Goal: Task Accomplishment & Management: Manage account settings

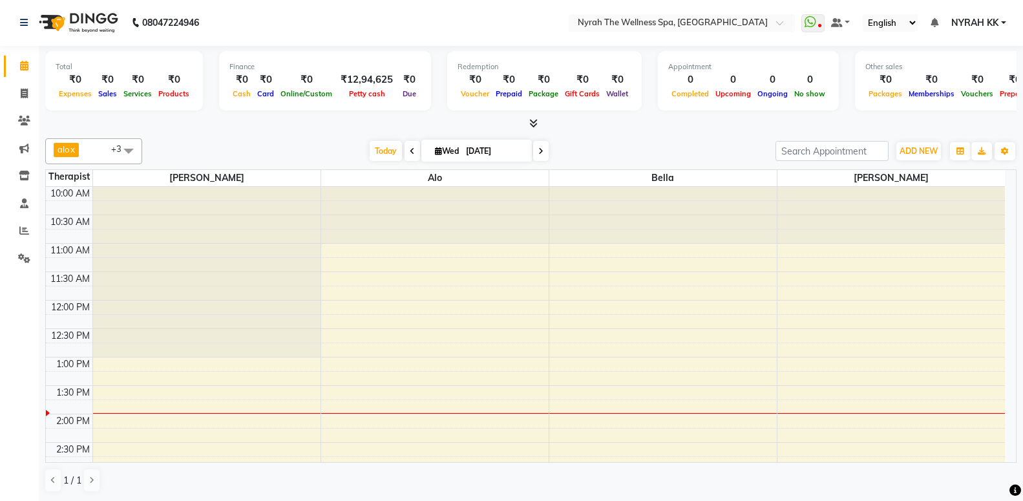
scroll to position [140, 0]
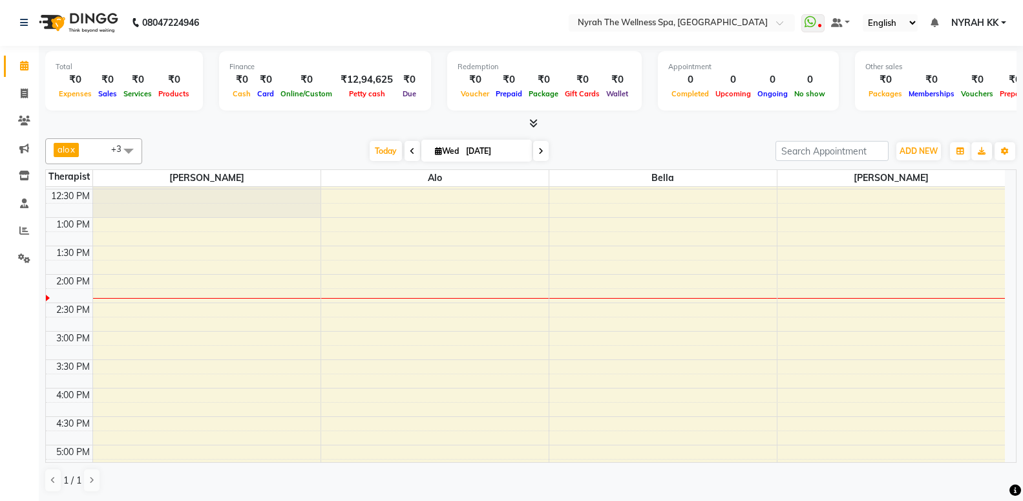
click at [169, 332] on div "10:00 AM 10:30 AM 11:00 AM 11:30 AM 12:00 PM 12:30 PM 1:00 PM 1:30 PM 2:00 PM 2…" at bounding box center [525, 444] width 959 height 795
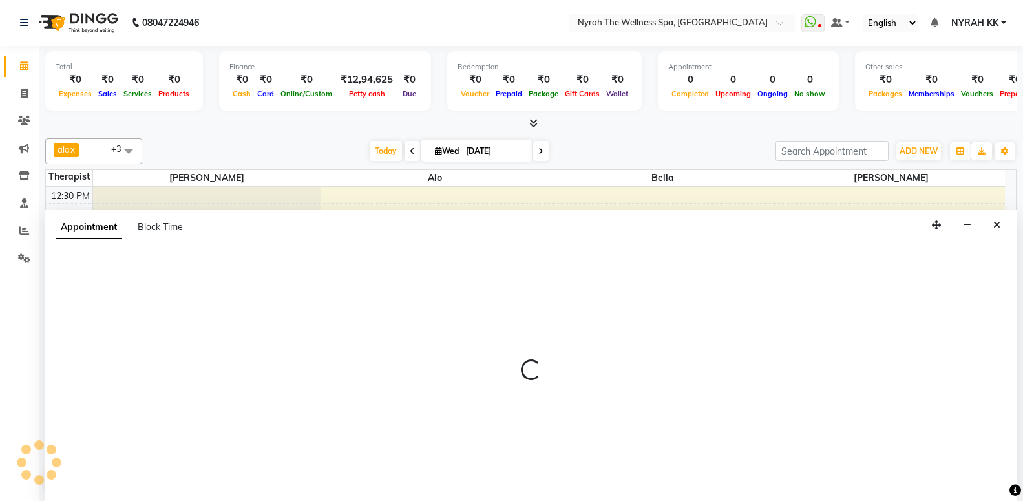
select select "10323"
select select "tentative"
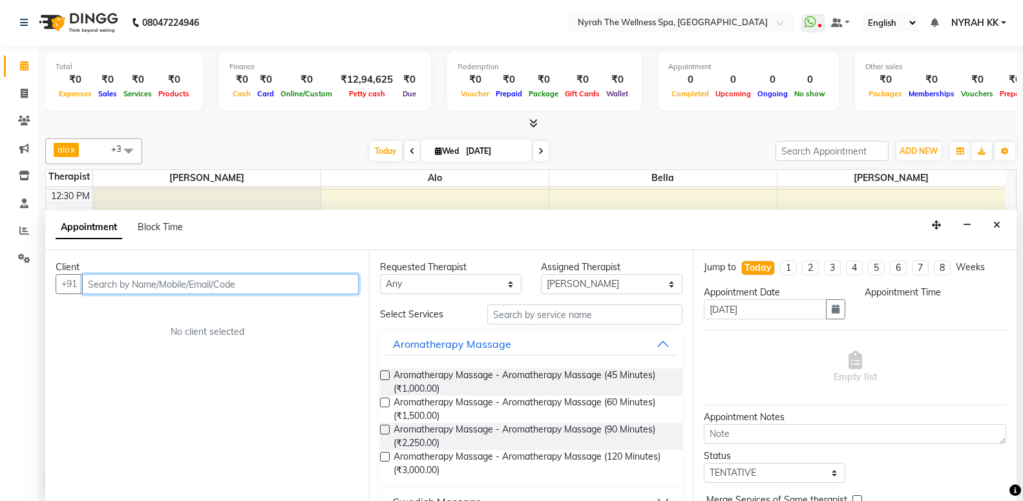
click at [237, 286] on input "text" at bounding box center [220, 284] width 277 height 20
select select "900"
type input "9"
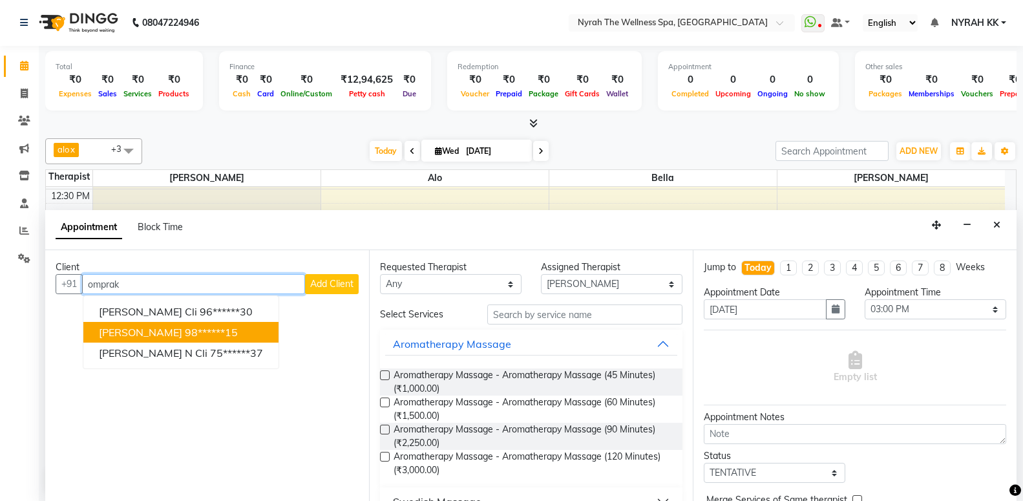
click at [229, 332] on button "[PERSON_NAME] 98******15" at bounding box center [180, 332] width 195 height 21
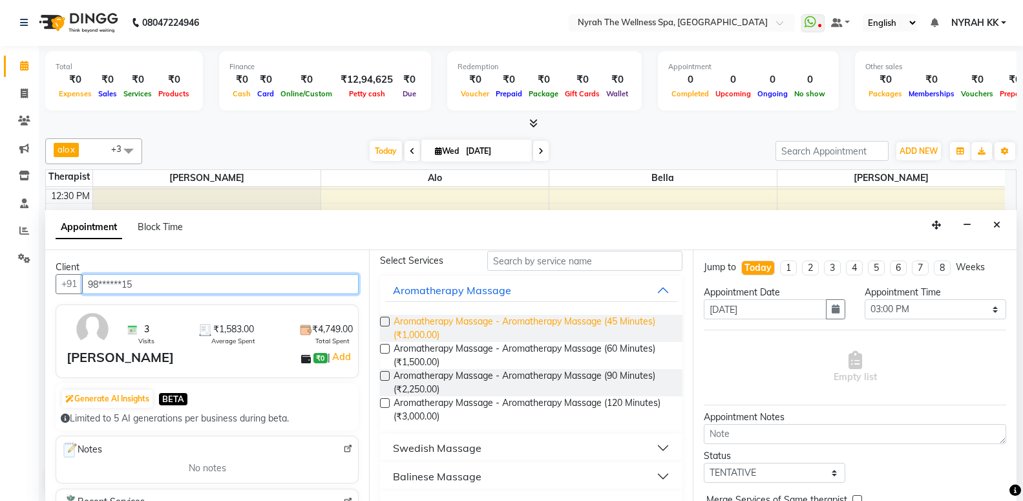
scroll to position [209, 0]
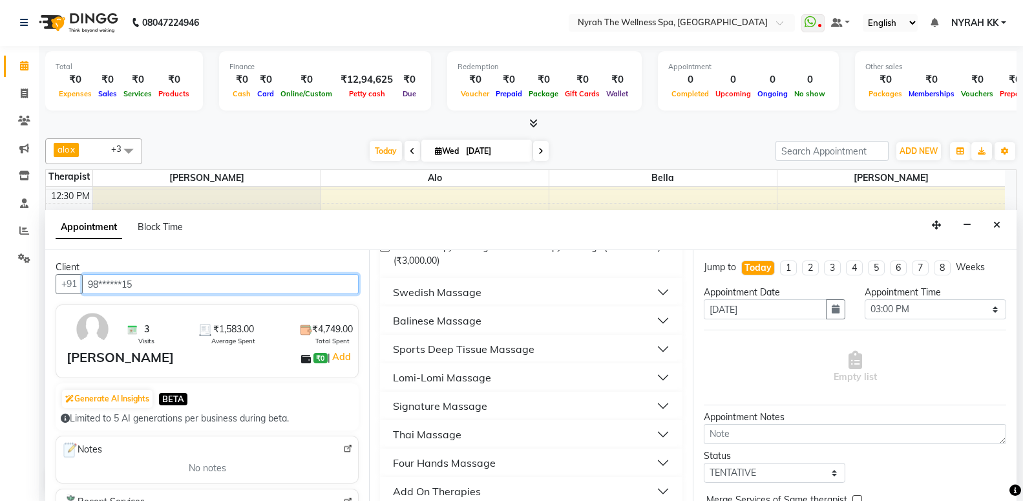
type input "98******15"
click at [518, 337] on div "Sports Deep Tissue Massage" at bounding box center [531, 349] width 302 height 28
click at [501, 352] on div "Sports Deep Tissue Massage" at bounding box center [464, 349] width 142 height 16
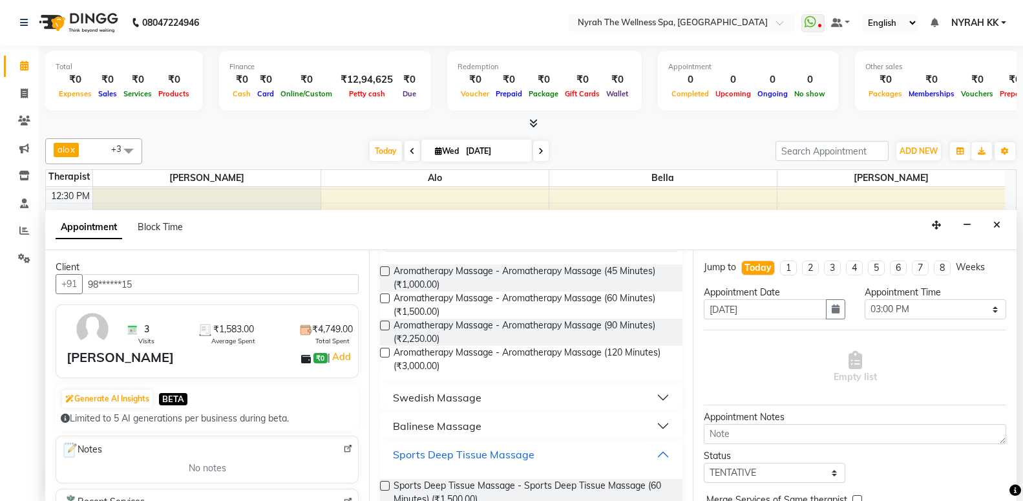
scroll to position [313, 0]
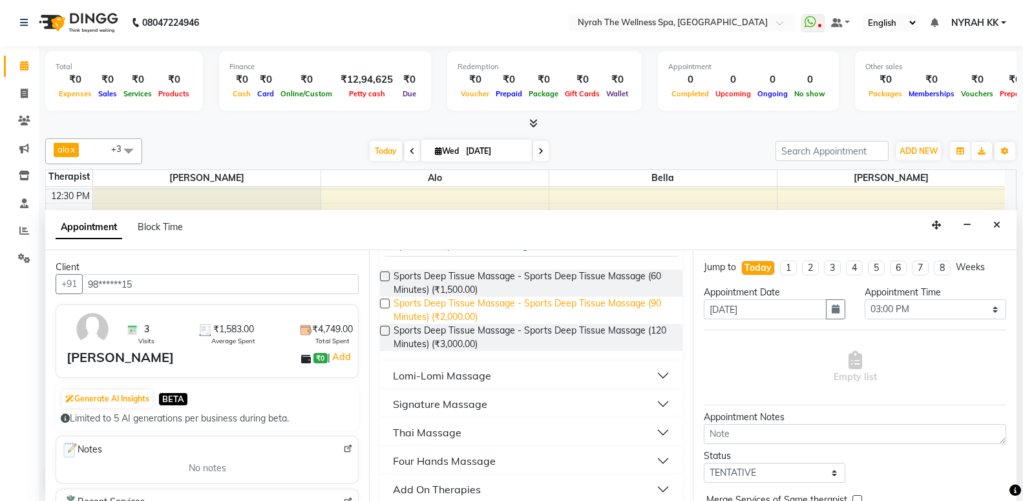
click at [484, 311] on span "Sports Deep Tissue Massage - Sports Deep Tissue Massage (90 Minutes) (₹2,000.00)" at bounding box center [533, 310] width 279 height 27
checkbox input "false"
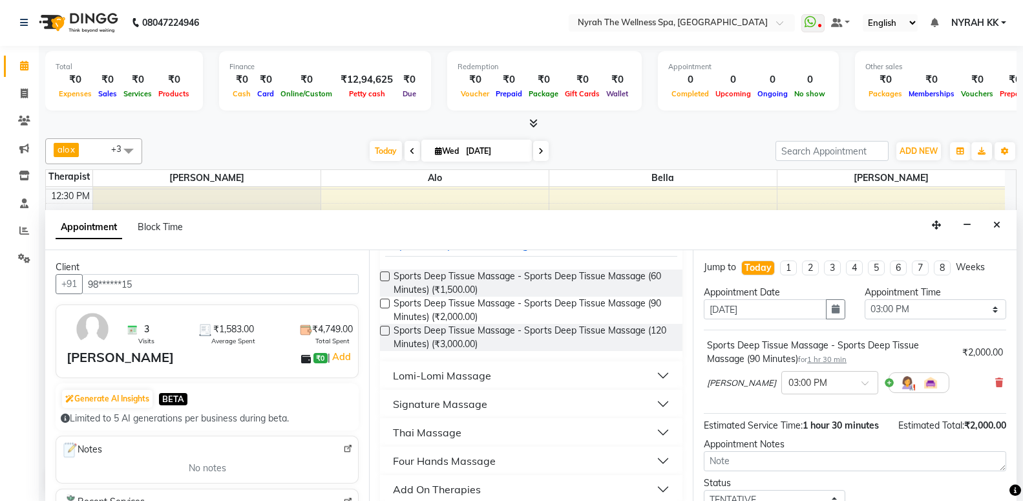
scroll to position [104, 0]
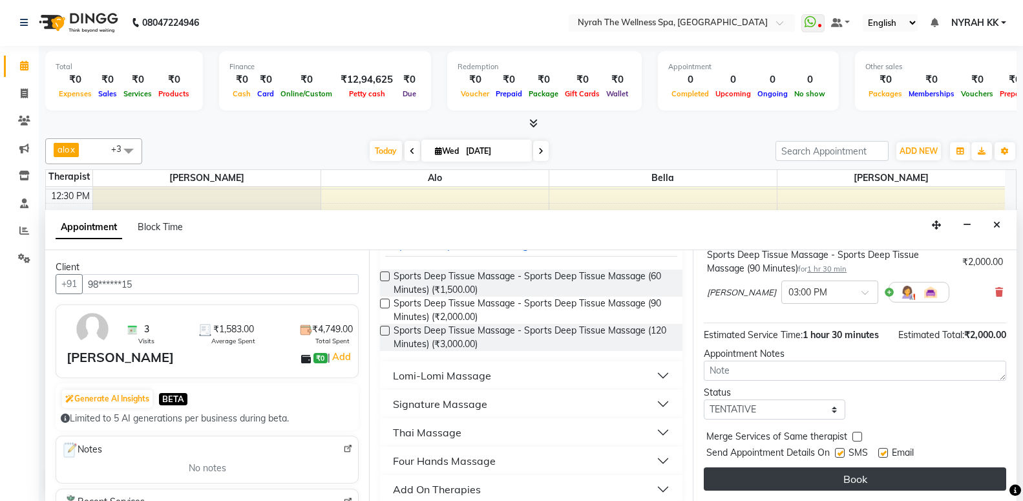
click at [868, 479] on button "Book" at bounding box center [855, 478] width 302 height 23
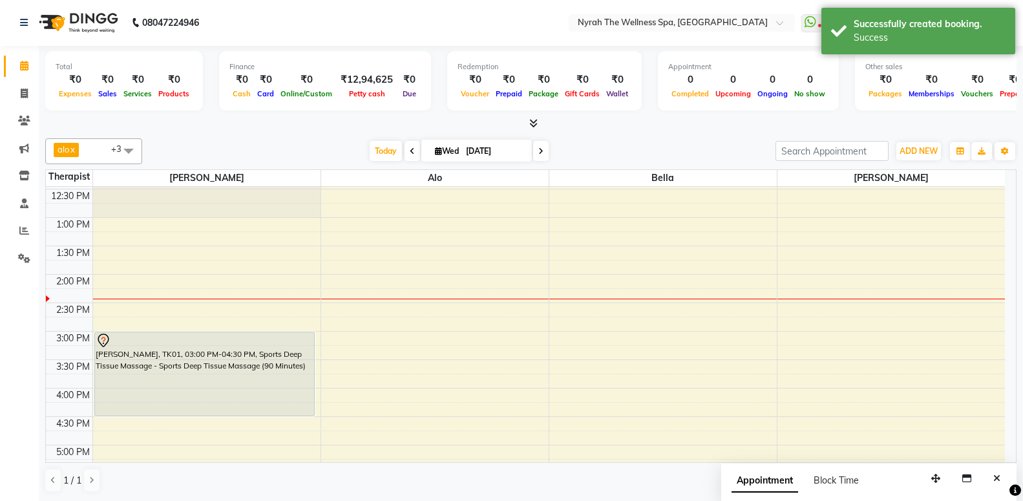
scroll to position [0, 0]
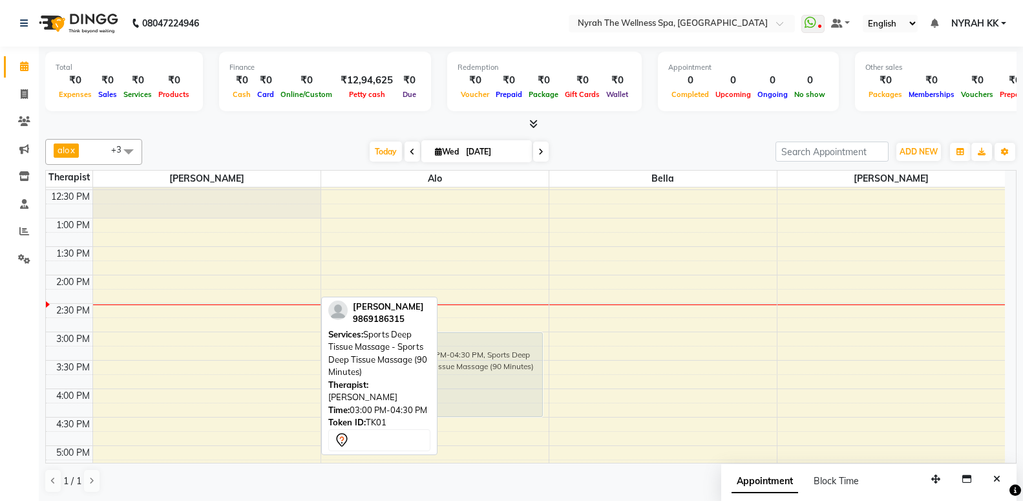
drag, startPoint x: 275, startPoint y: 379, endPoint x: 445, endPoint y: 377, distance: 170.6
click at [445, 377] on tr "[PERSON_NAME], TK01, 03:00 PM-04:30 PM, Sports Deep Tissue Massage - Sports Dee…" at bounding box center [525, 445] width 959 height 795
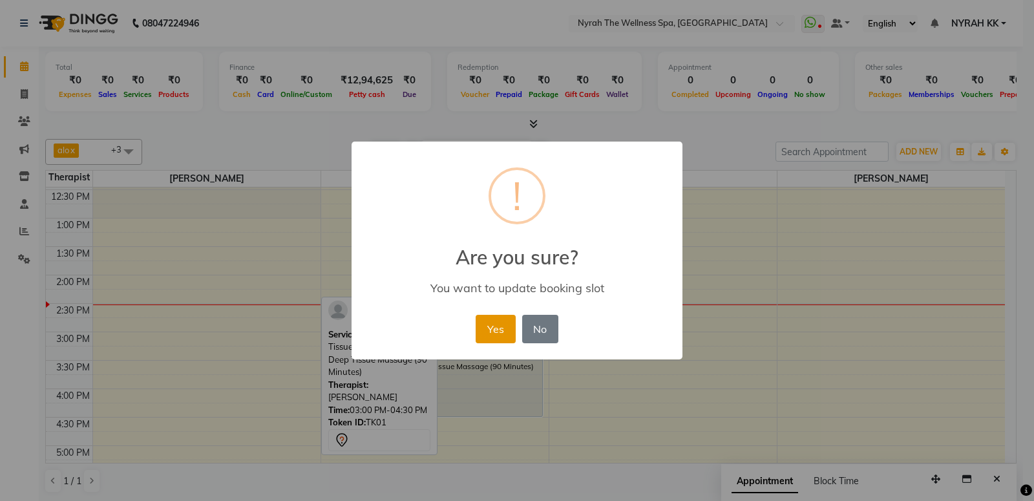
click at [494, 328] on button "Yes" at bounding box center [495, 329] width 39 height 28
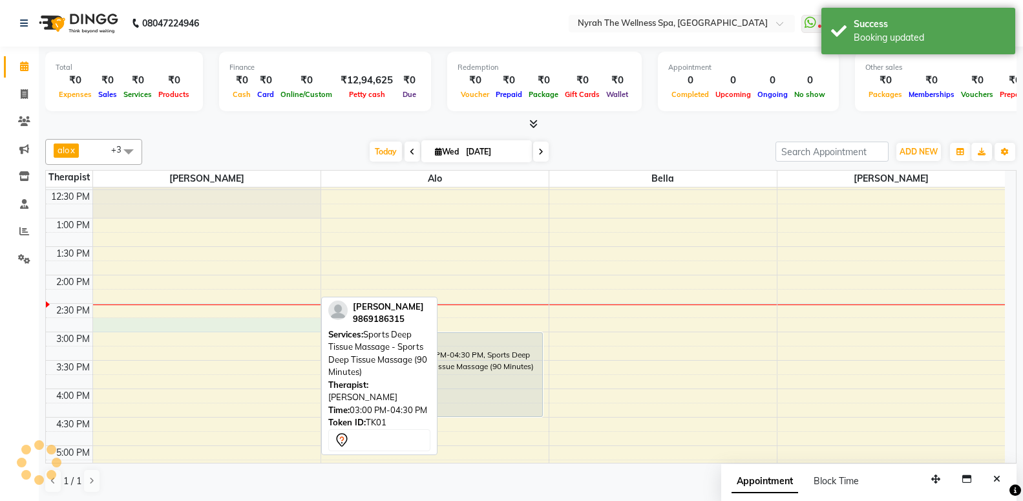
click at [137, 319] on div "10:00 AM 10:30 AM 11:00 AM 11:30 AM 12:00 PM 12:30 PM 1:00 PM 1:30 PM 2:00 PM 2…" at bounding box center [525, 445] width 959 height 795
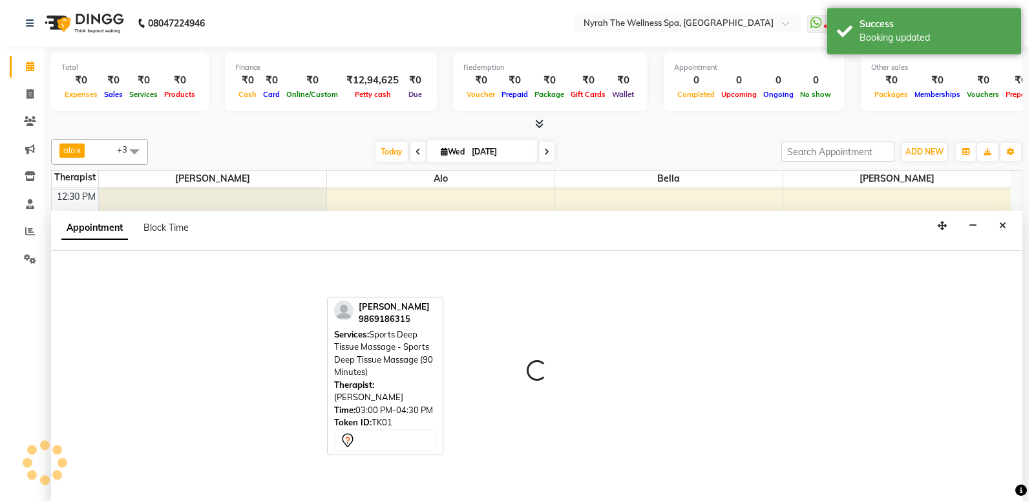
scroll to position [1, 0]
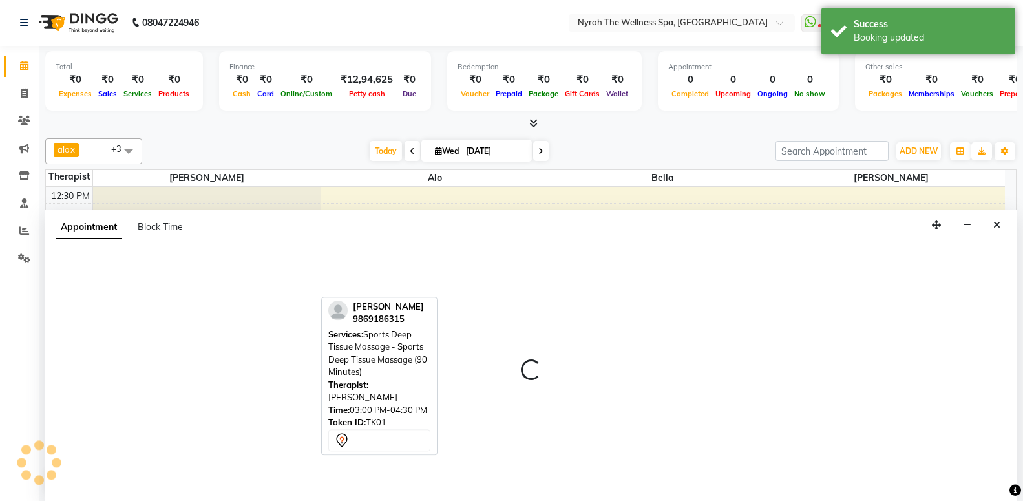
select select "10323"
select select "tentative"
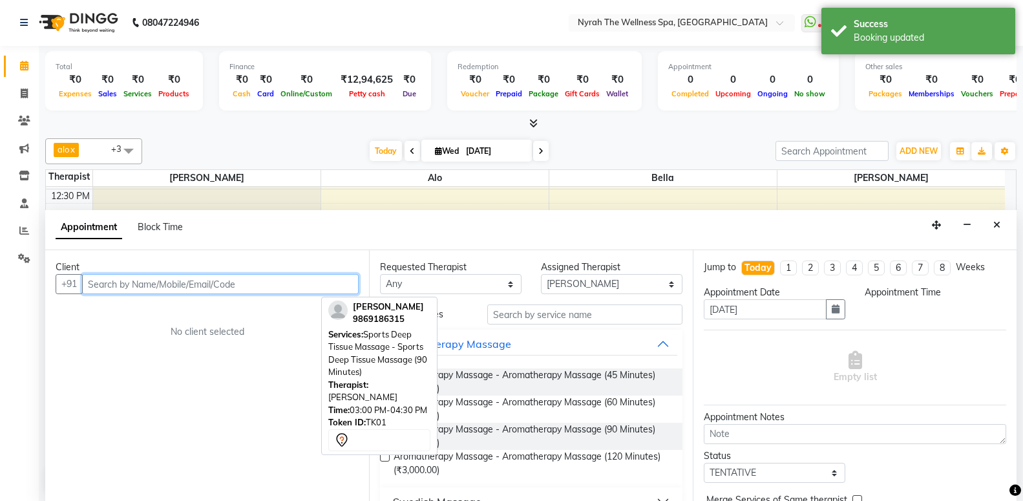
click at [157, 282] on input "text" at bounding box center [220, 284] width 277 height 20
select select "885"
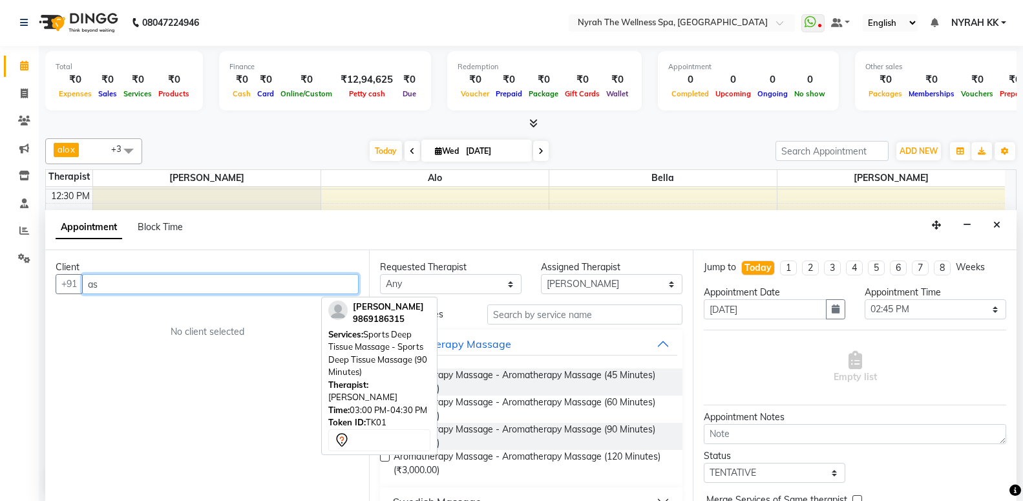
type input "a"
type input "564464646464"
click at [325, 284] on span "Add Client" at bounding box center [331, 284] width 43 height 12
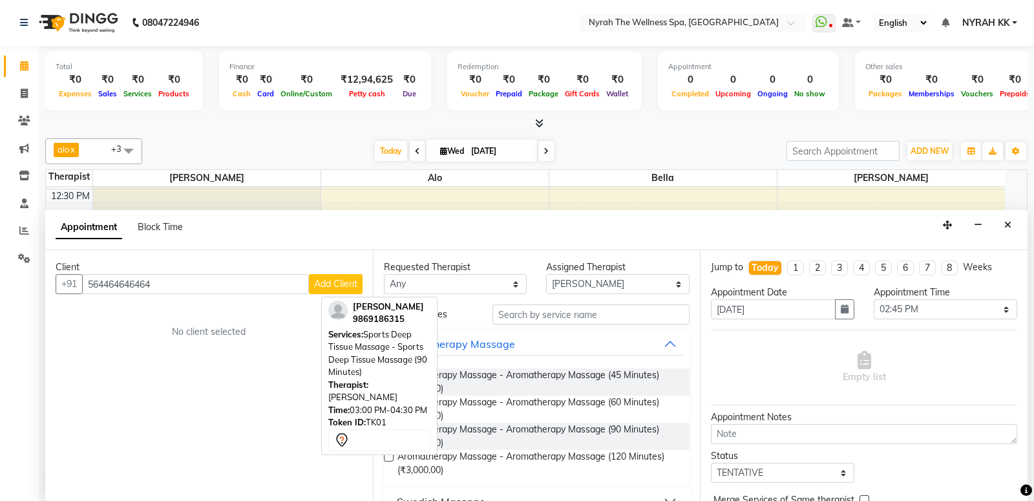
select select "22"
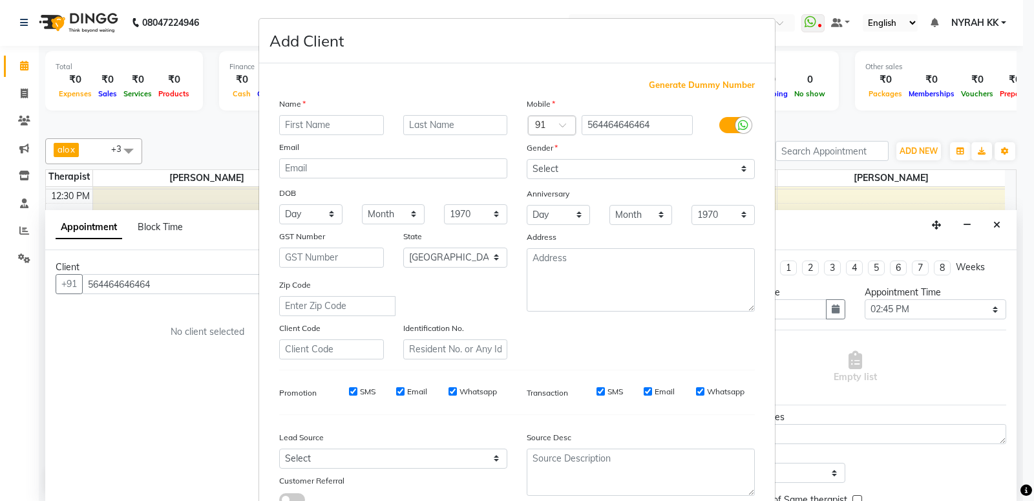
click at [348, 131] on input "text" at bounding box center [331, 125] width 105 height 20
type input "asraf"
select select "[DEMOGRAPHIC_DATA]"
click option "[DEMOGRAPHIC_DATA]" at bounding box center [0, 0] width 0 height 0
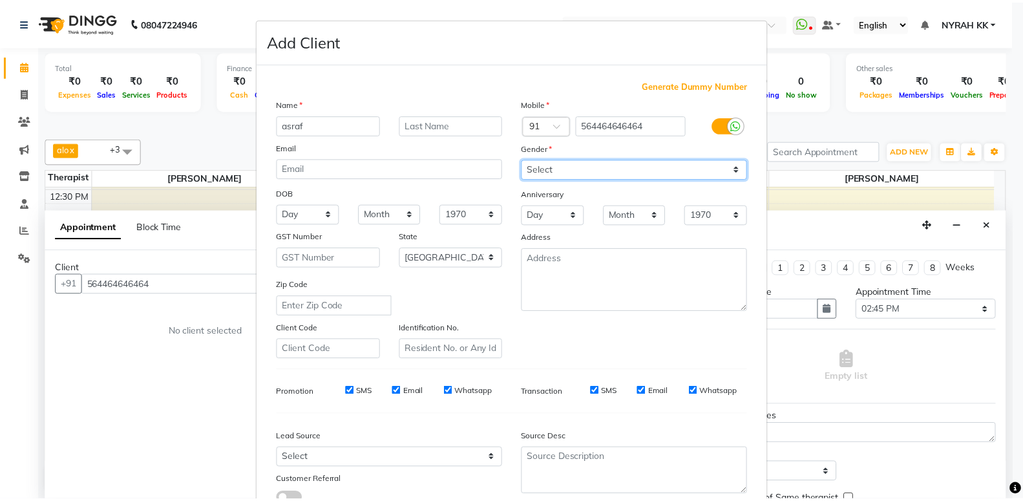
scroll to position [96, 0]
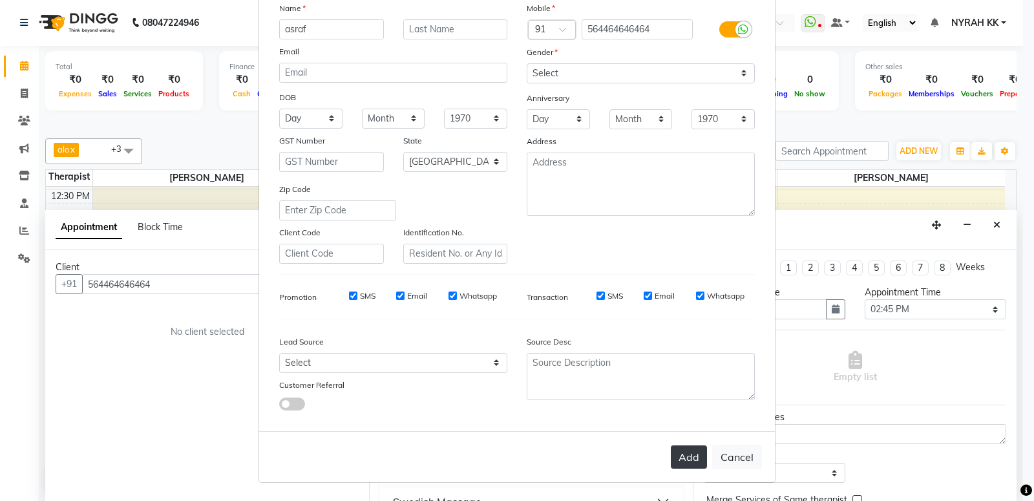
click at [680, 459] on button "Add" at bounding box center [689, 456] width 36 height 23
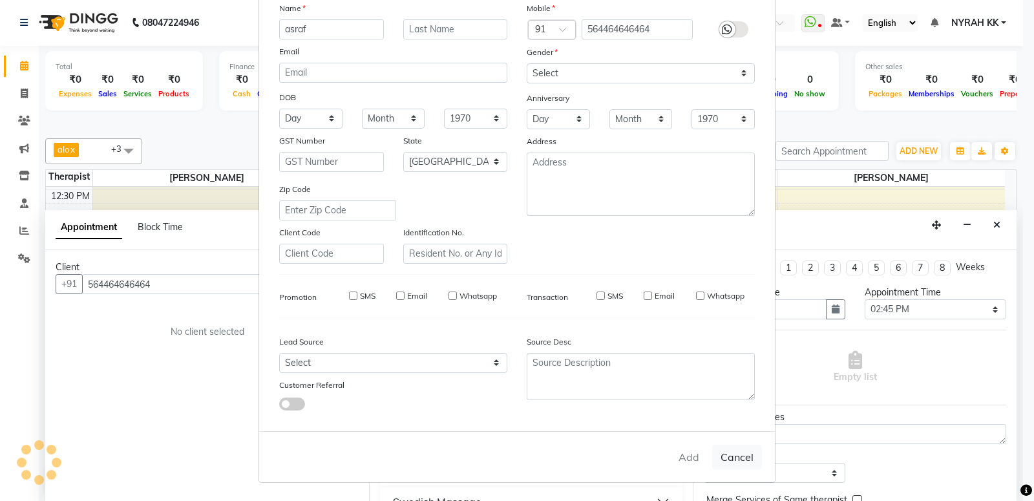
type input "56********64"
select select
select select "null"
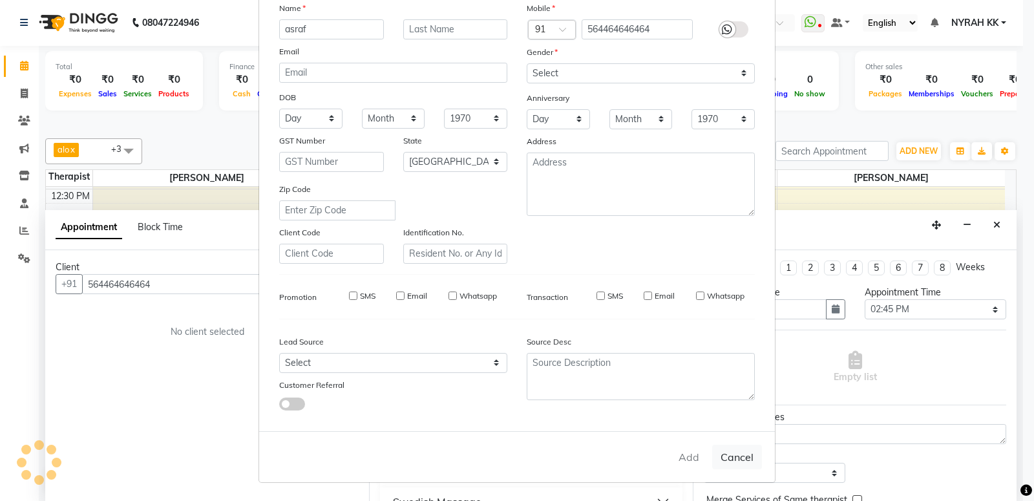
select select
checkbox input "false"
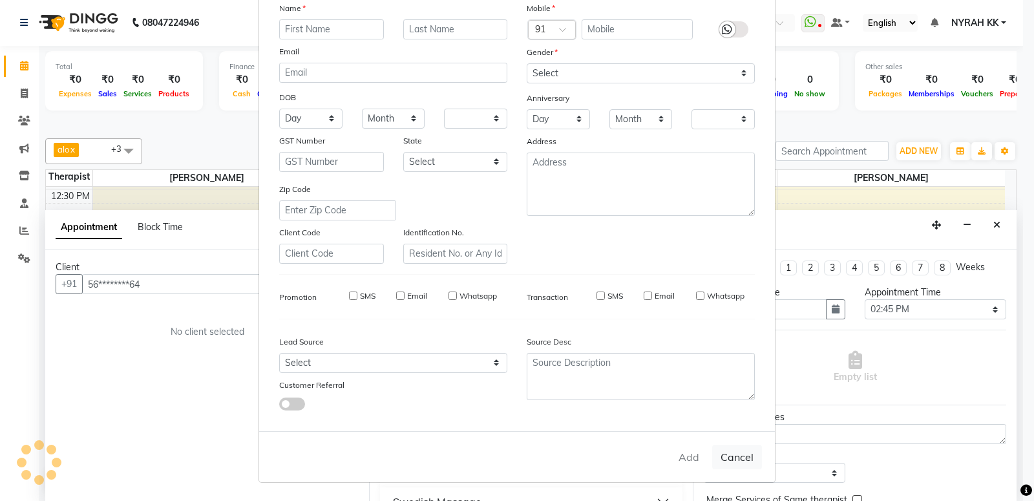
checkbox input "false"
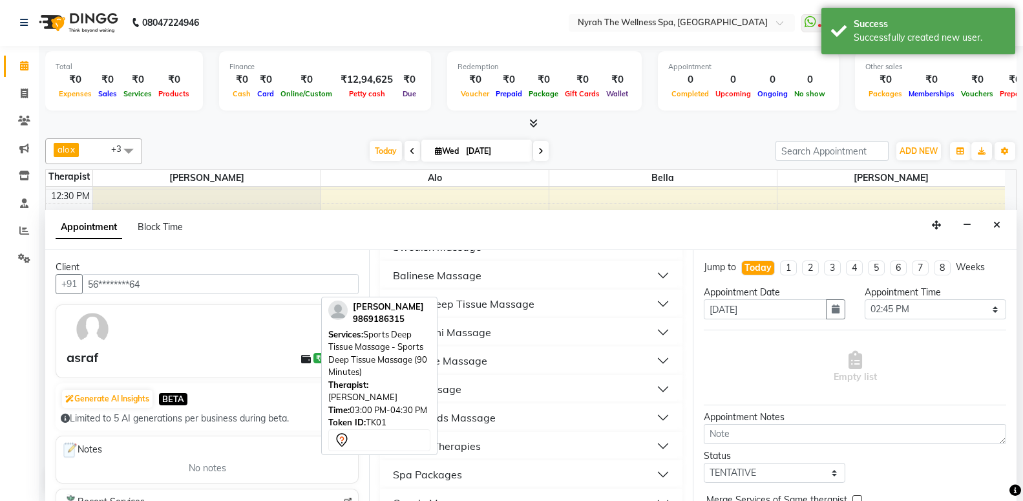
scroll to position [279, 0]
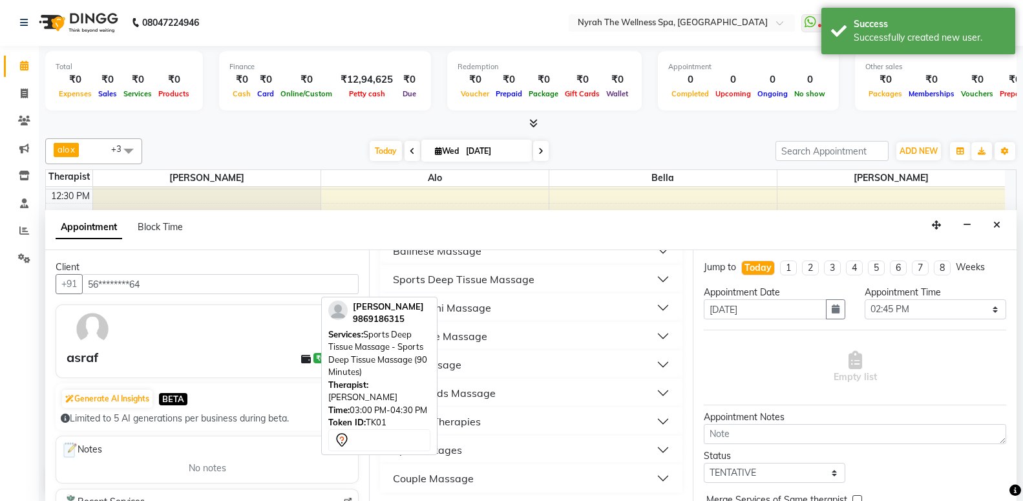
click at [512, 288] on button "Sports Deep Tissue Massage" at bounding box center [531, 279] width 292 height 23
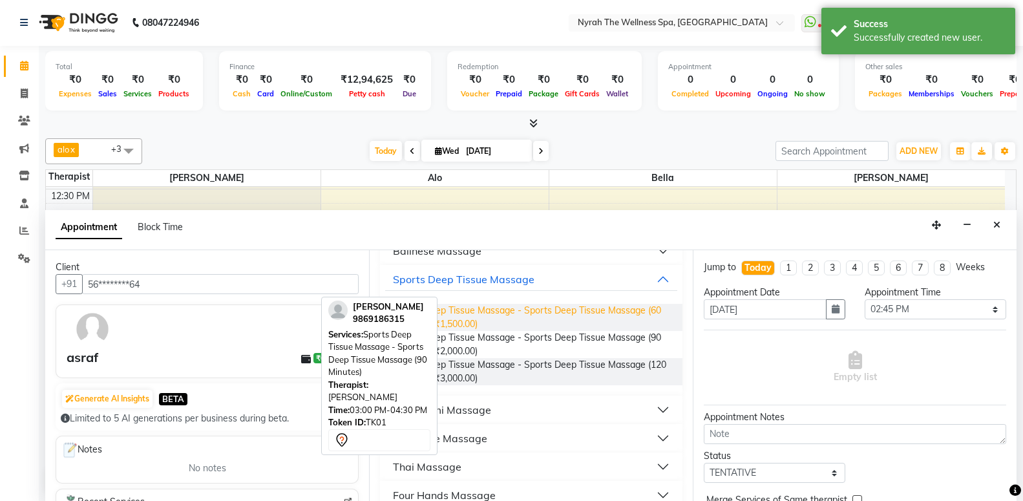
click at [514, 324] on span "Sports Deep Tissue Massage - Sports Deep Tissue Massage (60 Minutes) (₹1,500.00)" at bounding box center [533, 317] width 279 height 27
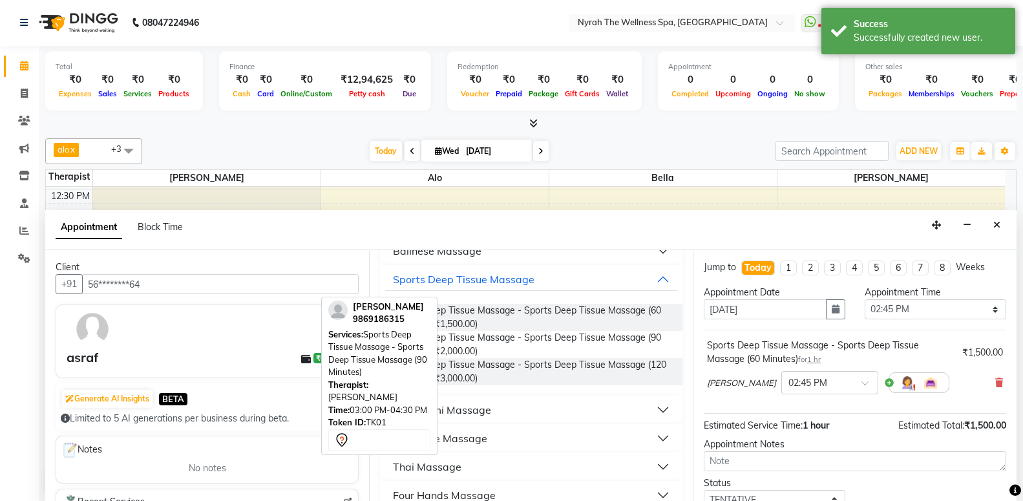
checkbox input "false"
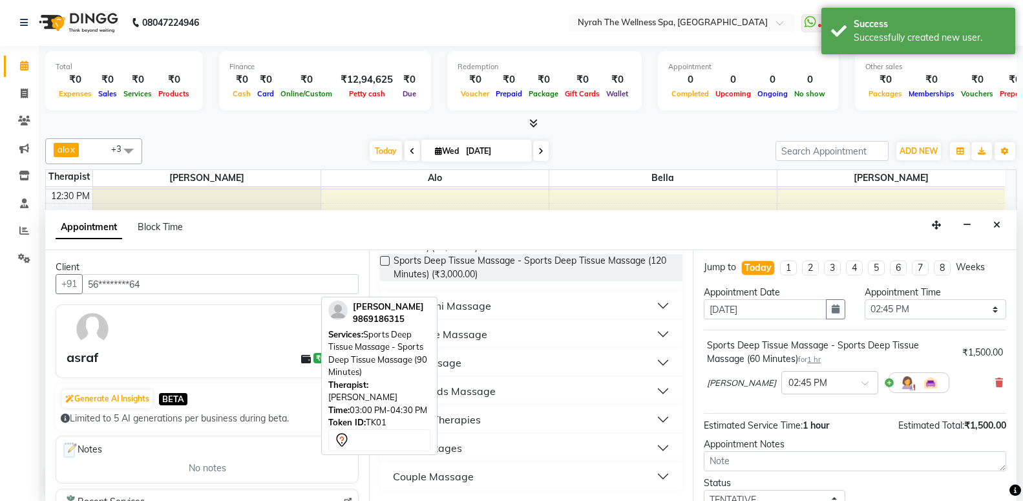
click at [478, 420] on div "Add On Therapies" at bounding box center [437, 420] width 88 height 16
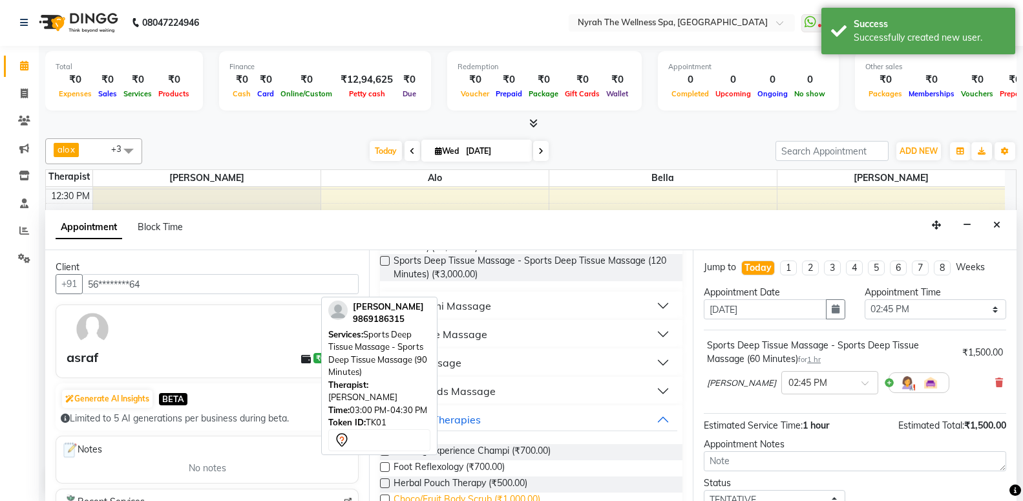
click at [503, 498] on span "Choco/Fruit Body Scrub (₹1,000.00)" at bounding box center [467, 500] width 147 height 16
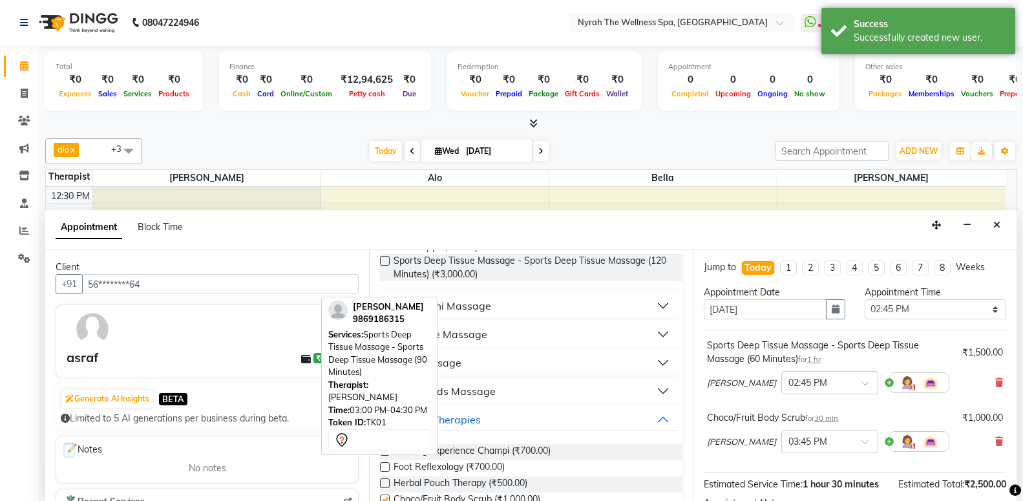
checkbox input "false"
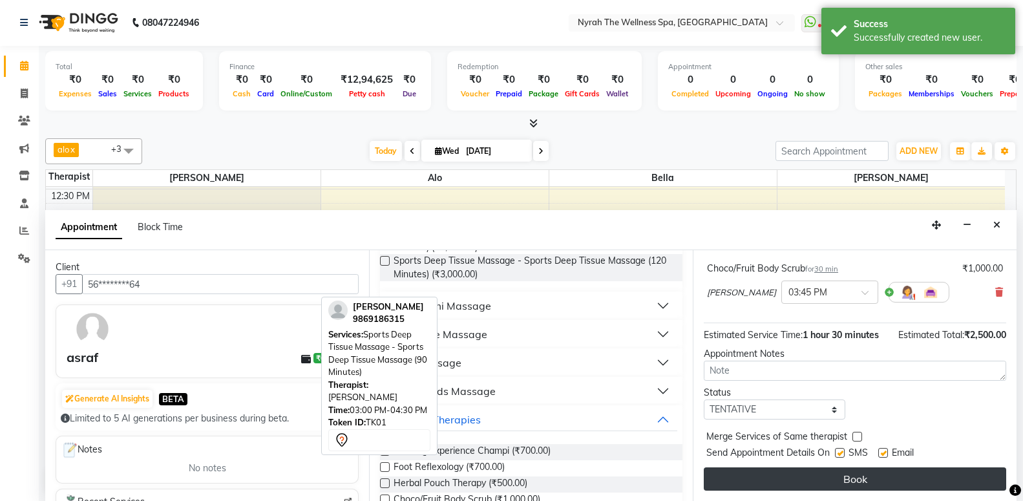
click at [788, 490] on button "Book" at bounding box center [855, 478] width 302 height 23
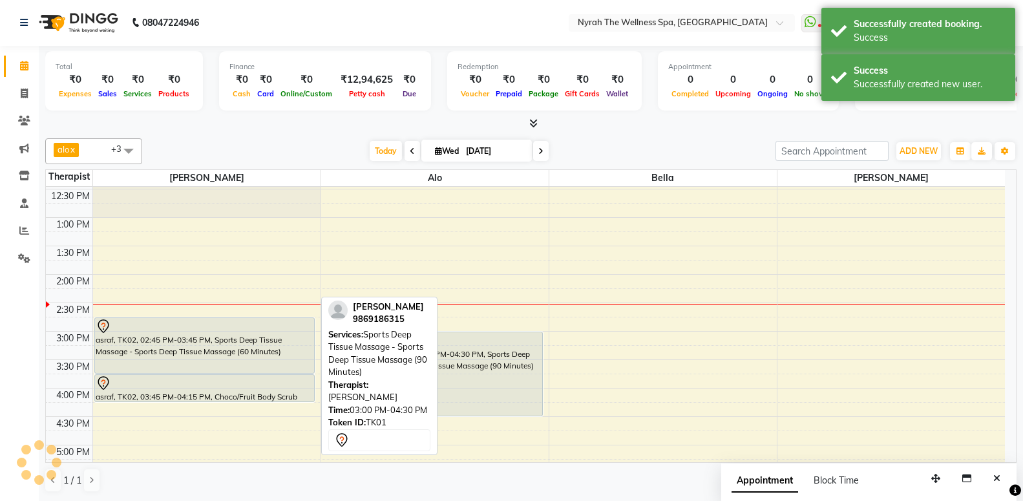
scroll to position [0, 0]
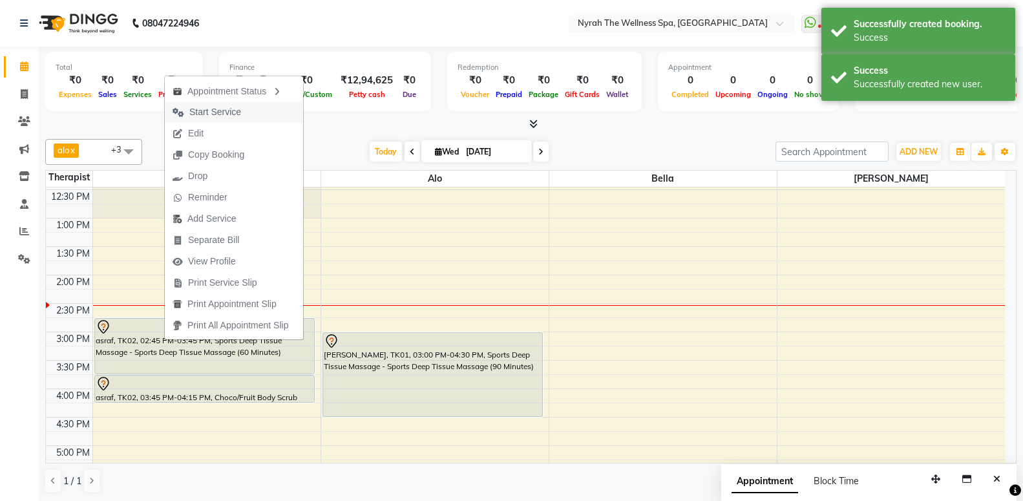
click at [257, 106] on button "Start Service" at bounding box center [234, 111] width 138 height 21
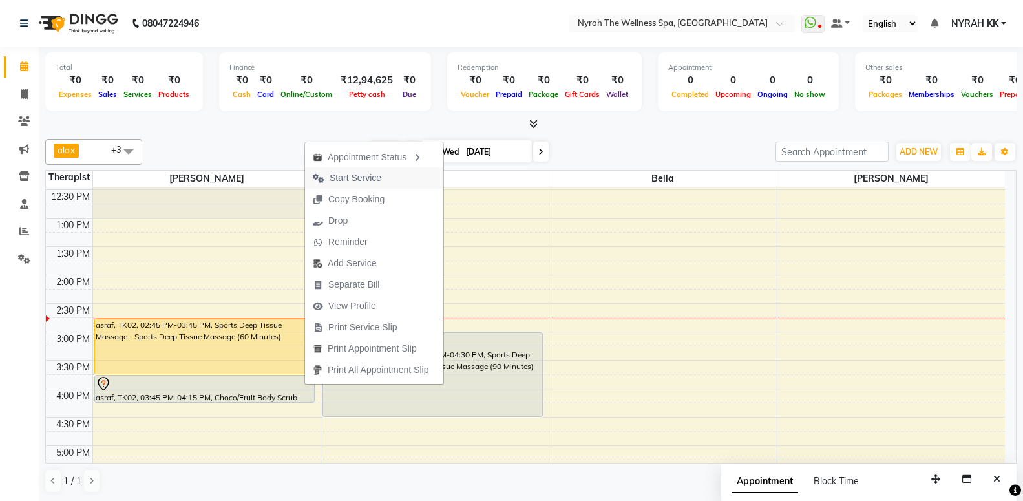
click at [383, 176] on span "Start Service" at bounding box center [347, 177] width 84 height 21
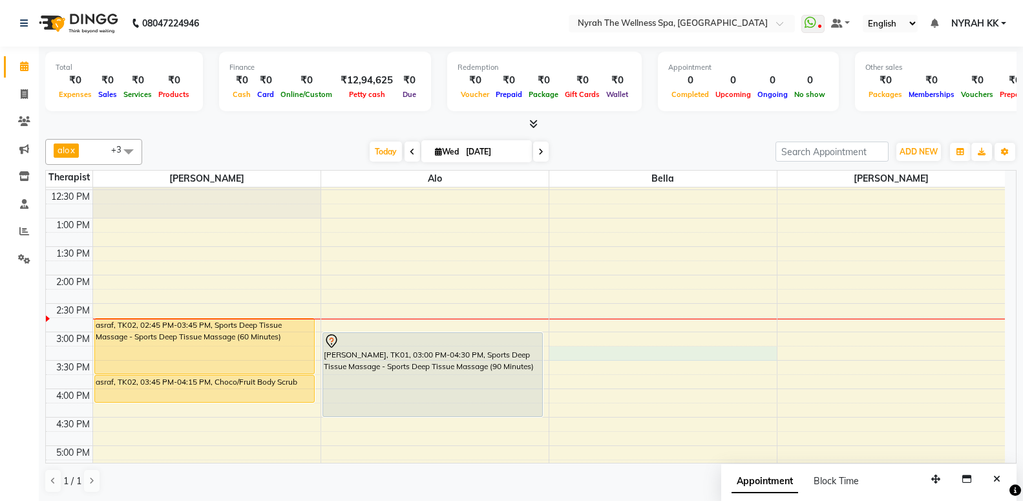
click at [575, 349] on div "10:00 AM 10:30 AM 11:00 AM 11:30 AM 12:00 PM 12:30 PM 1:00 PM 1:30 PM 2:00 PM 2…" at bounding box center [525, 445] width 959 height 795
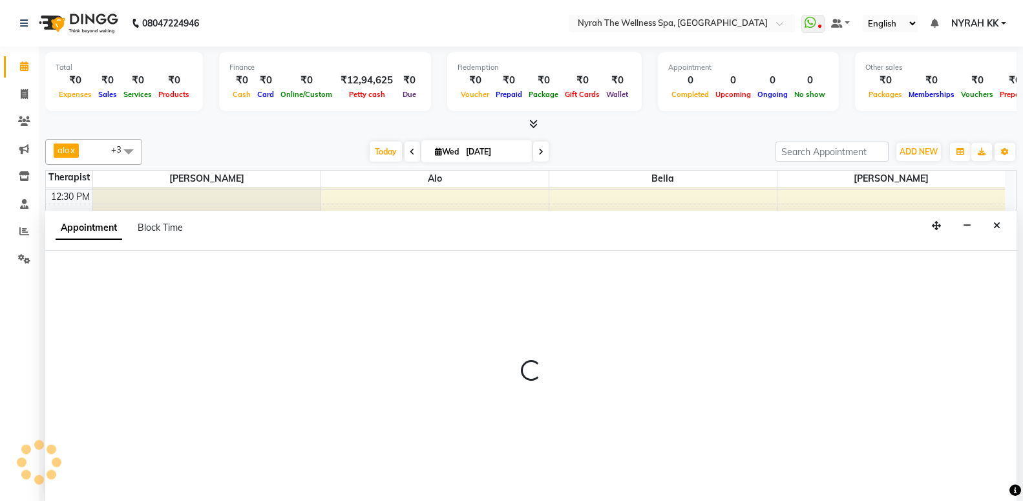
select select "61444"
select select "tentative"
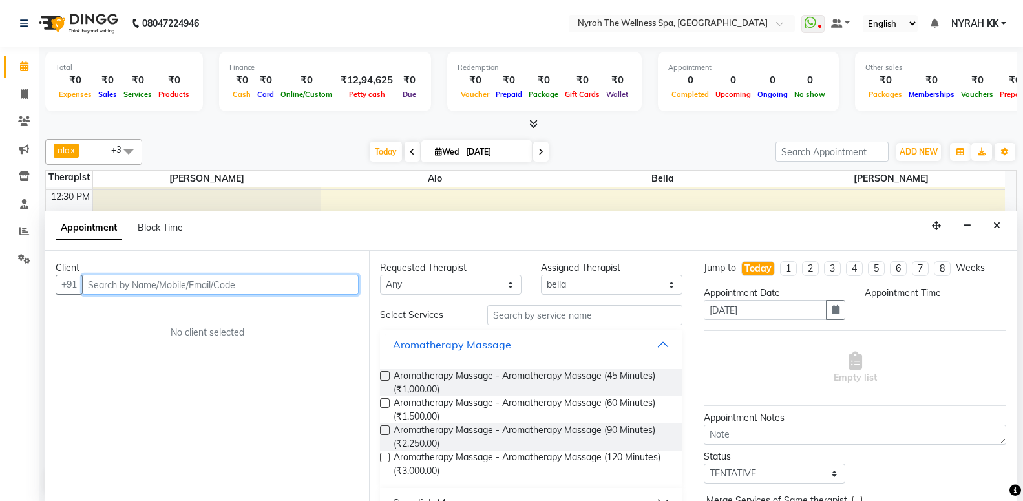
scroll to position [1, 0]
select select "915"
click at [286, 290] on input "text" at bounding box center [220, 284] width 277 height 20
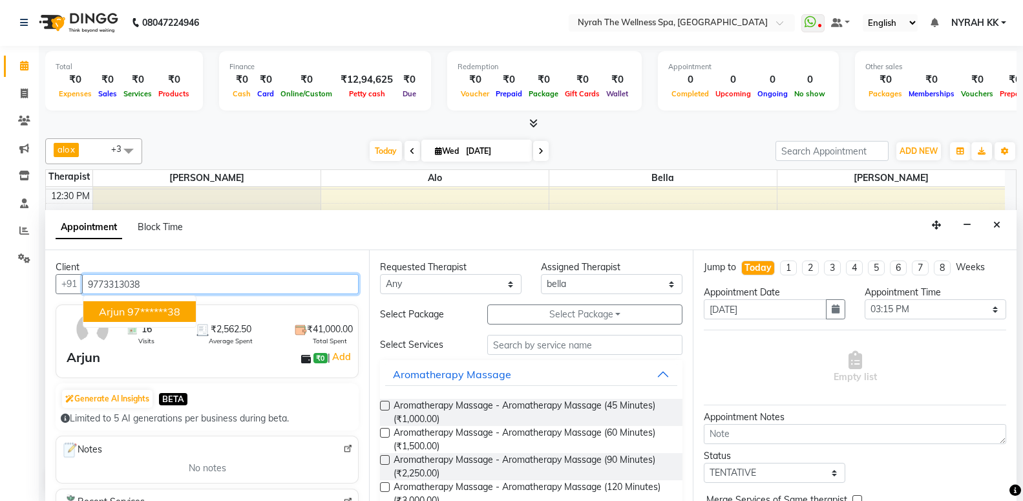
click at [180, 317] on ngb-highlight "97******38" at bounding box center [153, 311] width 53 height 13
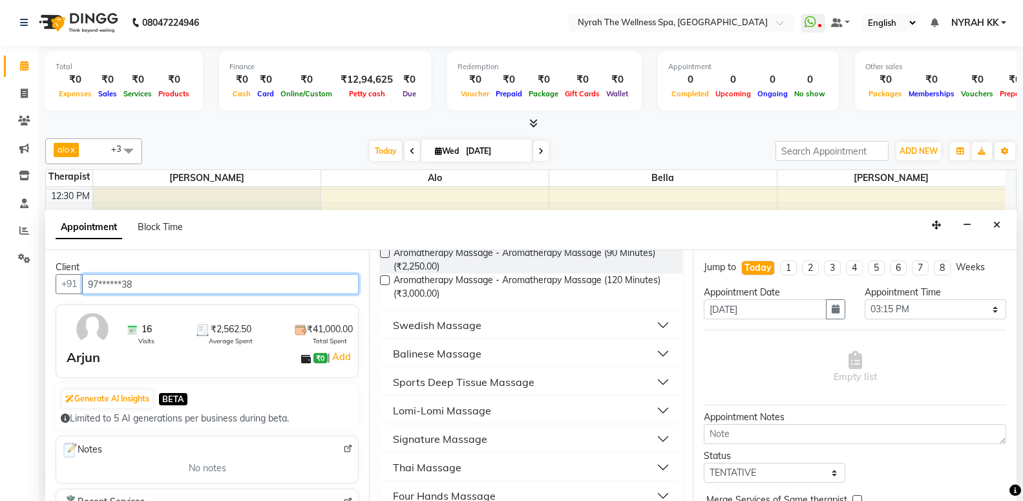
scroll to position [209, 0]
type input "97******38"
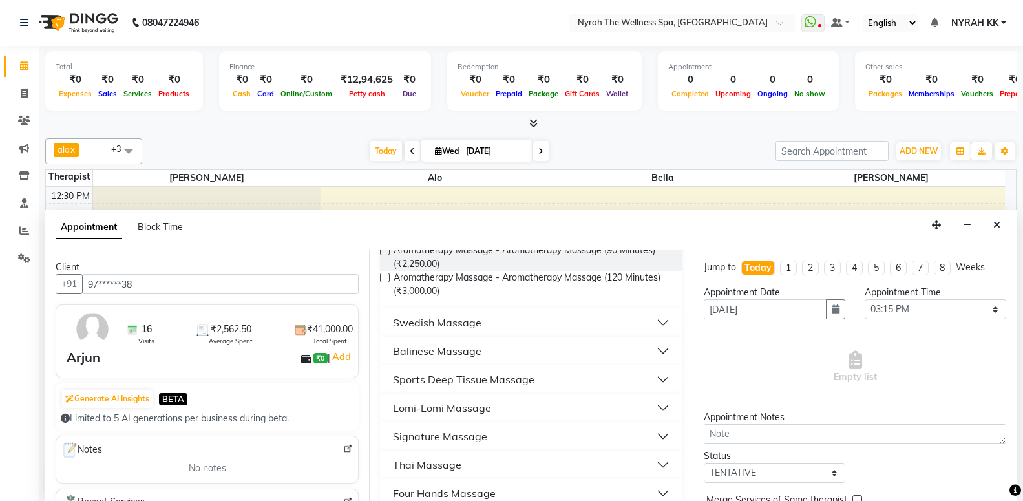
click at [505, 377] on div "Sports Deep Tissue Massage" at bounding box center [464, 380] width 142 height 16
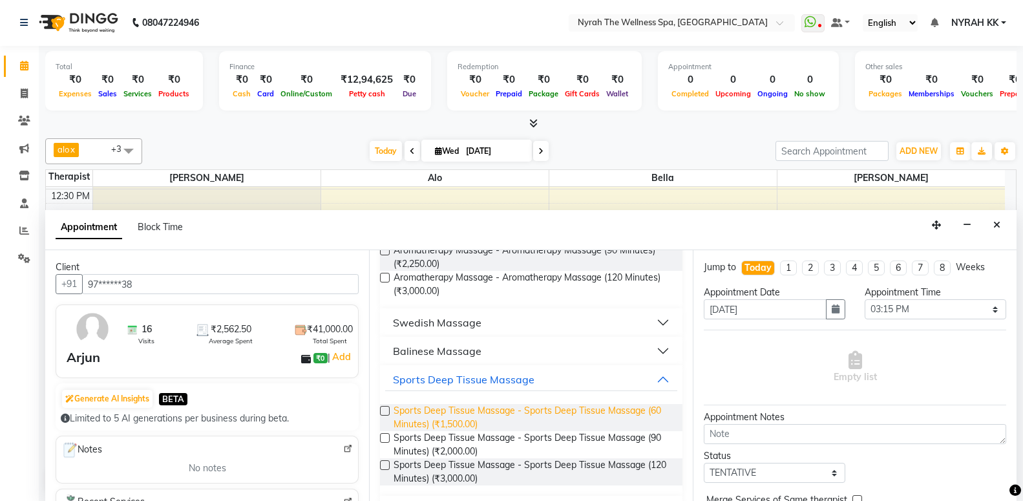
click at [496, 421] on span "Sports Deep Tissue Massage - Sports Deep Tissue Massage (60 Minutes) (₹1,500.00)" at bounding box center [533, 417] width 279 height 27
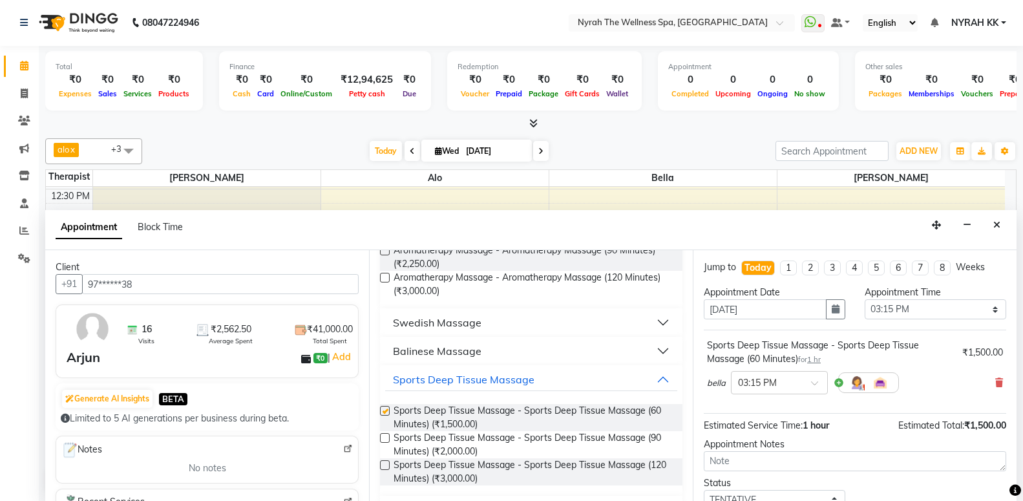
checkbox input "false"
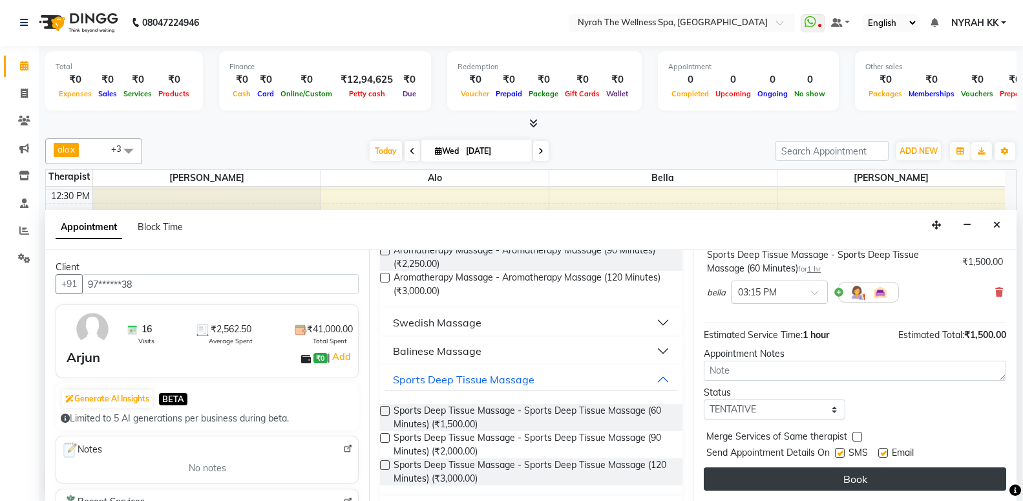
click at [856, 476] on button "Book" at bounding box center [855, 478] width 302 height 23
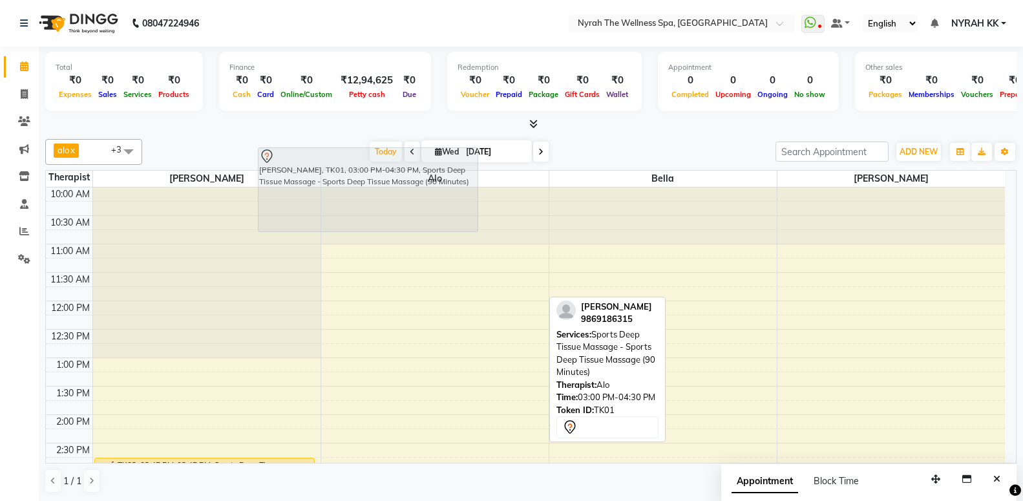
scroll to position [0, 0]
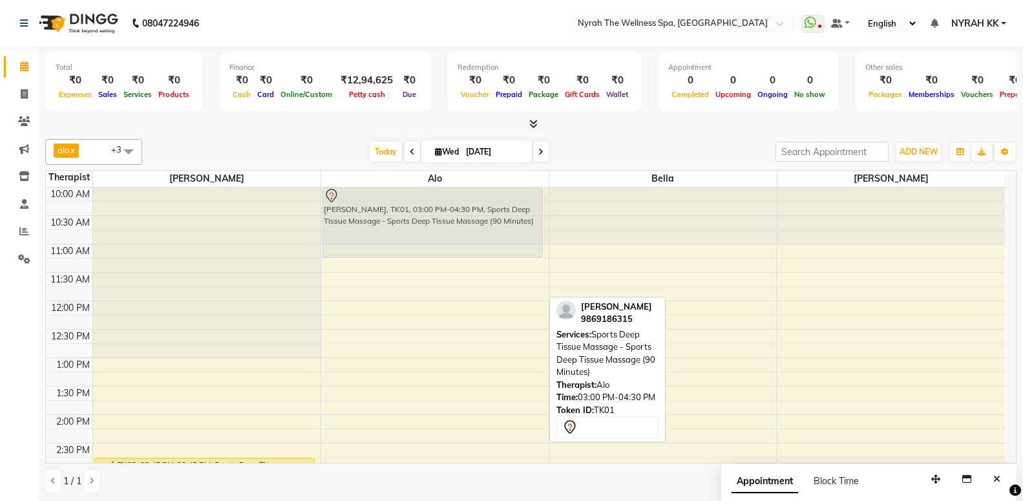
drag, startPoint x: 426, startPoint y: 372, endPoint x: 373, endPoint y: 206, distance: 174.1
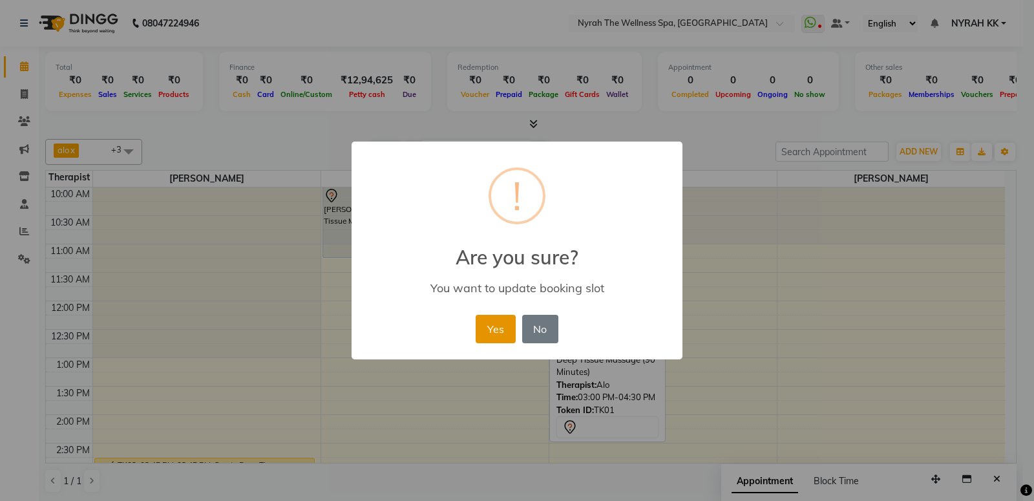
click at [500, 336] on button "Yes" at bounding box center [495, 329] width 39 height 28
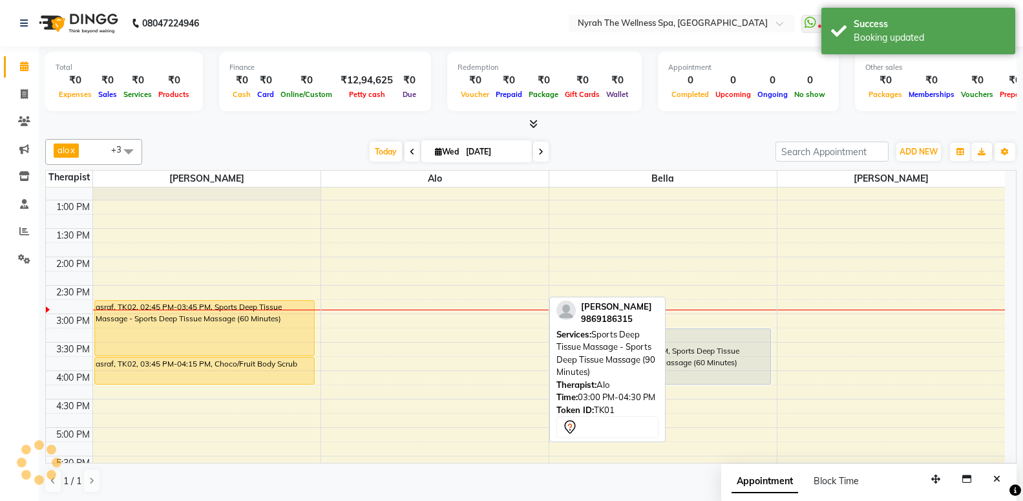
scroll to position [209, 0]
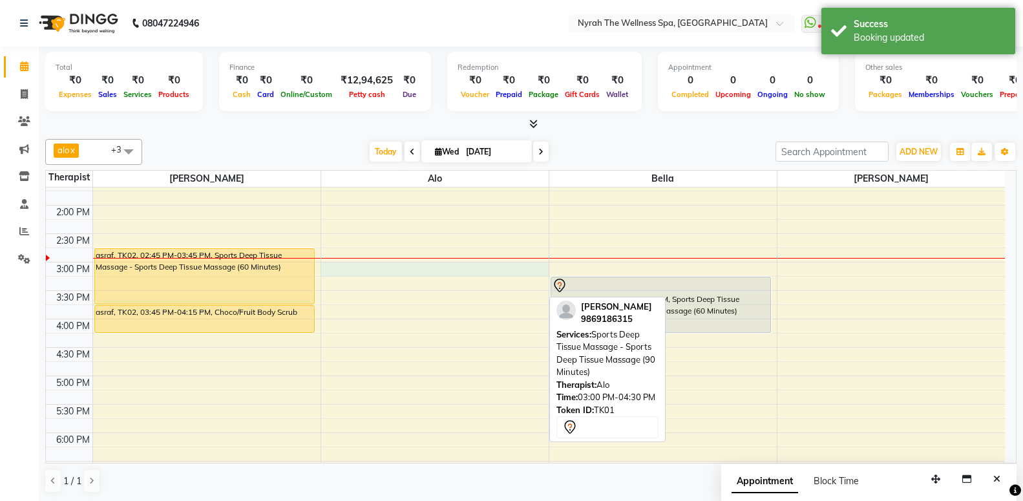
click at [341, 273] on div "10:00 AM 10:30 AM 11:00 AM 11:30 AM 12:00 PM 12:30 PM 1:00 PM 1:30 PM 2:00 PM 2…" at bounding box center [525, 375] width 959 height 795
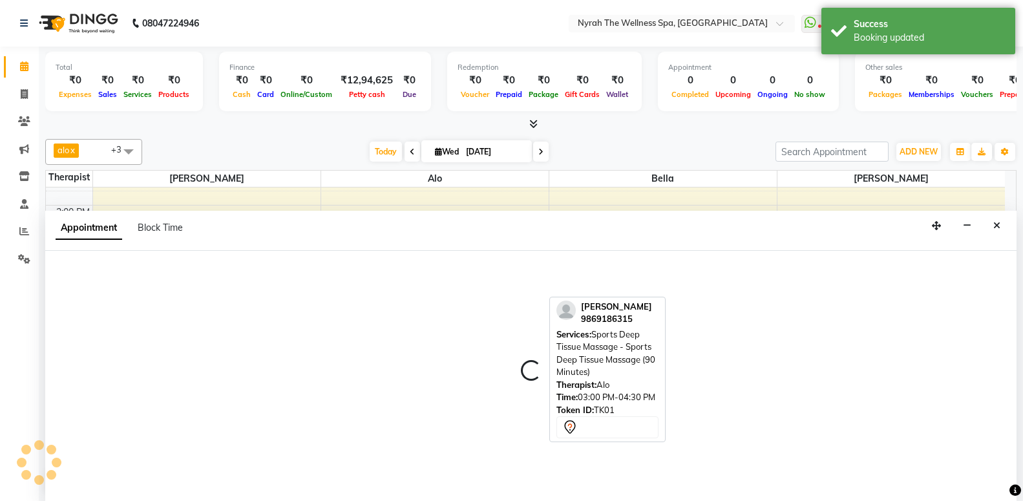
scroll to position [1, 0]
select select "64211"
select select "tentative"
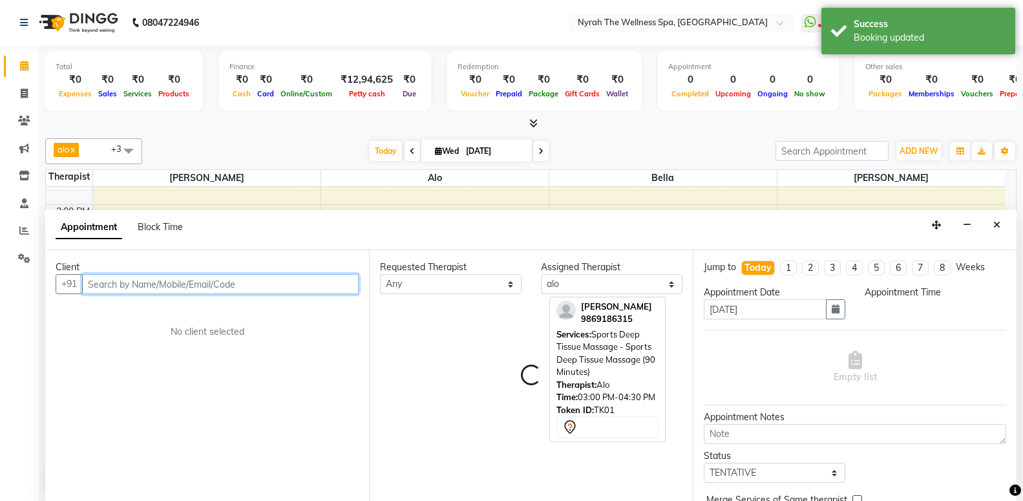
click at [246, 288] on input "text" at bounding box center [220, 284] width 277 height 20
select select "900"
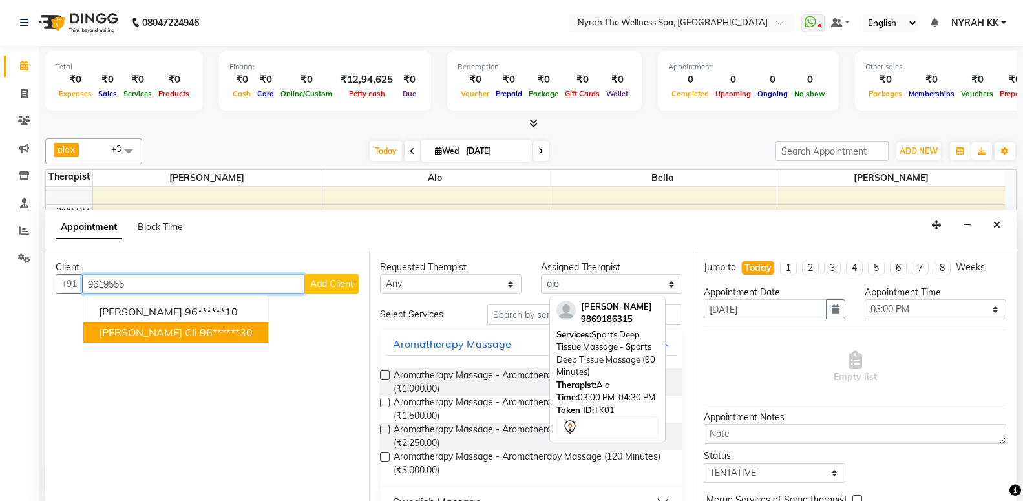
click at [240, 331] on ngb-highlight "96******30" at bounding box center [226, 332] width 53 height 13
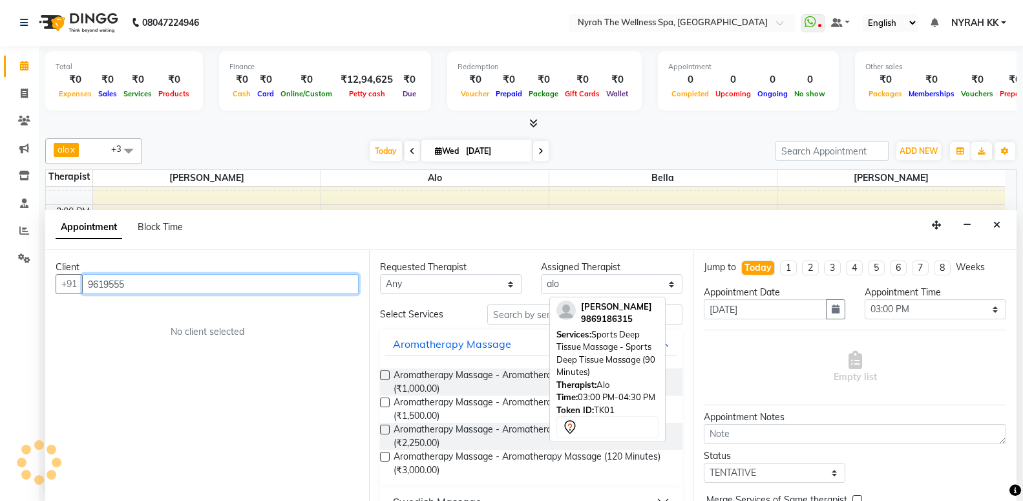
type input "96******30"
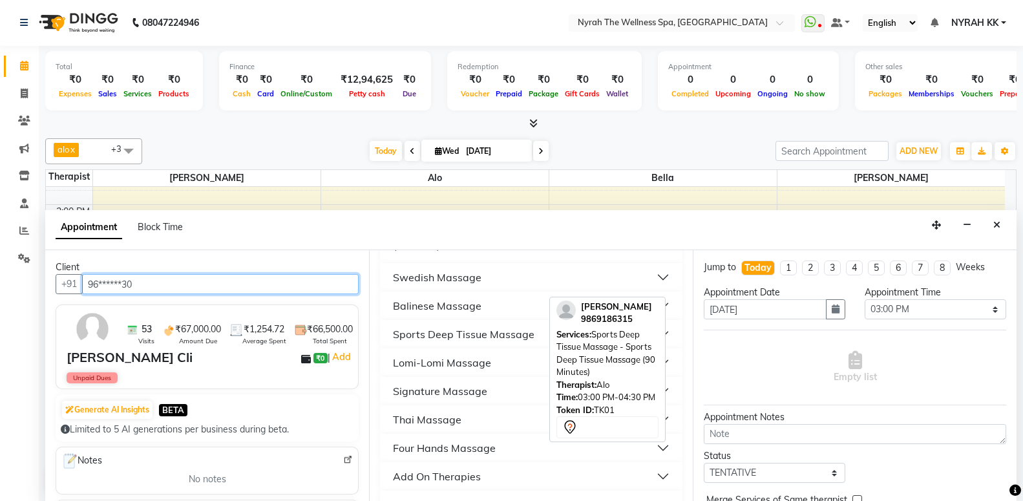
scroll to position [279, 0]
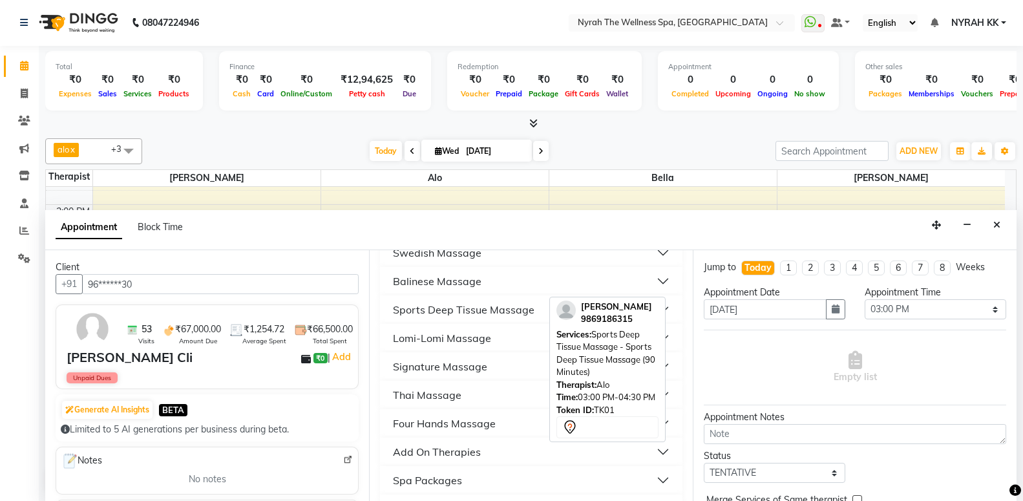
click at [476, 363] on div "Signature Massage" at bounding box center [440, 367] width 94 height 16
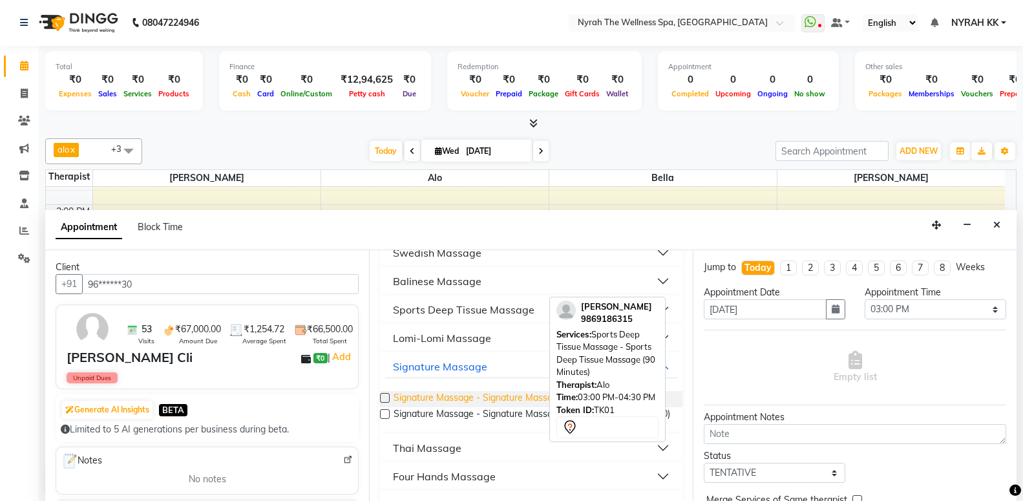
click at [460, 399] on span "Signature Massage - Signature Massage (90 Minutes) (₹3,000.00)" at bounding box center [529, 399] width 271 height 16
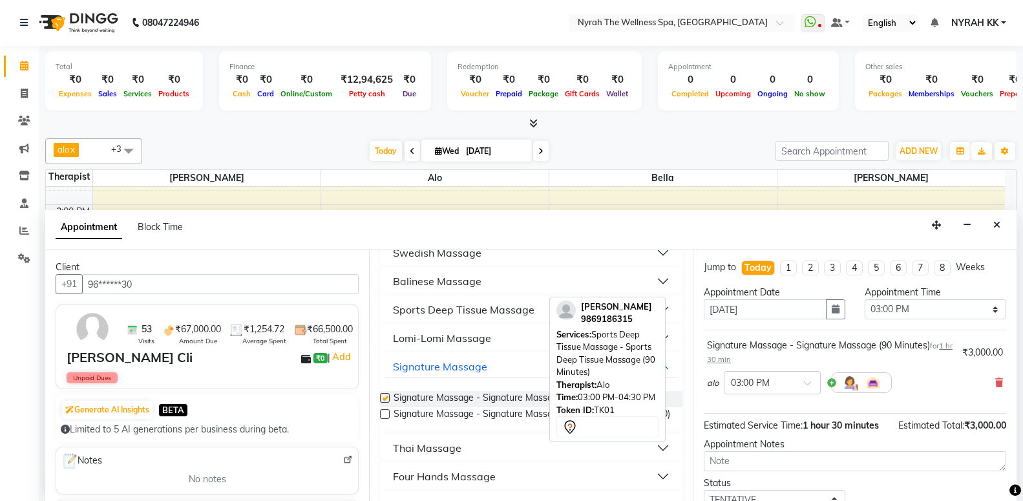
checkbox input "false"
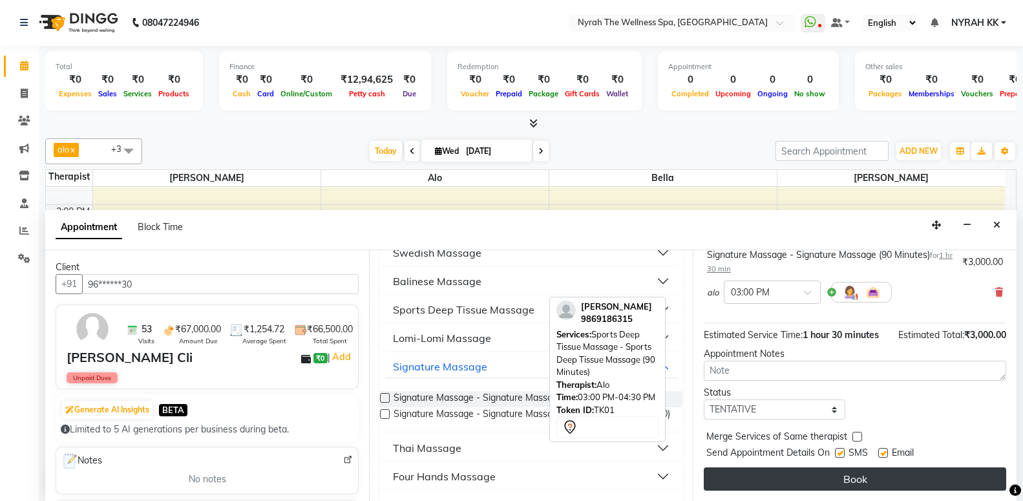
click at [730, 482] on button "Book" at bounding box center [855, 478] width 302 height 23
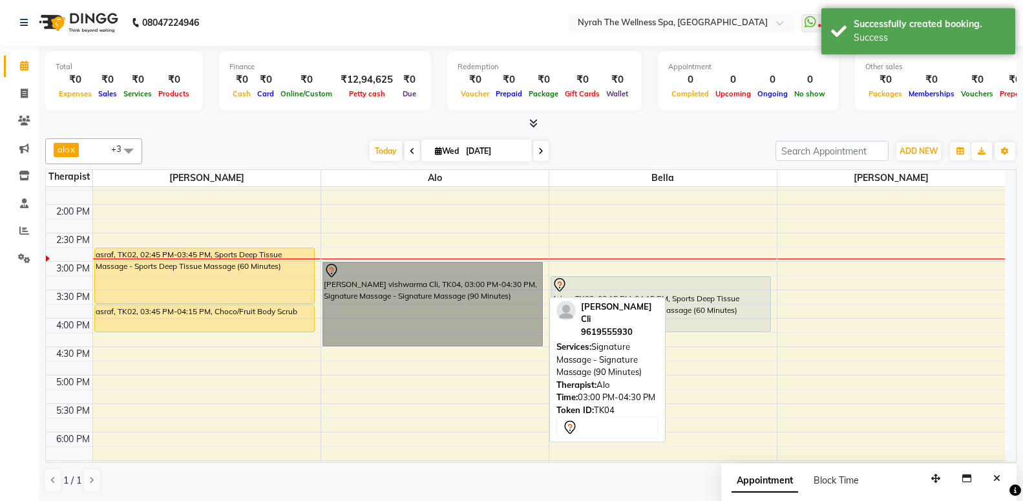
scroll to position [0, 0]
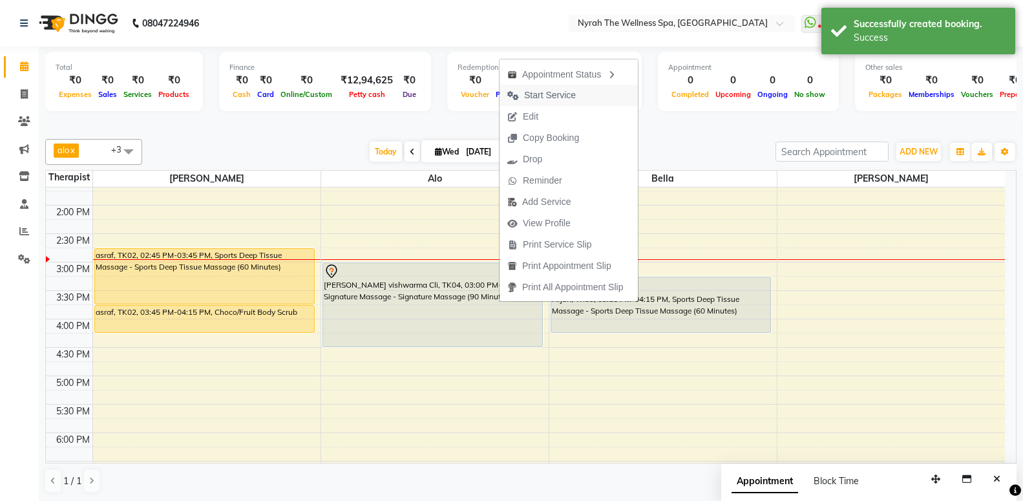
click at [568, 98] on span "Start Service" at bounding box center [550, 96] width 52 height 14
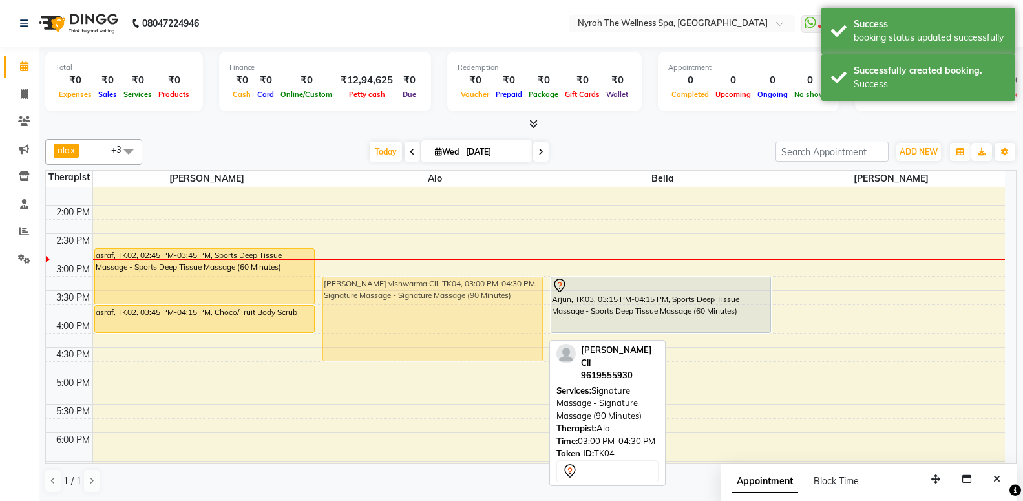
click at [448, 288] on div "[PERSON_NAME], TK01, 09:45 AM-11:15 AM, Sports Deep Tissue Massage - Sports Dee…" at bounding box center [434, 375] width 227 height 795
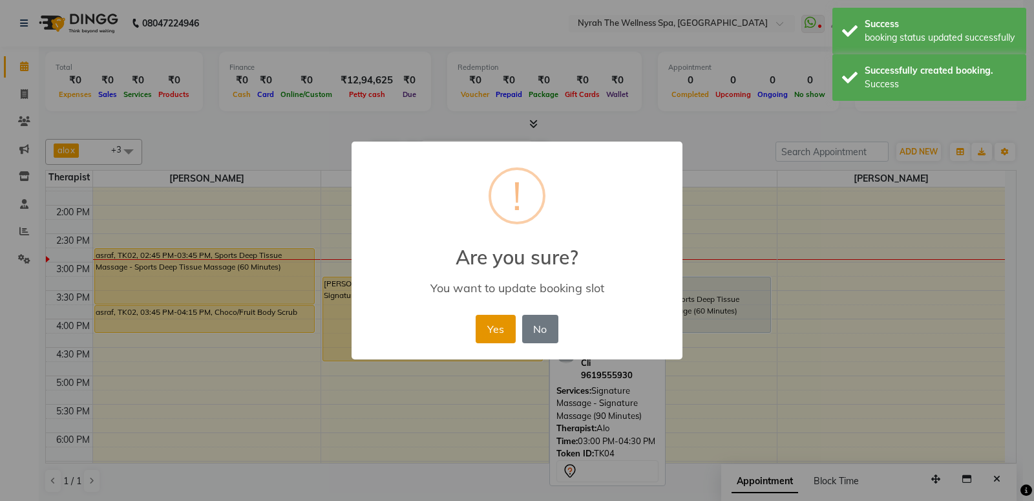
click at [487, 326] on button "Yes" at bounding box center [495, 329] width 39 height 28
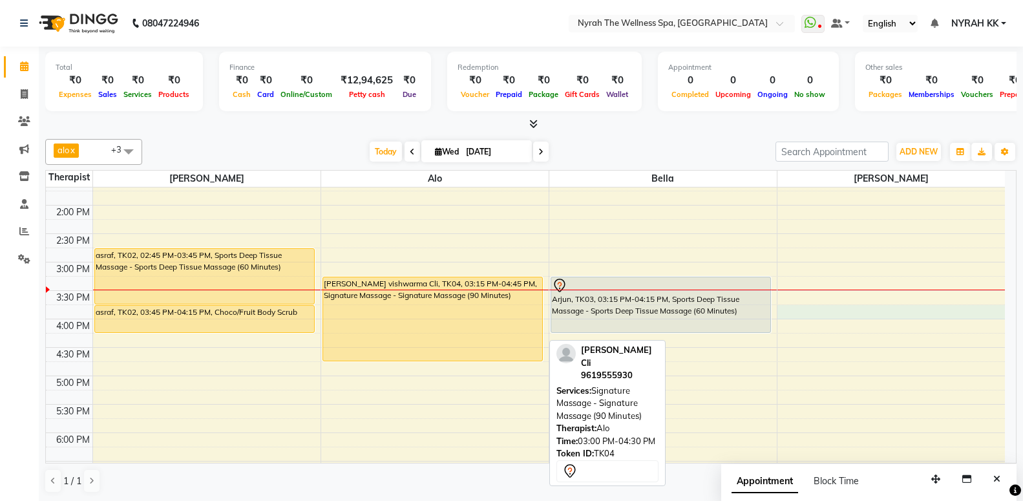
click at [834, 315] on div "10:00 AM 10:30 AM 11:00 AM 11:30 AM 12:00 PM 12:30 PM 1:00 PM 1:30 PM 2:00 PM 2…" at bounding box center [525, 375] width 959 height 795
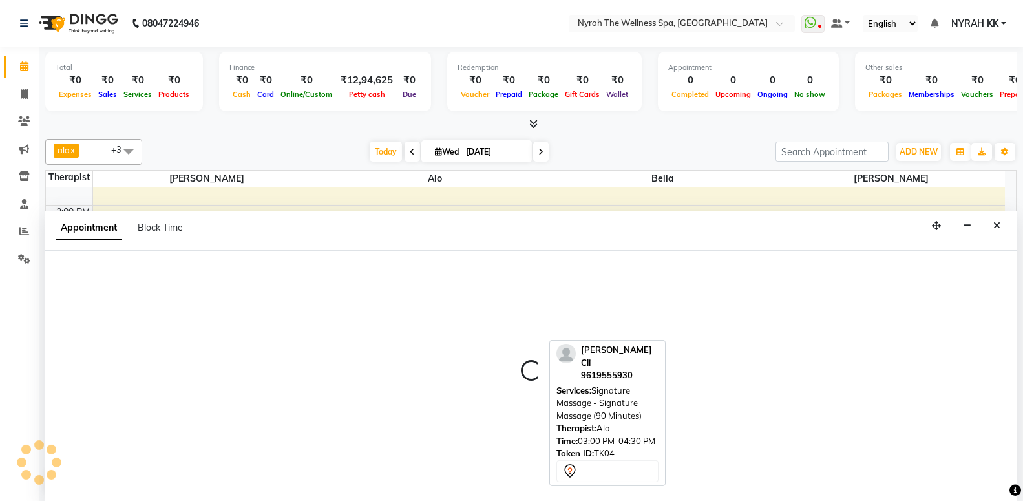
select select "77548"
select select "tentative"
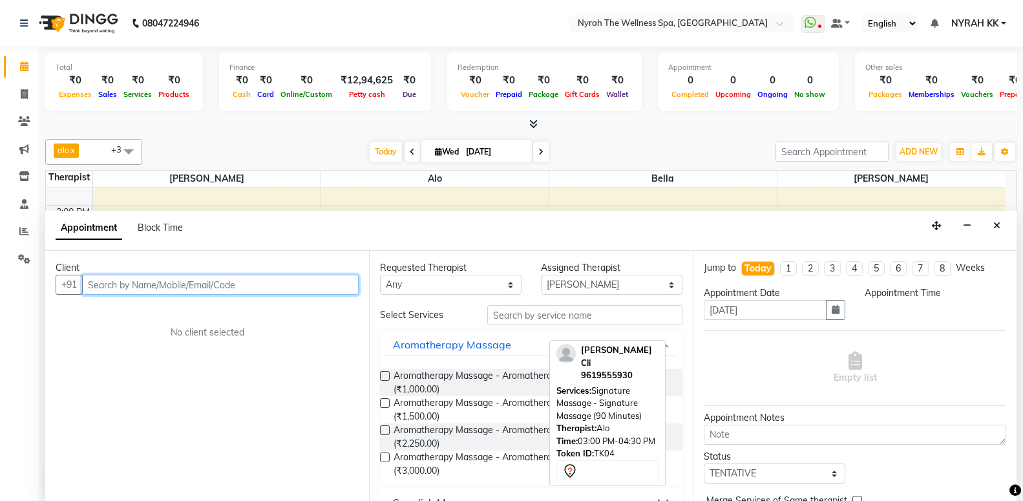
scroll to position [1, 0]
select select "945"
click at [279, 281] on input "text" at bounding box center [220, 284] width 277 height 20
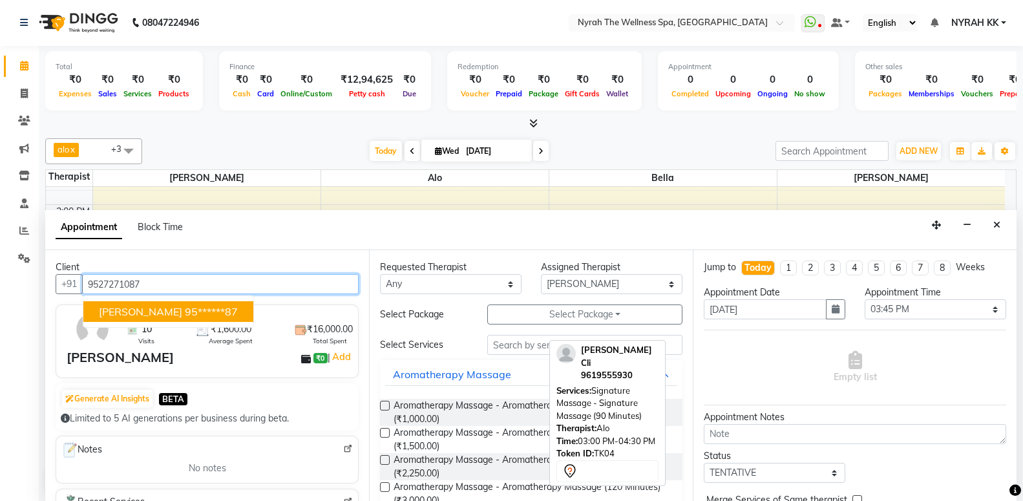
click at [213, 310] on ngb-highlight "95******87" at bounding box center [211, 311] width 53 height 13
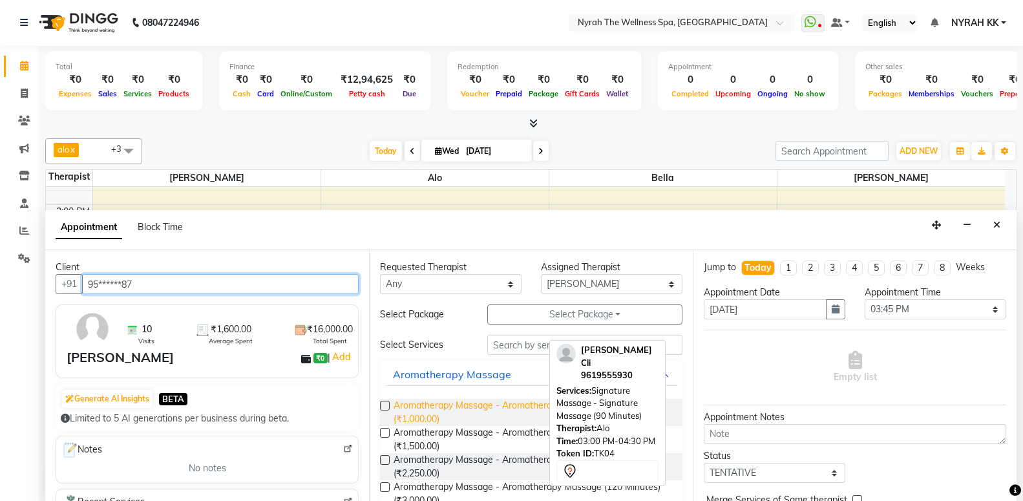
scroll to position [209, 0]
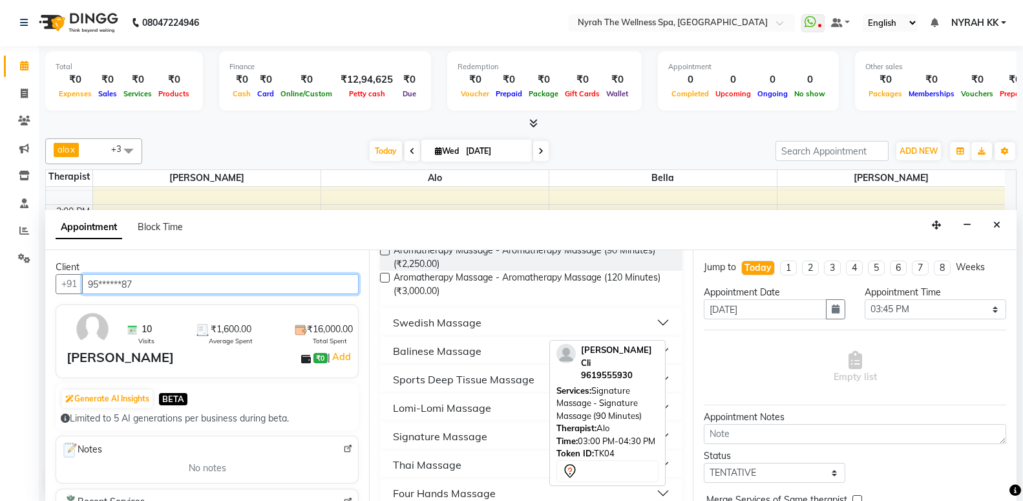
type input "95******87"
click at [422, 376] on div "Sports Deep Tissue Massage" at bounding box center [464, 380] width 142 height 16
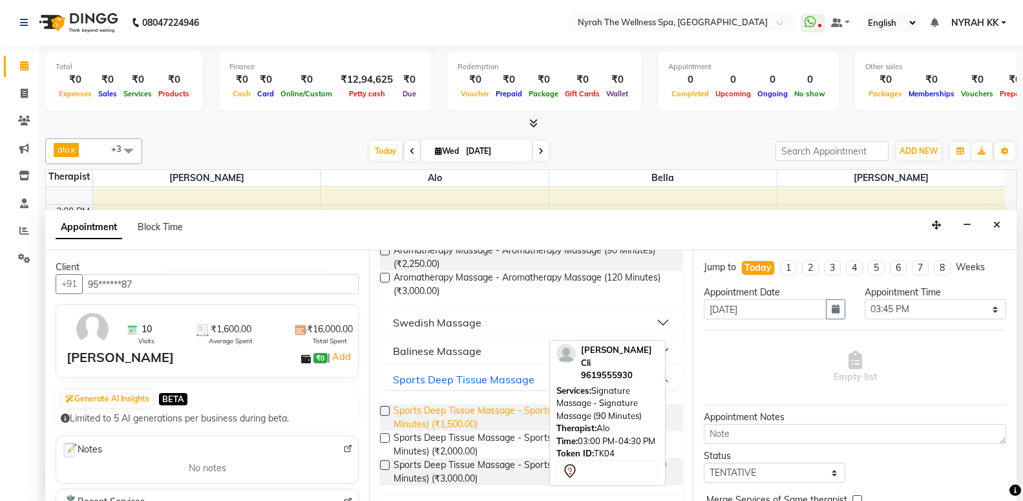
click at [428, 417] on span "Sports Deep Tissue Massage - Sports Deep Tissue Massage (60 Minutes) (₹1,500.00)" at bounding box center [533, 417] width 279 height 27
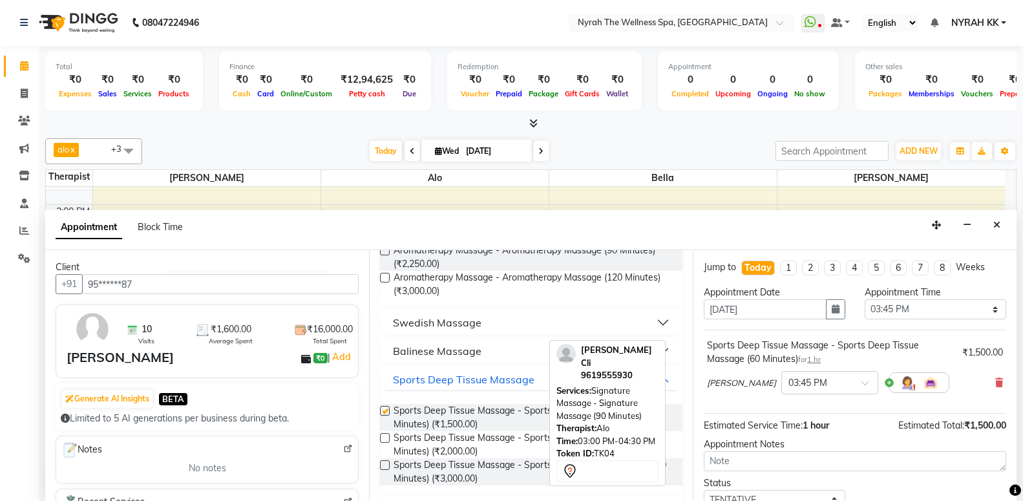
checkbox input "false"
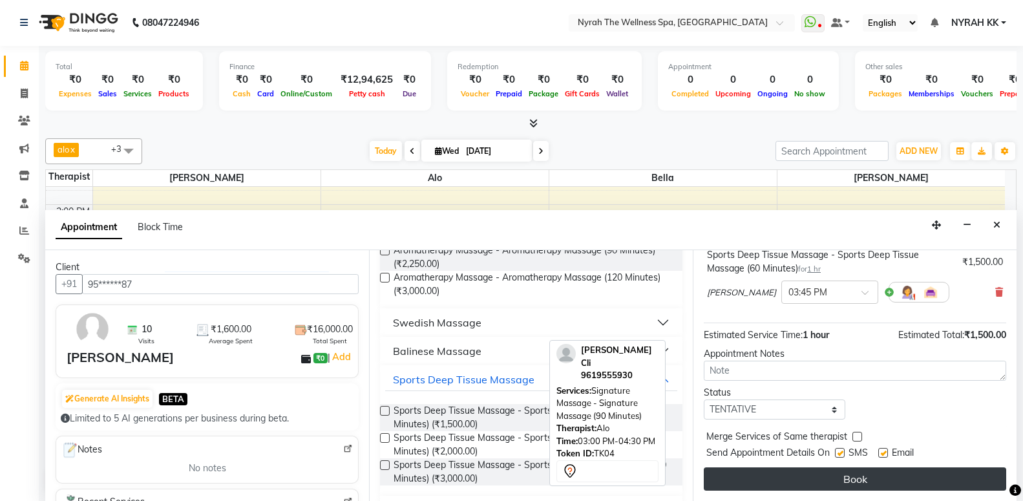
click at [736, 472] on button "Book" at bounding box center [855, 478] width 302 height 23
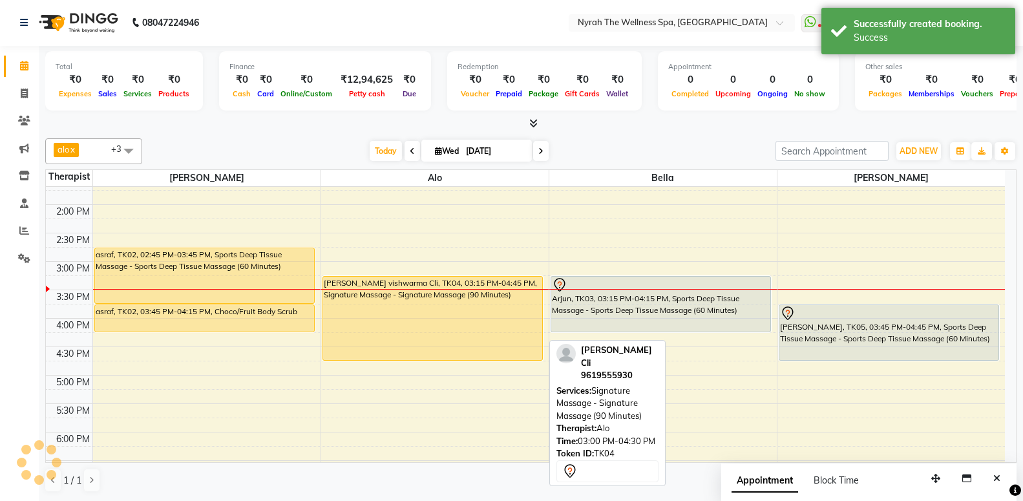
scroll to position [0, 0]
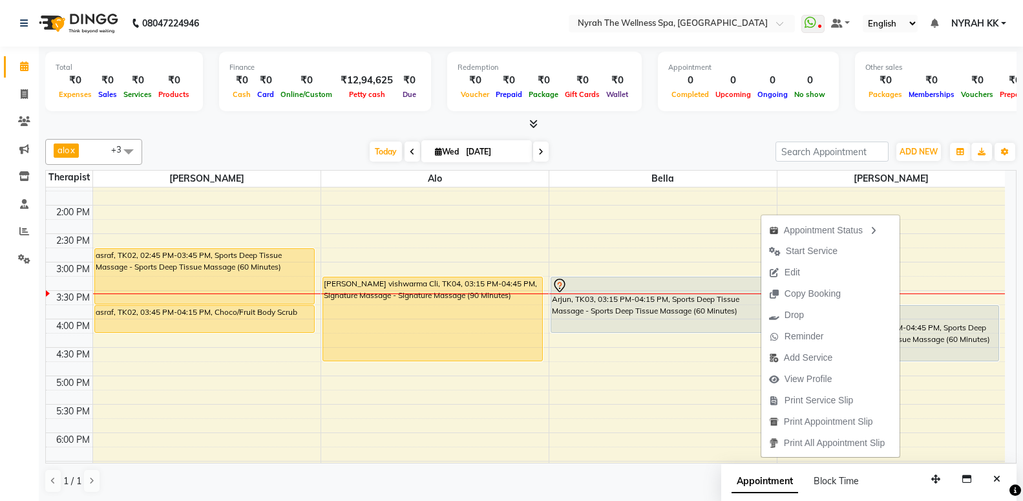
click at [843, 257] on button "Start Service" at bounding box center [830, 250] width 138 height 21
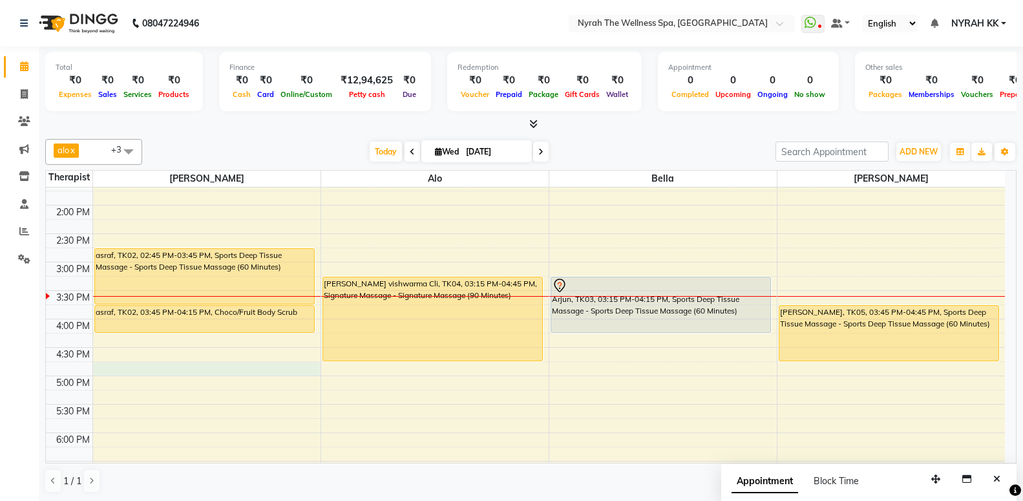
click at [101, 366] on div "10:00 AM 10:30 AM 11:00 AM 11:30 AM 12:00 PM 12:30 PM 1:00 PM 1:30 PM 2:00 PM 2…" at bounding box center [525, 375] width 959 height 795
select select "10323"
select select "tentative"
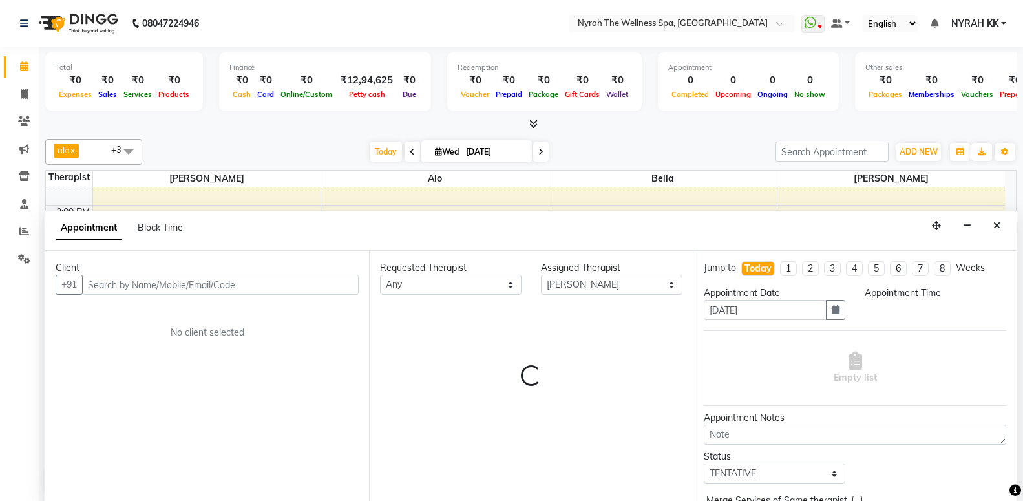
scroll to position [1, 0]
select select "1005"
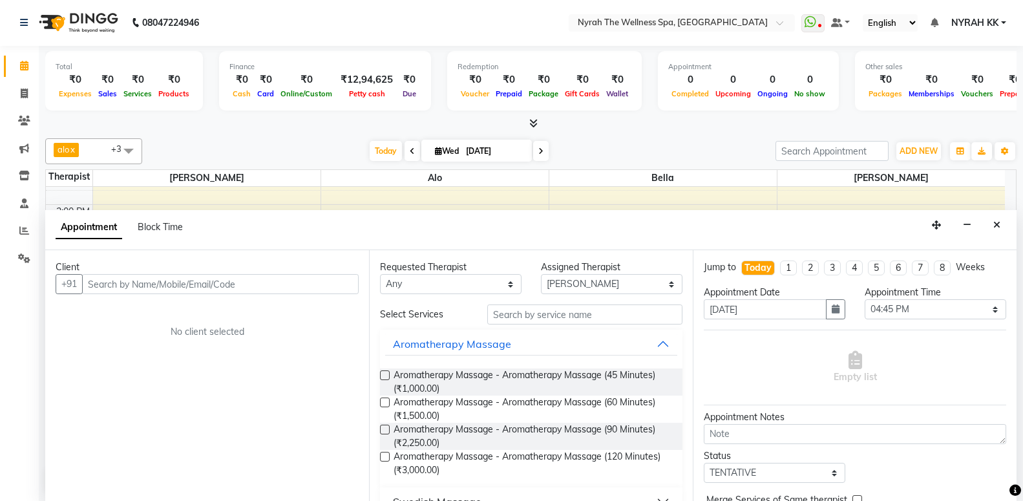
click at [999, 236] on div "Appointment Block Time" at bounding box center [530, 230] width 971 height 40
click at [1003, 229] on button "Close" at bounding box center [996, 225] width 19 height 20
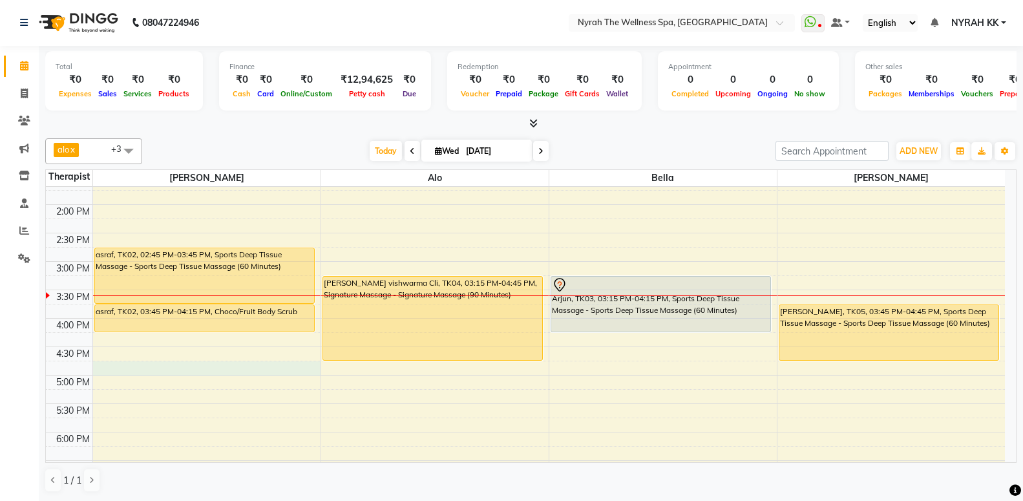
click at [124, 366] on div "10:00 AM 10:30 AM 11:00 AM 11:30 AM 12:00 PM 12:30 PM 1:00 PM 1:30 PM 2:00 PM 2…" at bounding box center [525, 374] width 959 height 795
select select "10323"
select select "tentative"
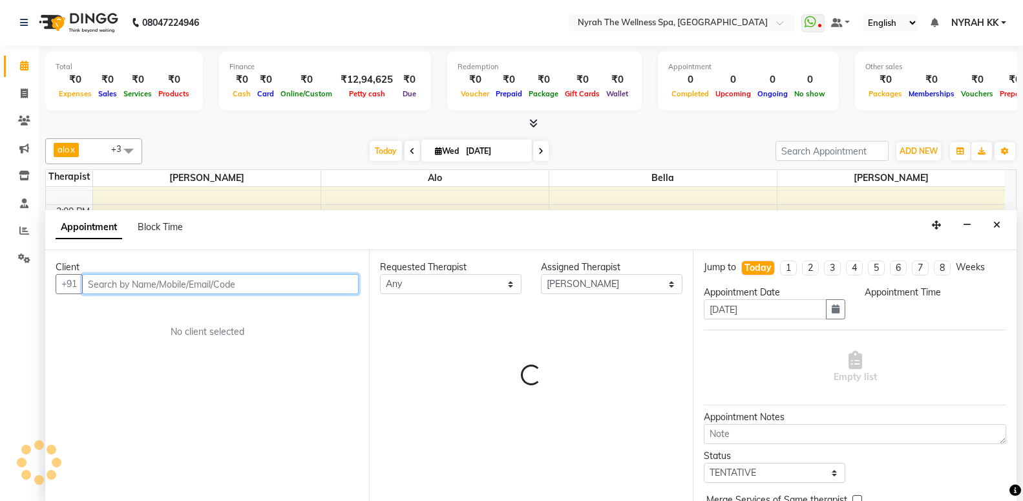
click at [135, 280] on input "text" at bounding box center [220, 284] width 277 height 20
select select "1005"
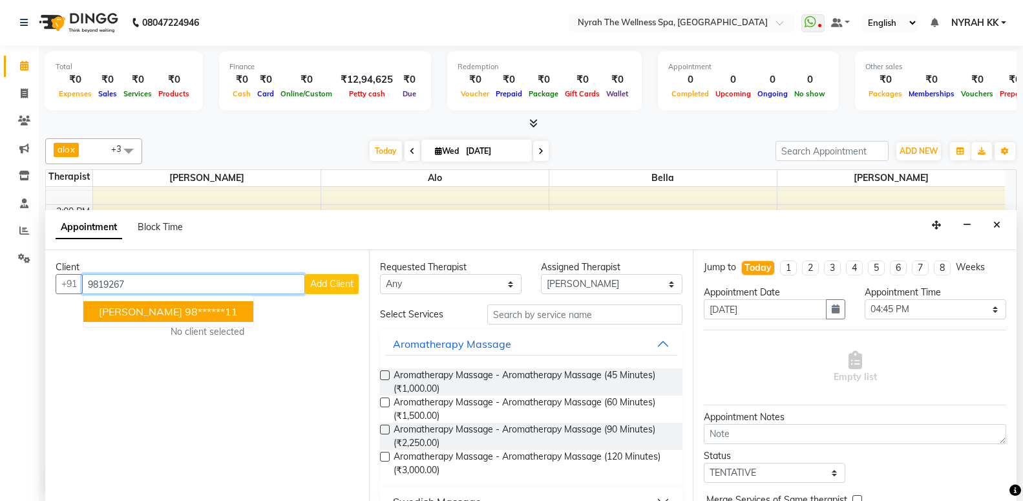
drag, startPoint x: 140, startPoint y: 307, endPoint x: 300, endPoint y: 321, distance: 160.9
click at [141, 306] on span "[PERSON_NAME]" at bounding box center [140, 311] width 83 height 13
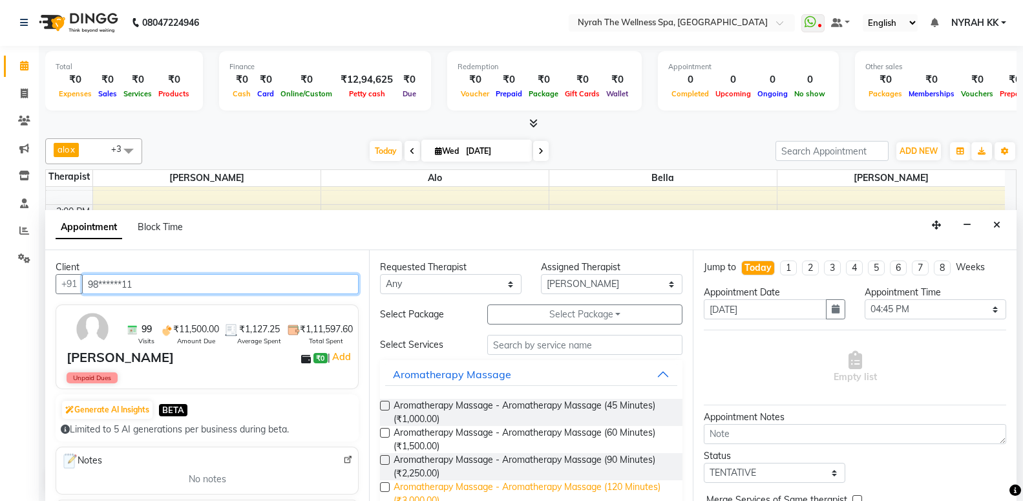
scroll to position [209, 0]
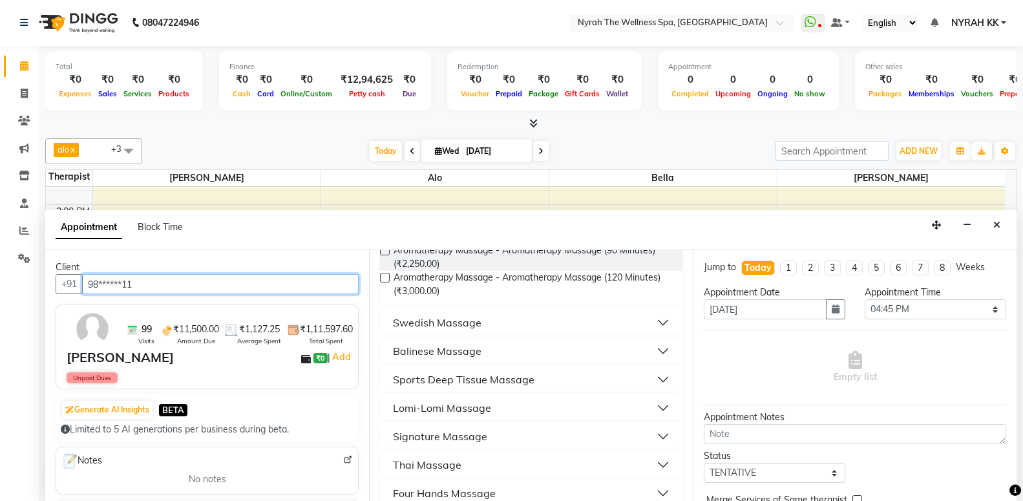
type input "98******11"
click at [435, 377] on div "Sports Deep Tissue Massage" at bounding box center [464, 380] width 142 height 16
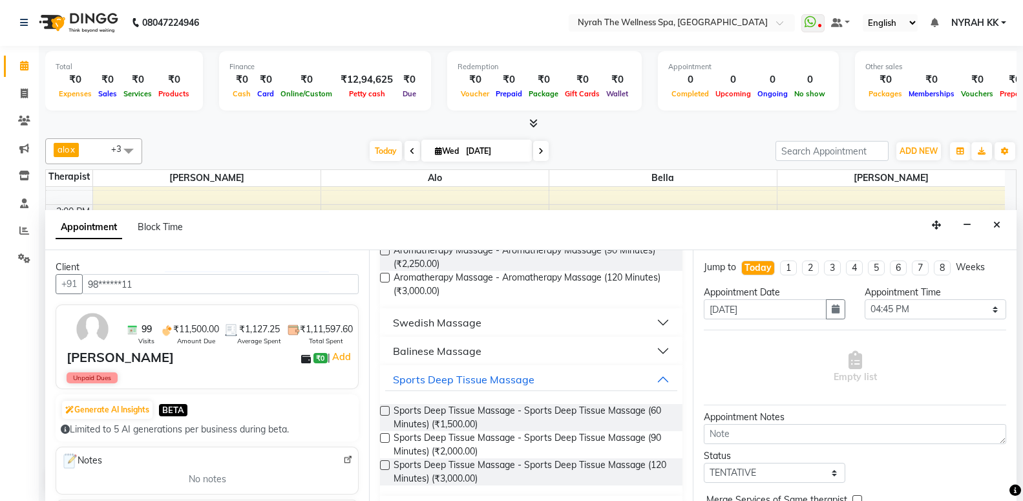
click at [436, 429] on span "Sports Deep Tissue Massage - Sports Deep Tissue Massage (60 Minutes) (₹1,500.00)" at bounding box center [533, 417] width 279 height 27
checkbox input "false"
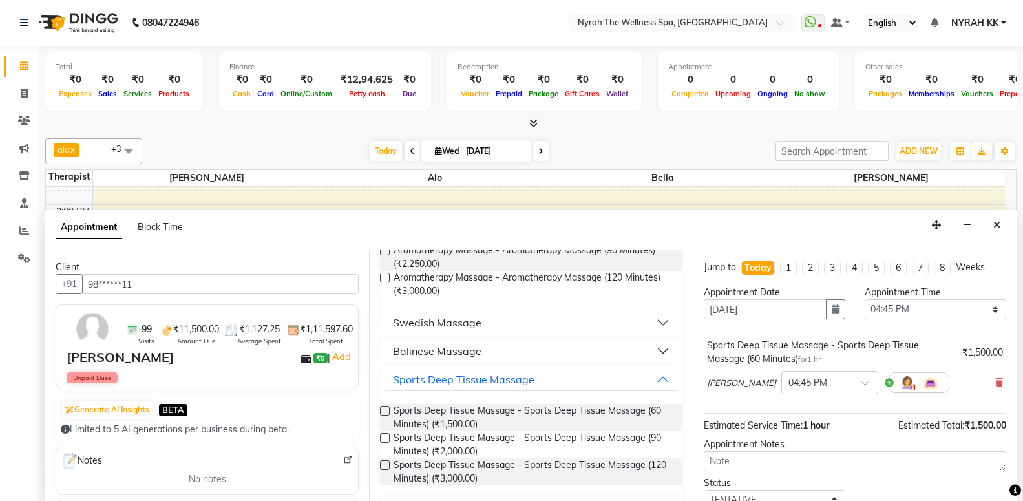
scroll to position [90, 0]
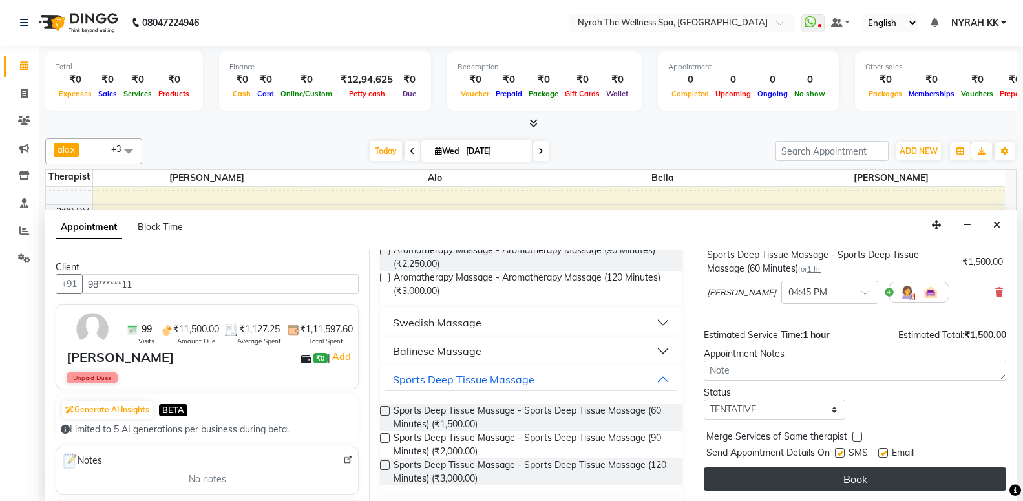
click at [808, 487] on button "Book" at bounding box center [855, 478] width 302 height 23
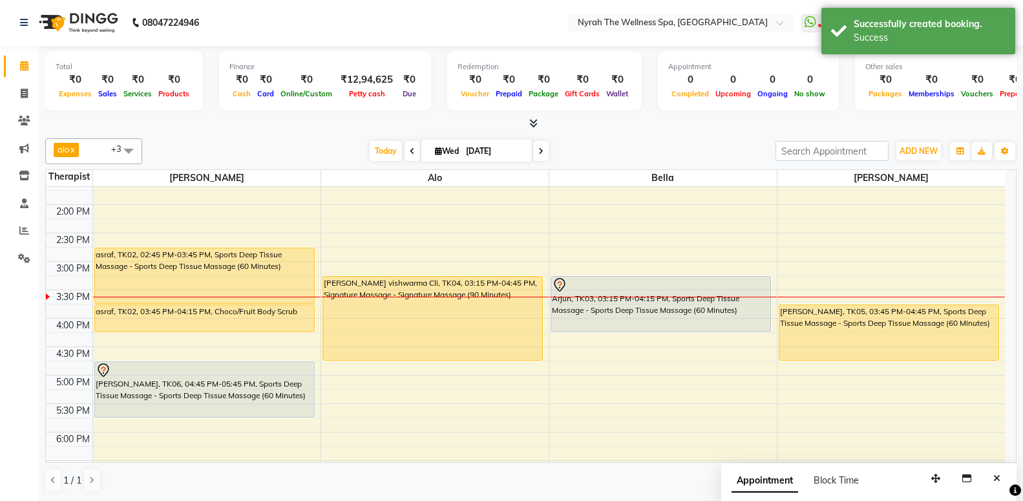
scroll to position [0, 0]
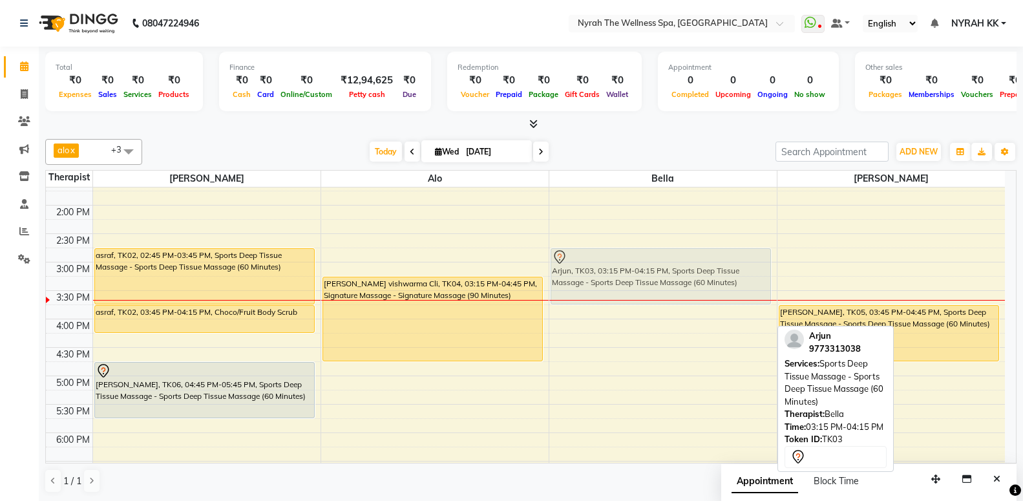
drag, startPoint x: 619, startPoint y: 310, endPoint x: 637, endPoint y: 274, distance: 39.9
click at [637, 274] on div "Arjun, TK03, 03:15 PM-04:15 PM, Sports Deep Tissue Massage - Sports Deep Tissue…" at bounding box center [662, 375] width 227 height 795
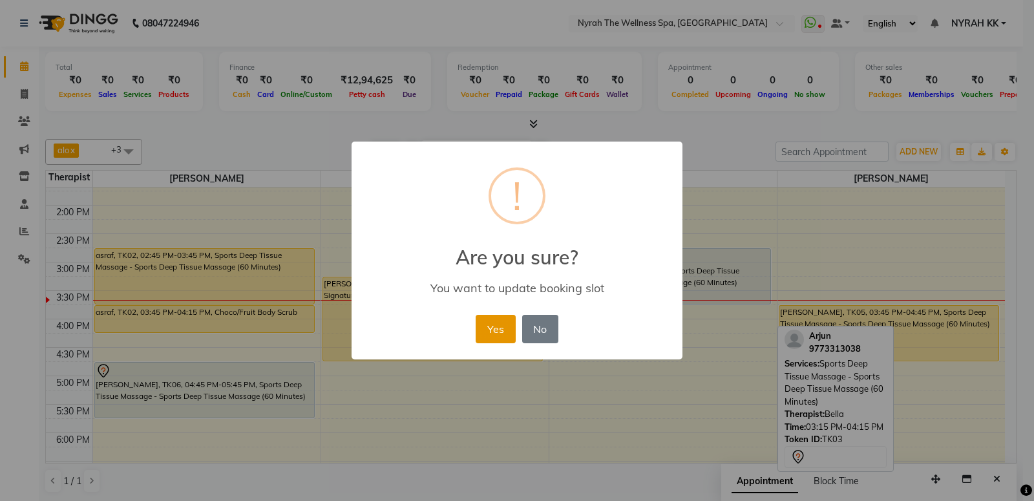
click at [501, 322] on button "Yes" at bounding box center [495, 329] width 39 height 28
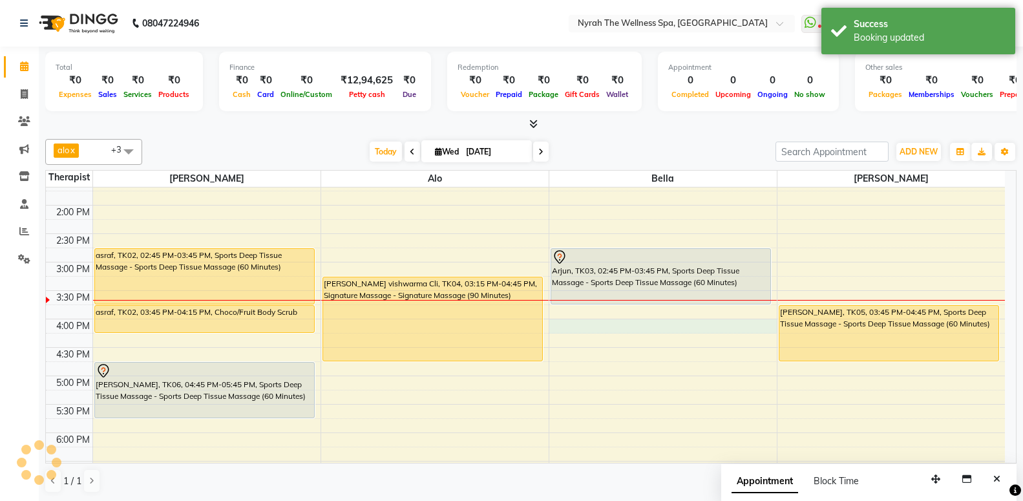
click at [573, 324] on div "10:00 AM 10:30 AM 11:00 AM 11:30 AM 12:00 PM 12:30 PM 1:00 PM 1:30 PM 2:00 PM 2…" at bounding box center [525, 375] width 959 height 795
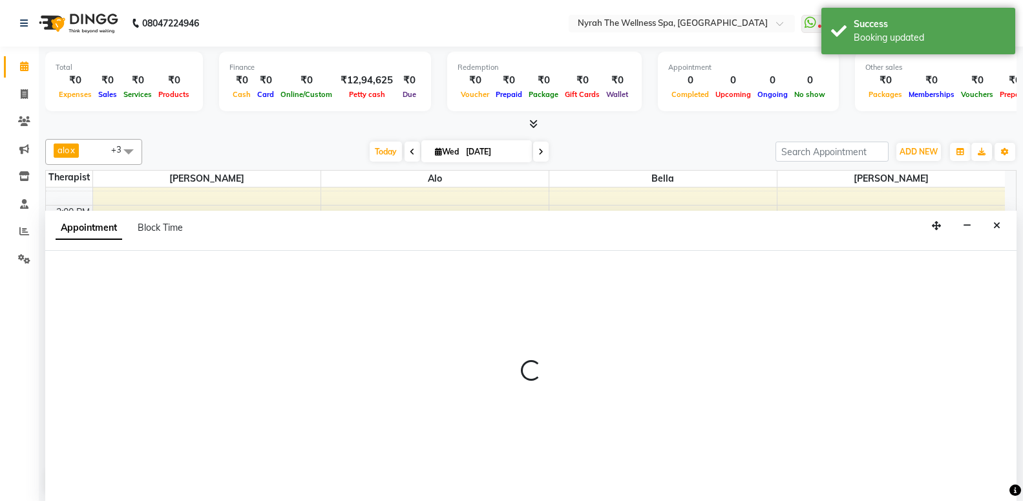
select select "61444"
select select "960"
select select "tentative"
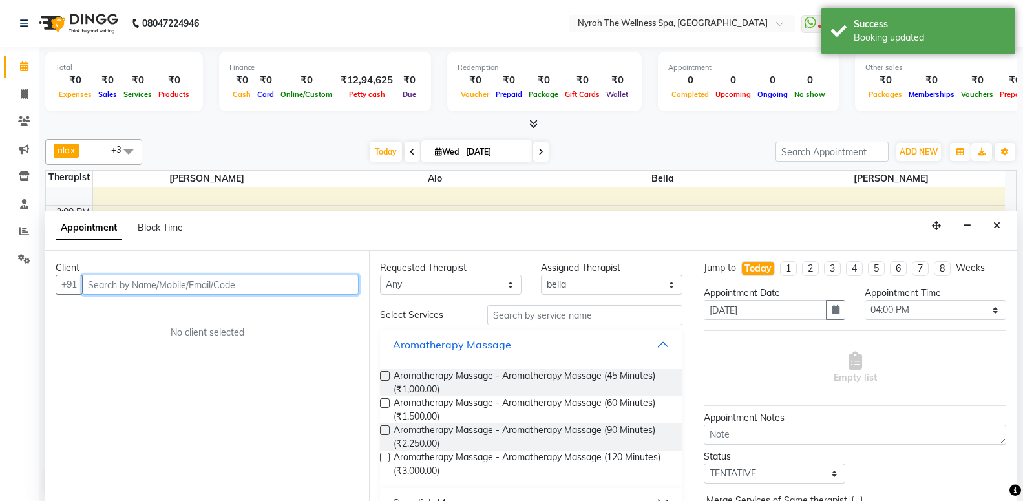
scroll to position [1, 0]
click at [249, 289] on input "text" at bounding box center [220, 284] width 277 height 20
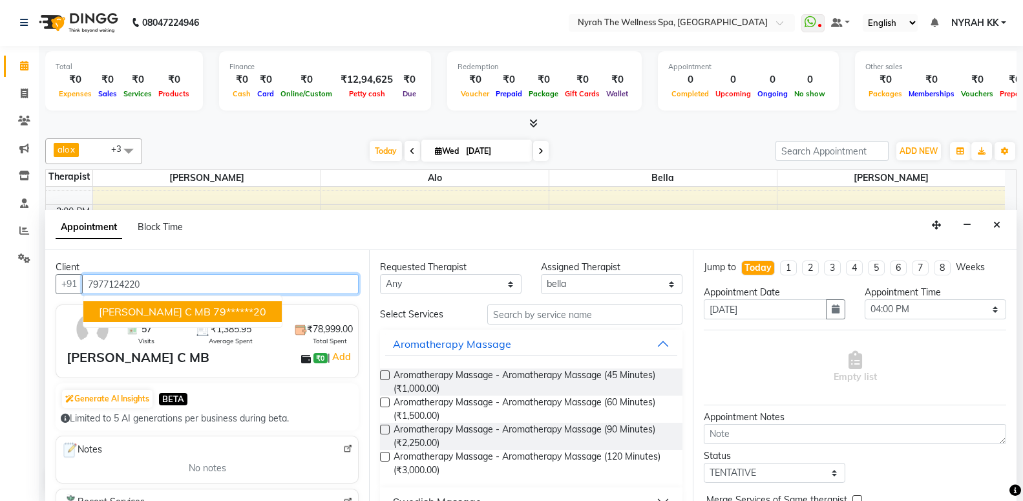
click at [146, 303] on button "[PERSON_NAME] MB 79******20" at bounding box center [182, 311] width 198 height 21
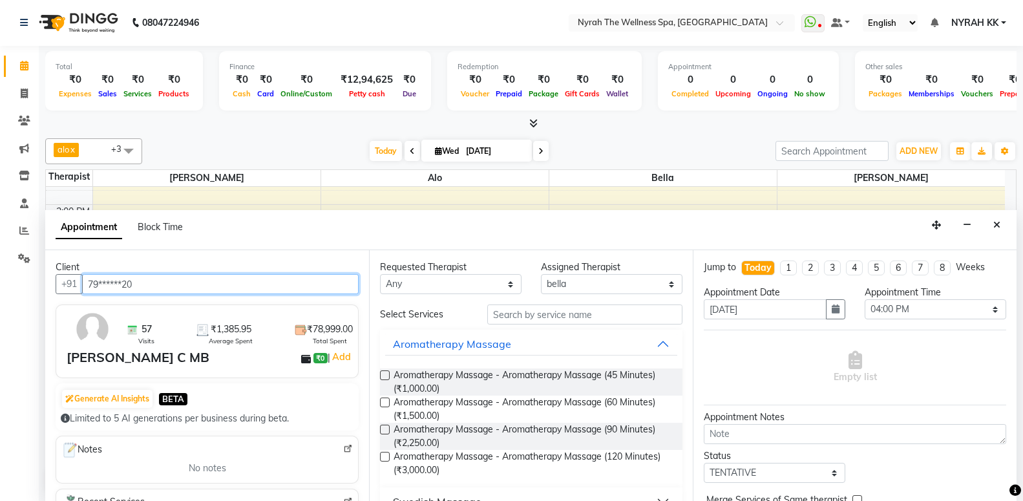
scroll to position [209, 0]
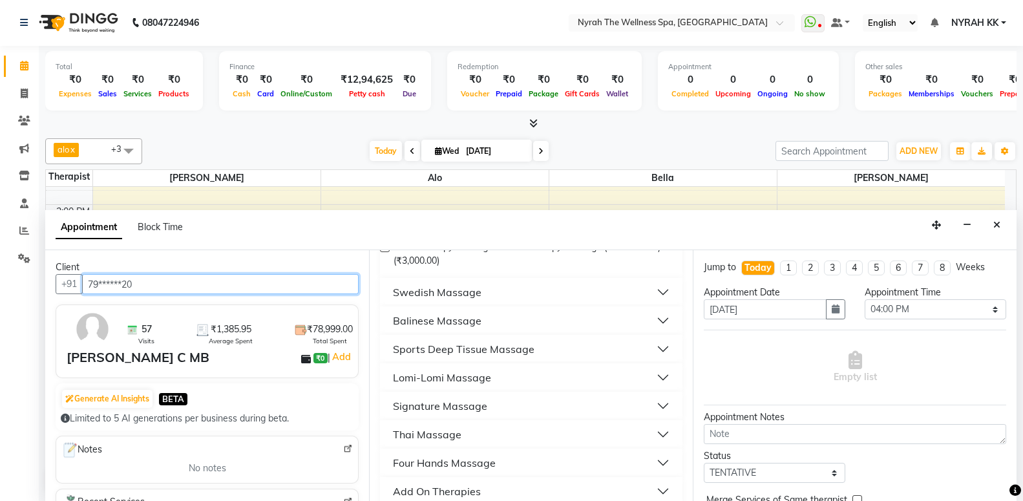
type input "79******20"
click at [578, 352] on button "Sports Deep Tissue Massage" at bounding box center [531, 348] width 292 height 23
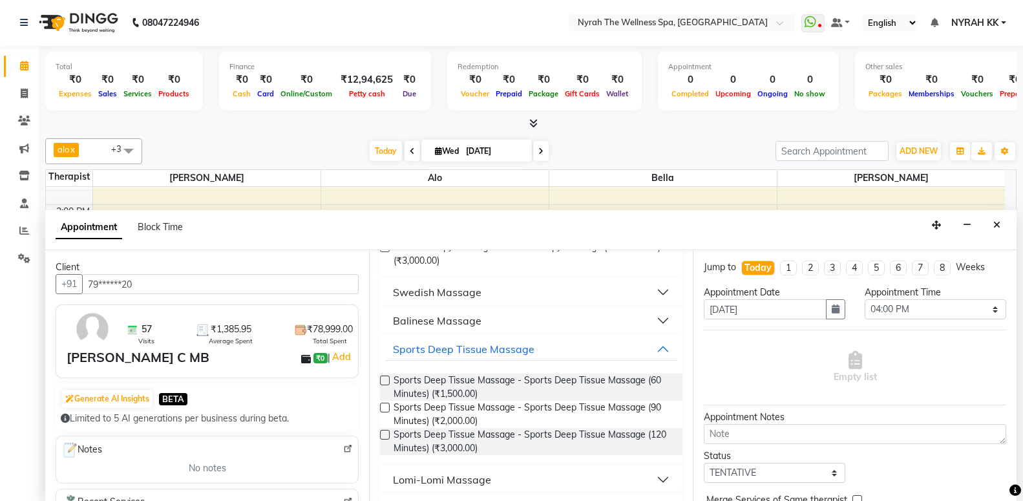
click at [573, 387] on span "Sports Deep Tissue Massage - Sports Deep Tissue Massage (60 Minutes) (₹1,500.00)" at bounding box center [533, 386] width 279 height 27
checkbox input "false"
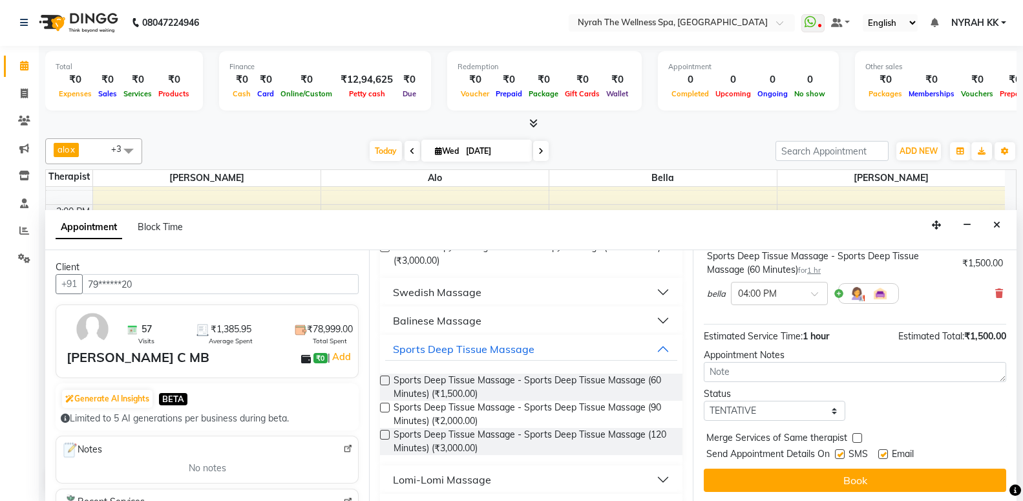
scroll to position [90, 0]
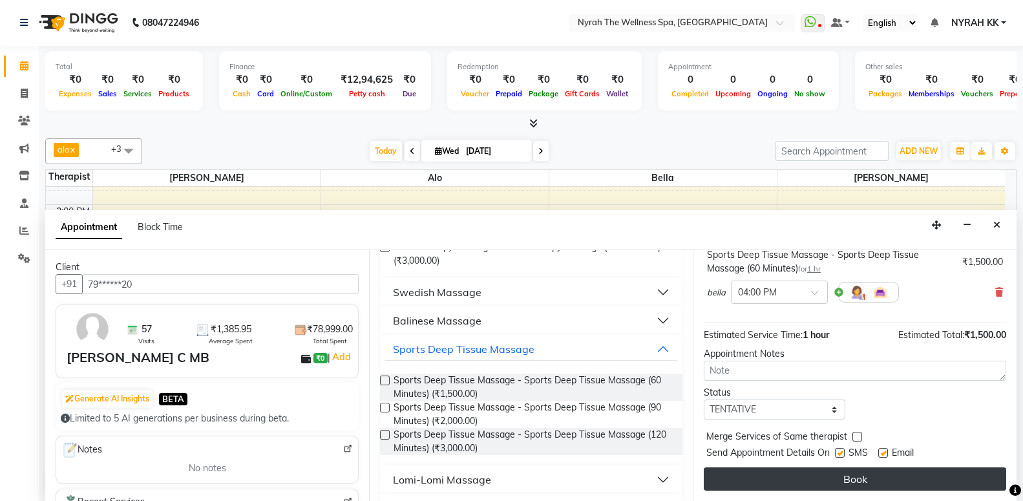
click at [819, 477] on button "Book" at bounding box center [855, 478] width 302 height 23
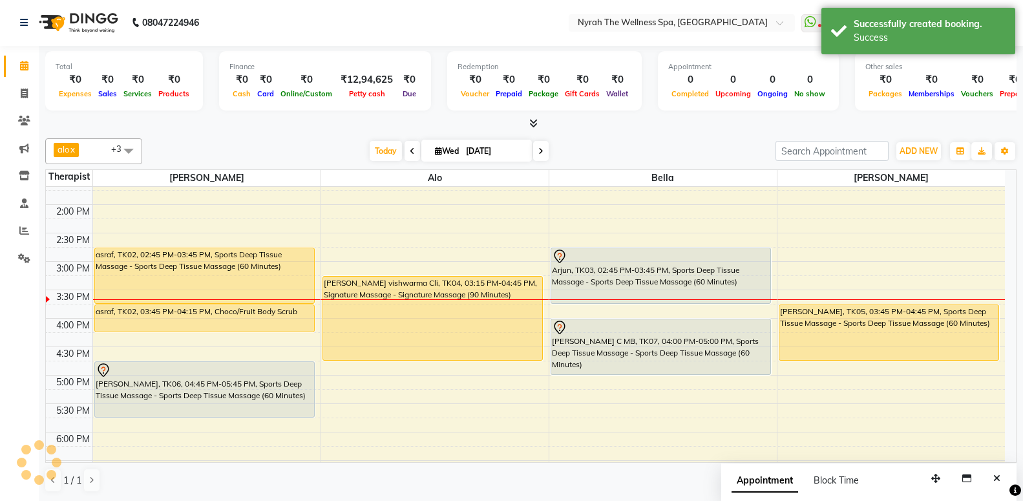
scroll to position [0, 0]
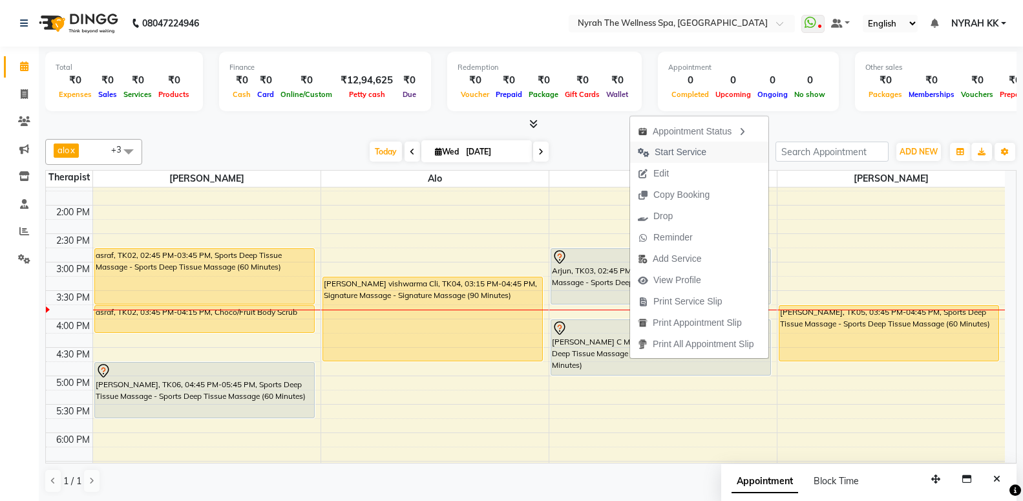
click at [713, 162] on span "Start Service" at bounding box center [672, 152] width 84 height 21
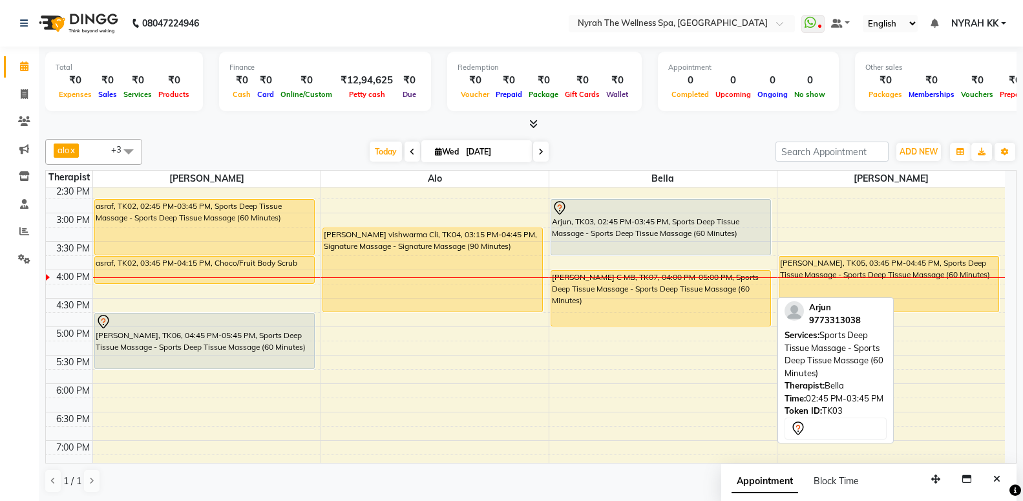
scroll to position [279, 0]
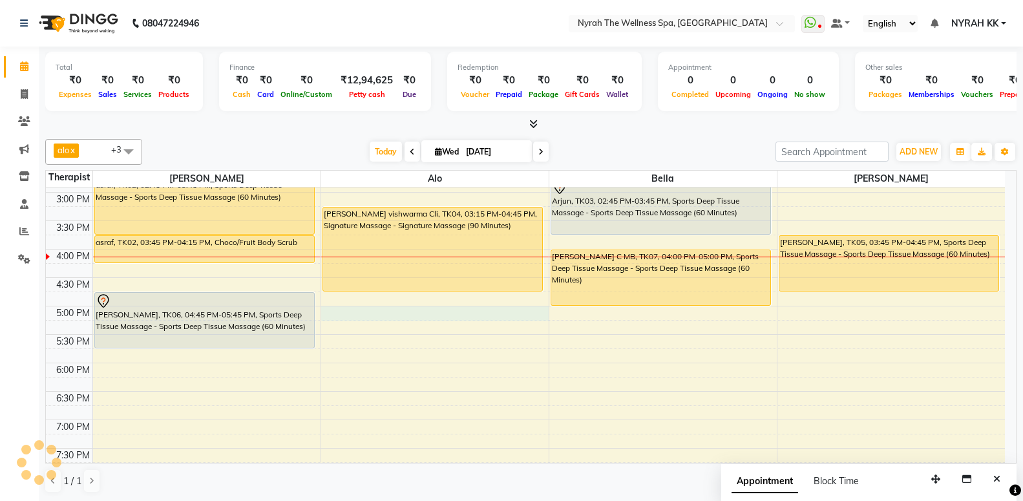
click at [469, 313] on div "10:00 AM 10:30 AM 11:00 AM 11:30 AM 12:00 PM 12:30 PM 1:00 PM 1:30 PM 2:00 PM 2…" at bounding box center [525, 305] width 959 height 795
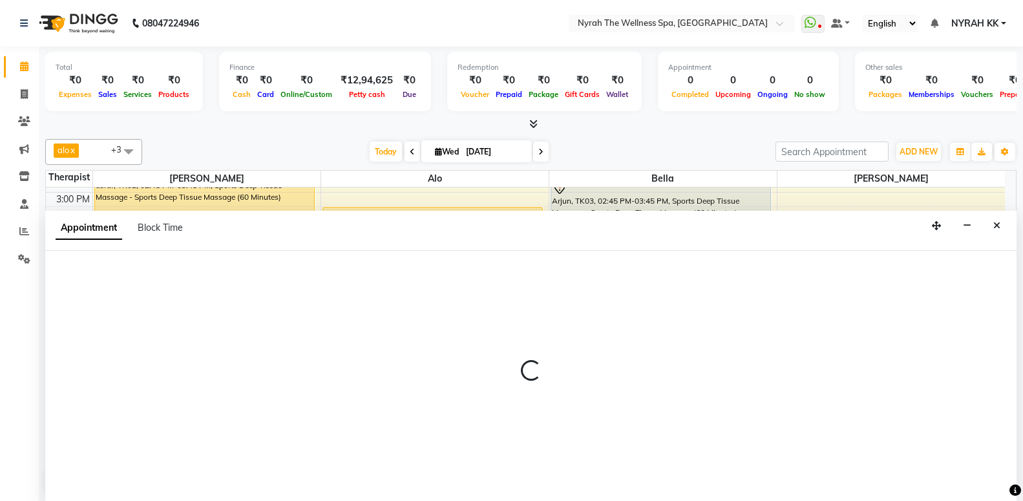
scroll to position [1, 0]
select select "64211"
select select "tentative"
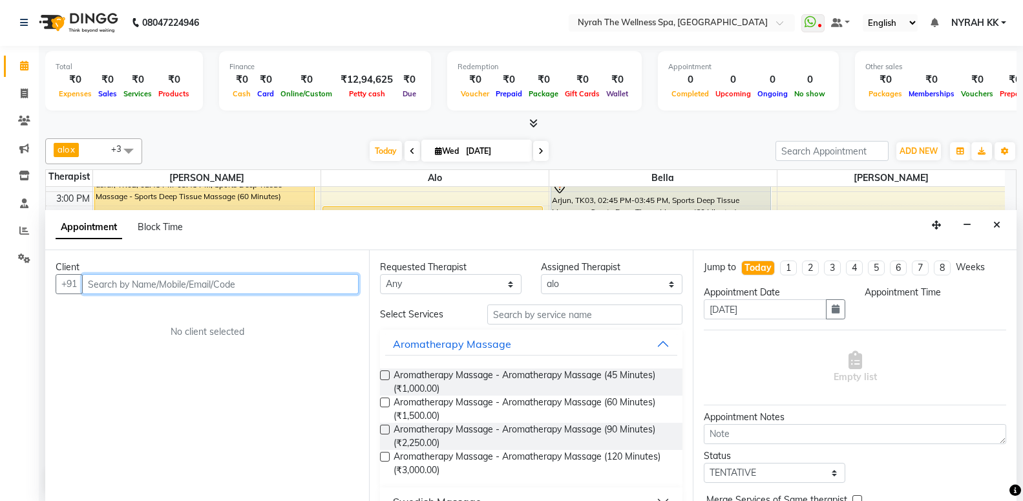
select select "1020"
click at [307, 293] on input "text" at bounding box center [220, 284] width 277 height 20
click at [305, 288] on input "text" at bounding box center [220, 284] width 277 height 20
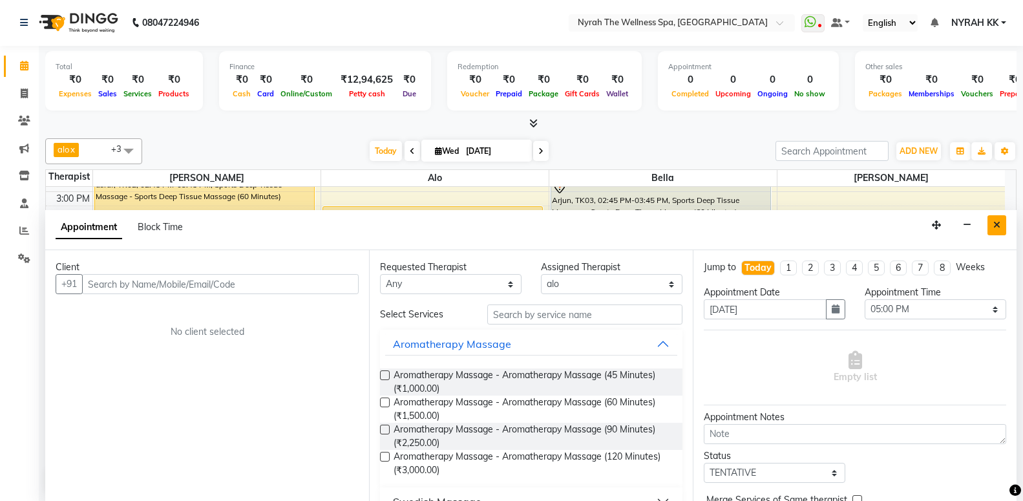
click at [997, 227] on icon "Close" at bounding box center [996, 224] width 7 height 9
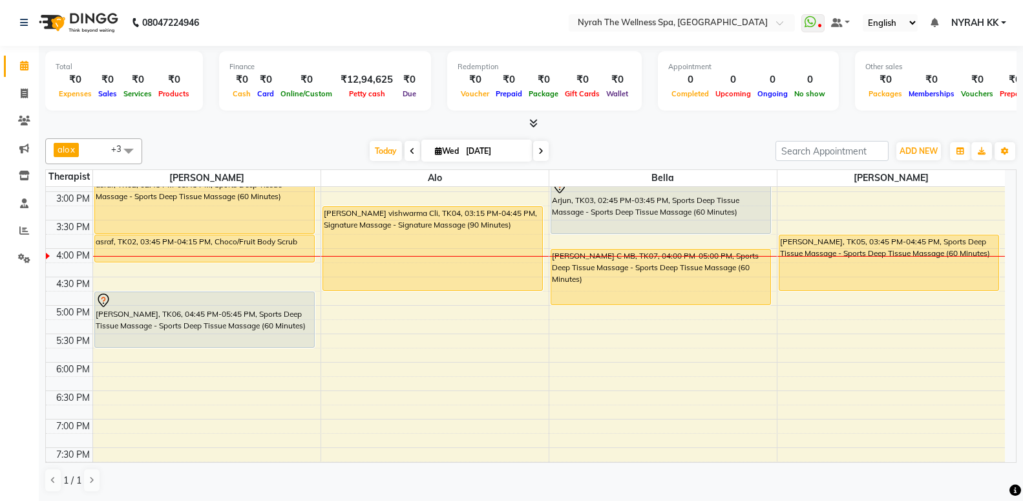
click at [341, 311] on div "10:00 AM 10:30 AM 11:00 AM 11:30 AM 12:00 PM 12:30 PM 1:00 PM 1:30 PM 2:00 PM 2…" at bounding box center [525, 305] width 959 height 795
select select "64211"
select select "tentative"
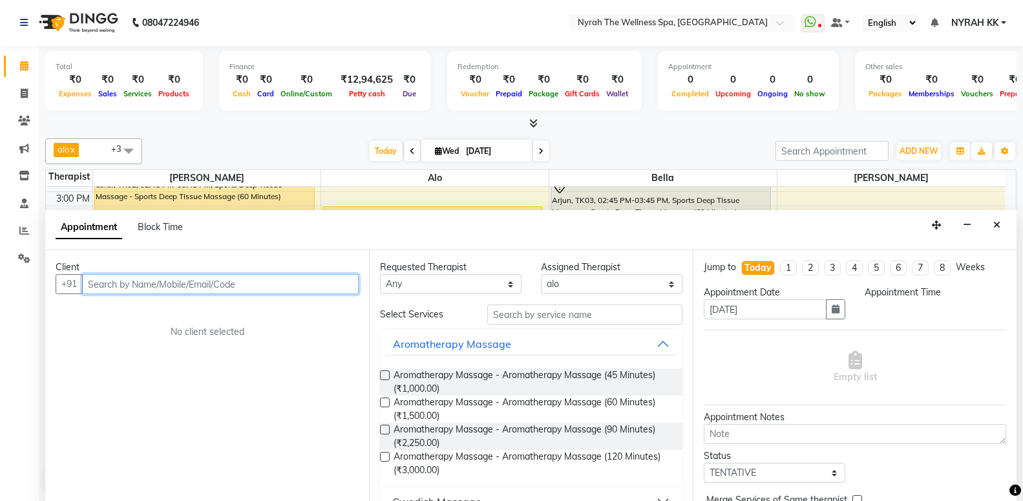
select select "1020"
click at [267, 280] on input "text" at bounding box center [220, 284] width 277 height 20
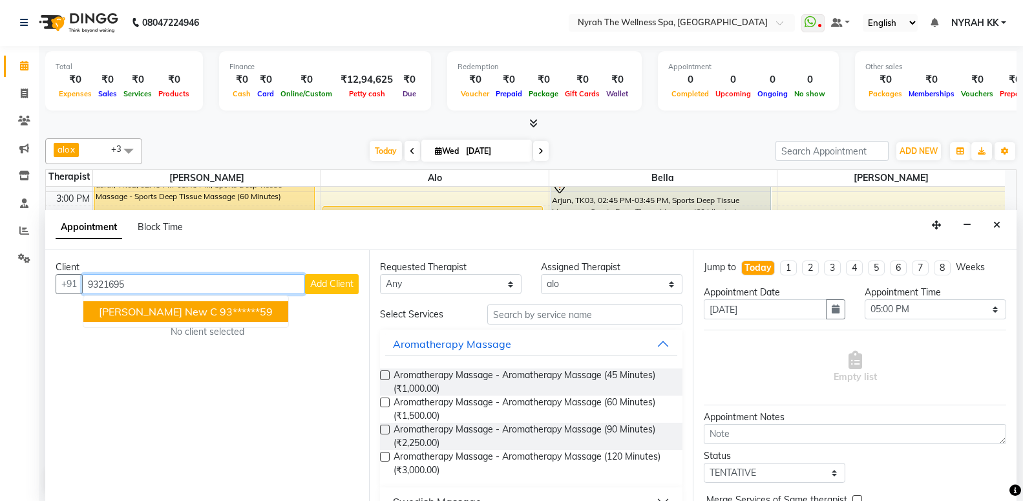
click at [220, 314] on ngb-highlight "93******59" at bounding box center [246, 311] width 53 height 13
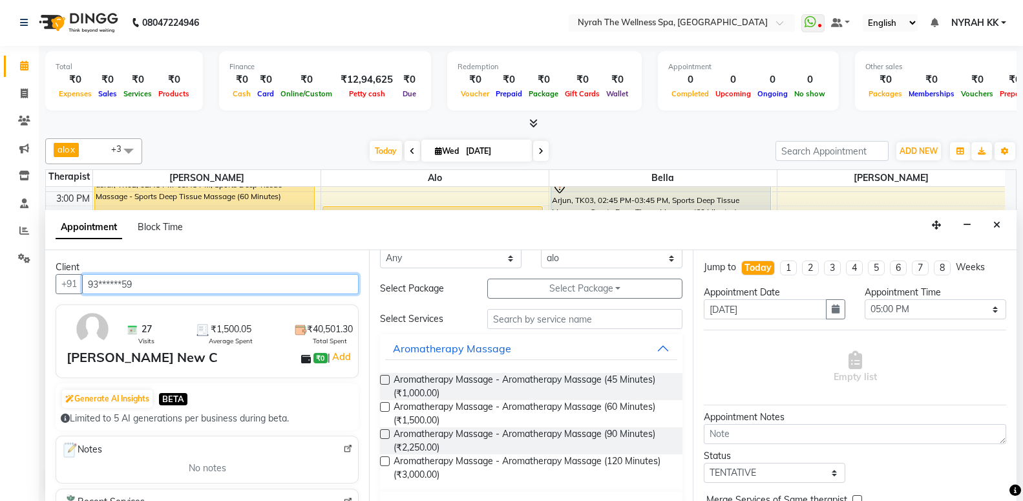
scroll to position [170, 0]
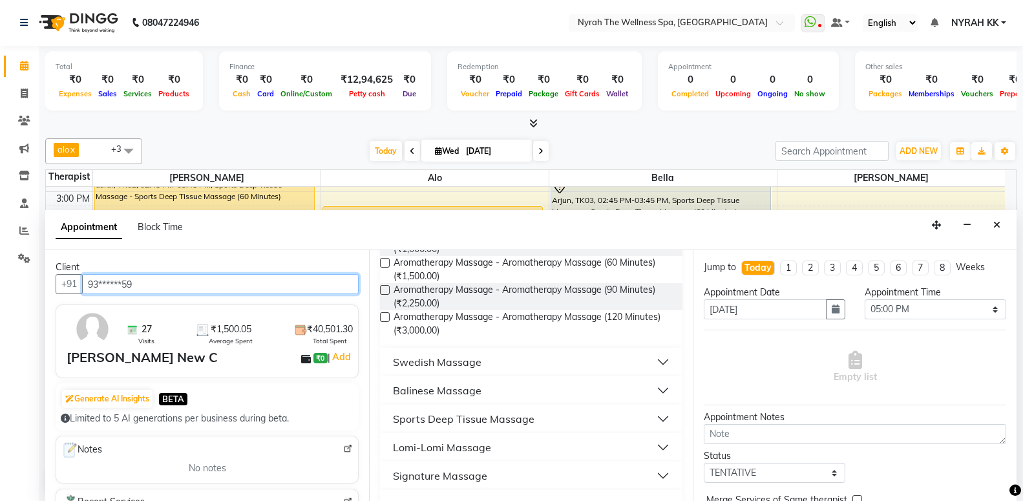
type input "93******59"
click at [455, 412] on div "Sports Deep Tissue Massage" at bounding box center [464, 419] width 142 height 16
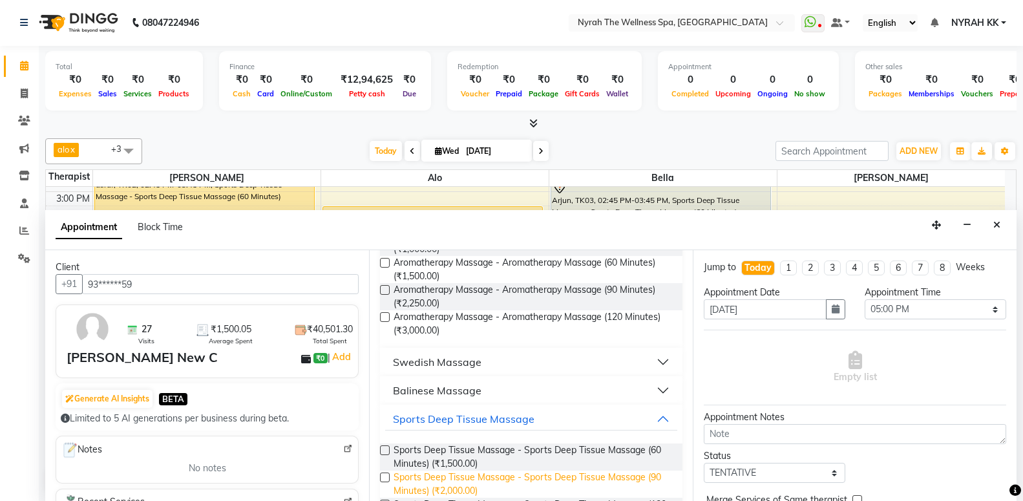
click at [437, 476] on span "Sports Deep Tissue Massage - Sports Deep Tissue Massage (90 Minutes) (₹2,000.00)" at bounding box center [533, 483] width 279 height 27
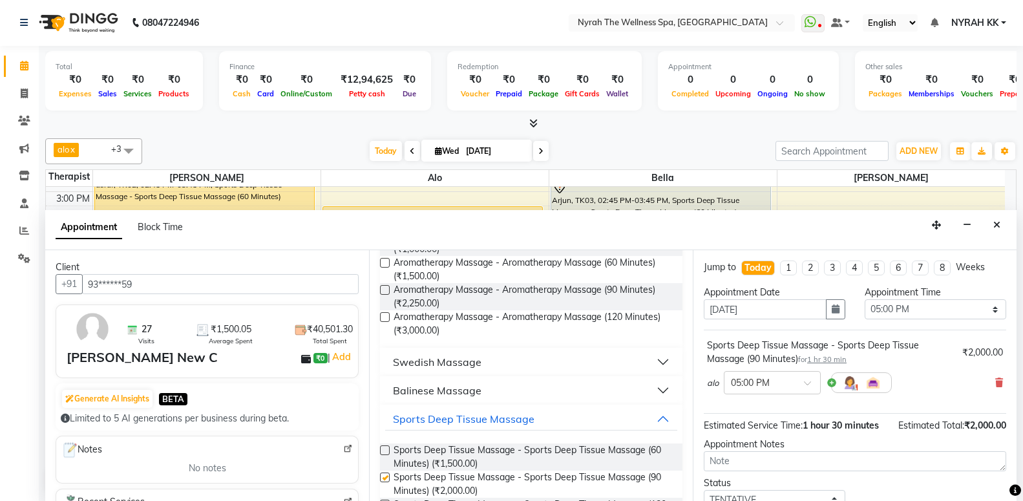
checkbox input "false"
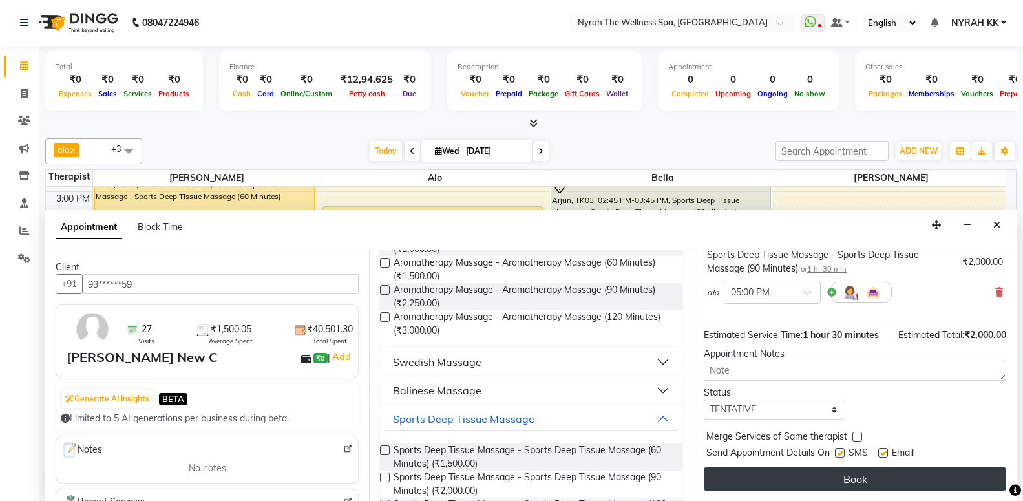
click at [772, 470] on button "Book" at bounding box center [855, 478] width 302 height 23
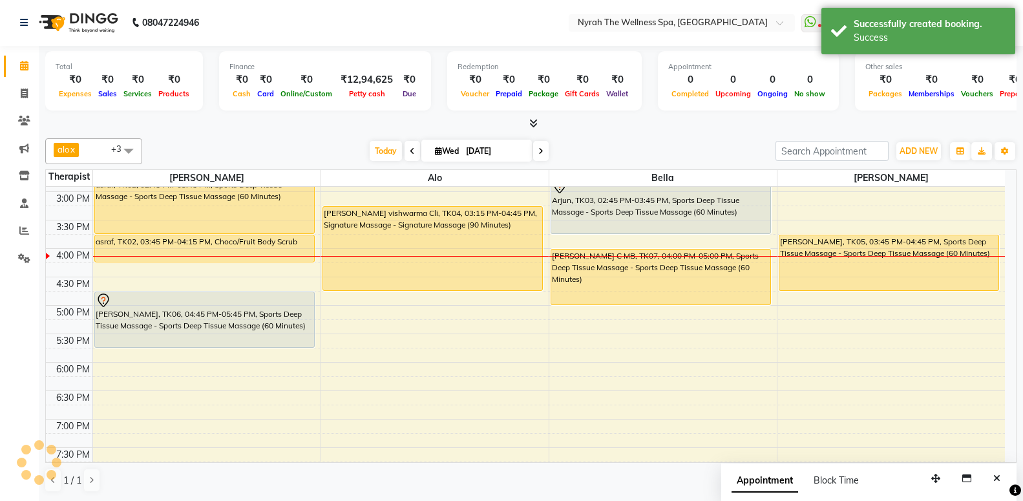
scroll to position [0, 0]
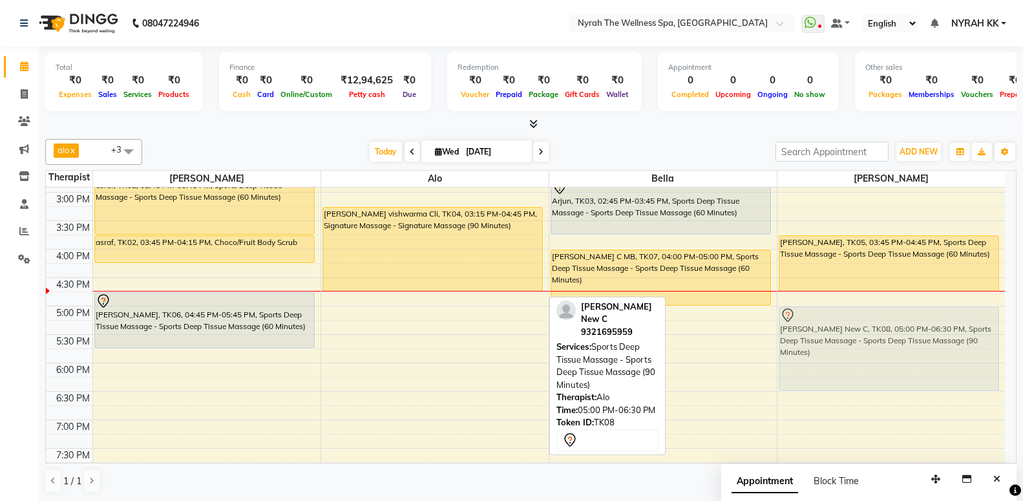
drag, startPoint x: 425, startPoint y: 326, endPoint x: 794, endPoint y: 326, distance: 368.3
click at [794, 326] on tr "asraf, TK02, 02:45 PM-03:45 PM, Sports Deep Tissue Massage - Sports Deep Tissue…" at bounding box center [525, 305] width 959 height 795
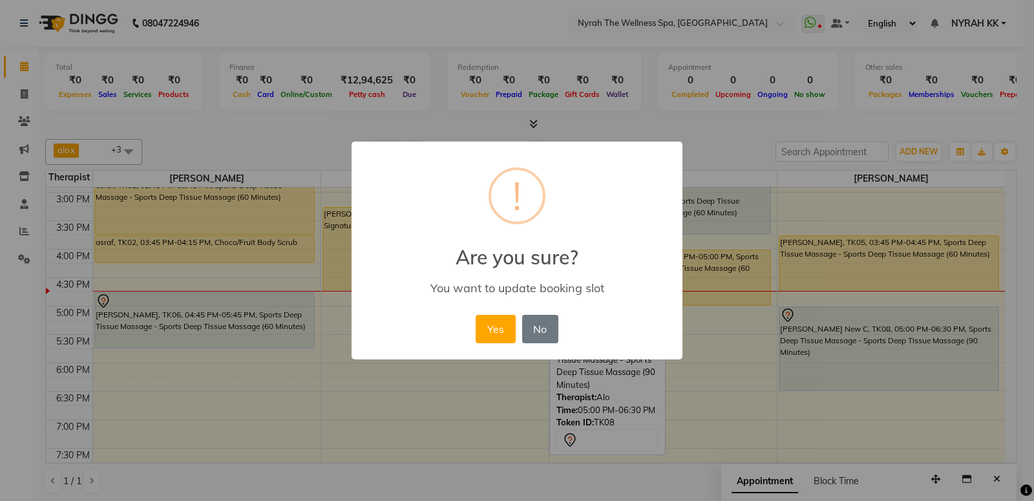
click at [490, 331] on button "Yes" at bounding box center [495, 329] width 39 height 28
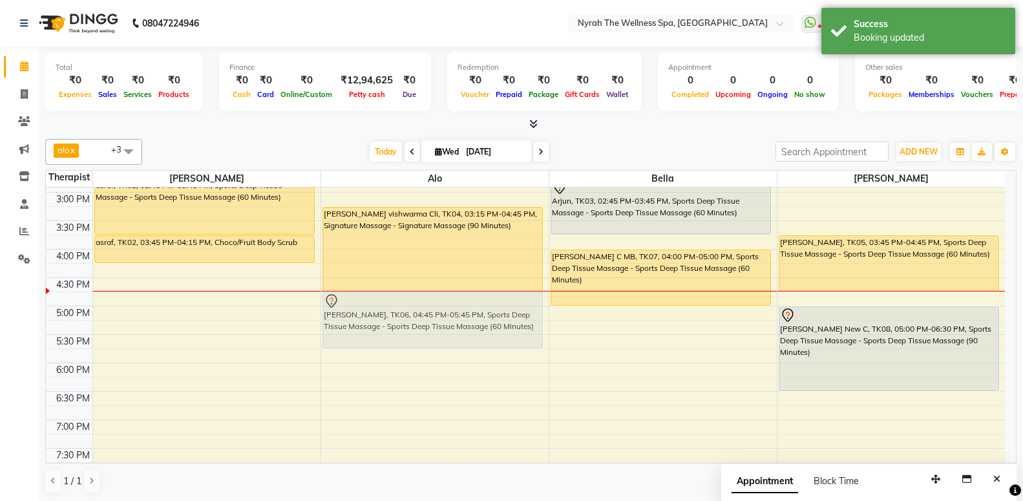
drag, startPoint x: 292, startPoint y: 300, endPoint x: 412, endPoint y: 307, distance: 119.8
click at [418, 306] on tr "asraf, TK02, 02:45 PM-03:45 PM, Sports Deep Tissue Massage - Sports Deep Tissue…" at bounding box center [525, 305] width 959 height 795
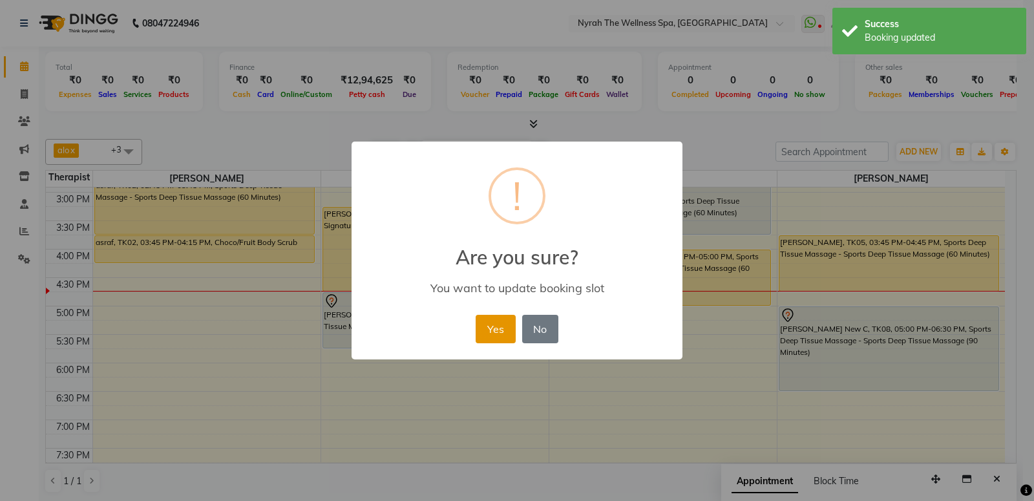
click at [510, 329] on button "Yes" at bounding box center [495, 329] width 39 height 28
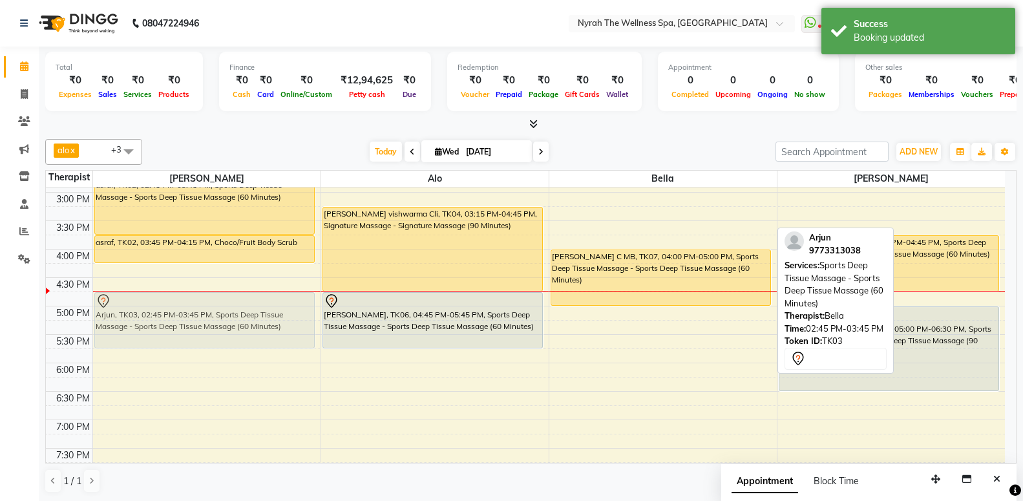
drag, startPoint x: 596, startPoint y: 193, endPoint x: 162, endPoint y: 310, distance: 449.1
click at [162, 310] on tr "asraf, TK02, 02:45 PM-03:45 PM, Sports Deep Tissue Massage - Sports Deep Tissue…" at bounding box center [525, 305] width 959 height 795
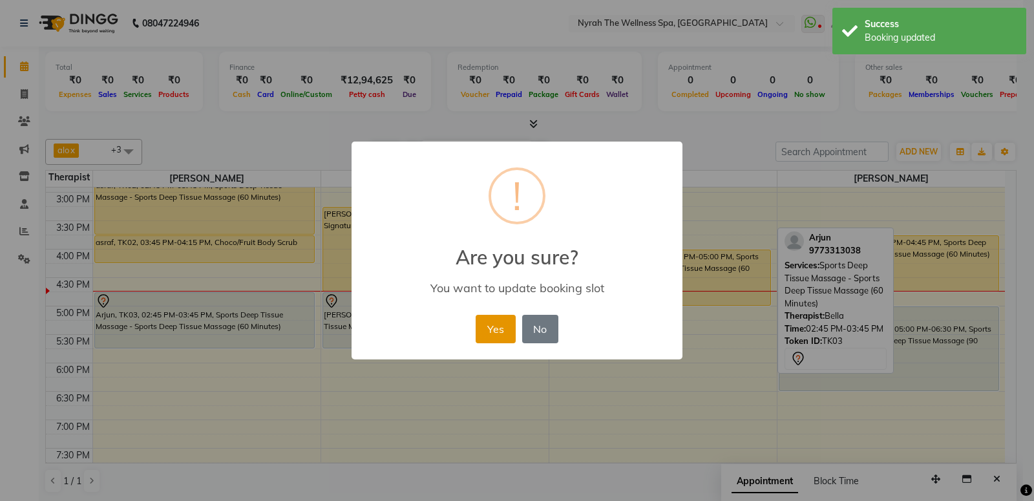
click at [498, 322] on button "Yes" at bounding box center [495, 329] width 39 height 28
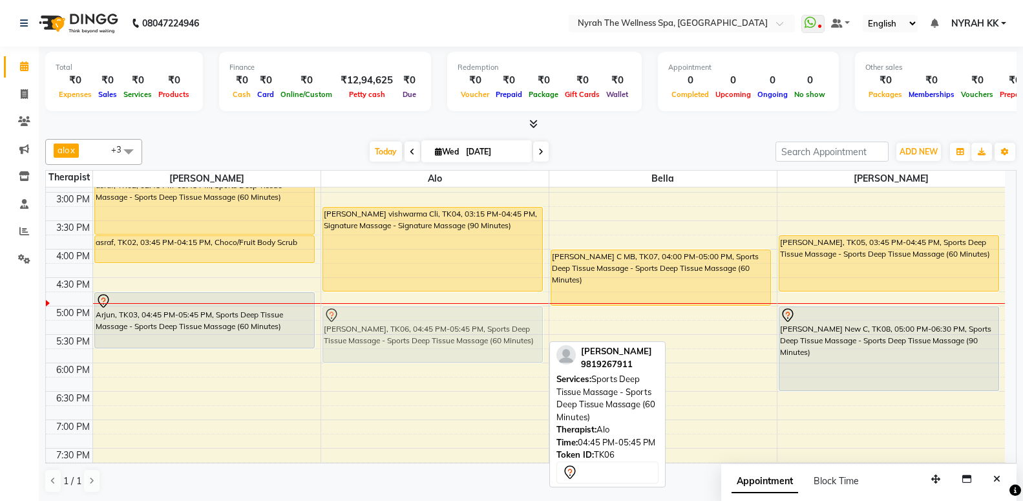
click at [434, 324] on div "[PERSON_NAME], TK01, 09:45 AM-11:15 AM, Sports Deep Tissue Massage - Sports Dee…" at bounding box center [434, 305] width 227 height 795
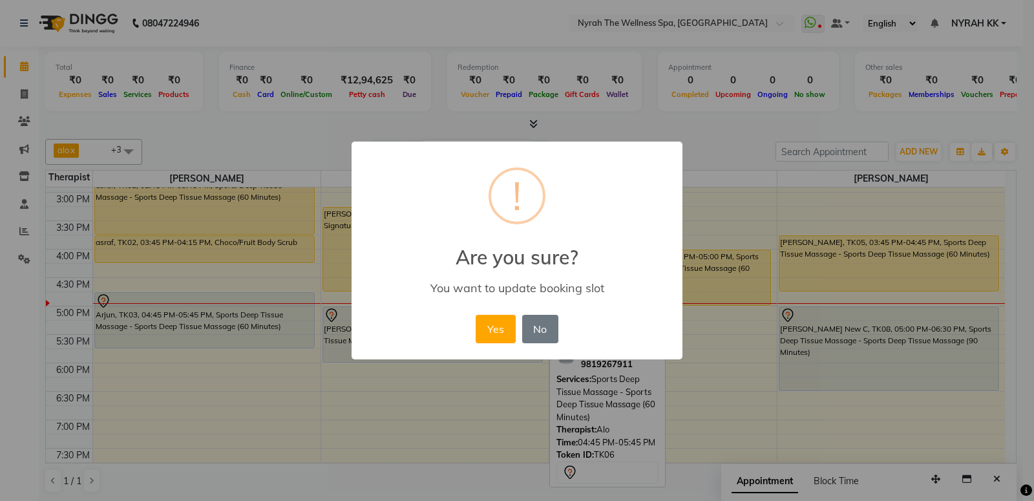
drag, startPoint x: 259, startPoint y: 316, endPoint x: 334, endPoint y: 325, distance: 75.5
click at [258, 340] on div "× ! Are you sure? You want to update booking slot Yes No No" at bounding box center [517, 250] width 1034 height 501
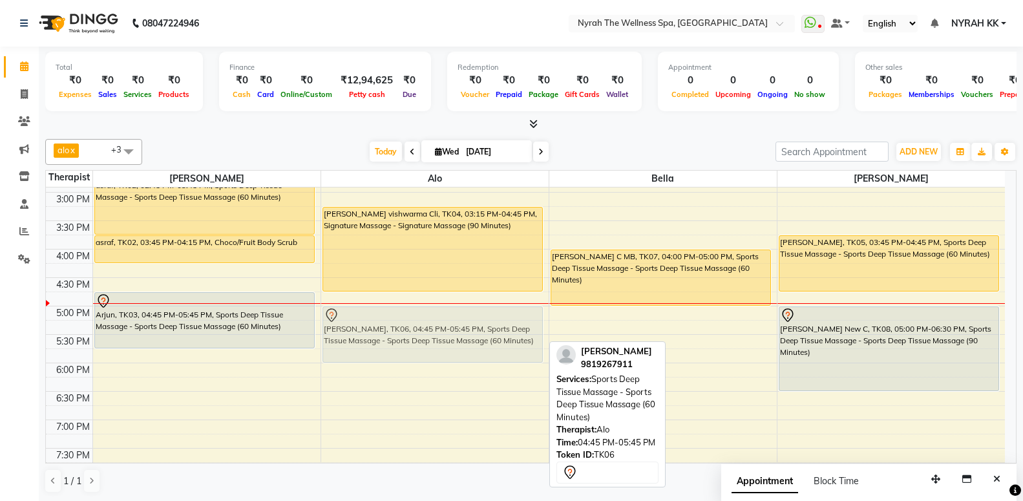
drag, startPoint x: 352, startPoint y: 312, endPoint x: 352, endPoint y: 329, distance: 16.8
click at [352, 329] on div "[PERSON_NAME], TK01, 09:45 AM-11:15 AM, Sports Deep Tissue Massage - Sports Dee…" at bounding box center [434, 305] width 227 height 795
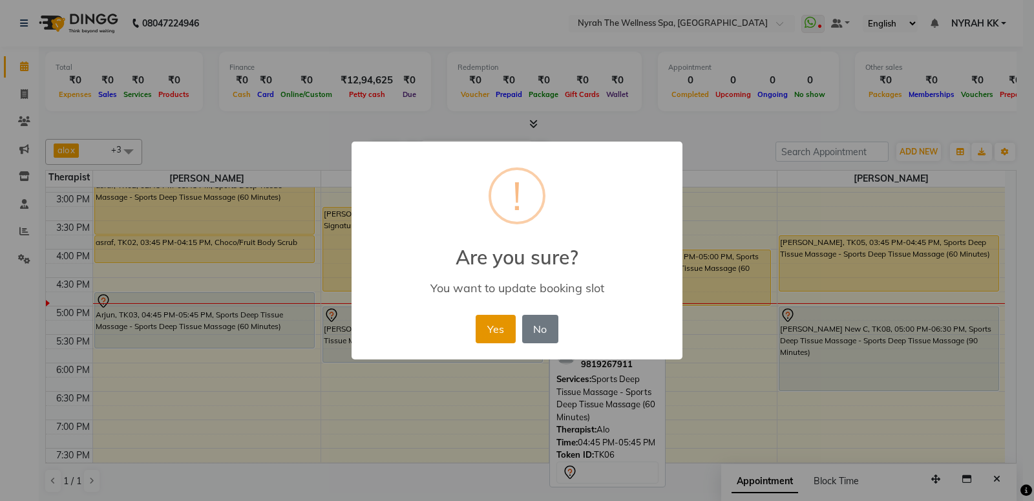
click at [502, 323] on button "Yes" at bounding box center [495, 329] width 39 height 28
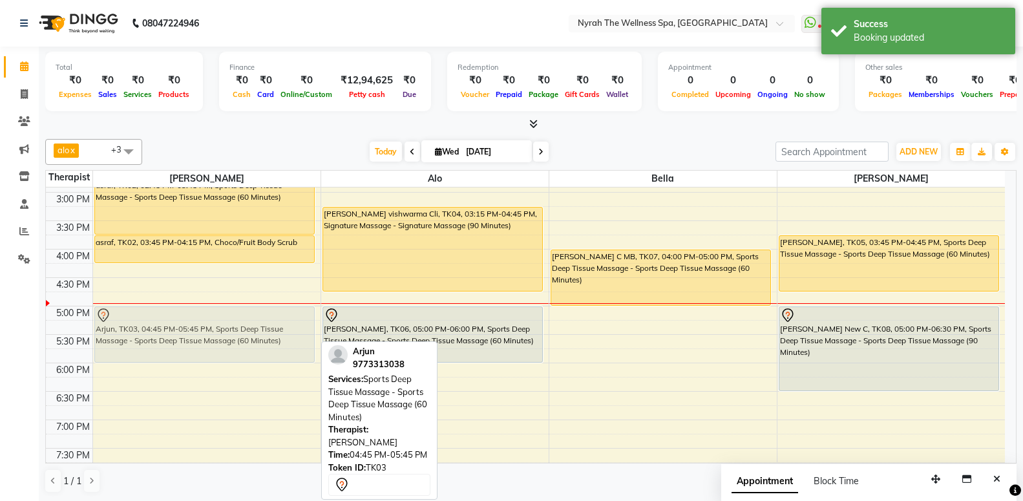
drag, startPoint x: 279, startPoint y: 322, endPoint x: 278, endPoint y: 334, distance: 11.7
click at [279, 334] on div "asraf, TK02, 02:45 PM-03:45 PM, Sports Deep Tissue Massage - Sports Deep Tissue…" at bounding box center [206, 305] width 227 height 795
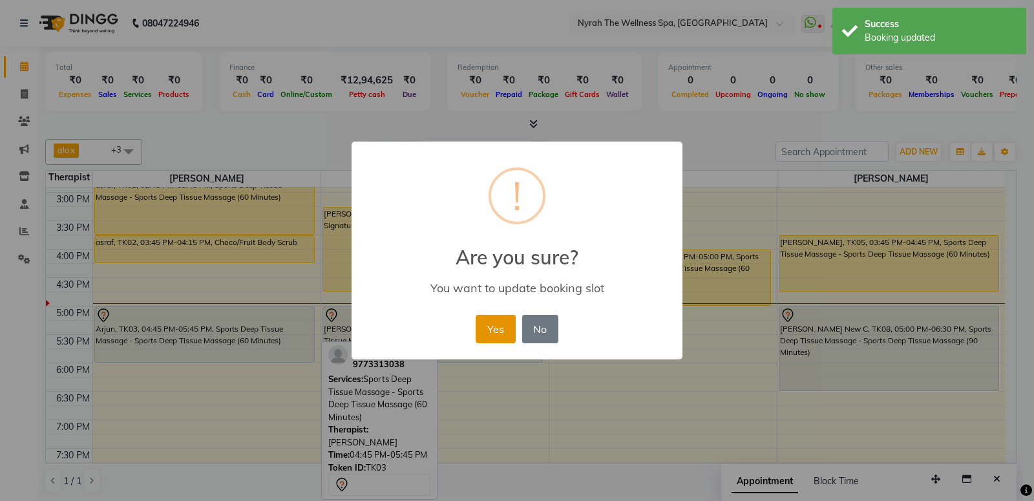
click at [497, 335] on button "Yes" at bounding box center [495, 329] width 39 height 28
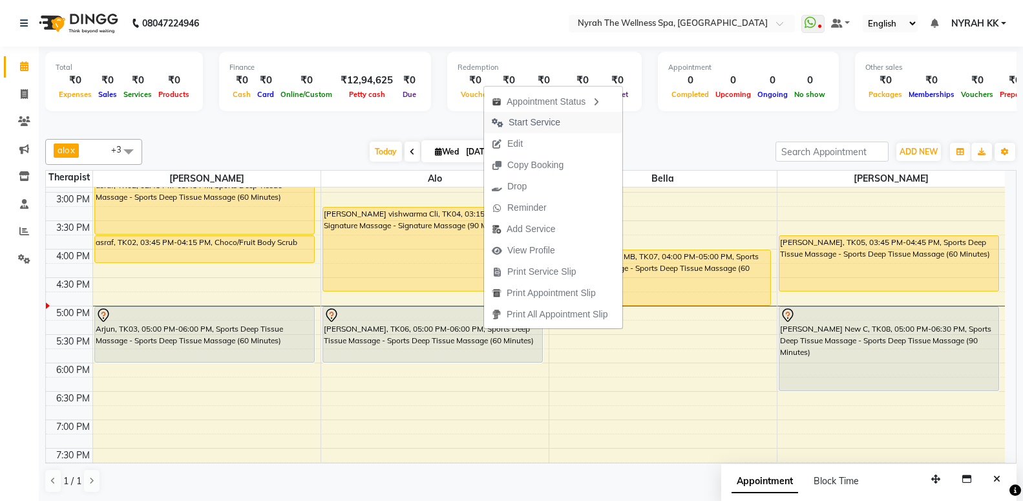
click at [585, 120] on button "Start Service" at bounding box center [553, 122] width 138 height 21
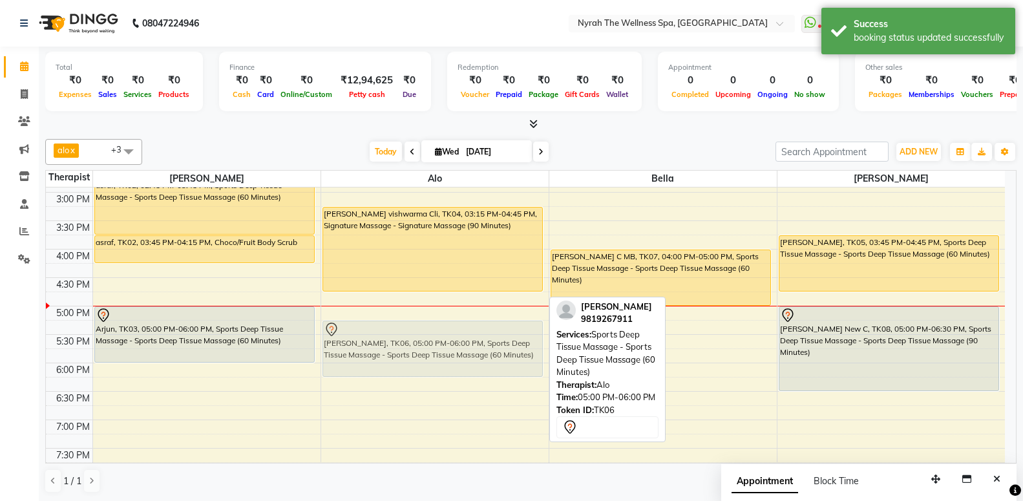
drag, startPoint x: 505, startPoint y: 332, endPoint x: 503, endPoint y: 344, distance: 11.9
click at [503, 344] on div "[PERSON_NAME], TK01, 09:45 AM-11:15 AM, Sports Deep Tissue Massage - Sports Dee…" at bounding box center [434, 305] width 227 height 795
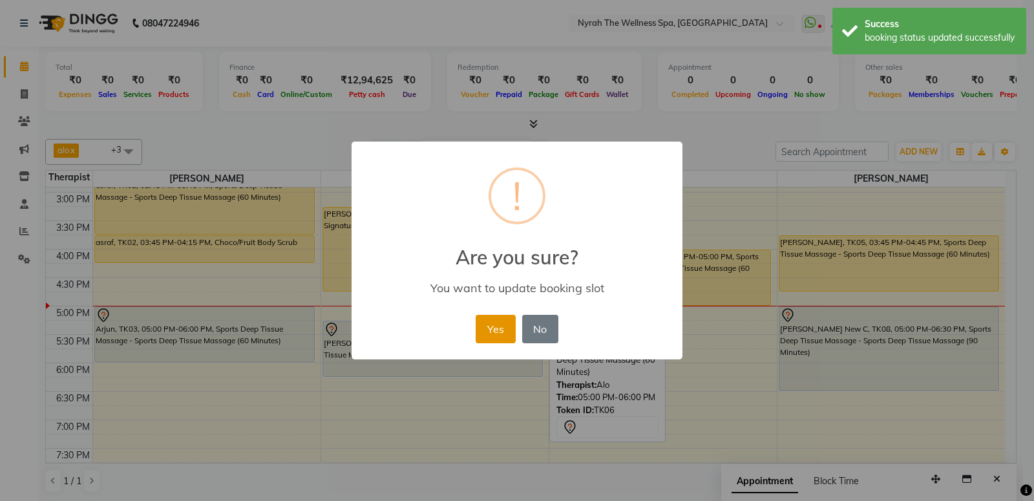
click at [493, 335] on button "Yes" at bounding box center [495, 329] width 39 height 28
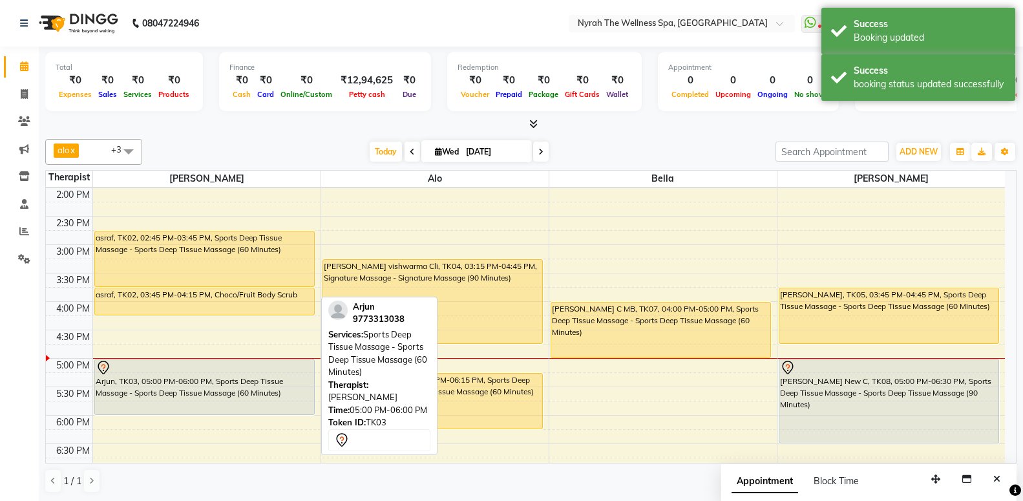
scroll to position [209, 0]
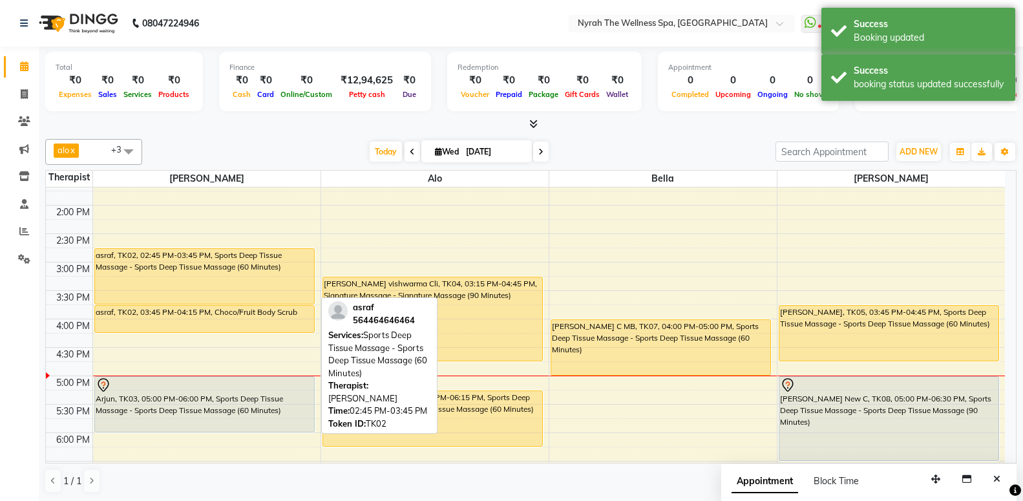
click at [114, 299] on div "asraf, TK02, 02:45 PM-03:45 PM, Sports Deep Tissue Massage - Sports Deep Tissue…" at bounding box center [204, 276] width 219 height 55
click at [114, 298] on div "asraf, TK02, 02:45 PM-03:45 PM, Sports Deep Tissue Massage - Sports Deep Tissue…" at bounding box center [204, 276] width 219 height 55
select select "1"
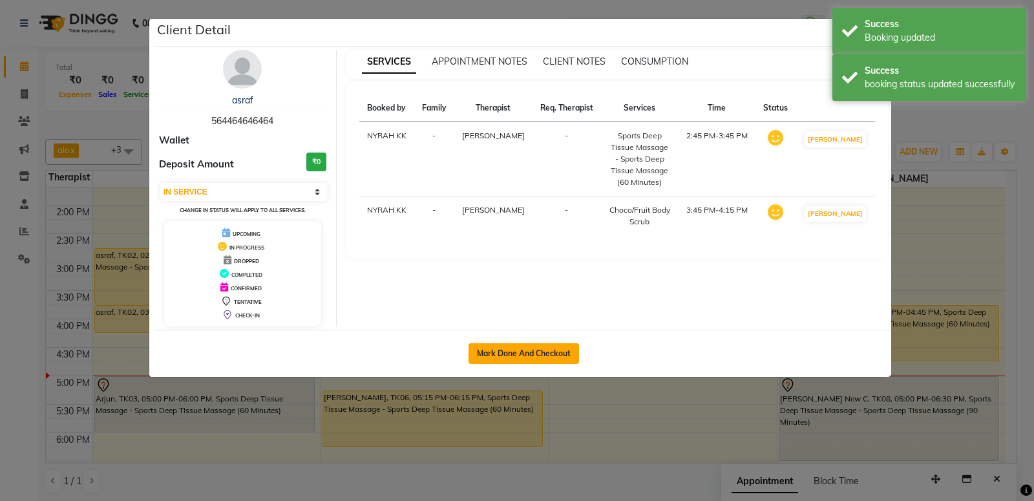
click at [518, 353] on button "Mark Done And Checkout" at bounding box center [523, 353] width 110 height 21
select select "service"
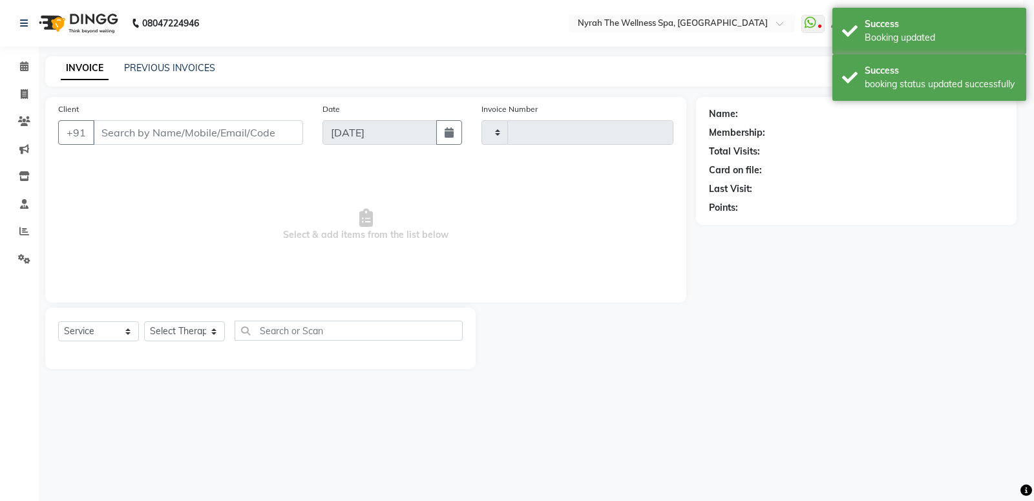
type input "1478"
select select "555"
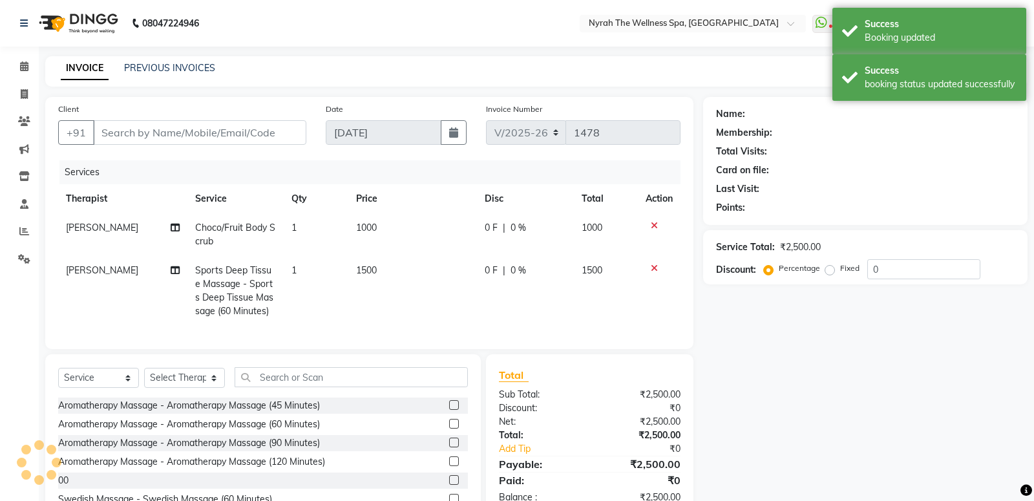
type input "56********64"
select select "10323"
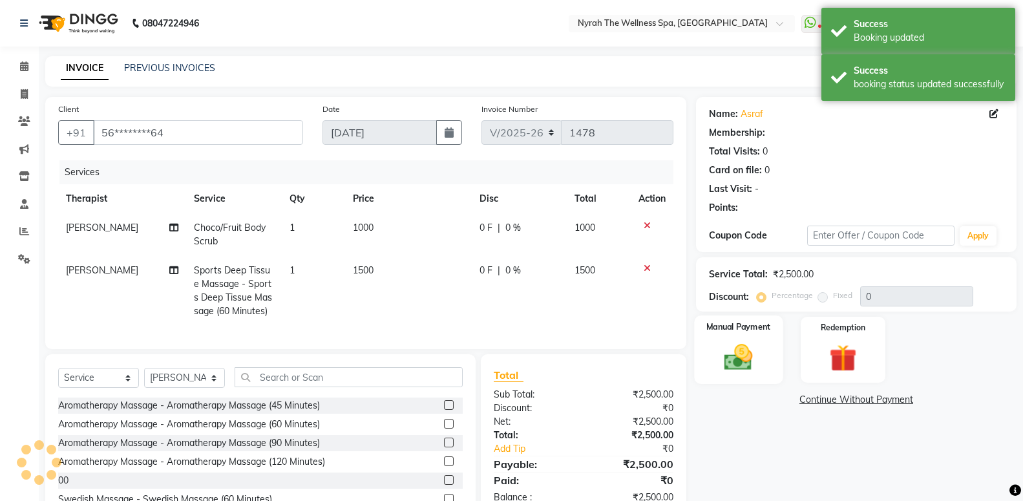
drag, startPoint x: 766, startPoint y: 306, endPoint x: 758, endPoint y: 349, distance: 44.1
click at [766, 311] on div "Service Total: ₹2,500.00 Discount: Percentage Fixed 0" at bounding box center [856, 284] width 321 height 54
click at [757, 349] on img at bounding box center [738, 357] width 46 height 33
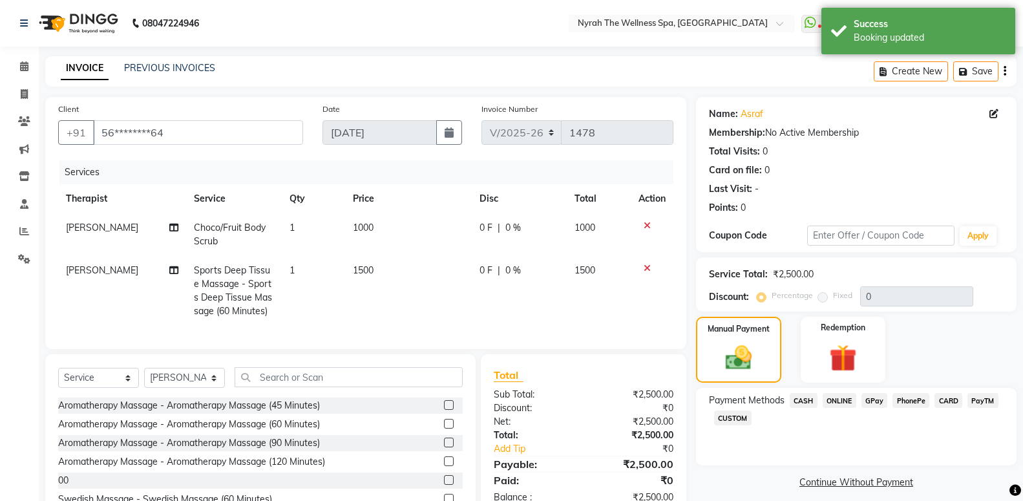
click at [878, 399] on span "GPay" at bounding box center [874, 400] width 26 height 15
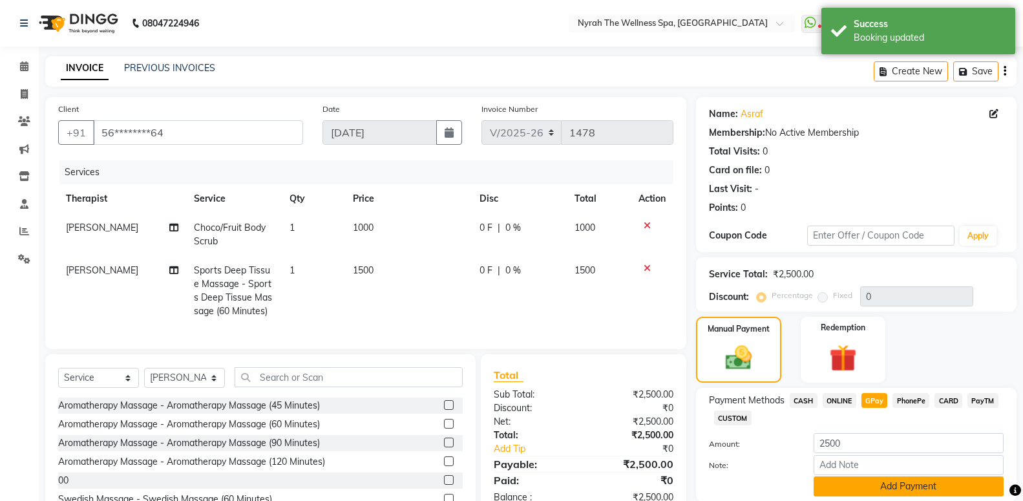
scroll to position [74, 0]
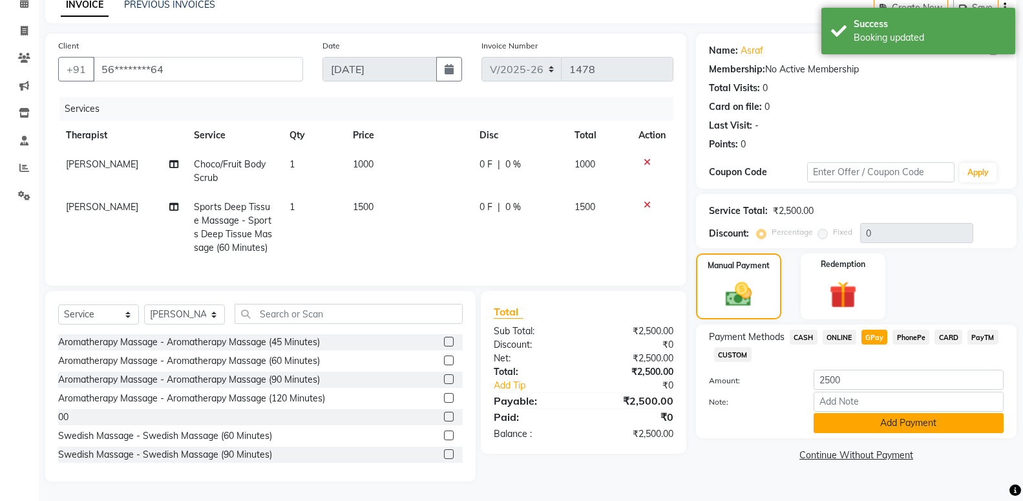
click at [867, 413] on button "Add Payment" at bounding box center [909, 423] width 190 height 20
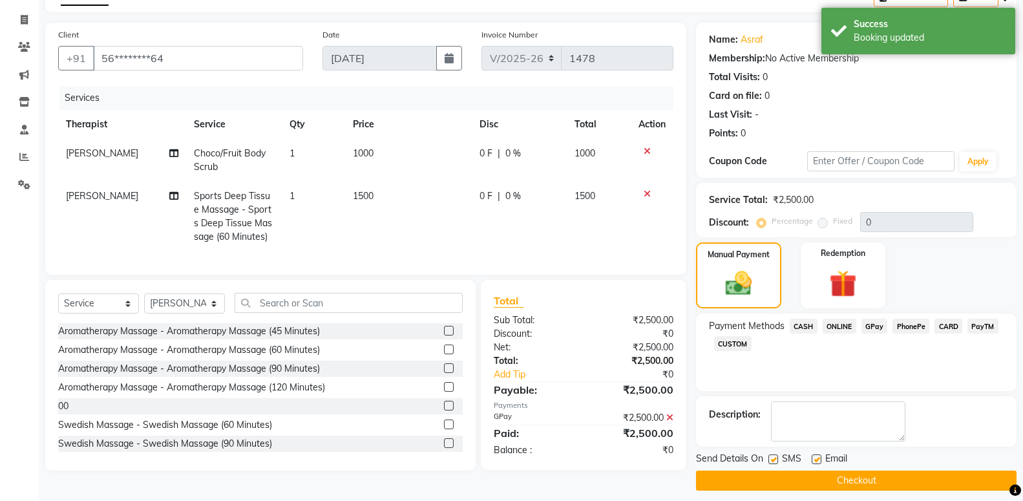
scroll to position [83, 0]
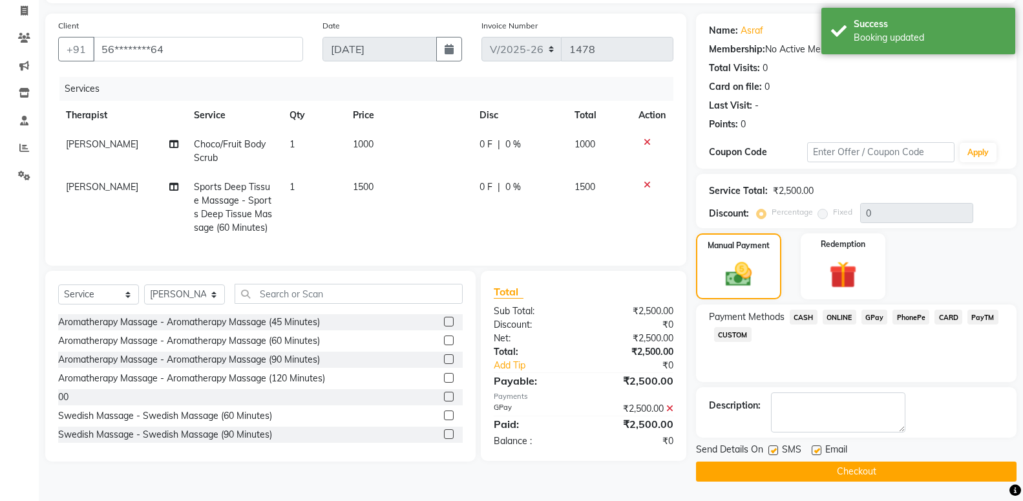
click at [785, 468] on button "Checkout" at bounding box center [856, 471] width 321 height 20
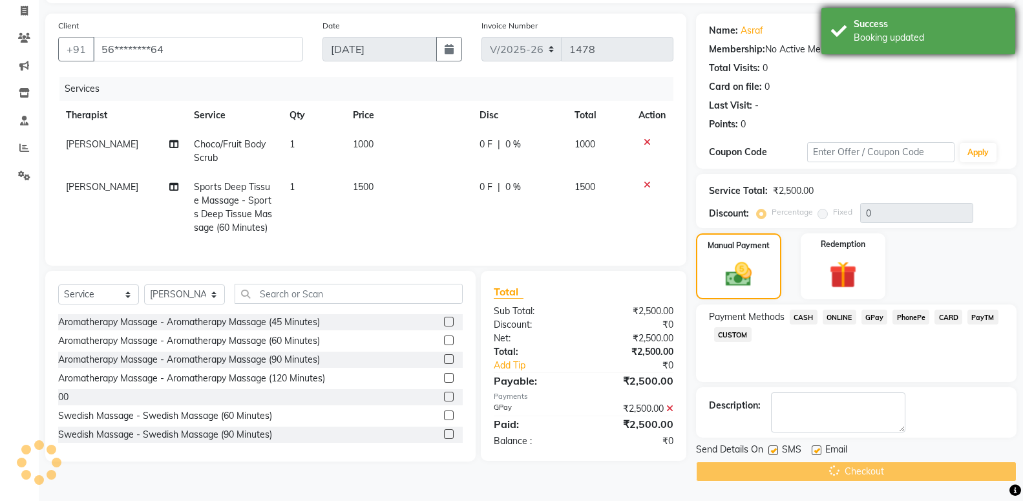
scroll to position [0, 0]
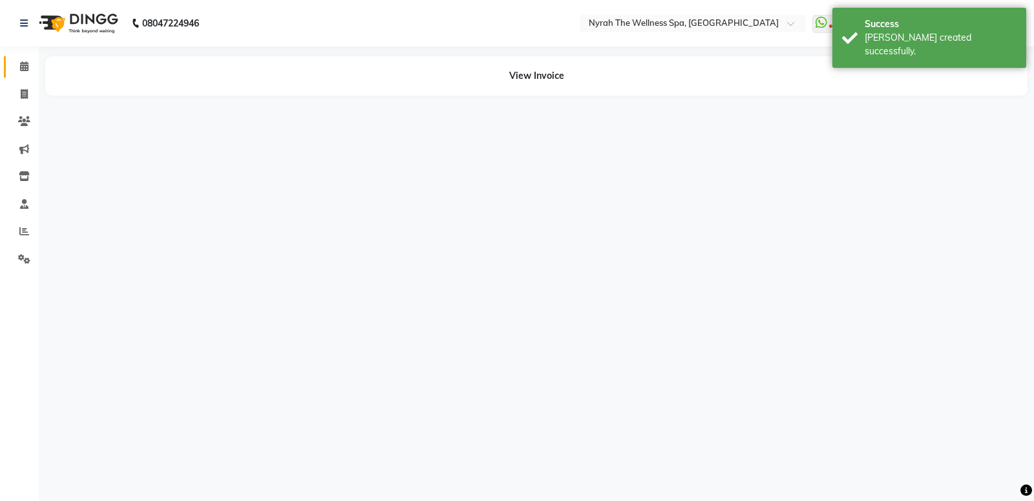
click at [17, 67] on span at bounding box center [24, 66] width 23 height 15
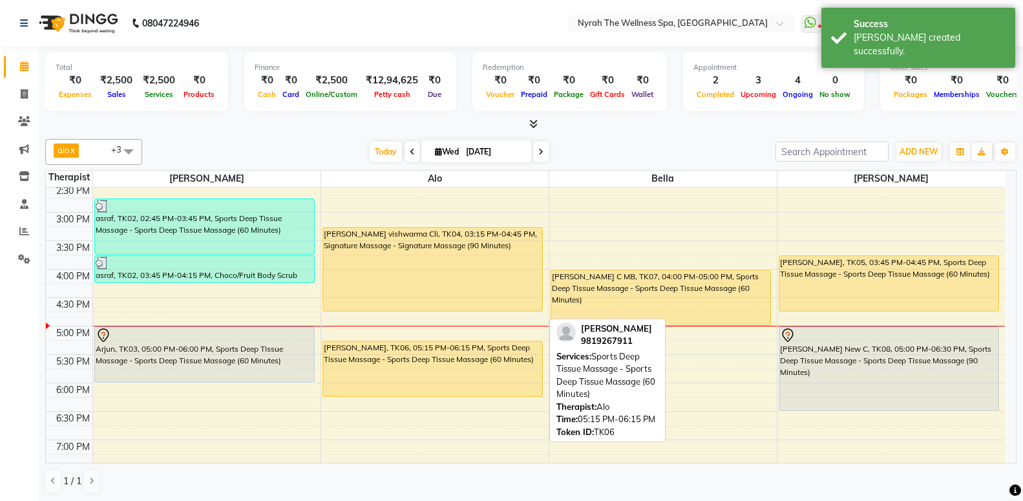
scroll to position [329, 0]
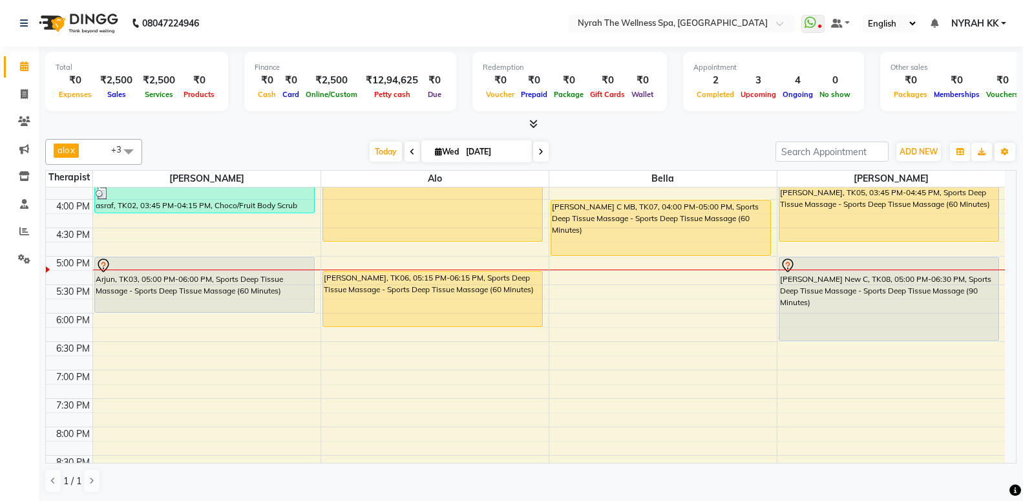
click at [584, 454] on div "10:00 AM 10:30 AM 11:00 AM 11:30 AM 12:00 PM 12:30 PM 1:00 PM 1:30 PM 2:00 PM 2…" at bounding box center [525, 255] width 959 height 795
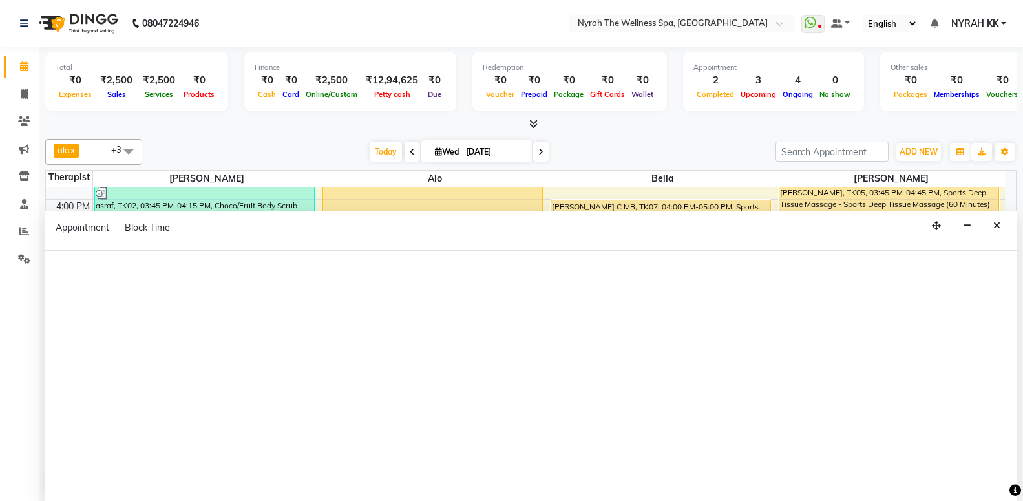
select select "61444"
select select "tentative"
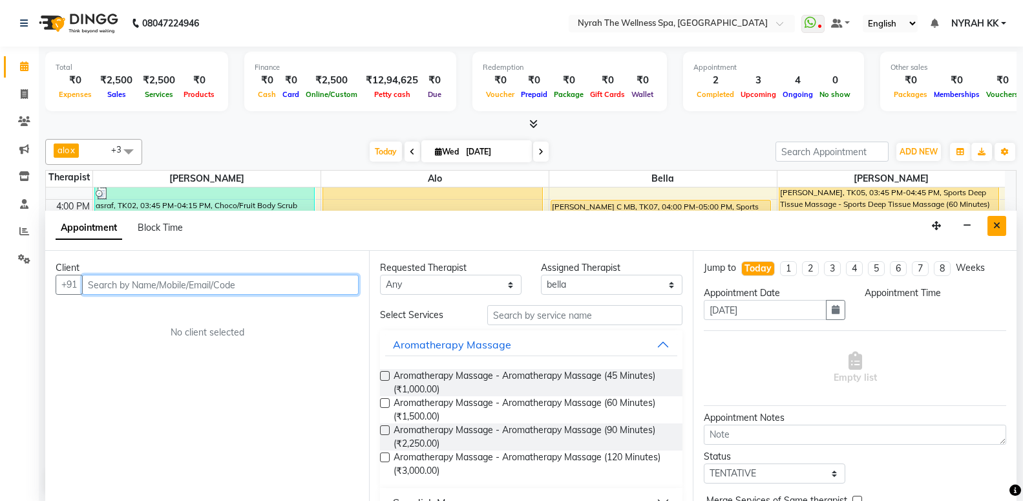
select select "1215"
click at [993, 221] on button "Close" at bounding box center [996, 226] width 19 height 20
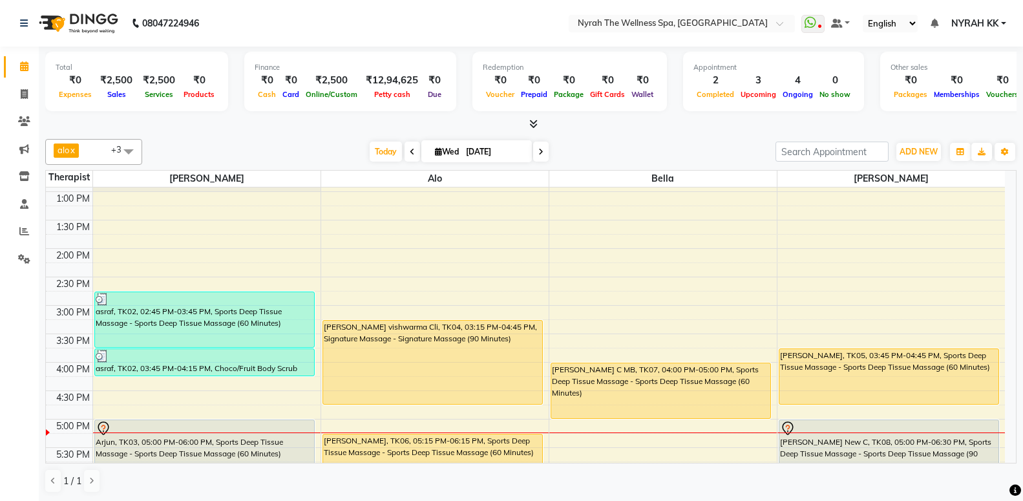
scroll to position [259, 0]
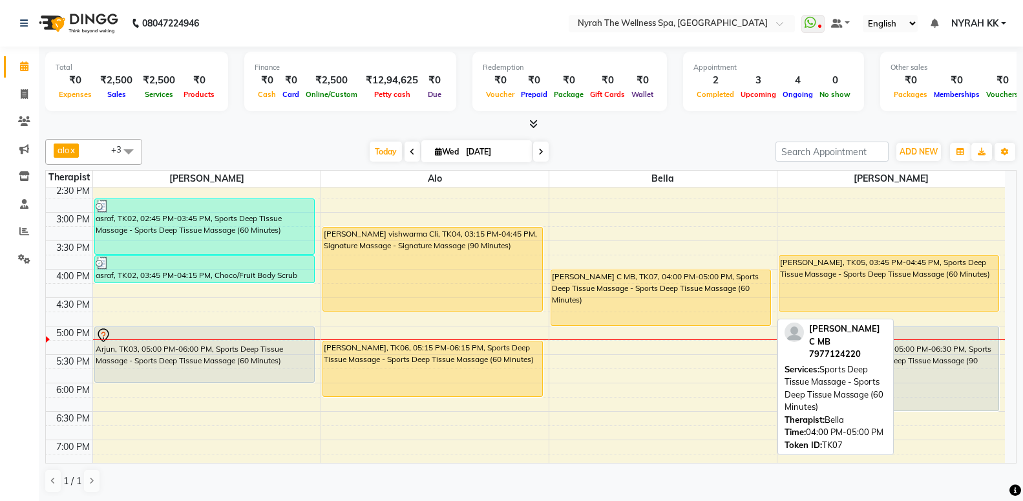
click at [609, 311] on div "[PERSON_NAME] C MB, TK07, 04:00 PM-05:00 PM, Sports Deep Tissue Massage - Sport…" at bounding box center [660, 297] width 219 height 55
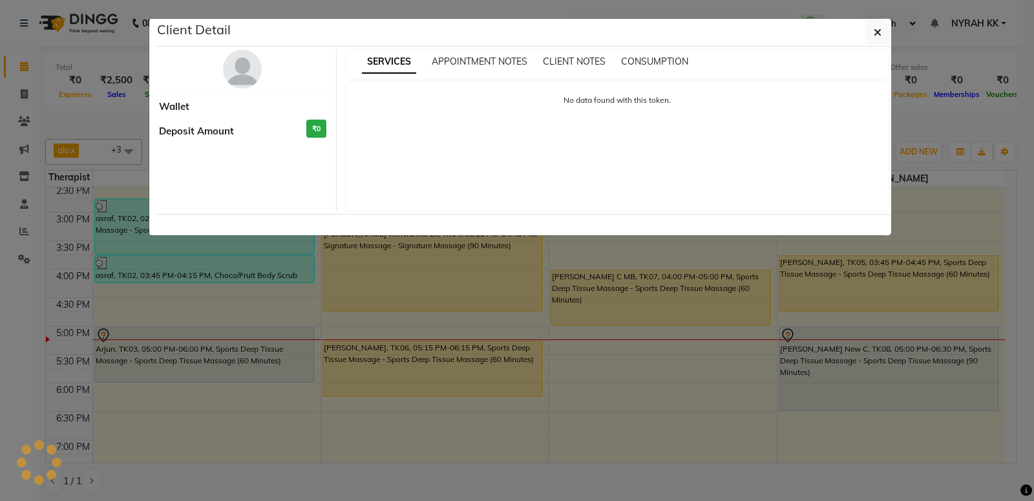
click at [609, 311] on ngb-modal-window "Client Detail Wallet Deposit Amount ₹0 SERVICES APPOINTMENT NOTES CLIENT NOTES …" at bounding box center [517, 250] width 1034 height 501
select select "1"
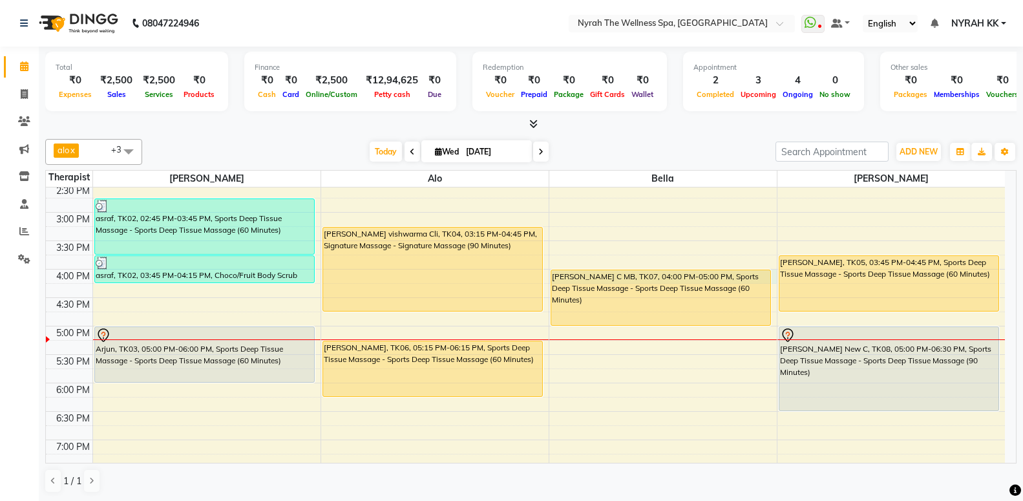
click at [613, 269] on td at bounding box center [548, 276] width 912 height 14
select select "61444"
select select "960"
select select "tentative"
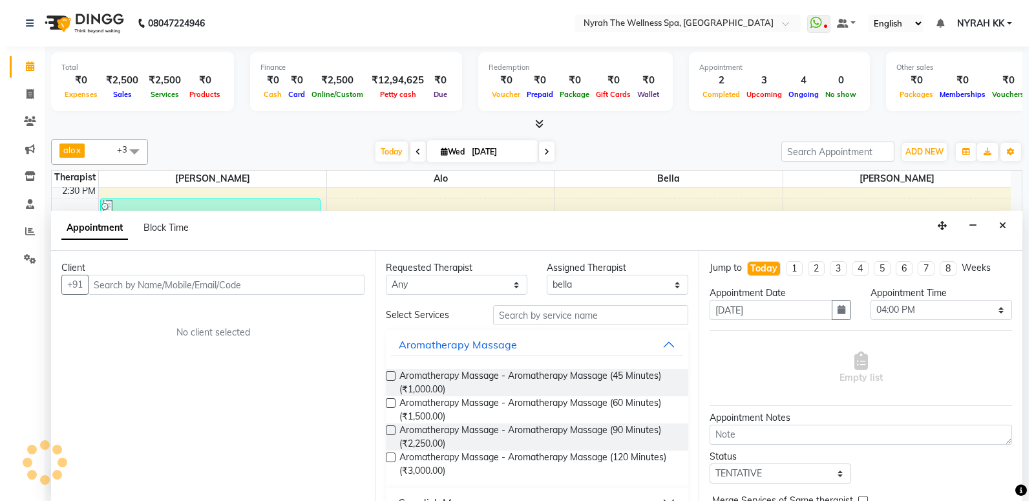
scroll to position [1, 0]
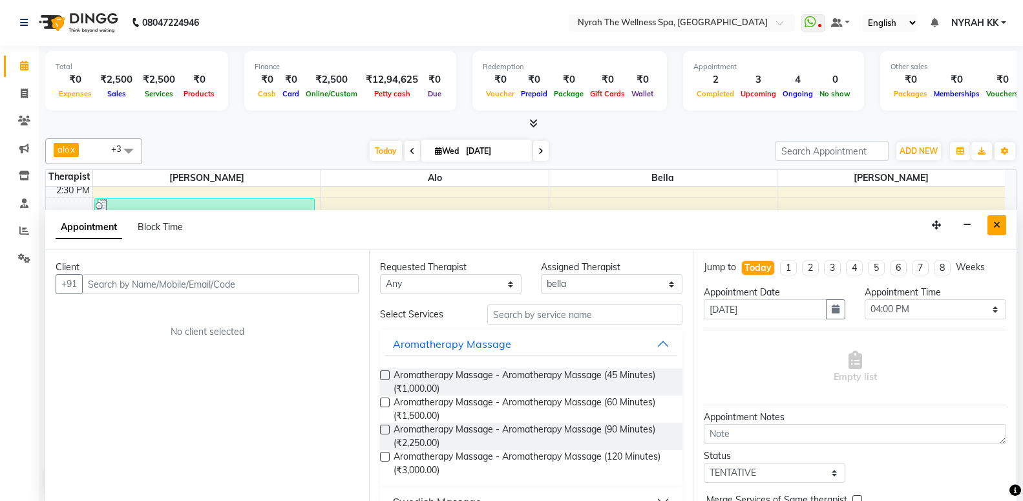
click at [993, 229] on button "Close" at bounding box center [996, 225] width 19 height 20
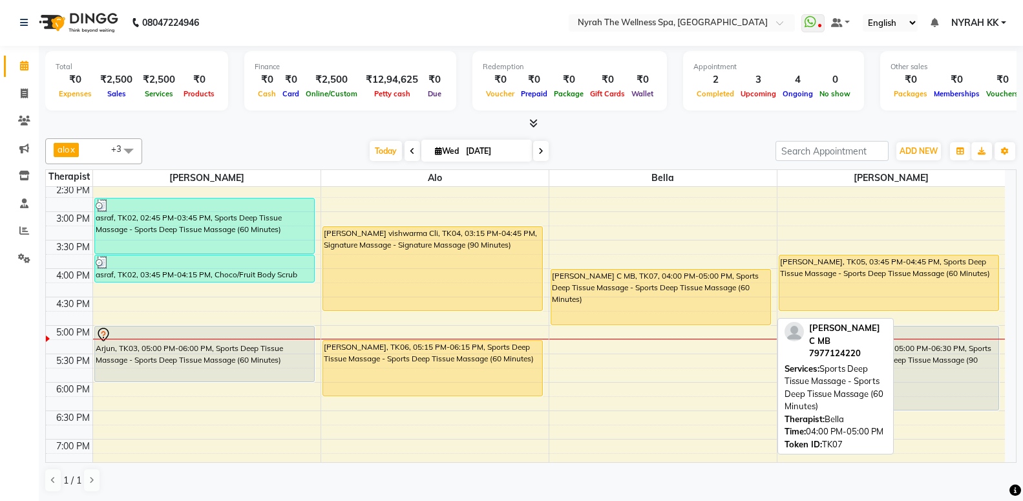
click at [685, 299] on div "[PERSON_NAME] C MB, TK07, 04:00 PM-05:00 PM, Sports Deep Tissue Massage - Sport…" at bounding box center [660, 296] width 219 height 55
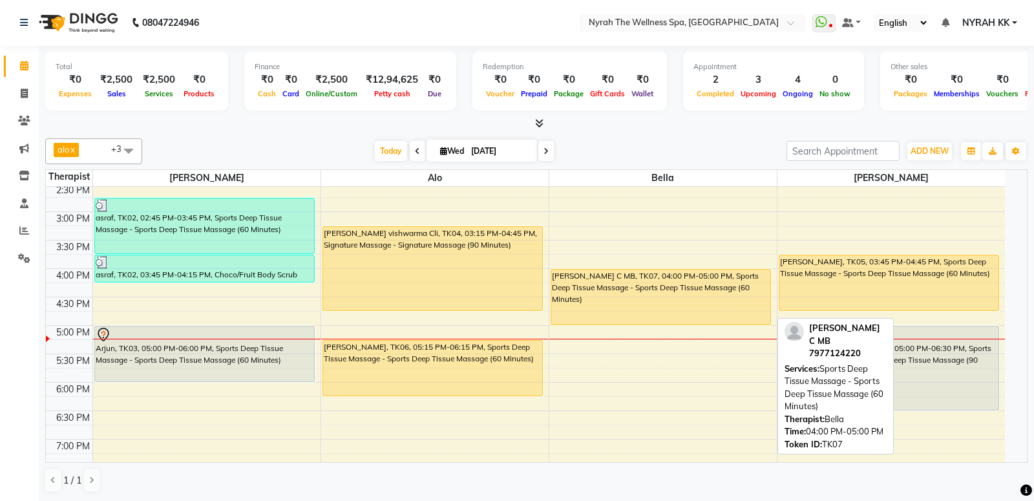
select select "1"
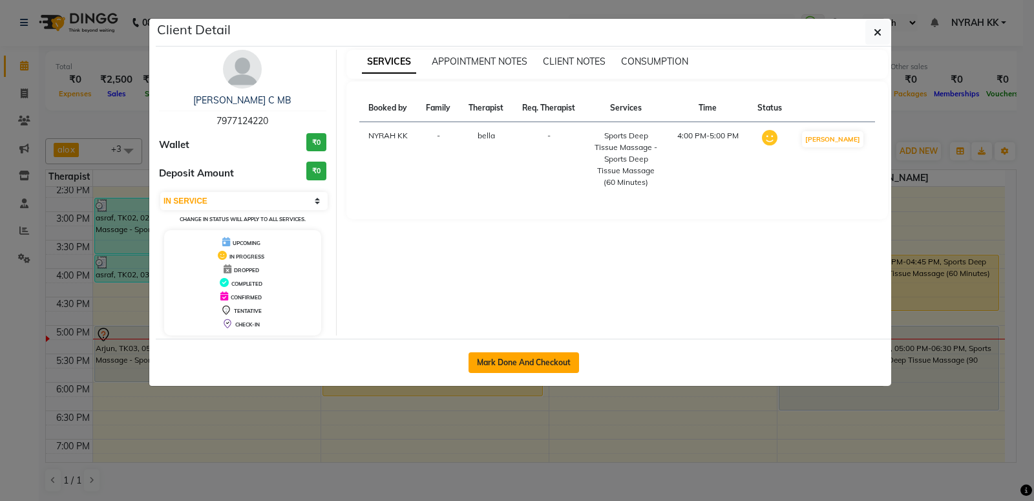
click at [491, 366] on button "Mark Done And Checkout" at bounding box center [523, 362] width 110 height 21
select select "service"
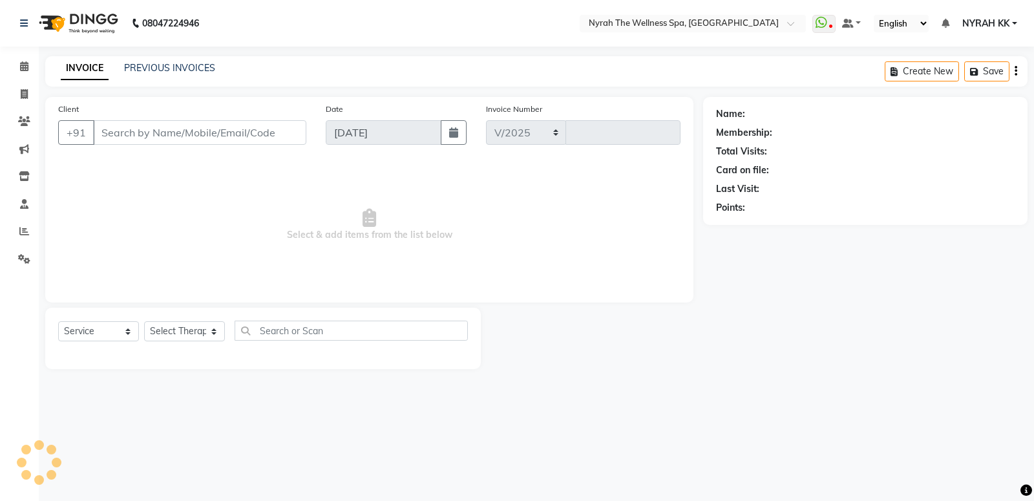
select select "555"
type input "1479"
type input "79******20"
select select "61444"
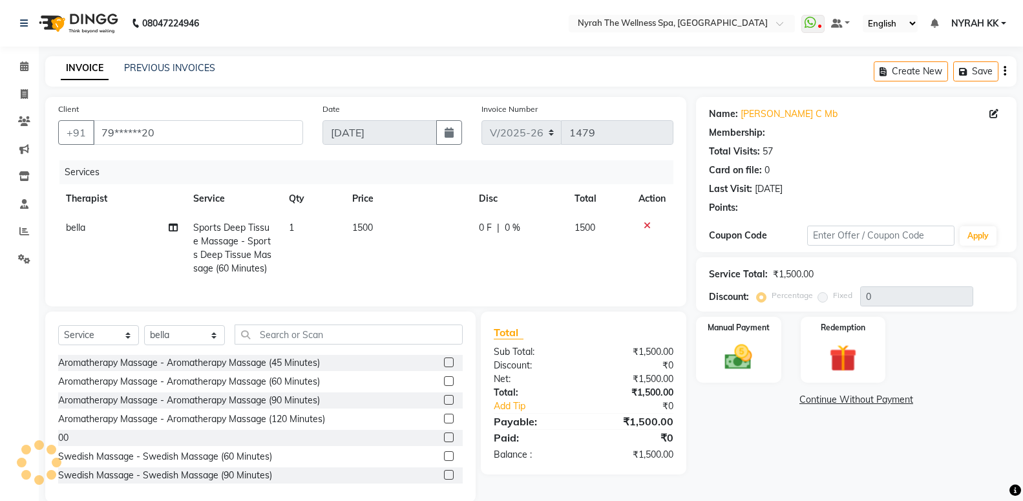
click at [779, 339] on div "Manual Payment" at bounding box center [738, 350] width 85 height 66
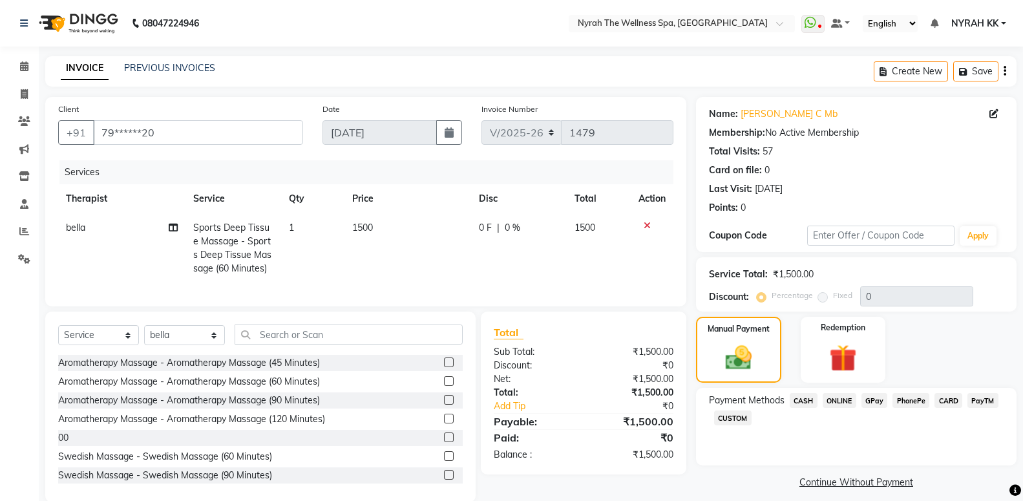
click at [808, 395] on span "CASH" at bounding box center [804, 400] width 28 height 15
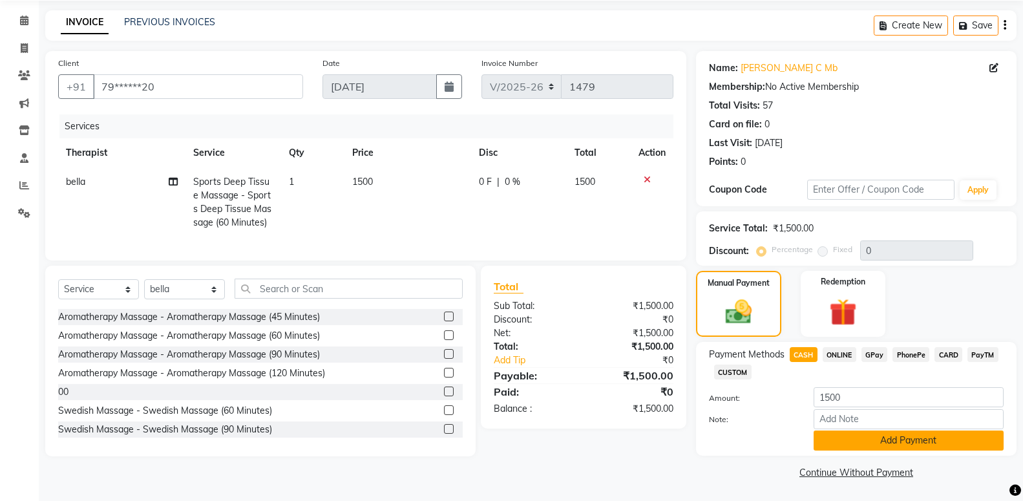
click at [862, 442] on button "Add Payment" at bounding box center [909, 440] width 190 height 20
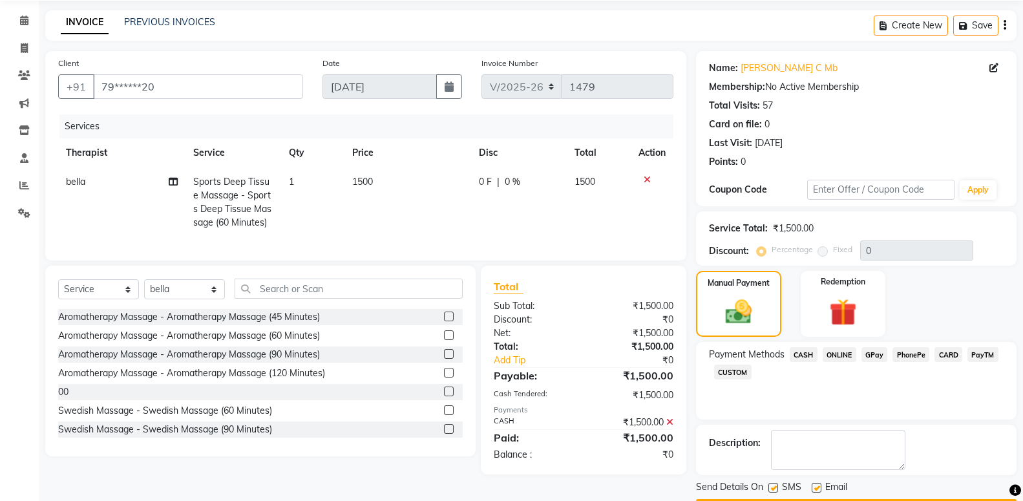
scroll to position [83, 0]
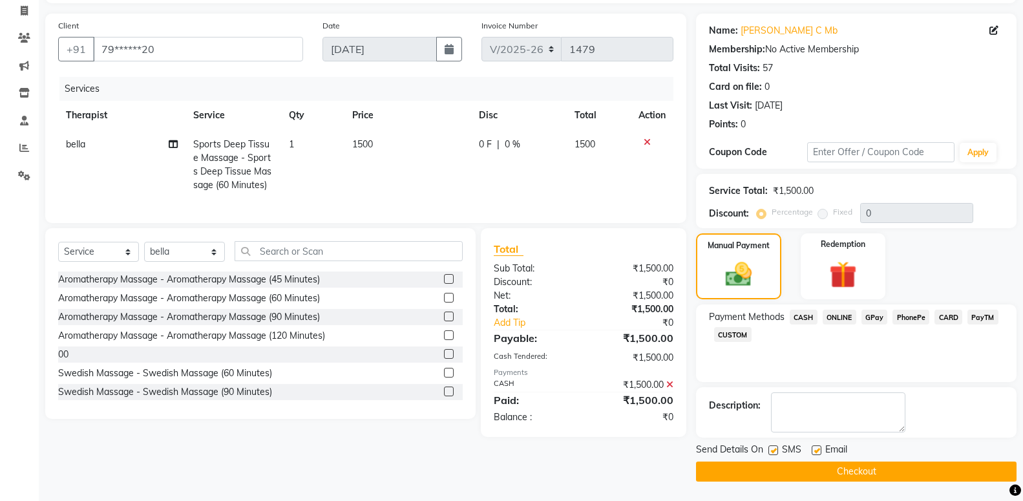
click at [780, 474] on button "Checkout" at bounding box center [856, 471] width 321 height 20
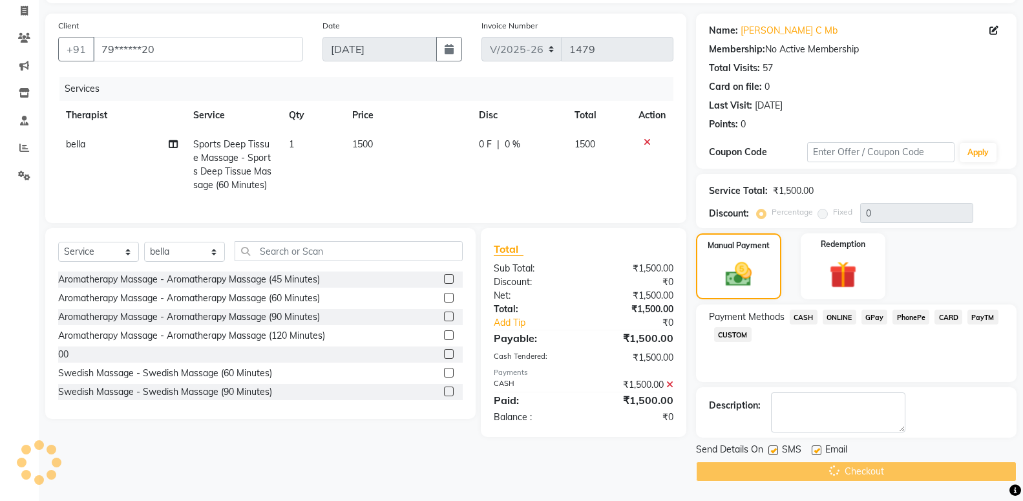
scroll to position [0, 0]
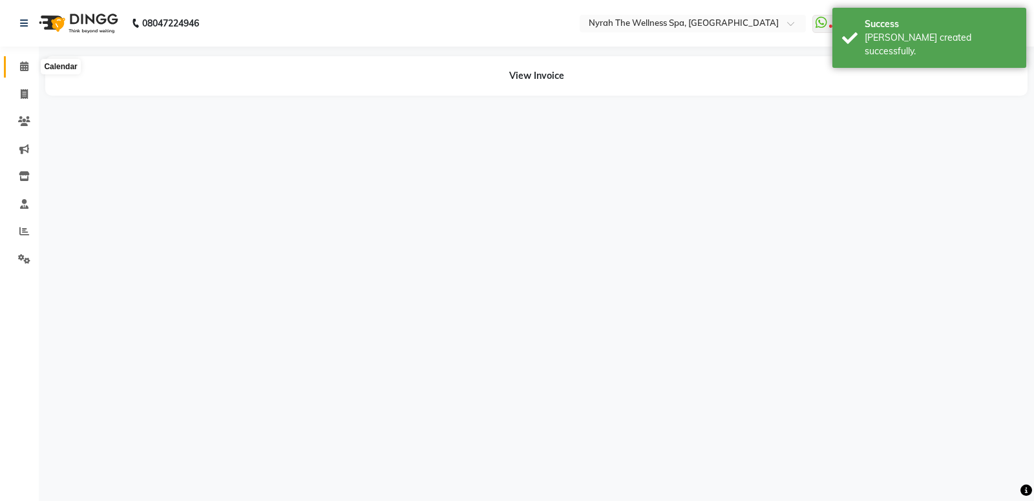
click at [14, 69] on span at bounding box center [24, 66] width 23 height 15
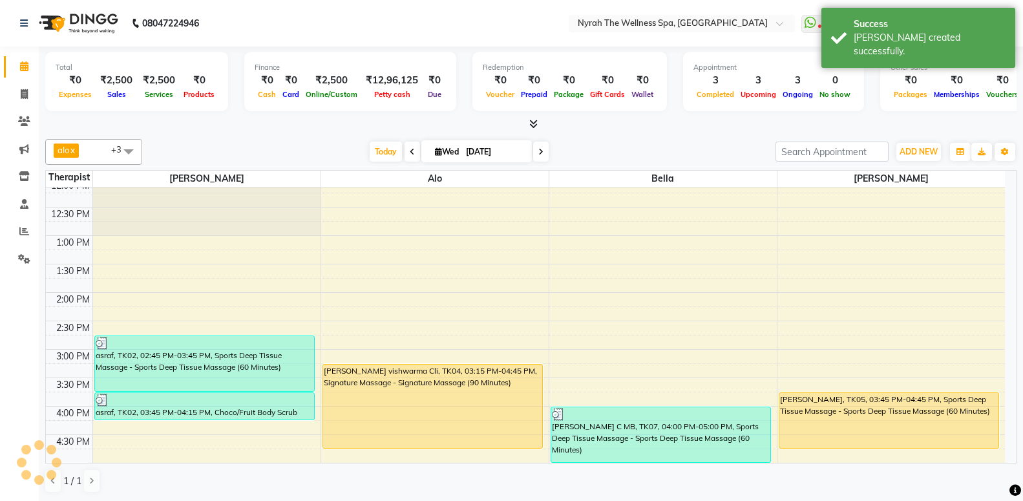
scroll to position [279, 0]
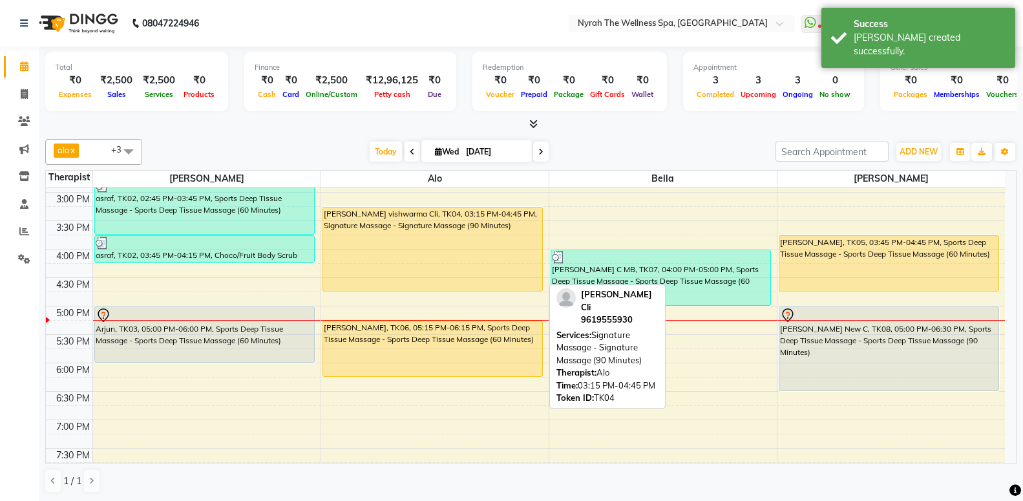
click at [408, 223] on div "[PERSON_NAME] vishwarma Cli, TK04, 03:15 PM-04:45 PM, Signature Massage - Signa…" at bounding box center [432, 248] width 219 height 83
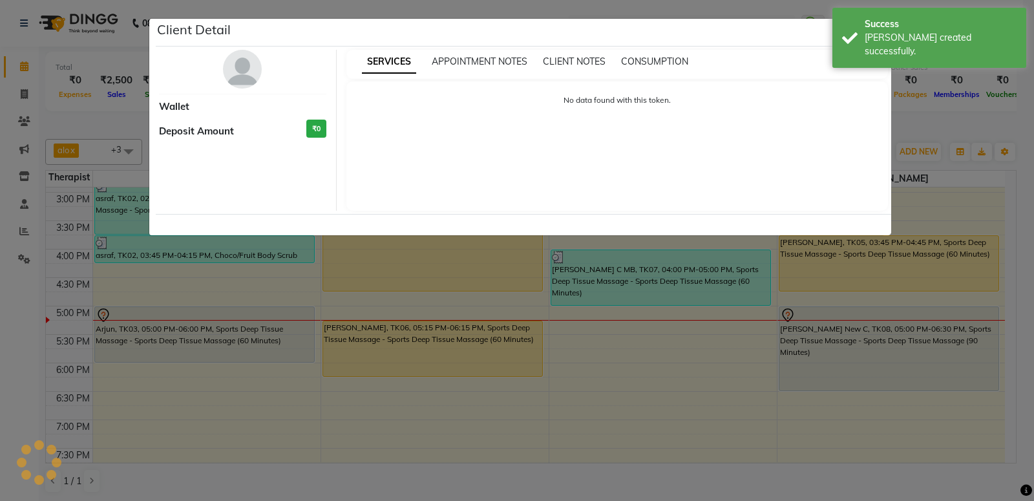
select select "1"
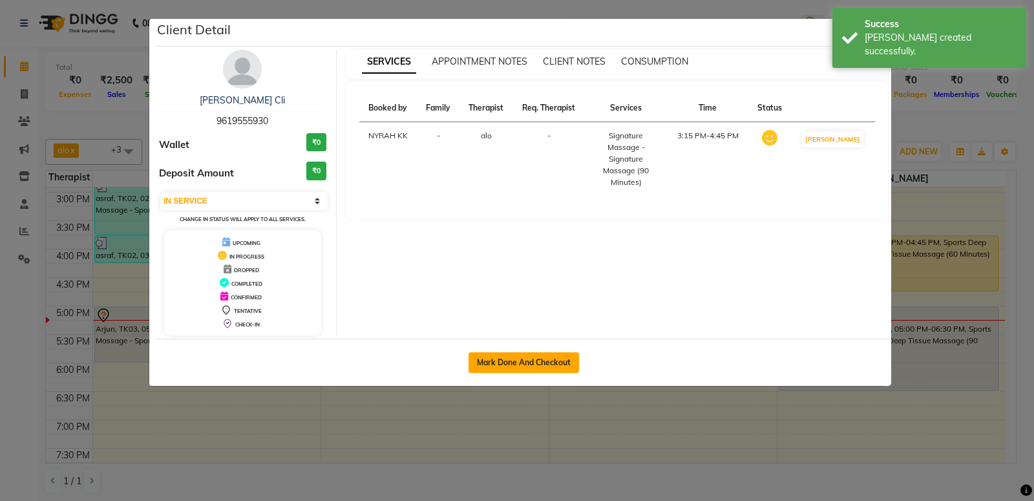
click at [535, 367] on button "Mark Done And Checkout" at bounding box center [523, 362] width 110 height 21
select select "555"
select select "service"
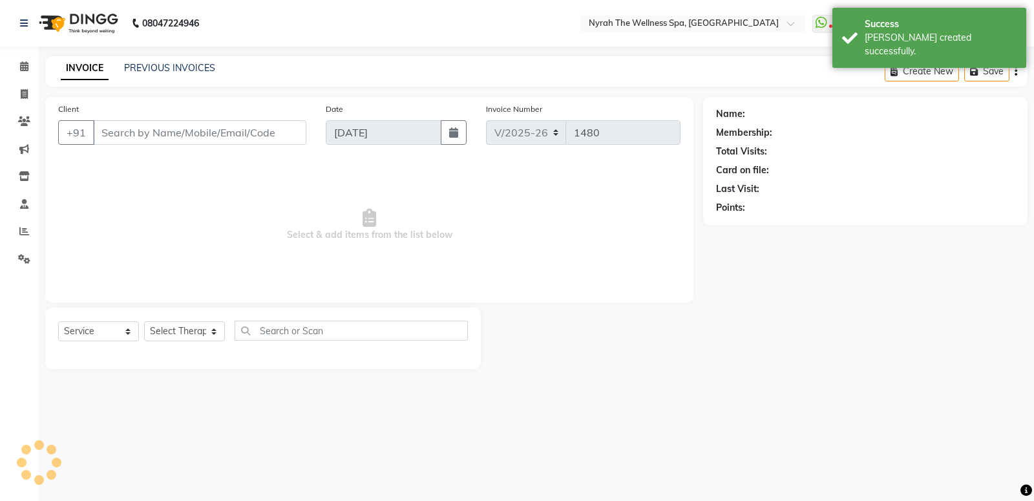
click at [812, 353] on div "Name: Membership: Total Visits: Card on file: Last Visit: Points:" at bounding box center [870, 233] width 334 height 272
type input "96******30"
select select "64211"
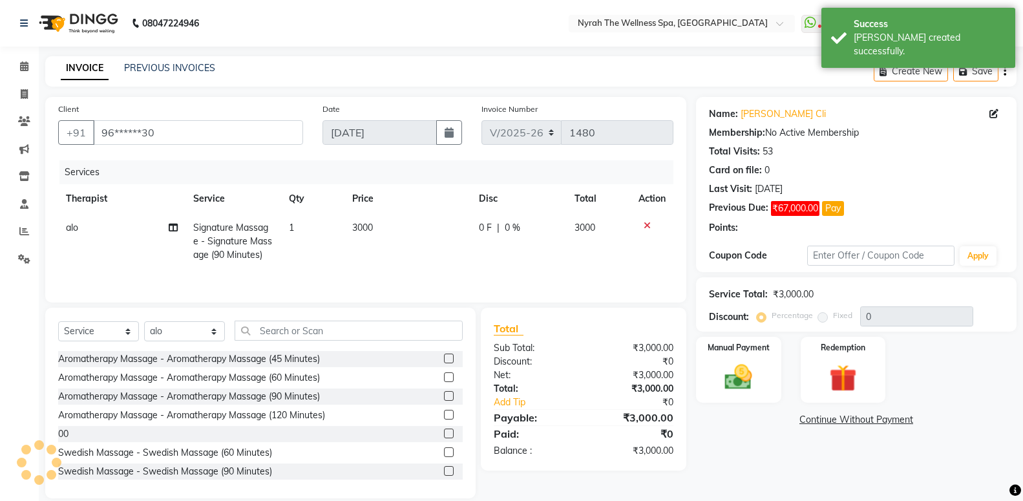
click at [853, 365] on img at bounding box center [843, 378] width 45 height 34
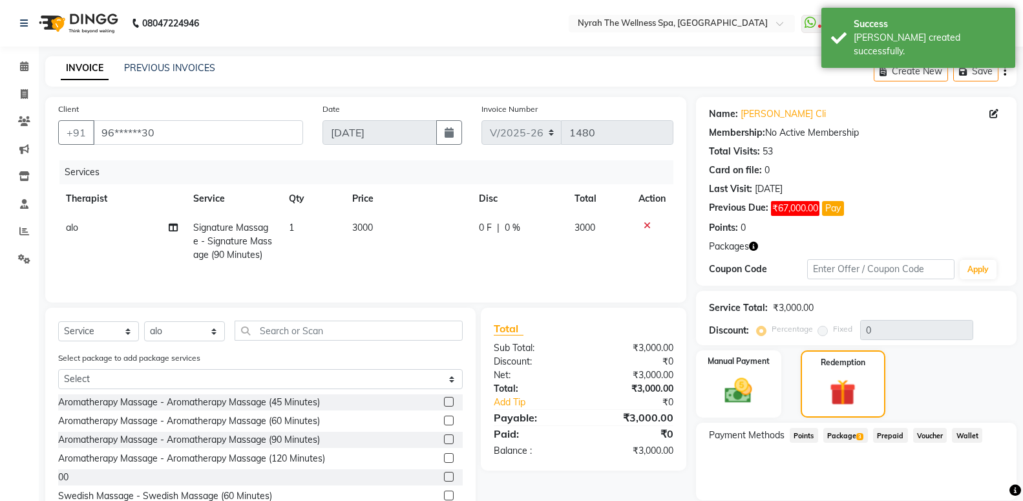
click at [852, 420] on div "Name: [PERSON_NAME] Cli Membership: No Active Membership Total Visits: 53 Card …" at bounding box center [861, 319] width 330 height 445
click at [851, 435] on span "Package 3" at bounding box center [845, 435] width 45 height 15
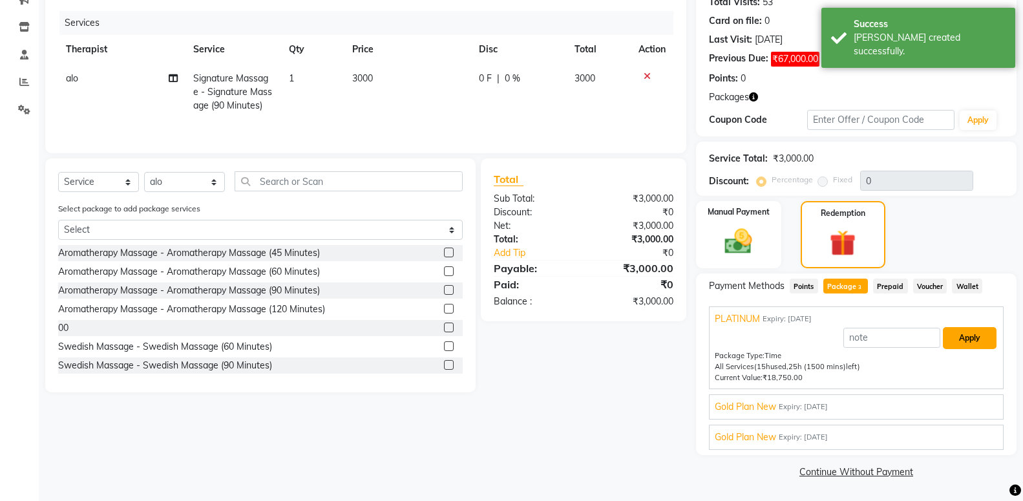
click at [976, 333] on button "Apply" at bounding box center [970, 338] width 54 height 22
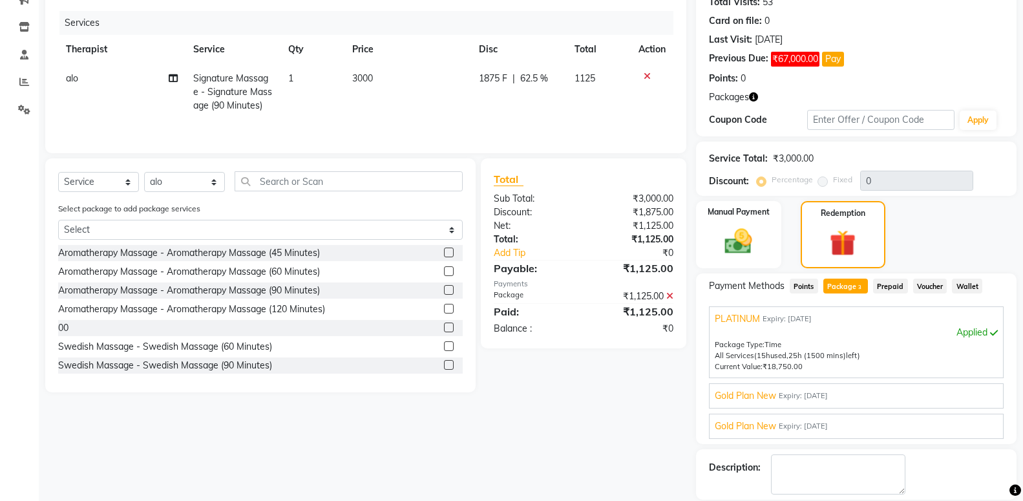
scroll to position [211, 0]
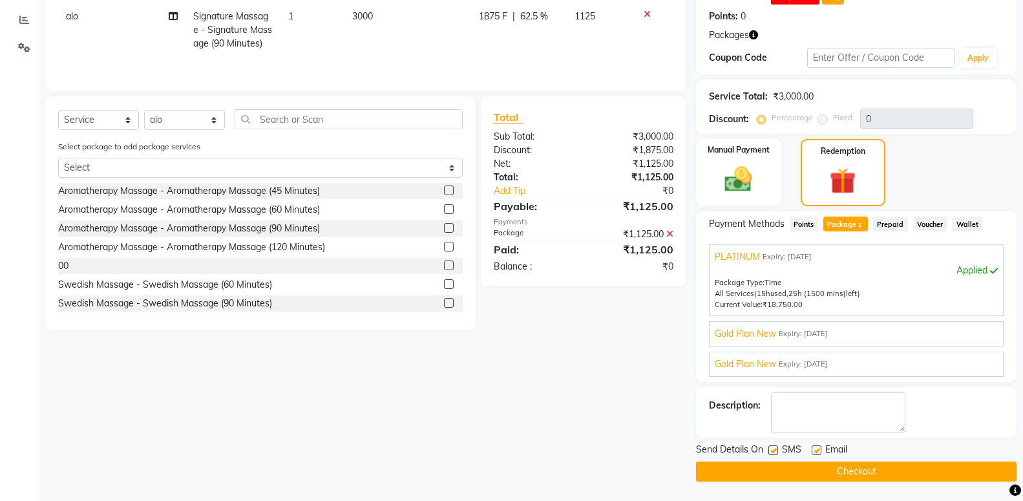
click at [772, 455] on div at bounding box center [772, 452] width 8 height 14
click at [775, 452] on label at bounding box center [773, 450] width 10 height 10
click at [775, 452] on input "checkbox" at bounding box center [772, 451] width 8 height 8
checkbox input "false"
click at [775, 470] on button "Checkout" at bounding box center [856, 471] width 321 height 20
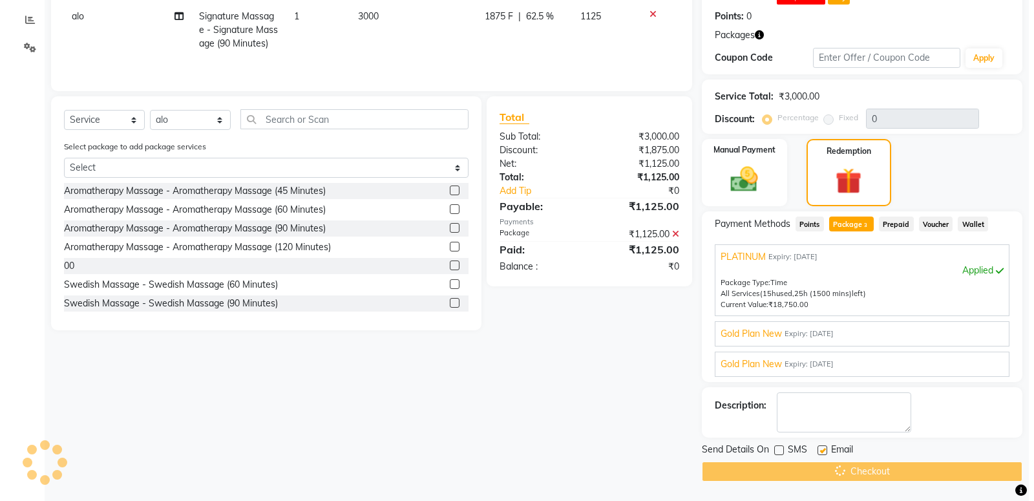
scroll to position [0, 0]
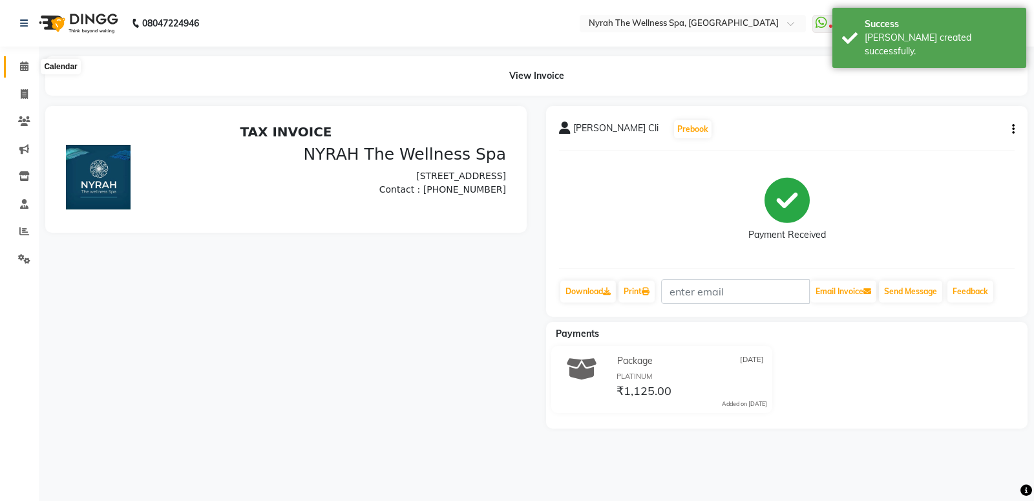
click at [26, 67] on icon at bounding box center [24, 66] width 8 height 10
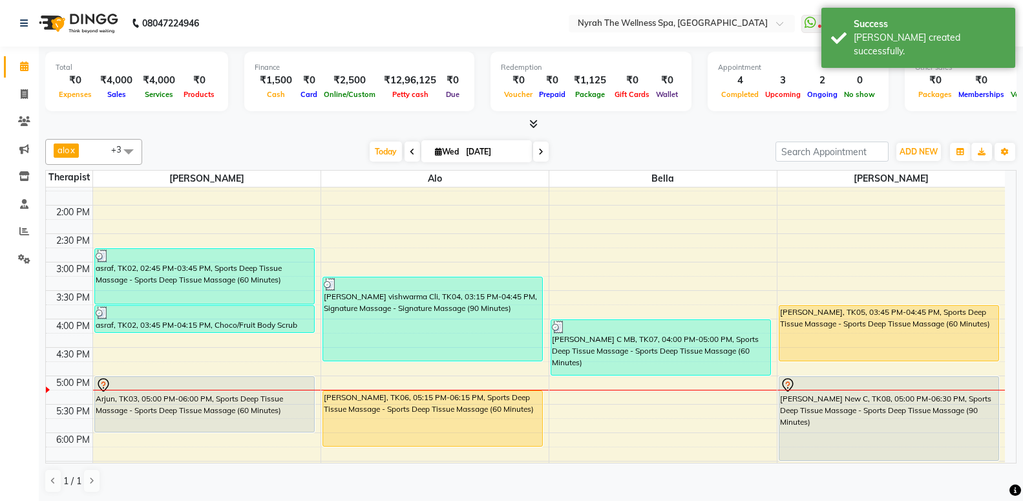
scroll to position [279, 0]
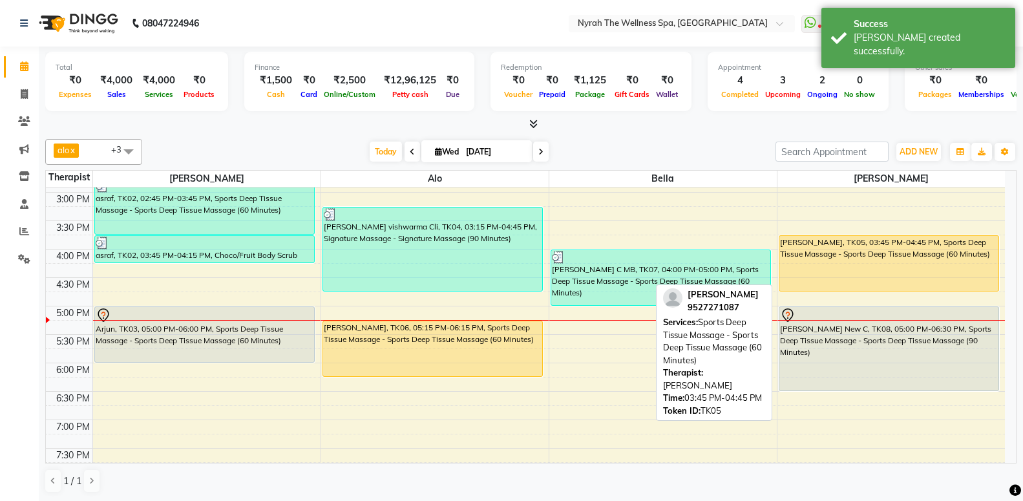
click at [805, 271] on div "[PERSON_NAME], TK05, 03:45 PM-04:45 PM, Sports Deep Tissue Massage - Sports Dee…" at bounding box center [889, 263] width 220 height 55
select select "1"
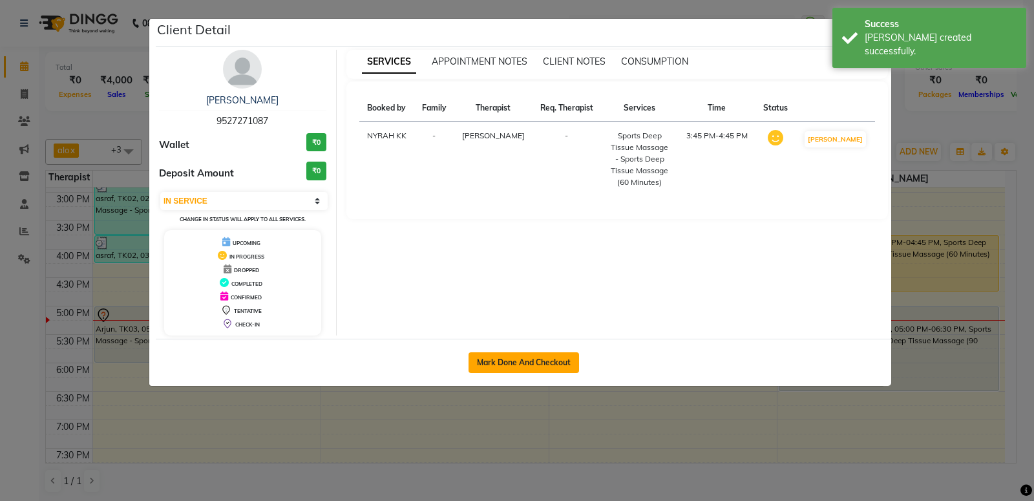
click at [516, 371] on button "Mark Done And Checkout" at bounding box center [523, 362] width 110 height 21
select select "service"
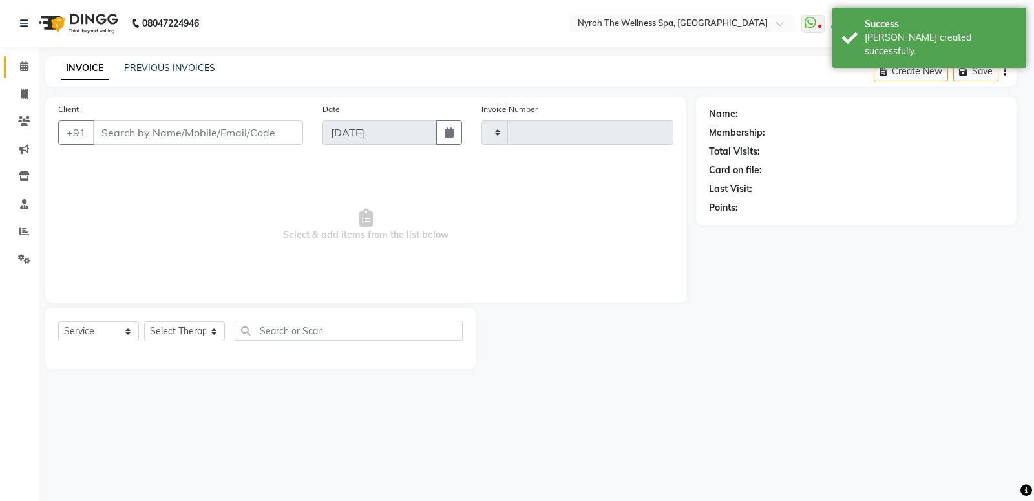
type input "1481"
select select "555"
click at [875, 378] on main "INVOICE PREVIOUS INVOICES Create New Save Client +91 Date [DATE] Invoice Number…" at bounding box center [536, 222] width 995 height 332
type input "95******87"
select select "77548"
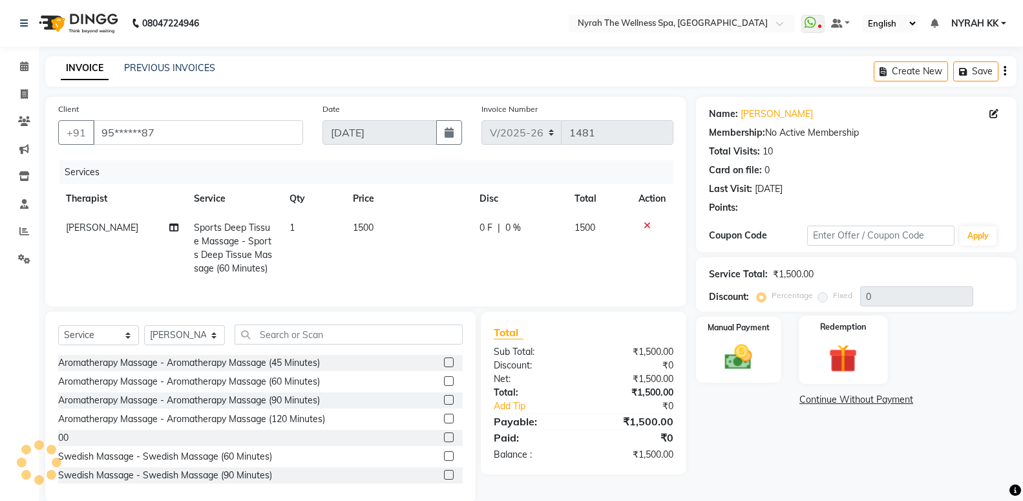
click at [868, 363] on div "Redemption" at bounding box center [843, 349] width 89 height 69
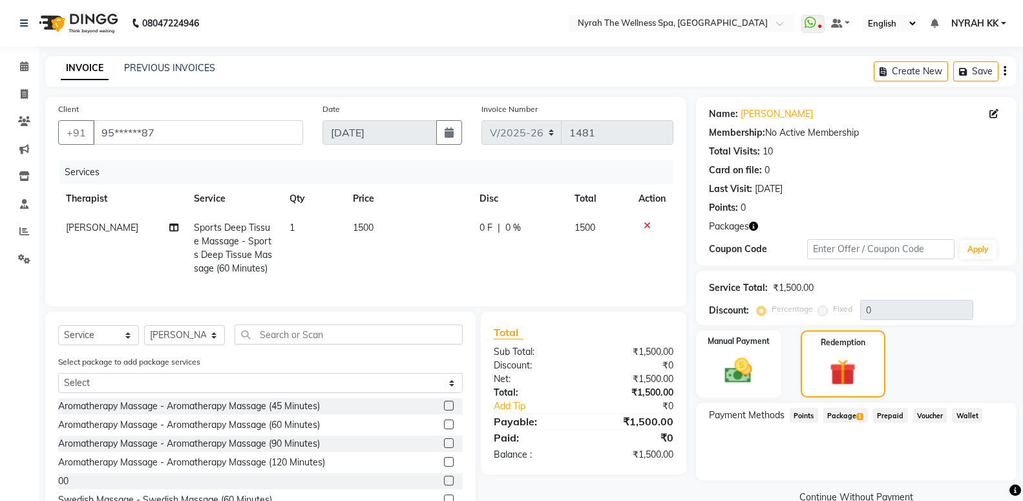
click at [849, 408] on span "Package 1" at bounding box center [845, 415] width 45 height 15
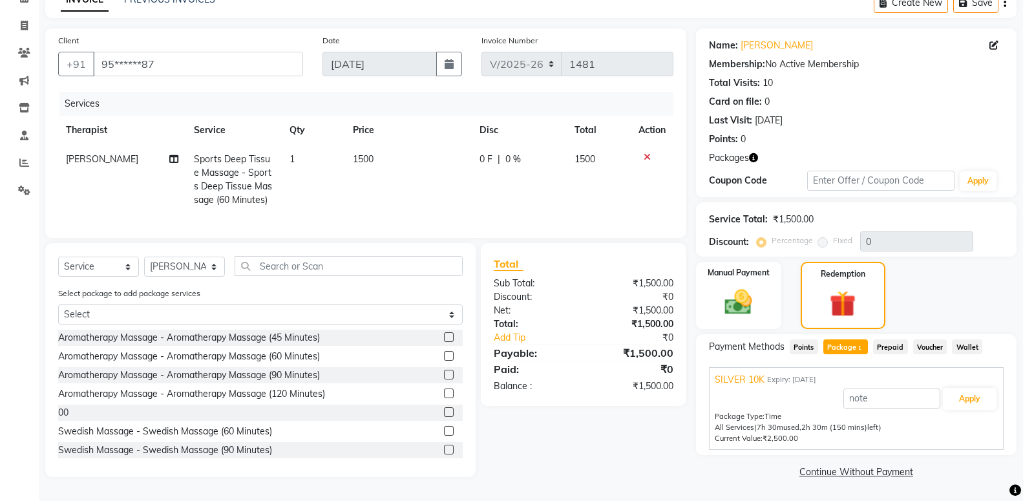
click at [982, 386] on div "Apply" at bounding box center [856, 398] width 283 height 25
click at [974, 388] on button "Apply" at bounding box center [970, 399] width 54 height 22
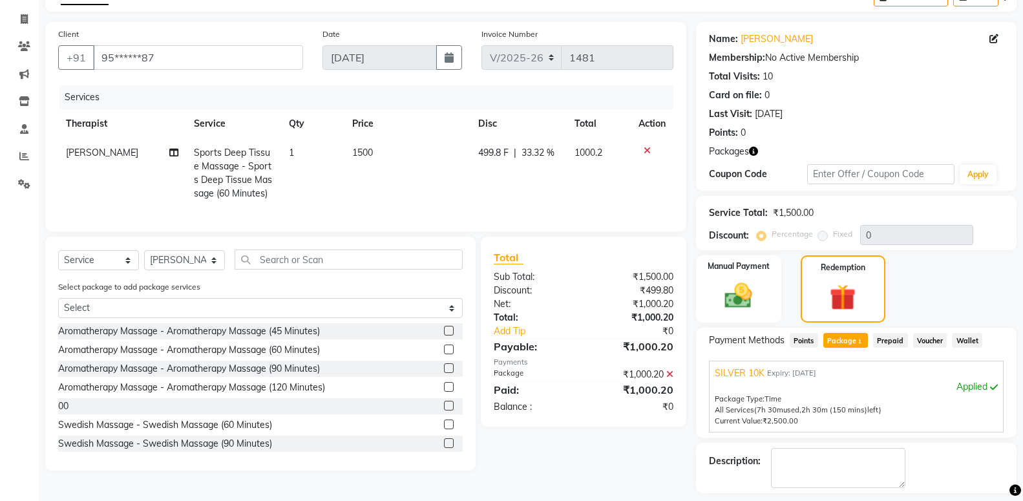
scroll to position [131, 0]
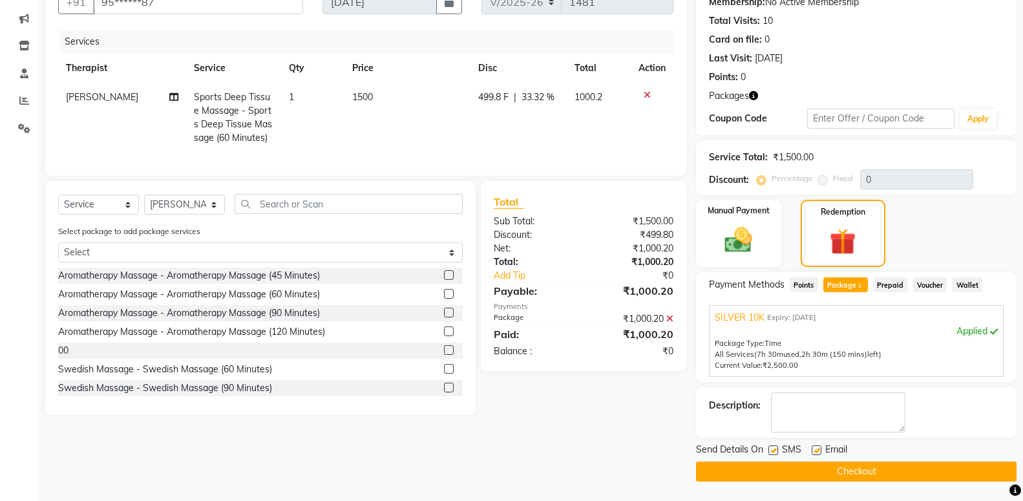
click at [772, 450] on label at bounding box center [773, 450] width 10 height 10
click at [772, 450] on input "checkbox" at bounding box center [772, 451] width 8 height 8
checkbox input "false"
click at [783, 478] on button "Checkout" at bounding box center [856, 471] width 321 height 20
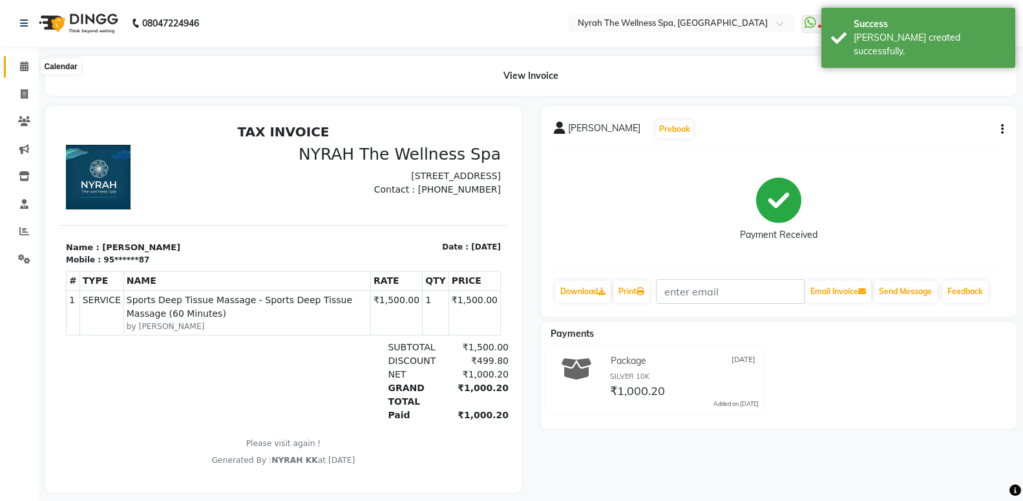
click at [21, 61] on span at bounding box center [24, 66] width 23 height 15
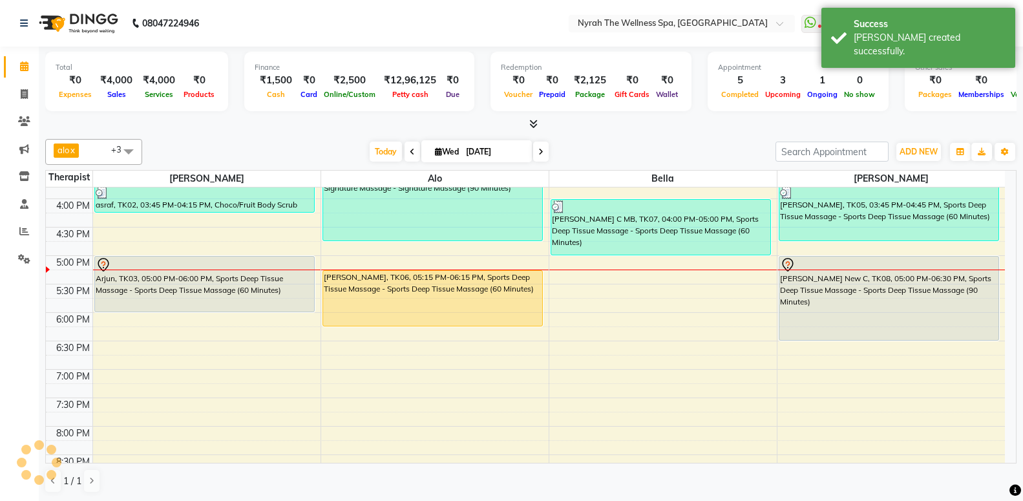
scroll to position [349, 0]
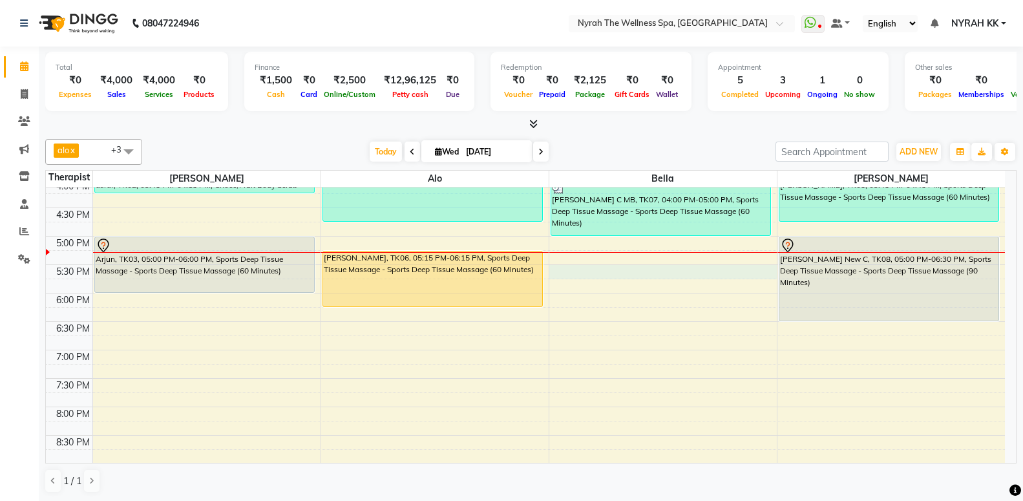
click at [579, 269] on div "10:00 AM 10:30 AM 11:00 AM 11:30 AM 12:00 PM 12:30 PM 1:00 PM 1:30 PM 2:00 PM 2…" at bounding box center [525, 235] width 959 height 795
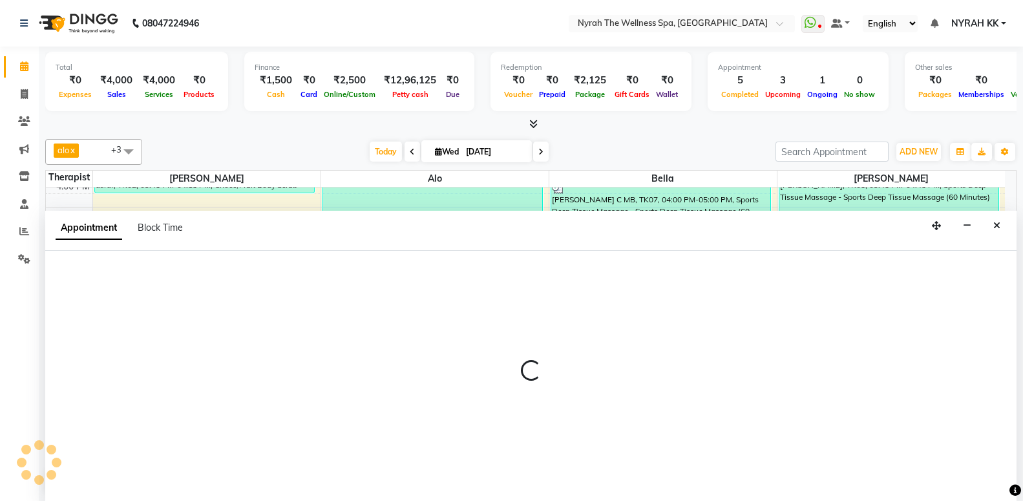
scroll to position [1, 0]
select select "61444"
select select "tentative"
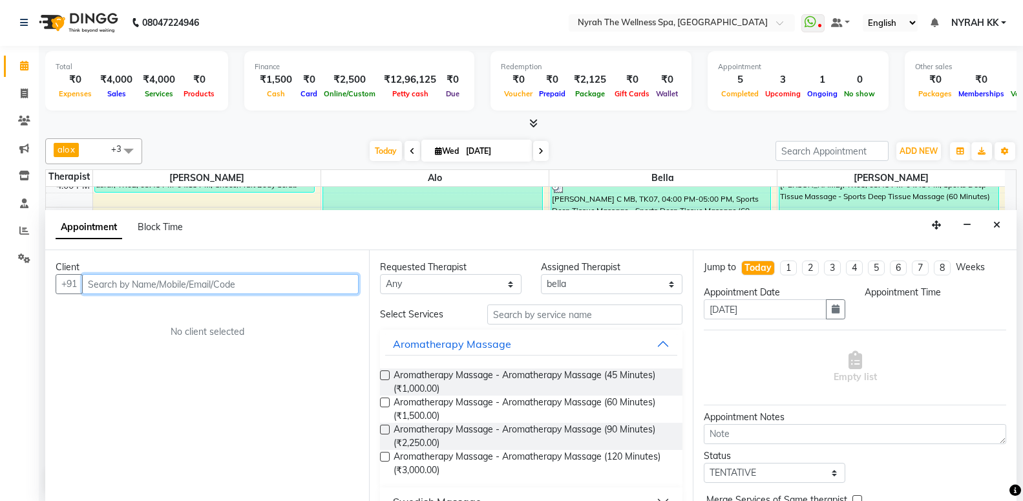
select select "1050"
click at [196, 288] on input "text" at bounding box center [220, 284] width 277 height 20
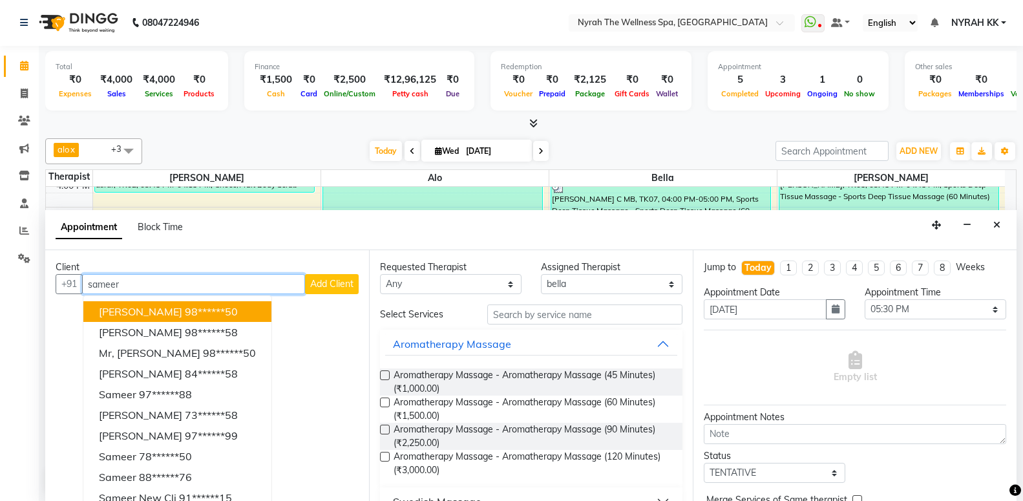
click at [138, 277] on input "sameer" at bounding box center [193, 284] width 223 height 20
type input "s"
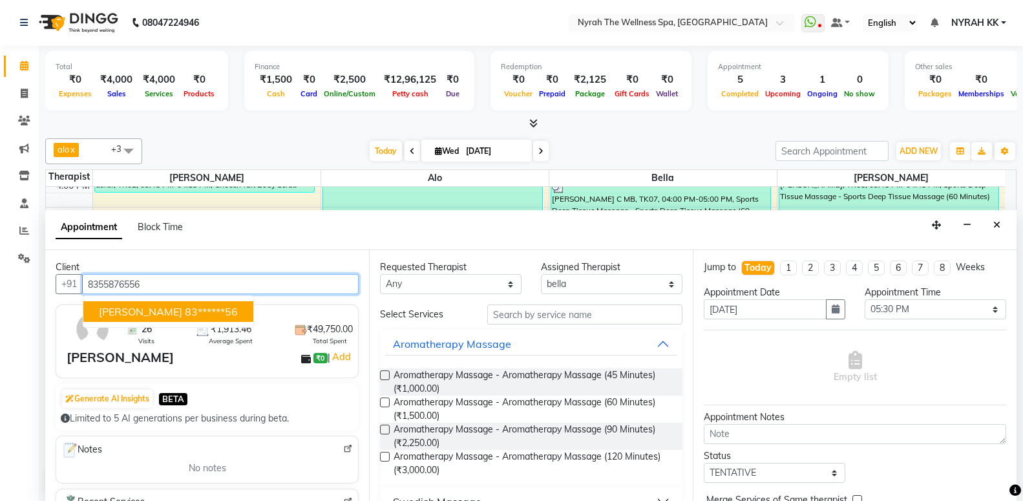
click at [128, 310] on span "[PERSON_NAME]" at bounding box center [140, 311] width 83 height 13
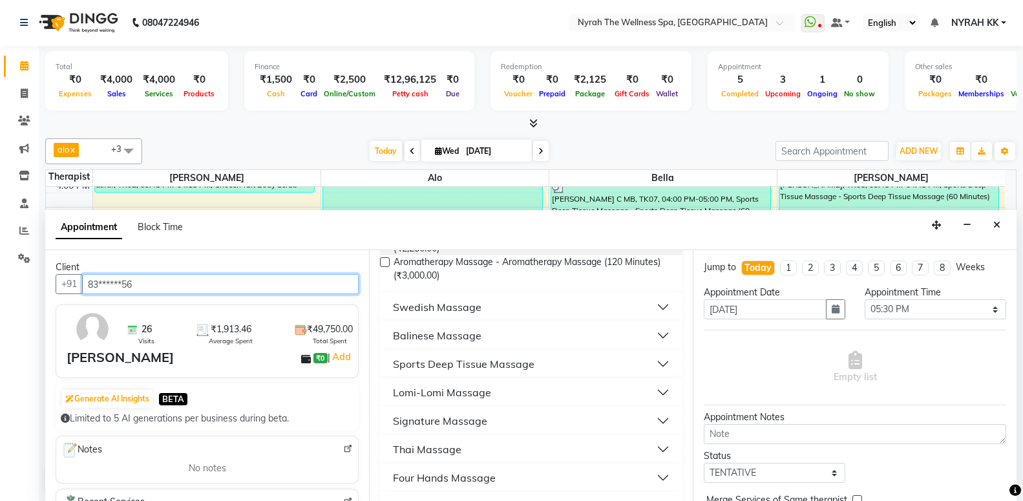
scroll to position [209, 0]
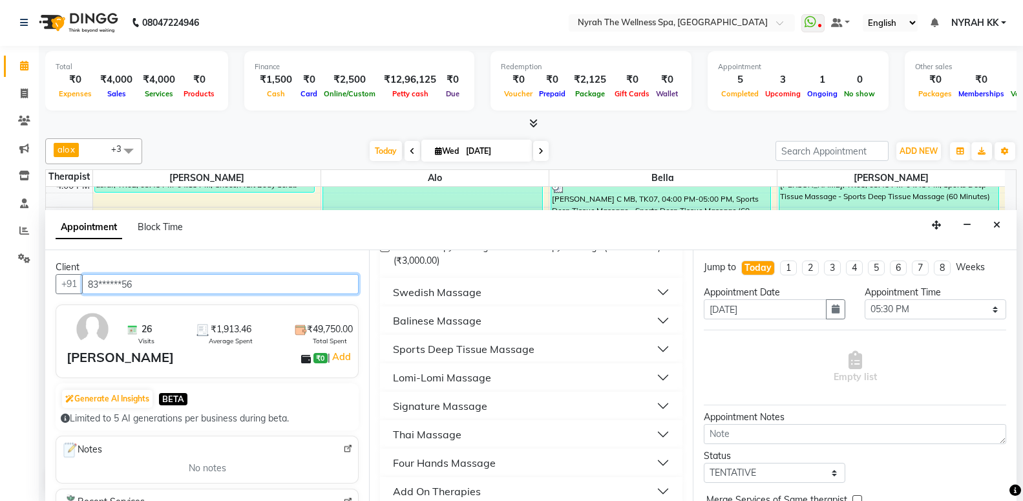
type input "83******56"
click at [422, 341] on button "Sports Deep Tissue Massage" at bounding box center [531, 348] width 292 height 23
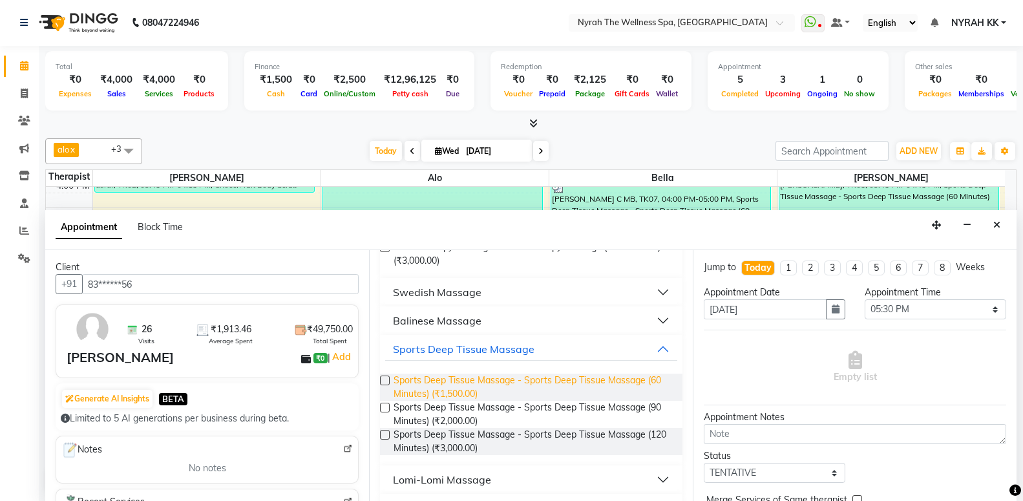
click at [437, 390] on span "Sports Deep Tissue Massage - Sports Deep Tissue Massage (60 Minutes) (₹1,500.00)" at bounding box center [533, 386] width 279 height 27
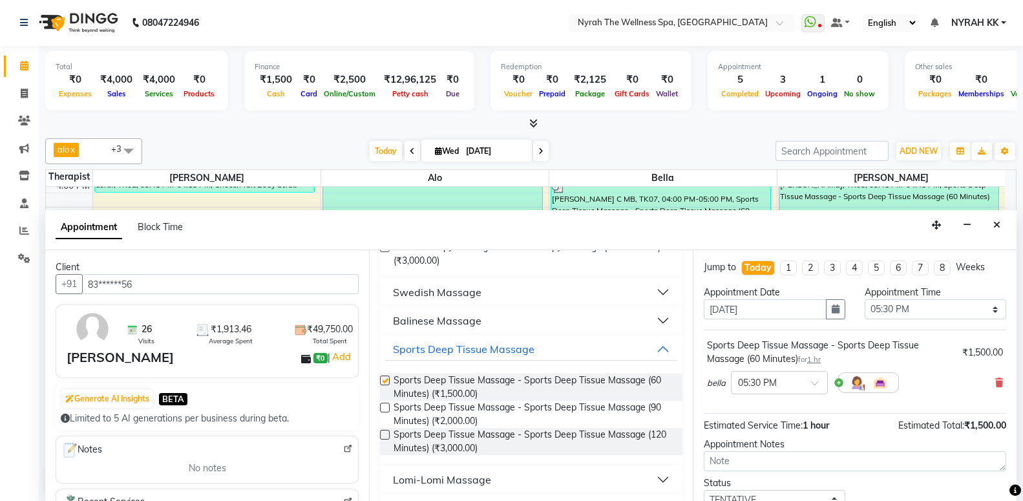
checkbox input "false"
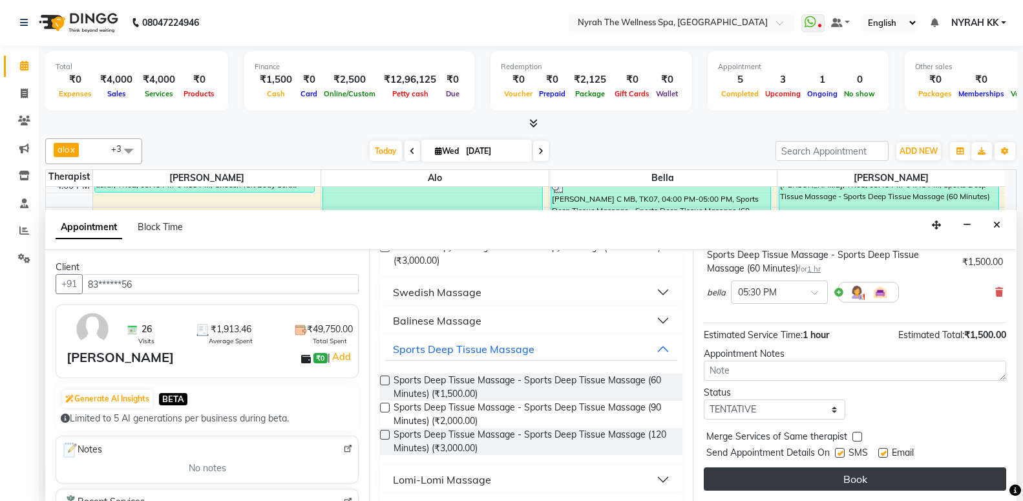
click at [885, 487] on button "Book" at bounding box center [855, 478] width 302 height 23
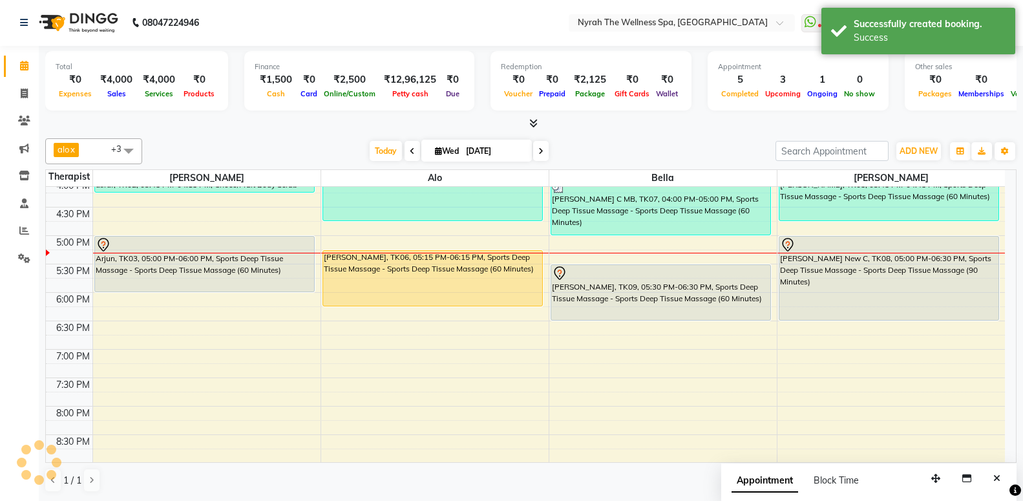
scroll to position [0, 0]
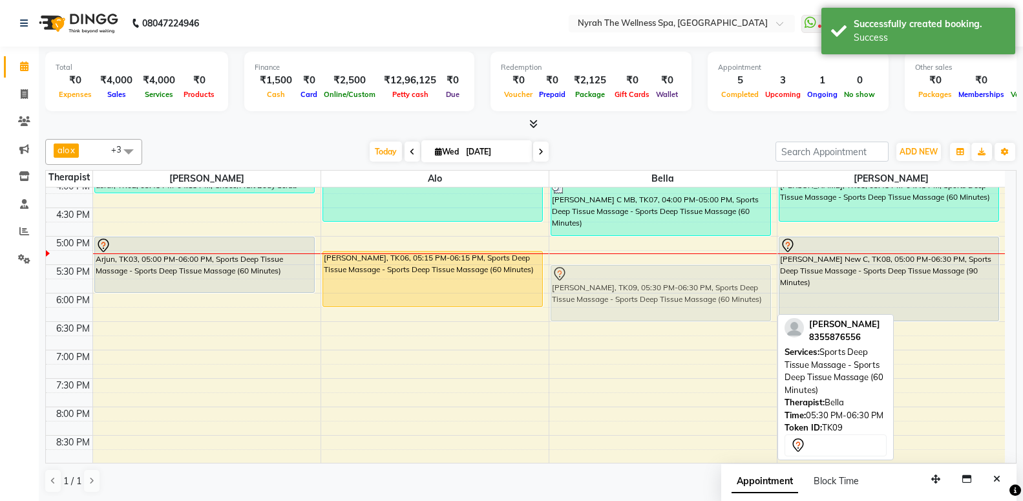
drag, startPoint x: 626, startPoint y: 274, endPoint x: 605, endPoint y: 273, distance: 20.0
click at [605, 273] on div "[PERSON_NAME] C MB, TK07, 04:00 PM-05:00 PM, Sports Deep Tissue Massage - Sport…" at bounding box center [662, 235] width 227 height 795
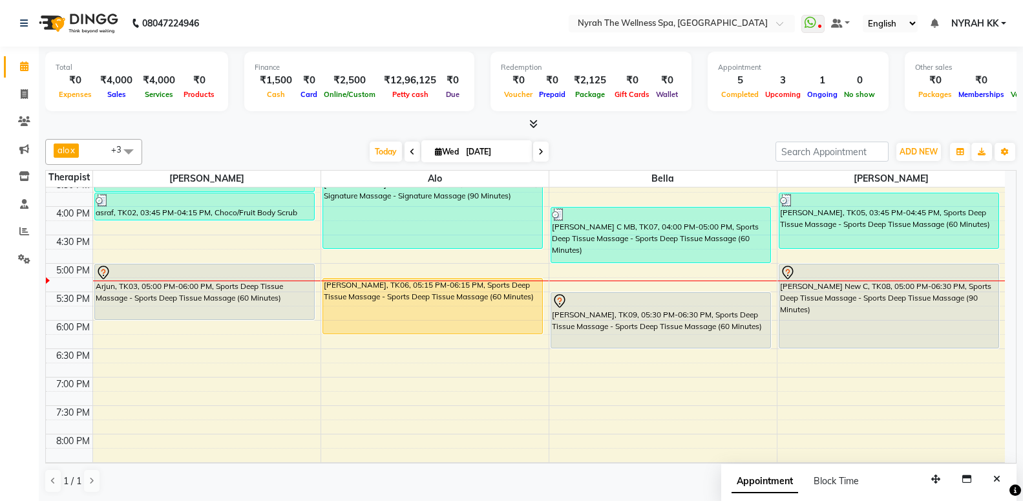
scroll to position [349, 0]
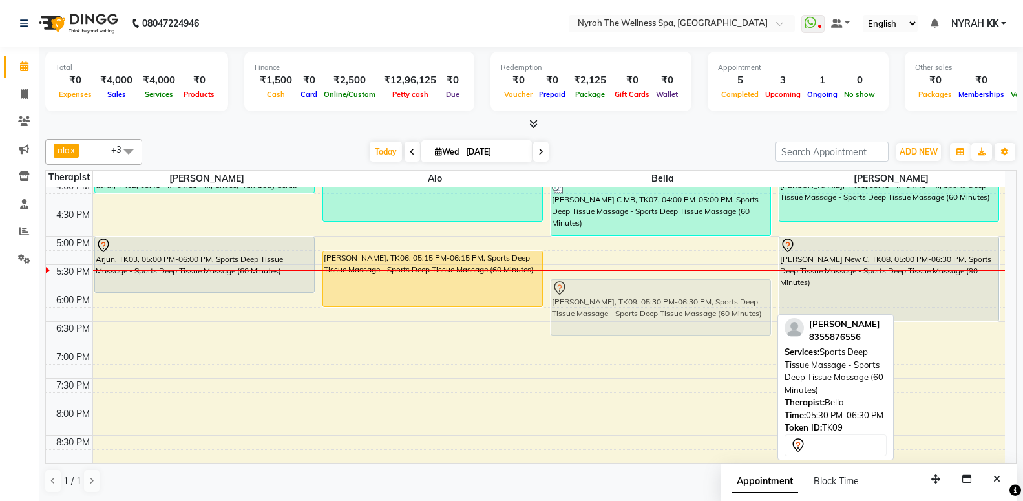
drag, startPoint x: 588, startPoint y: 280, endPoint x: 589, endPoint y: 288, distance: 7.8
click at [589, 288] on div "[PERSON_NAME] C MB, TK07, 04:00 PM-05:00 PM, Sports Deep Tissue Massage - Sport…" at bounding box center [662, 235] width 227 height 795
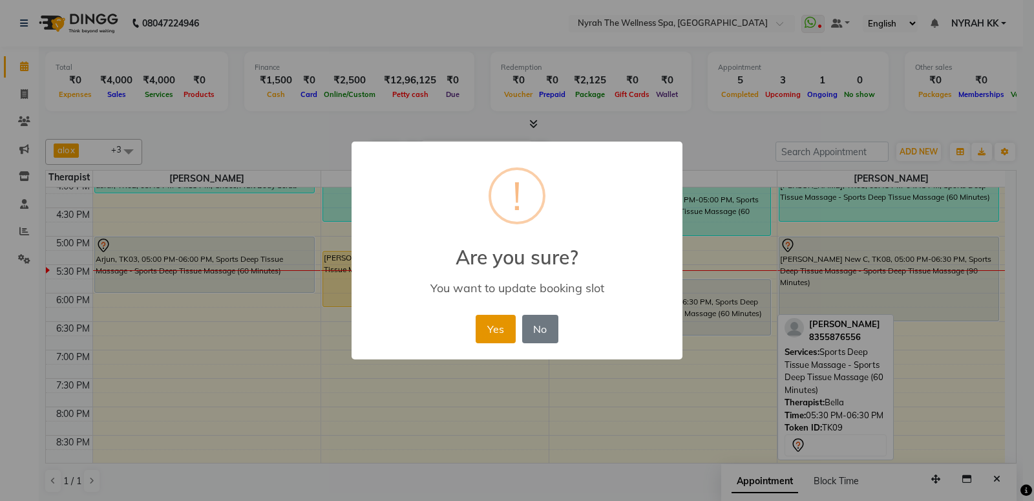
click at [500, 321] on button "Yes" at bounding box center [495, 329] width 39 height 28
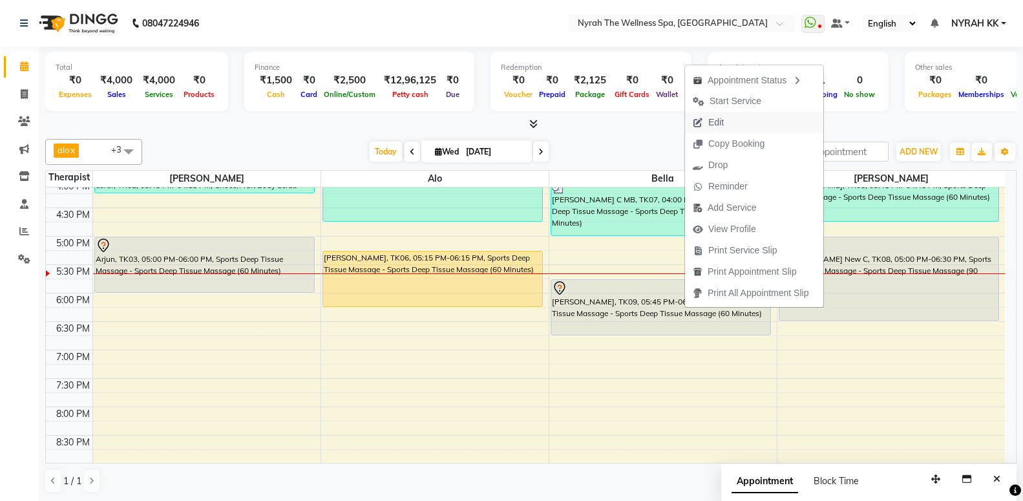
click at [700, 125] on icon "button" at bounding box center [698, 122] width 10 height 9
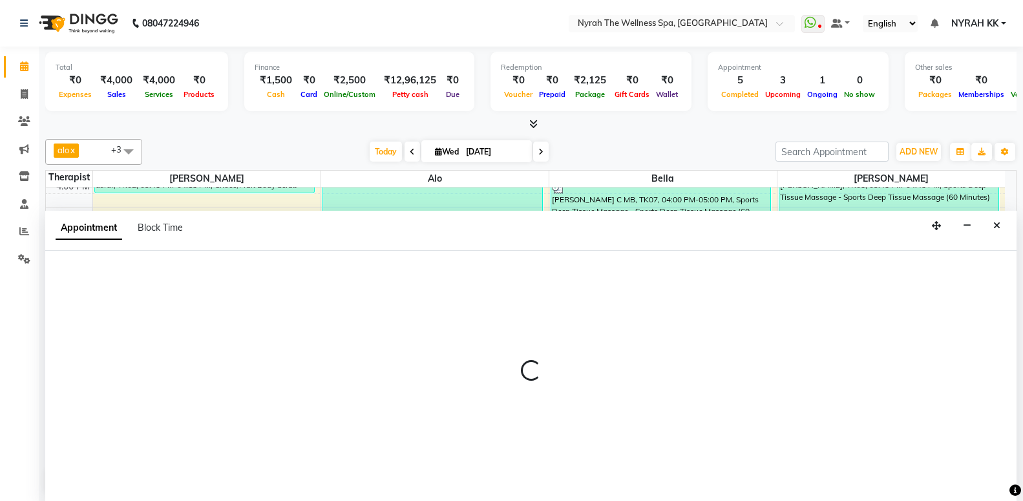
select select "tentative"
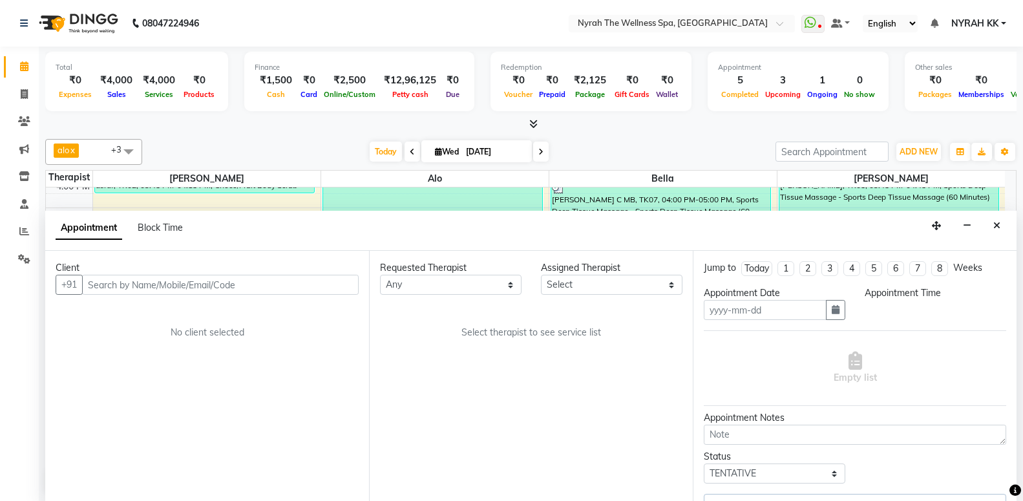
scroll to position [1, 0]
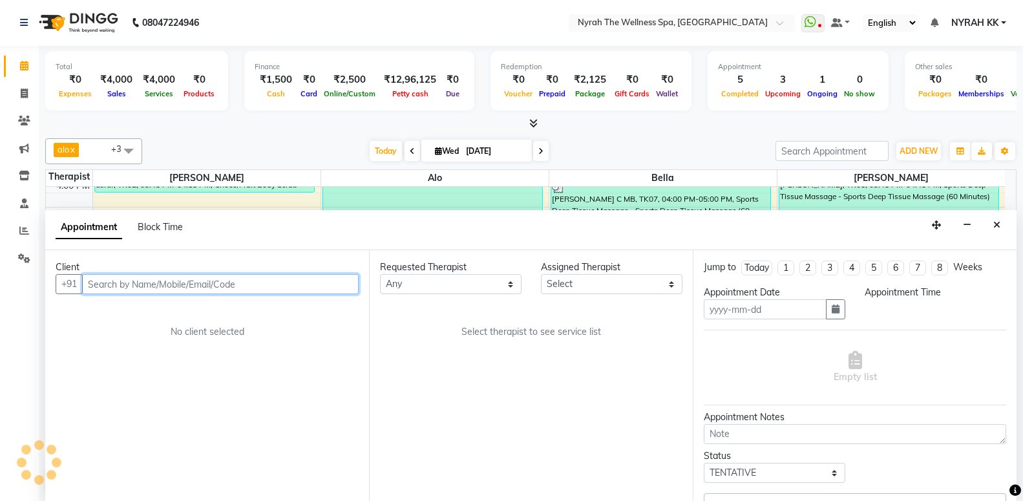
type input "[DATE]"
select select "1065"
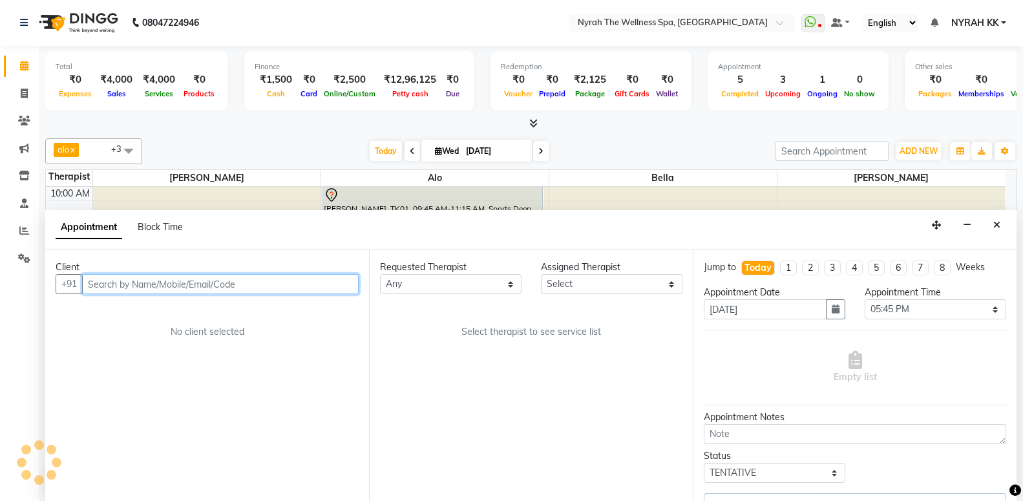
select select "61444"
select select "52"
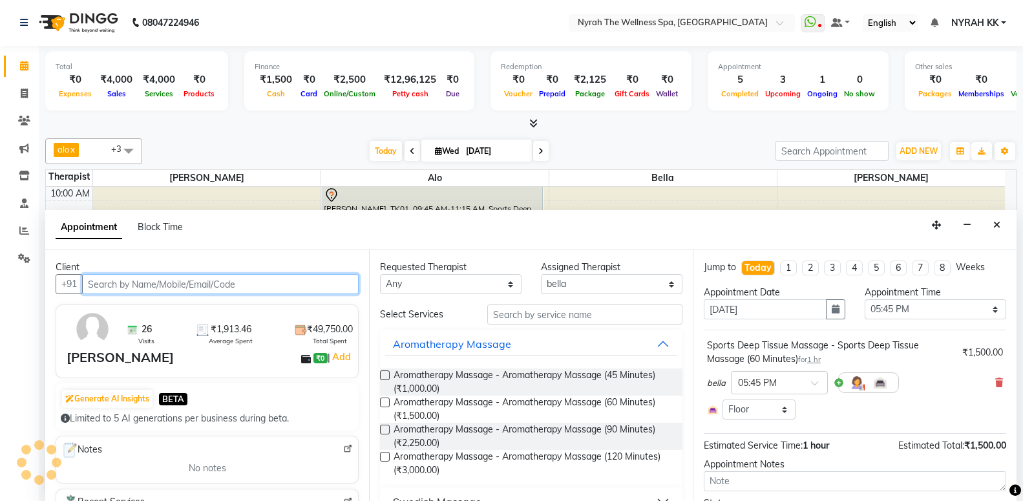
scroll to position [399, 0]
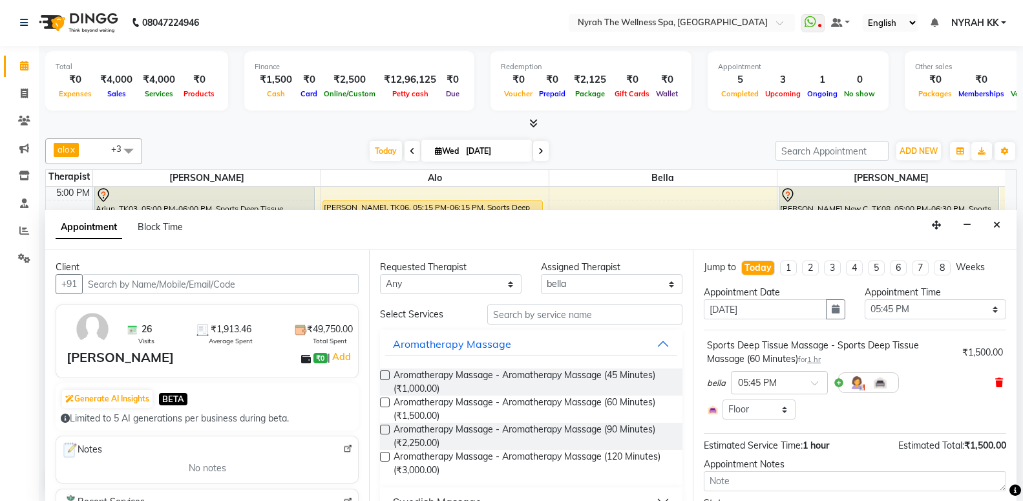
click at [995, 380] on icon at bounding box center [999, 382] width 8 height 9
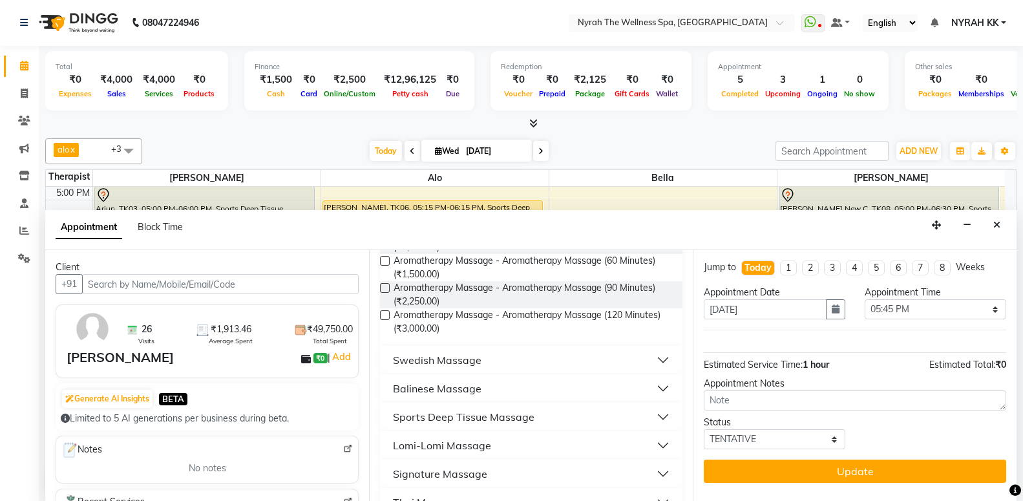
scroll to position [279, 0]
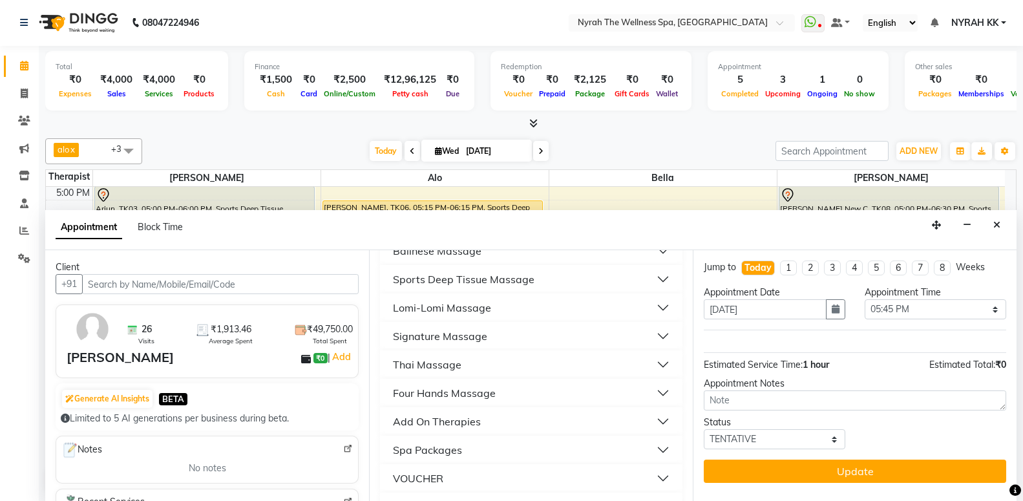
click at [494, 278] on div "Sports Deep Tissue Massage" at bounding box center [464, 279] width 142 height 16
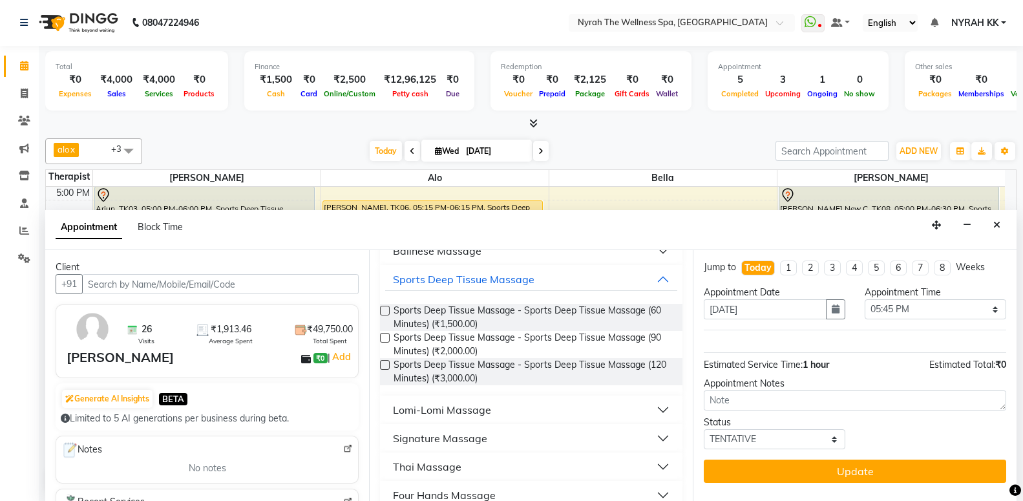
drag, startPoint x: 510, startPoint y: 334, endPoint x: 664, endPoint y: 357, distance: 155.4
click at [530, 347] on span "Sports Deep Tissue Massage - Sports Deep Tissue Massage (90 Minutes) (₹2,000.00)" at bounding box center [533, 344] width 279 height 27
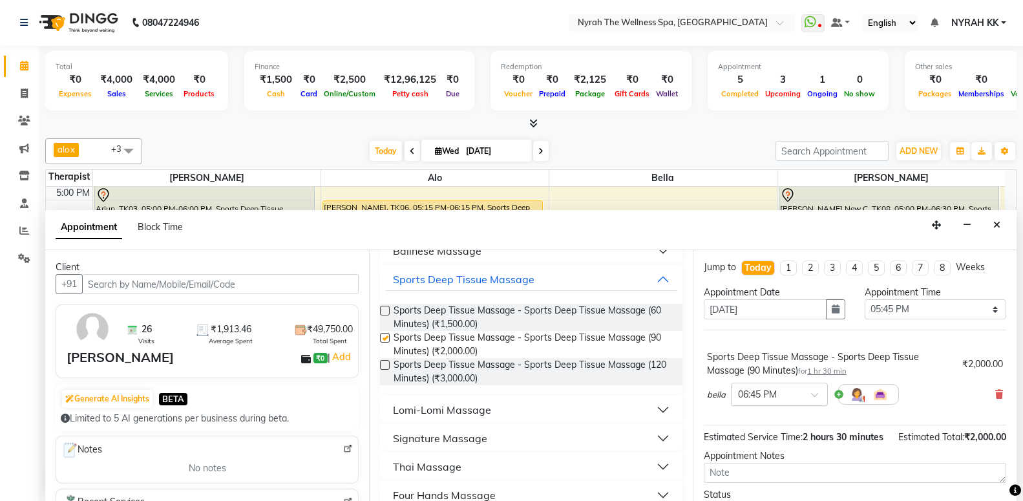
checkbox input "false"
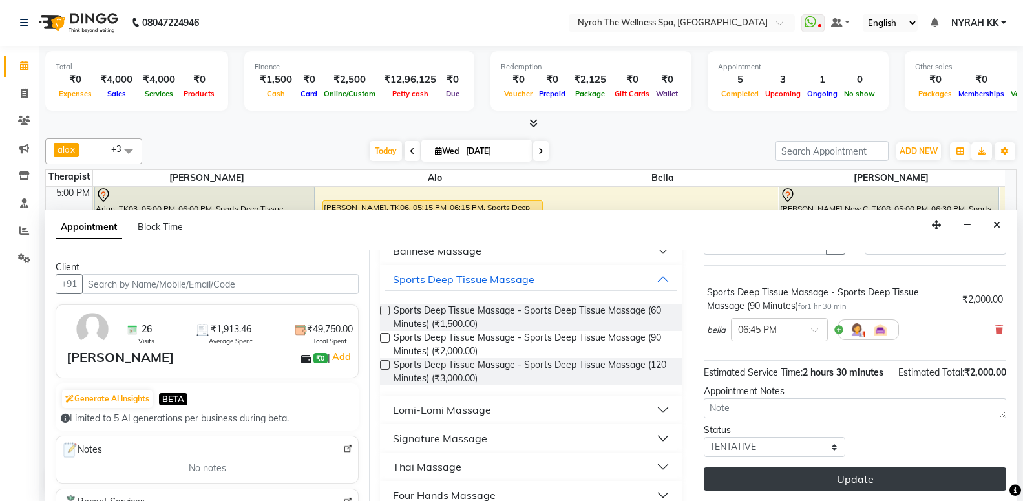
click at [773, 487] on button "Update" at bounding box center [855, 478] width 302 height 23
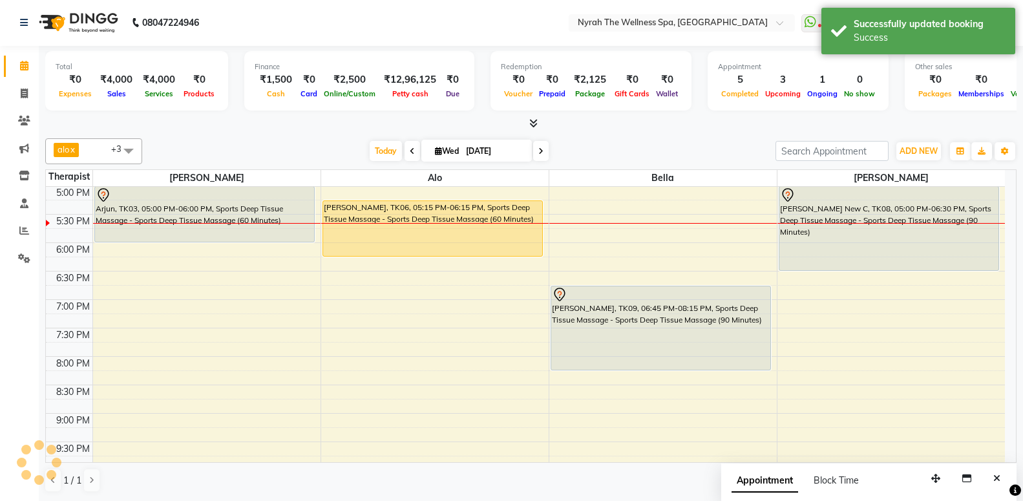
scroll to position [0, 0]
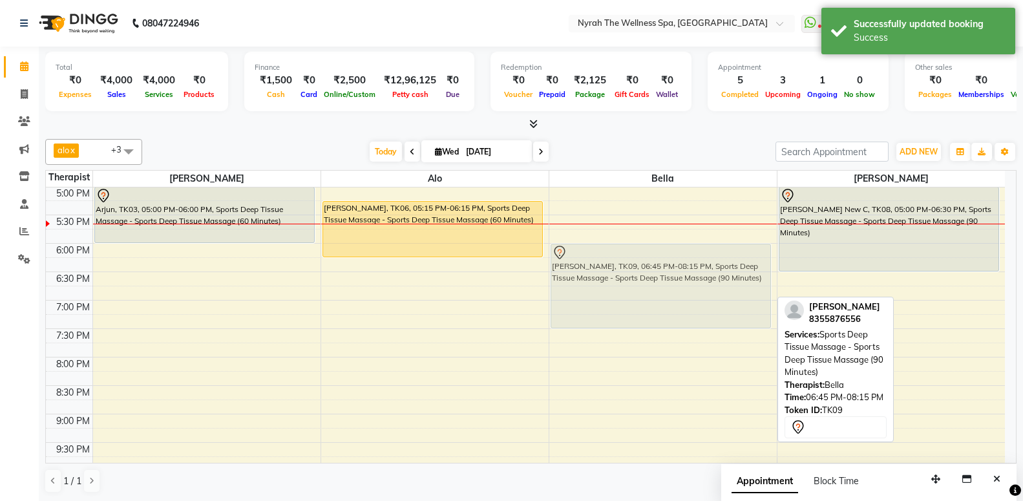
drag, startPoint x: 605, startPoint y: 338, endPoint x: 619, endPoint y: 291, distance: 49.1
click at [619, 291] on div "[PERSON_NAME] C MB, TK07, 04:00 PM-05:00 PM, Sports Deep Tissue Massage - Sport…" at bounding box center [662, 186] width 227 height 795
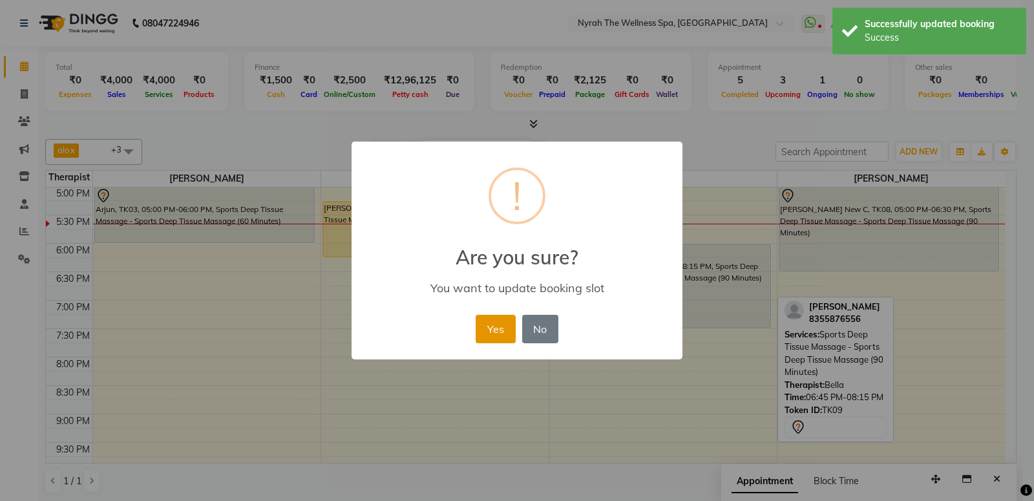
click at [501, 333] on button "Yes" at bounding box center [495, 329] width 39 height 28
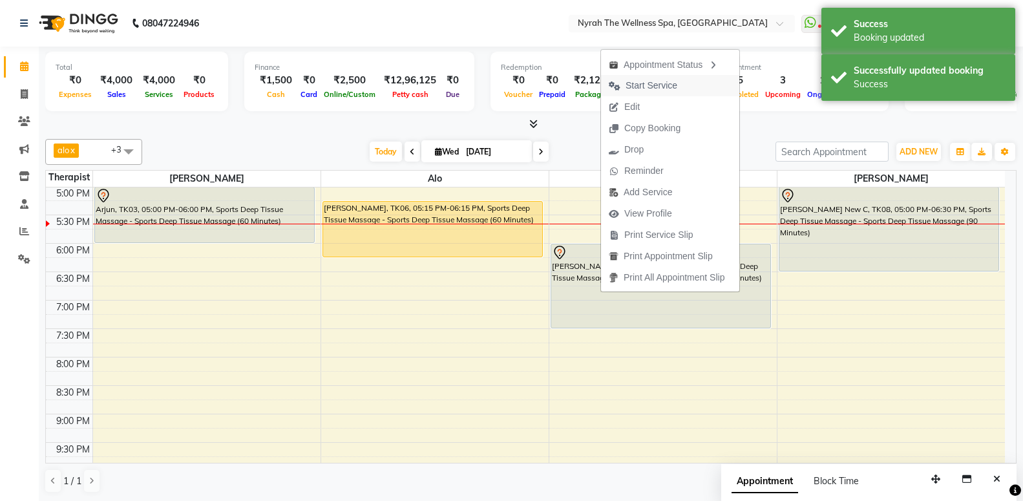
click at [657, 90] on span "Start Service" at bounding box center [652, 86] width 52 height 14
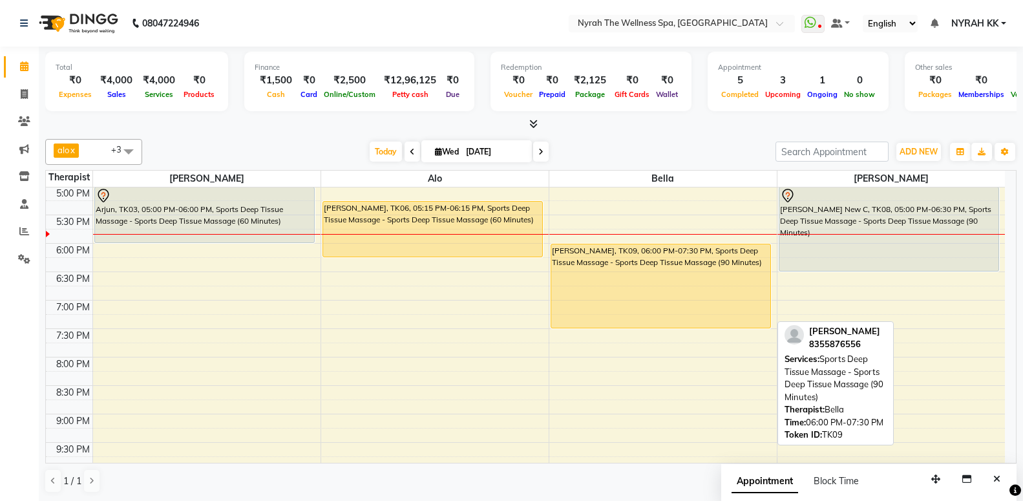
scroll to position [329, 0]
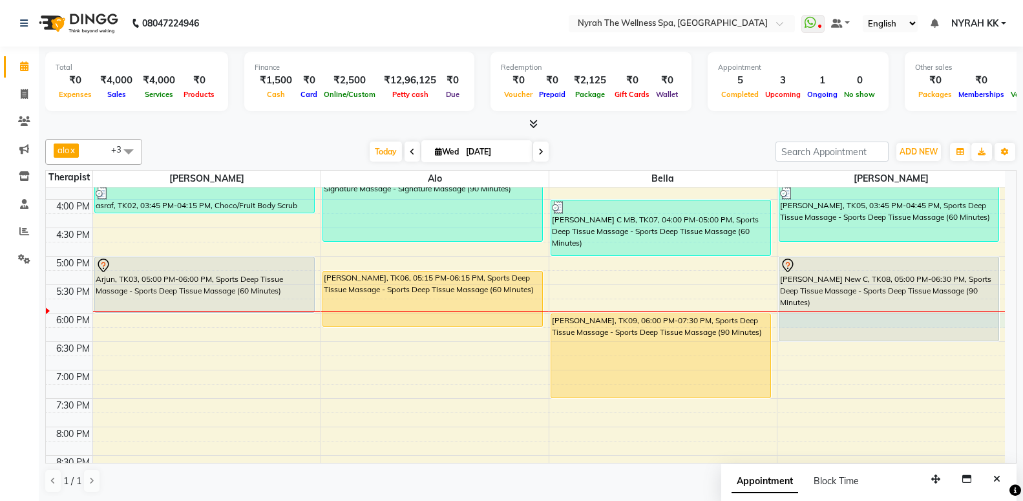
click at [1000, 317] on div "10:00 AM 10:30 AM 11:00 AM 11:30 AM 12:00 PM 12:30 PM 1:00 PM 1:30 PM 2:00 PM 2…" at bounding box center [525, 255] width 959 height 795
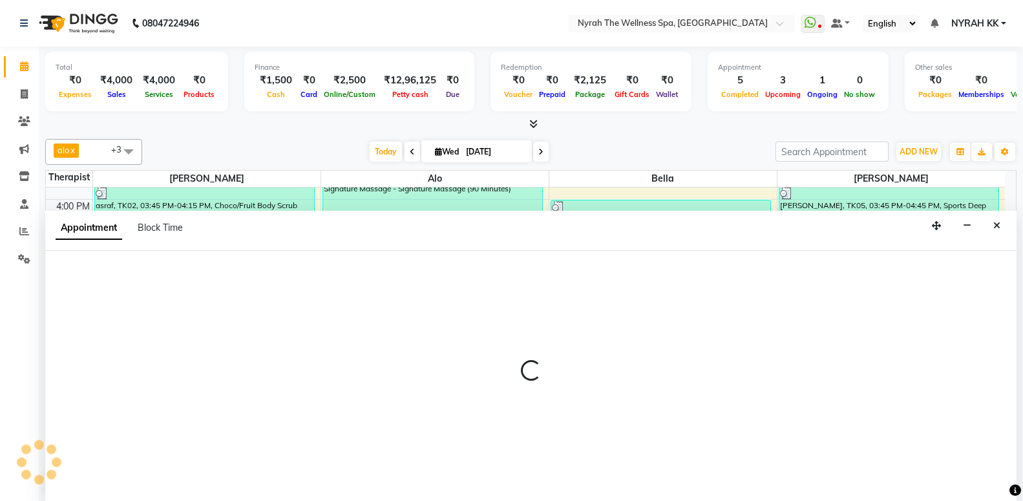
select select "77548"
select select "tentative"
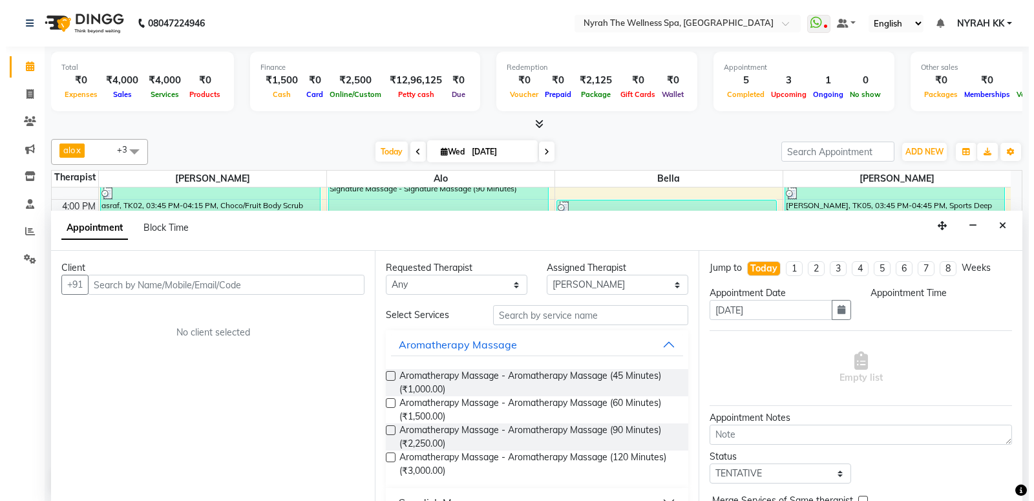
scroll to position [1, 0]
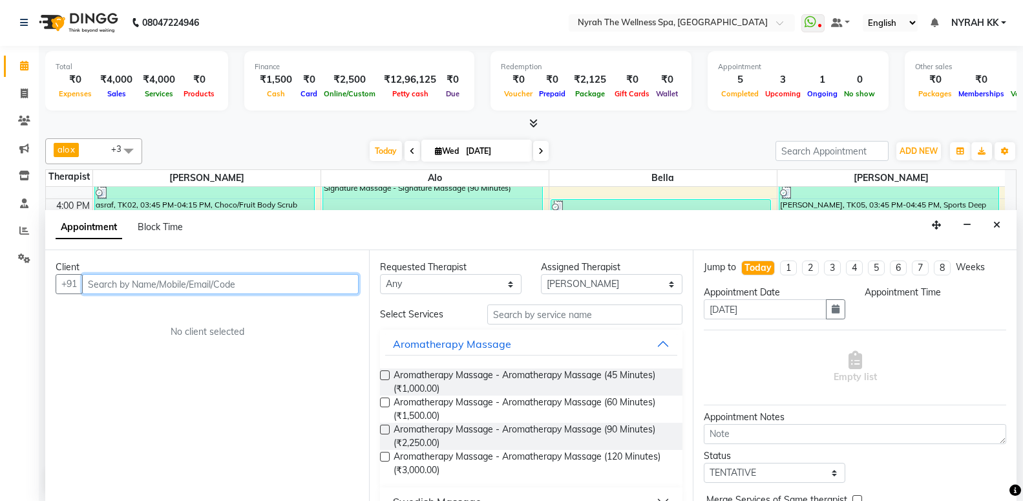
select select "1080"
click at [90, 289] on input "text" at bounding box center [220, 284] width 277 height 20
type input "58545444545"
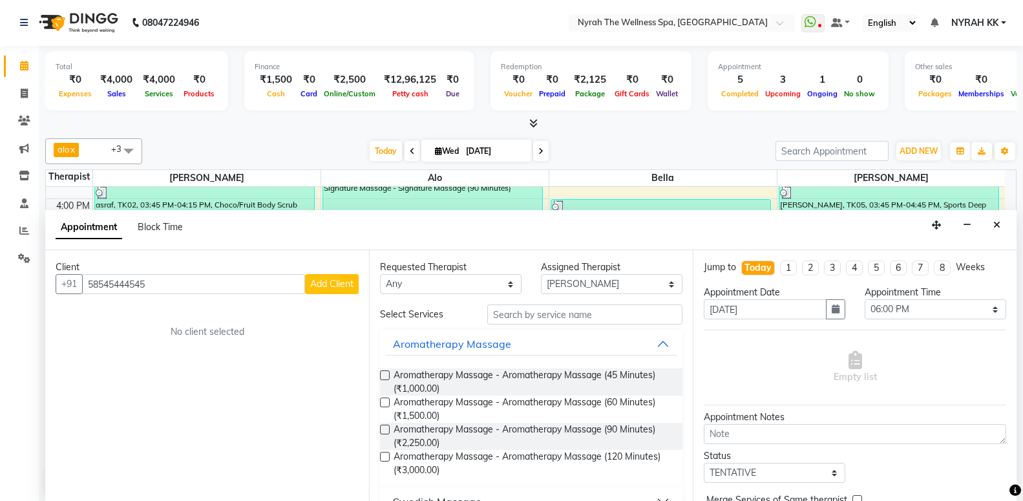
click at [326, 291] on button "Add Client" at bounding box center [332, 284] width 54 height 20
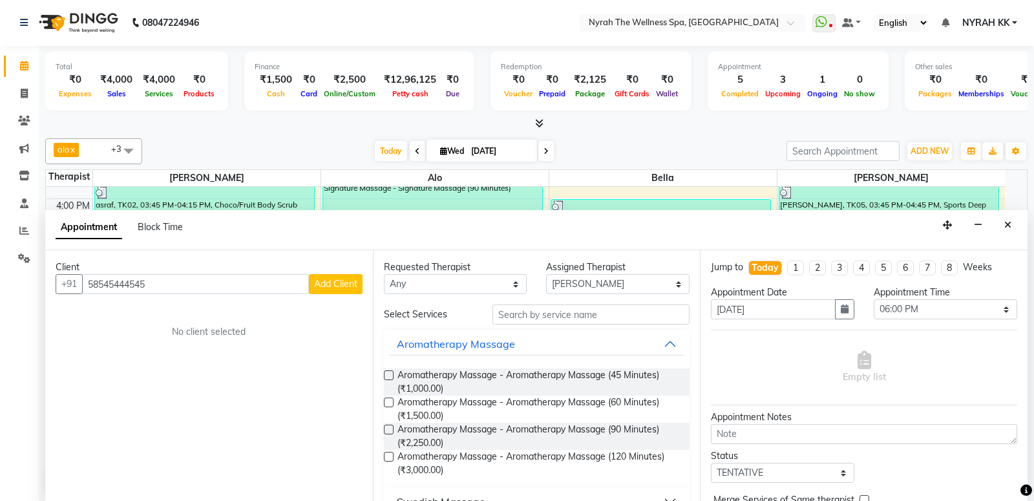
select select "22"
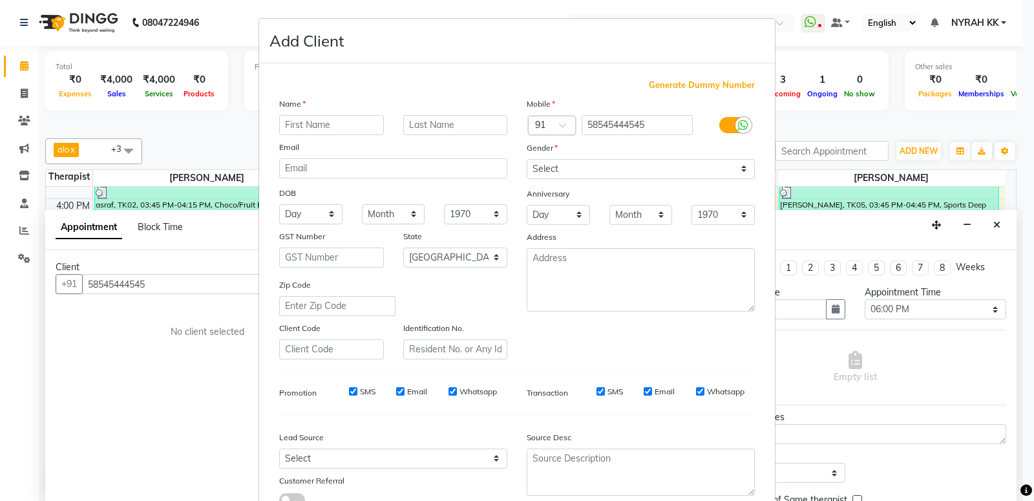
click at [296, 122] on input "text" at bounding box center [331, 125] width 105 height 20
type input "sushil"
select select "[DEMOGRAPHIC_DATA]"
click option "[DEMOGRAPHIC_DATA]" at bounding box center [0, 0] width 0 height 0
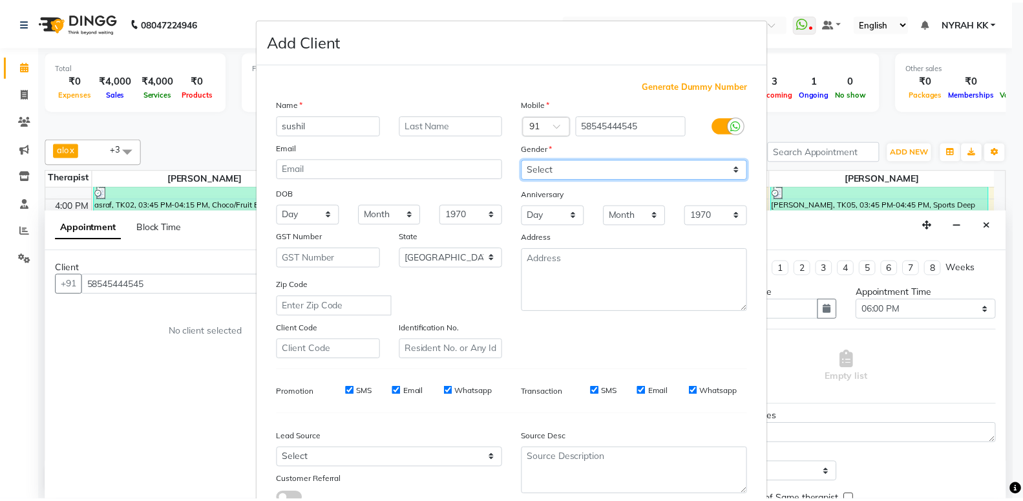
scroll to position [96, 0]
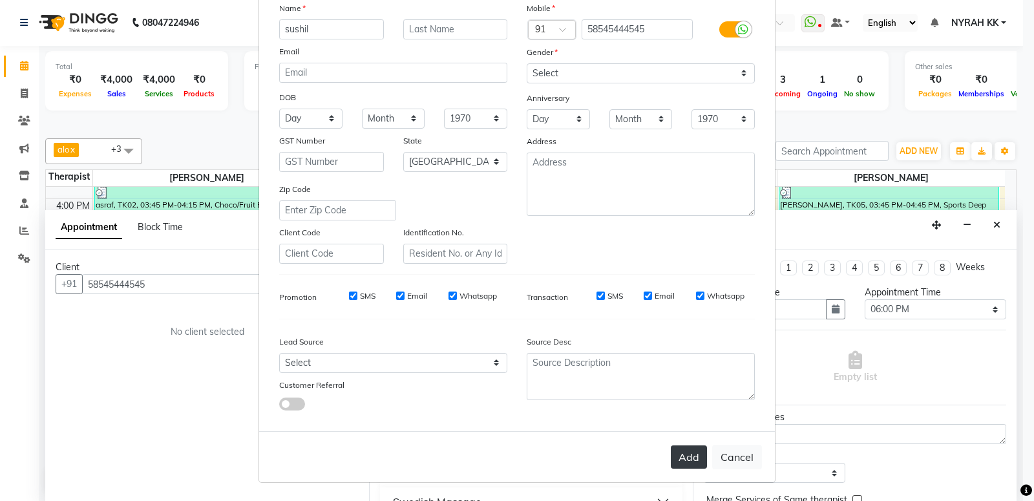
click at [684, 463] on button "Add" at bounding box center [689, 456] width 36 height 23
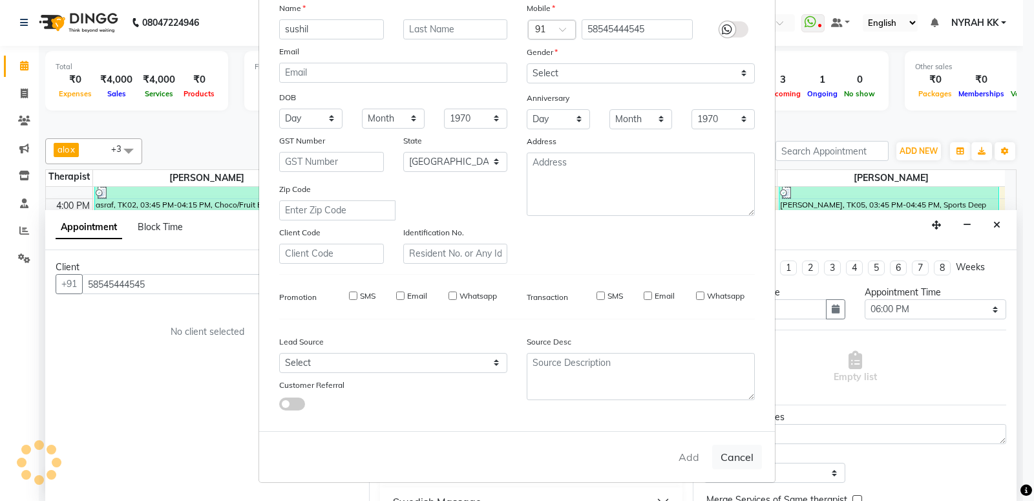
type input "58*******45"
select select
select select "null"
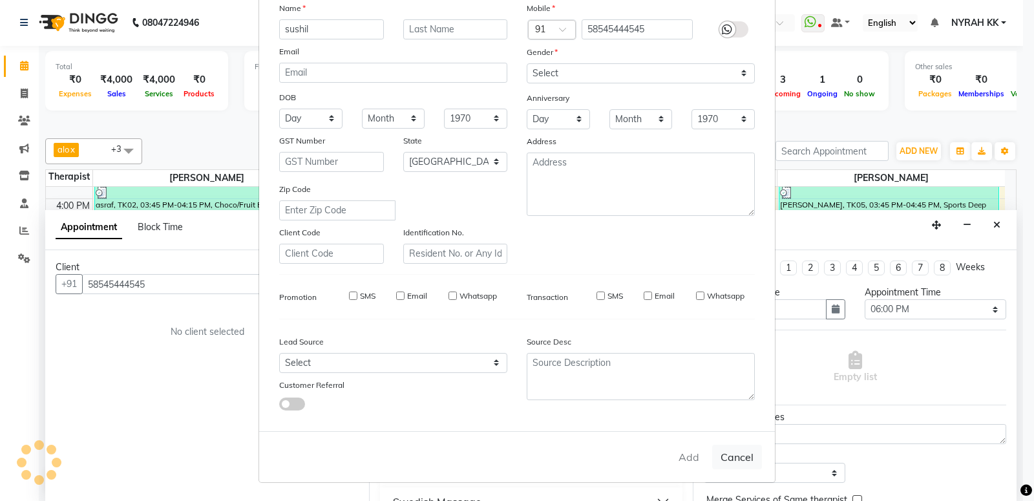
select select
checkbox input "false"
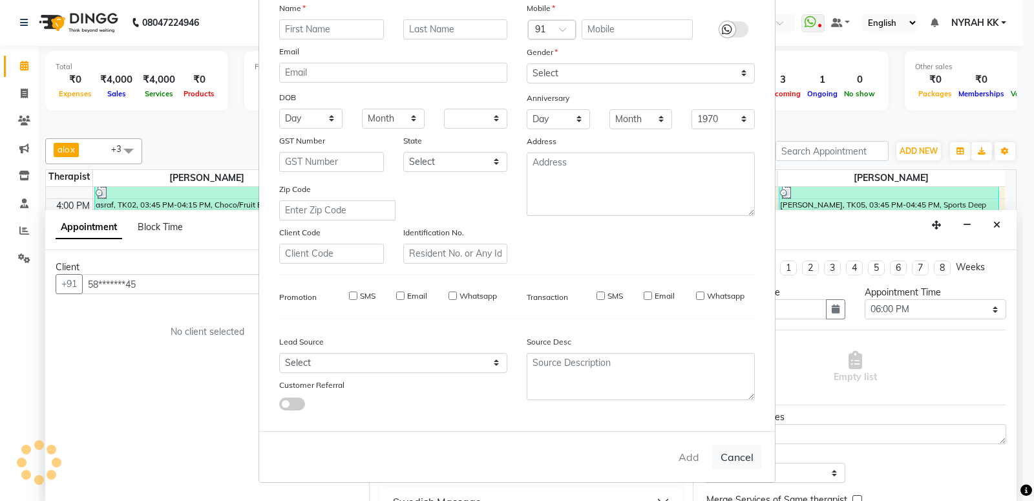
checkbox input "false"
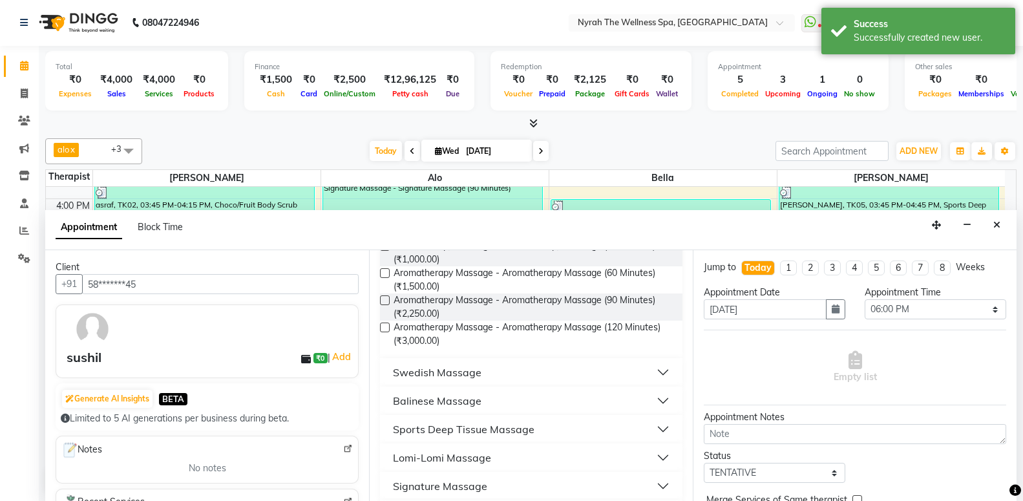
scroll to position [279, 0]
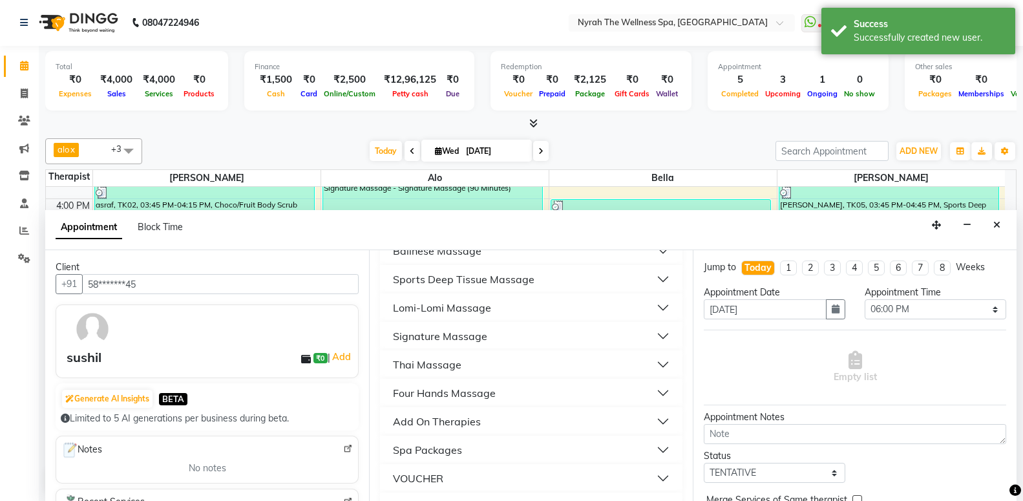
drag, startPoint x: 515, startPoint y: 275, endPoint x: 523, endPoint y: 318, distance: 43.5
click at [515, 277] on div "Sports Deep Tissue Massage" at bounding box center [464, 279] width 142 height 16
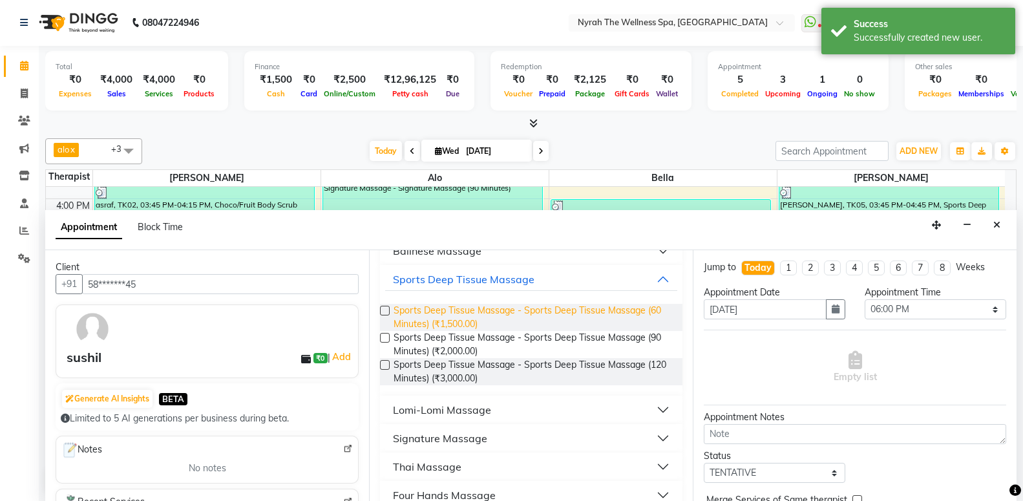
click at [516, 324] on span "Sports Deep Tissue Massage - Sports Deep Tissue Massage (60 Minutes) (₹1,500.00)" at bounding box center [533, 317] width 279 height 27
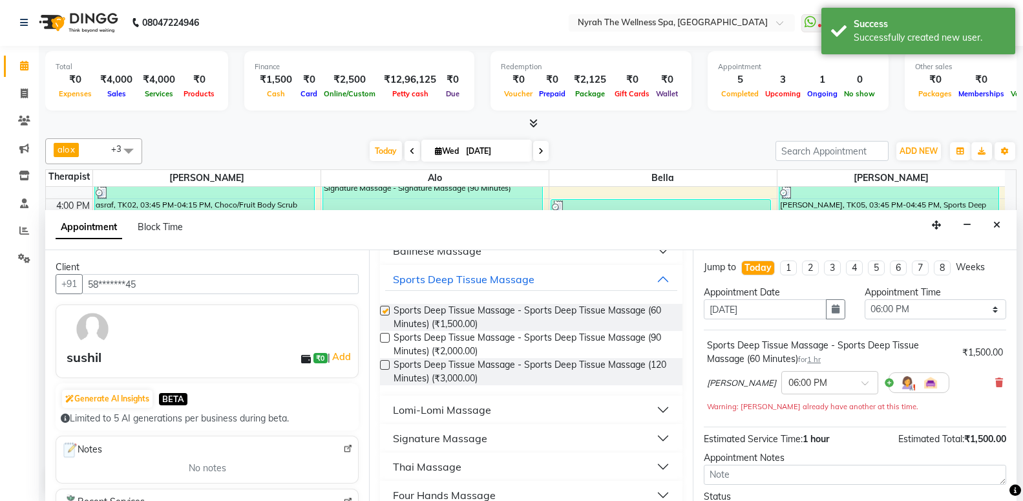
checkbox input "false"
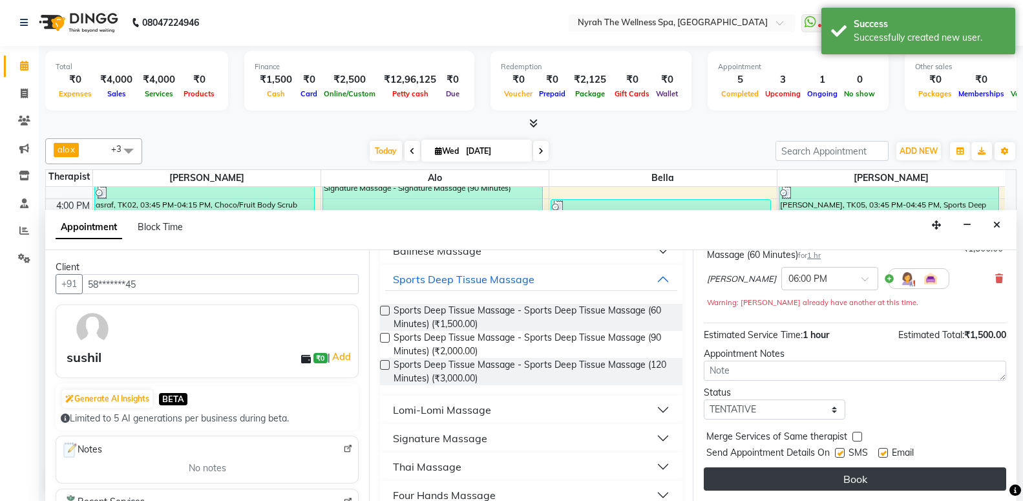
click at [734, 474] on button "Book" at bounding box center [855, 478] width 302 height 23
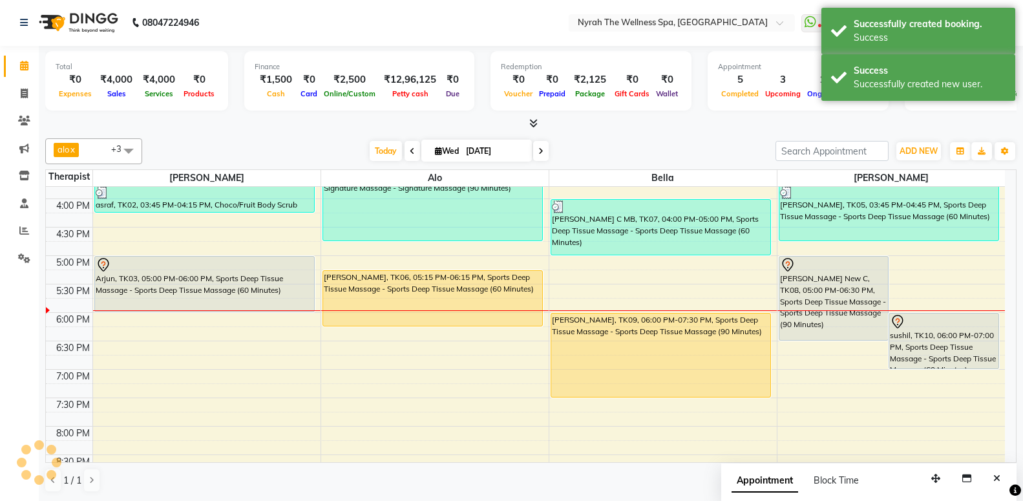
scroll to position [0, 0]
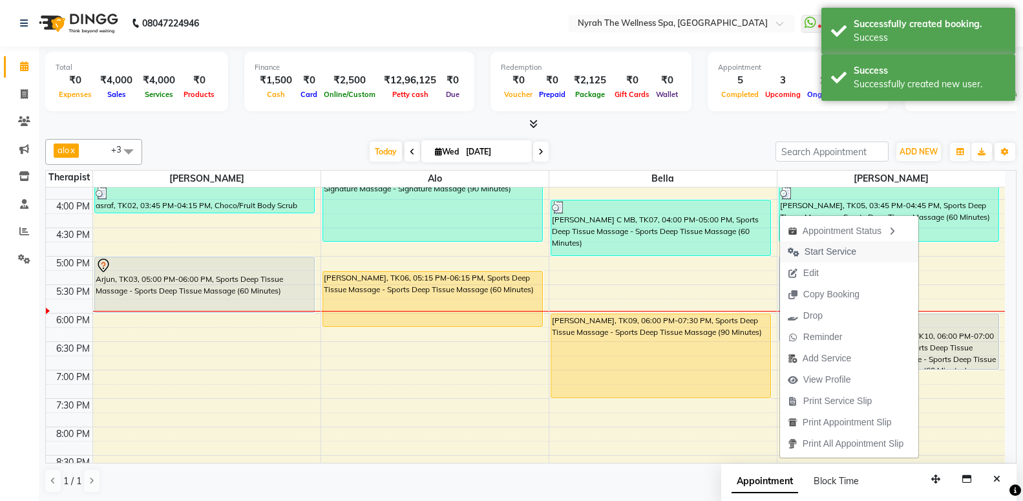
click at [805, 251] on span "Start Service" at bounding box center [831, 252] width 52 height 14
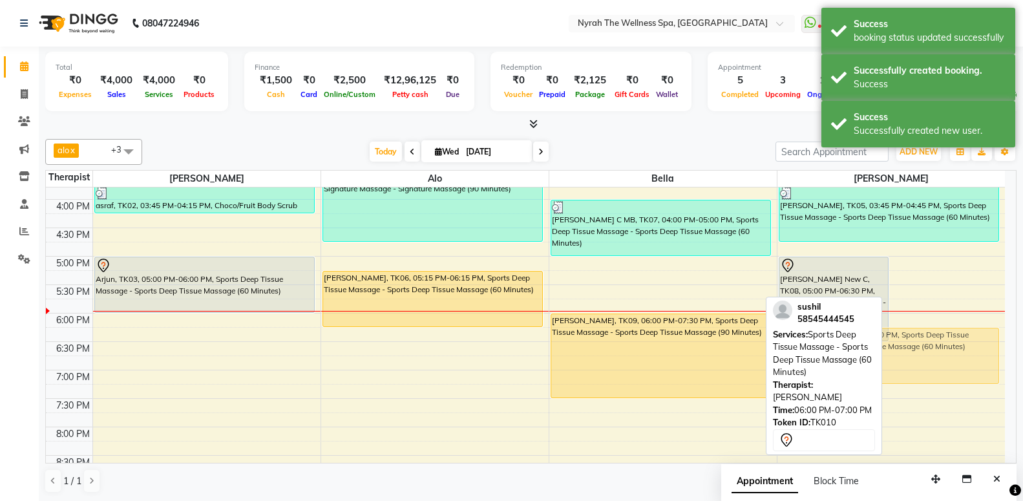
click at [912, 338] on div "[PERSON_NAME] New C, TK08, 05:00 PM-06:30 PM, Sports Deep Tissue Massage - Spor…" at bounding box center [891, 255] width 228 height 795
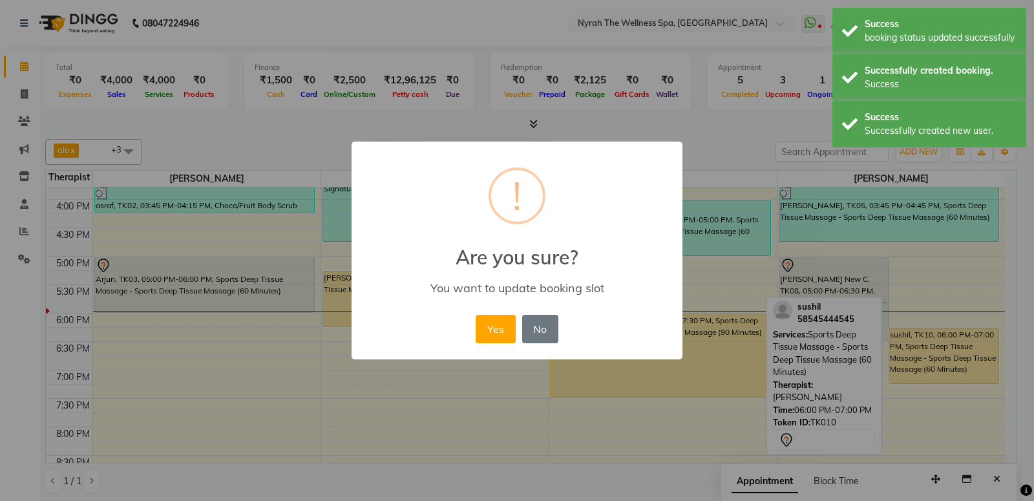
drag, startPoint x: 490, startPoint y: 335, endPoint x: 537, endPoint y: 364, distance: 55.4
click at [501, 338] on button "Yes" at bounding box center [495, 329] width 39 height 28
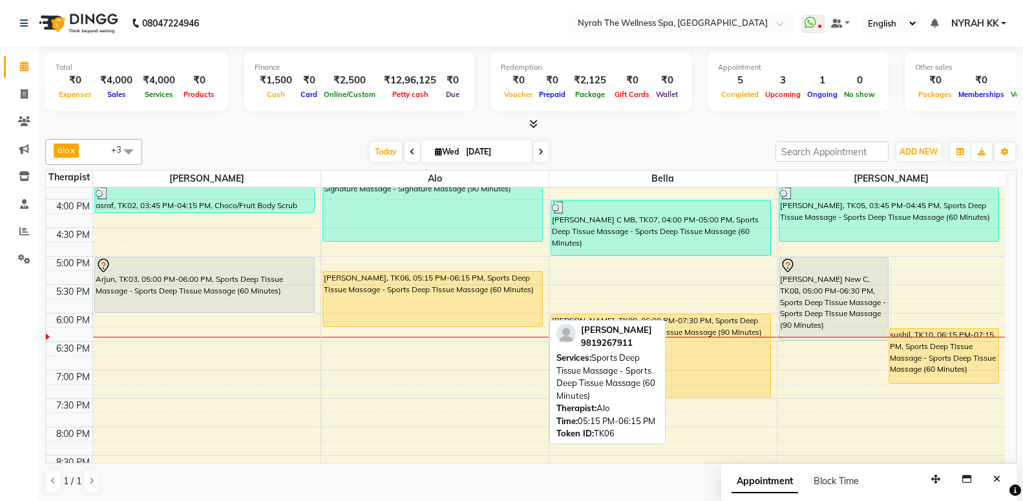
click at [464, 298] on div "[PERSON_NAME], TK06, 05:15 PM-06:15 PM, Sports Deep Tissue Massage - Sports Dee…" at bounding box center [432, 298] width 219 height 55
click at [465, 295] on div "[PERSON_NAME], TK06, 05:15 PM-06:15 PM, Sports Deep Tissue Massage - Sports Dee…" at bounding box center [432, 298] width 219 height 55
select select "1"
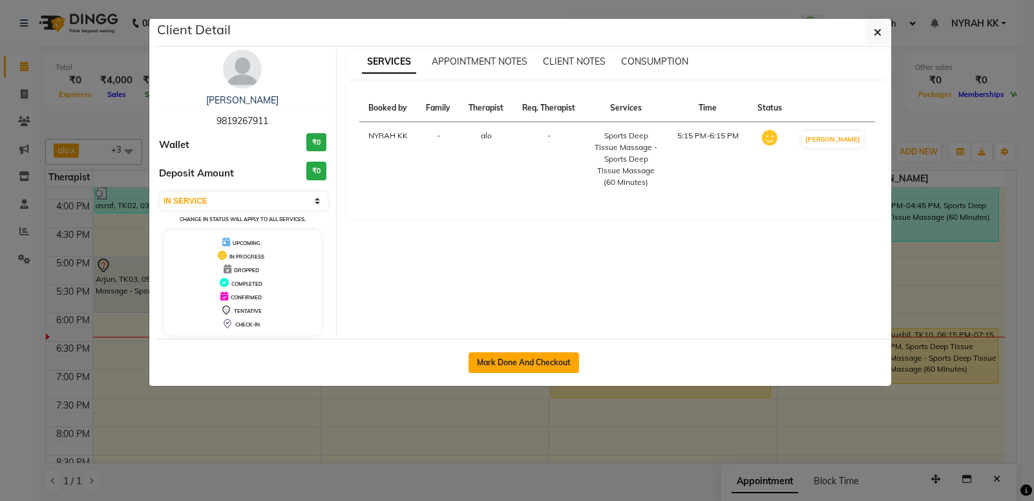
click at [570, 370] on button "Mark Done And Checkout" at bounding box center [523, 362] width 110 height 21
select select "service"
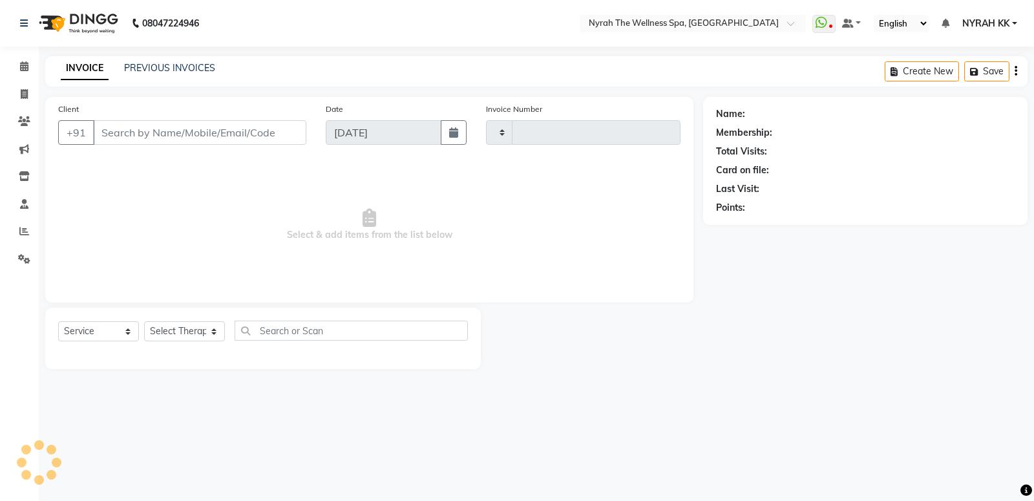
type input "1482"
select select "555"
click at [852, 366] on div "Name: Membership: Total Visits: Card on file: Last Visit: Points:" at bounding box center [870, 233] width 334 height 272
type input "98******11"
select select "64211"
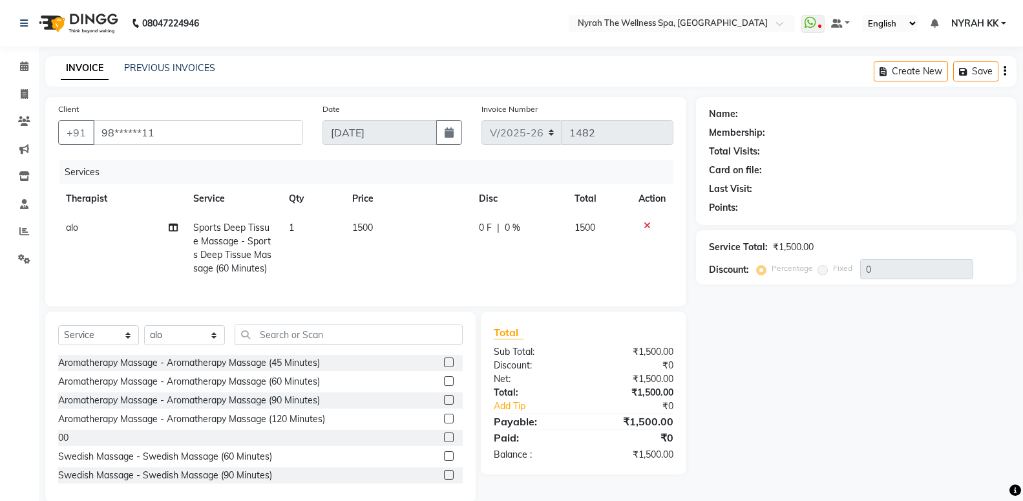
click at [852, 366] on div "Name: Membership: Total Visits: Card on file: Last Visit: Points: Service Total…" at bounding box center [861, 299] width 330 height 405
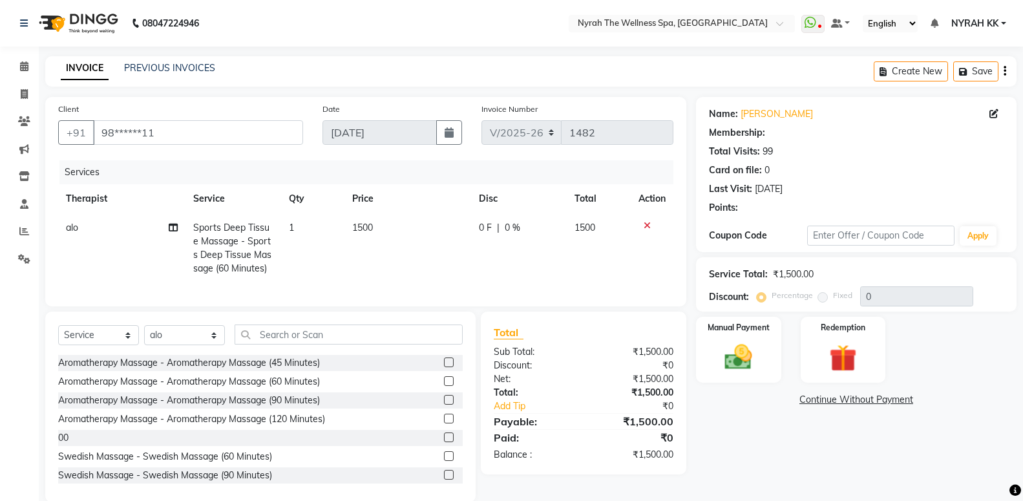
click at [843, 404] on div "Name: [PERSON_NAME] Membership: Total Visits: 99 Card on file: 0 Last Visit: [D…" at bounding box center [861, 299] width 330 height 405
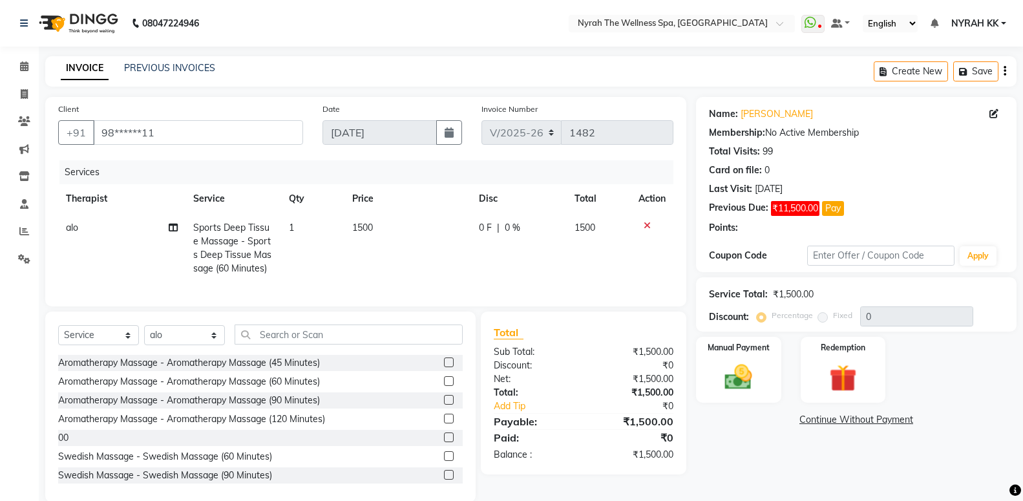
click at [843, 405] on div "Name: [PERSON_NAME] Membership: No Active Membership Total Visits: 99 Card on f…" at bounding box center [861, 299] width 330 height 405
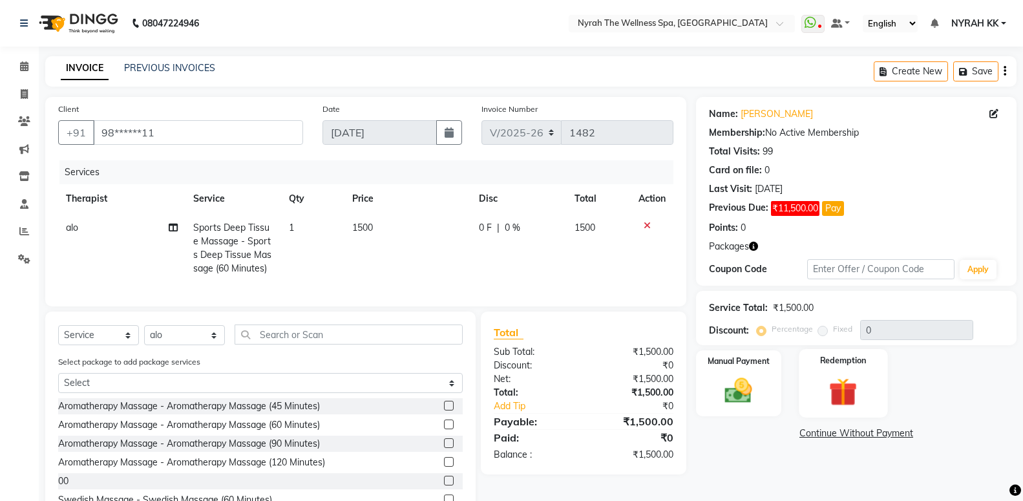
click at [828, 355] on label "Redemption" at bounding box center [842, 360] width 47 height 12
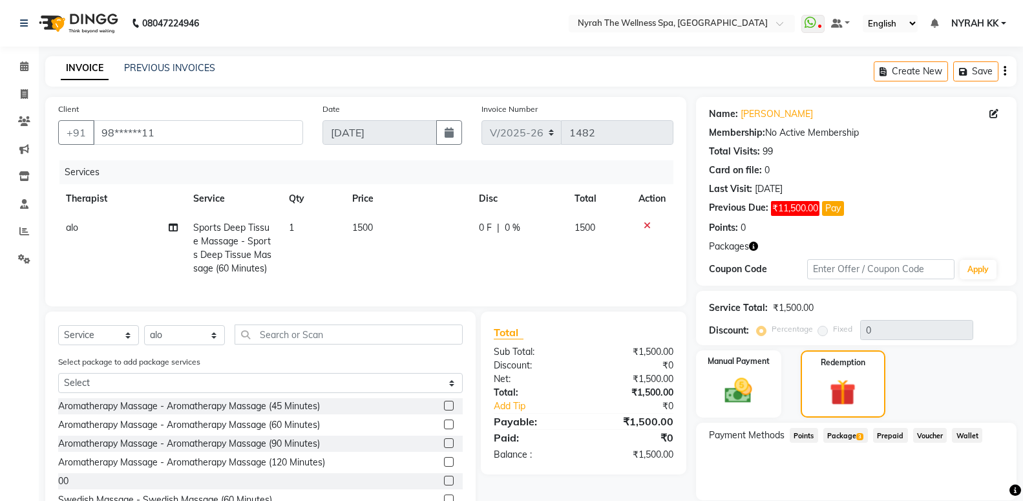
click at [854, 440] on span "Package 3" at bounding box center [845, 435] width 45 height 15
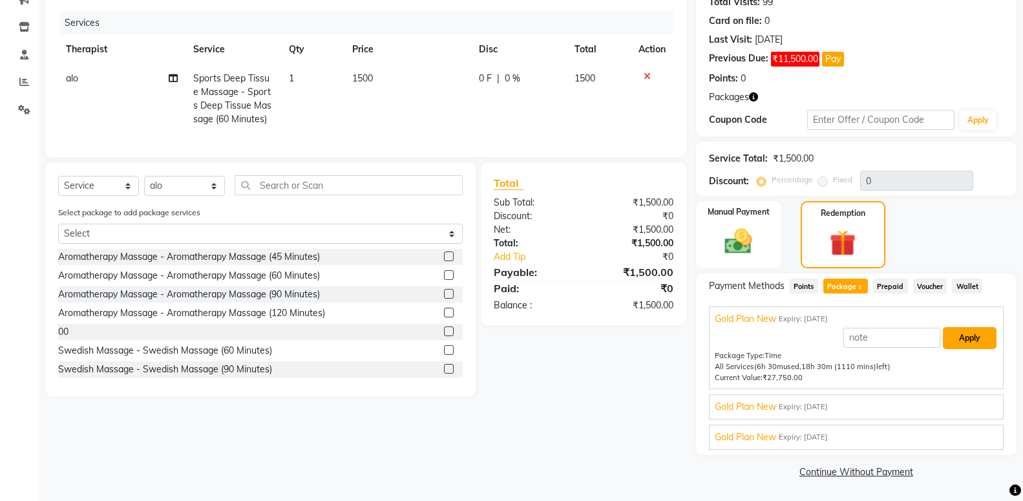
click at [967, 345] on button "Apply" at bounding box center [970, 338] width 54 height 22
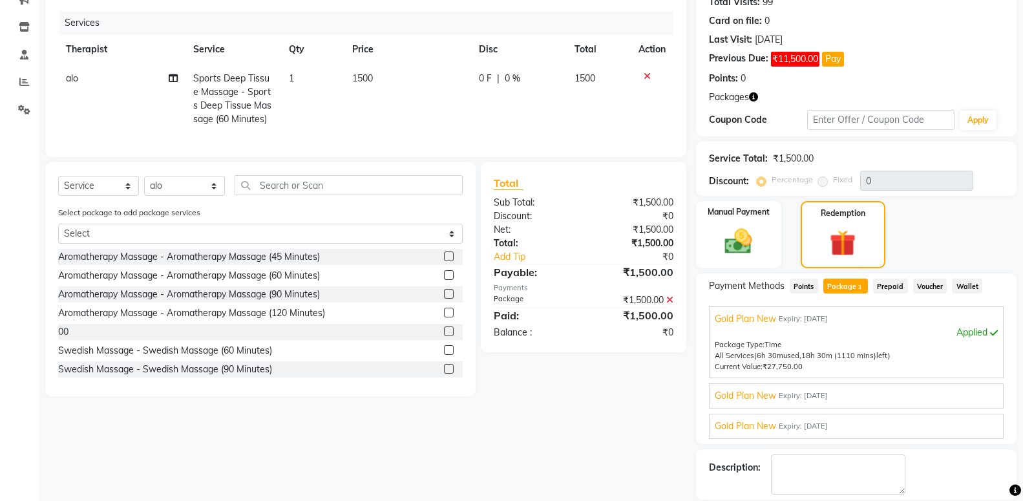
scroll to position [211, 0]
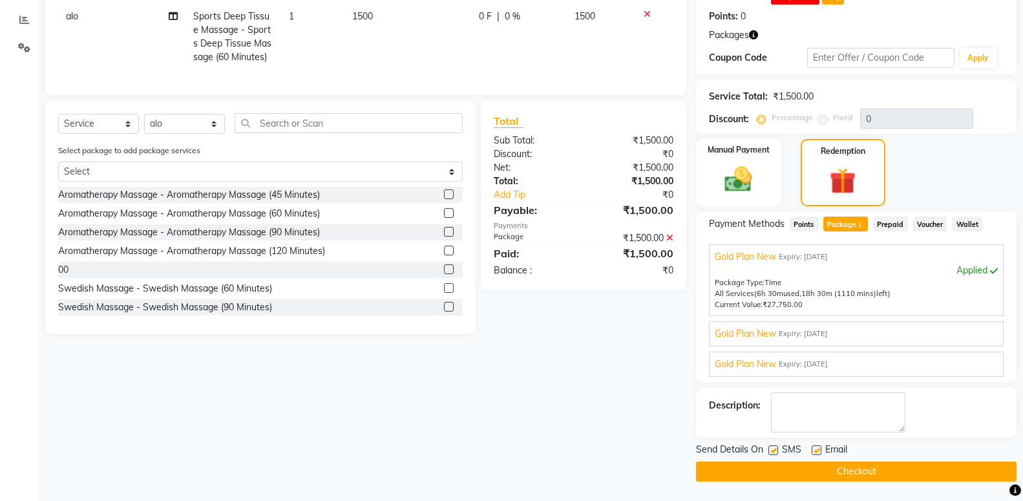
click at [773, 454] on label at bounding box center [773, 450] width 10 height 10
click at [773, 454] on input "checkbox" at bounding box center [772, 451] width 8 height 8
checkbox input "false"
click at [776, 489] on main "INVOICE PREVIOUS INVOICES Create New Save Client +91 98******11 Date [DATE] Inv…" at bounding box center [531, 173] width 984 height 656
click at [776, 475] on button "Checkout" at bounding box center [856, 471] width 321 height 20
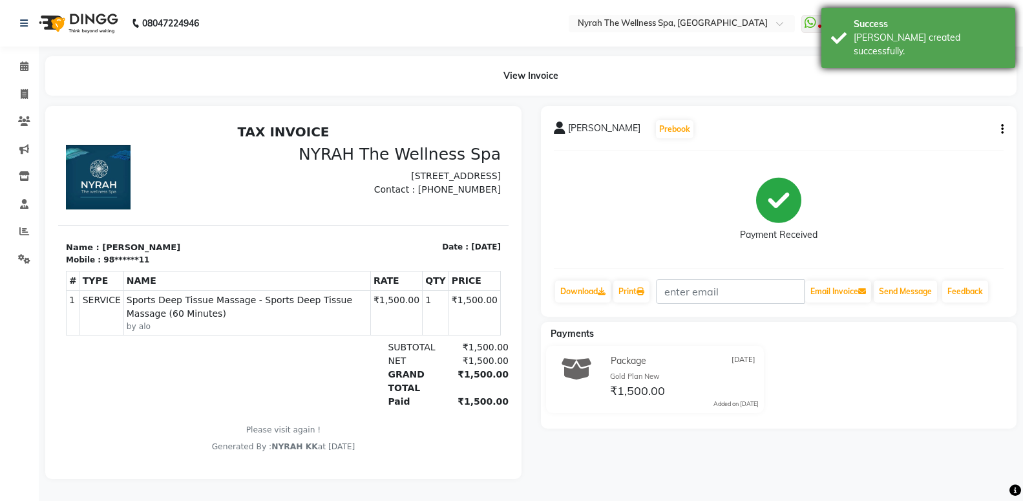
click at [961, 37] on div "[PERSON_NAME] created successfully." at bounding box center [930, 44] width 152 height 27
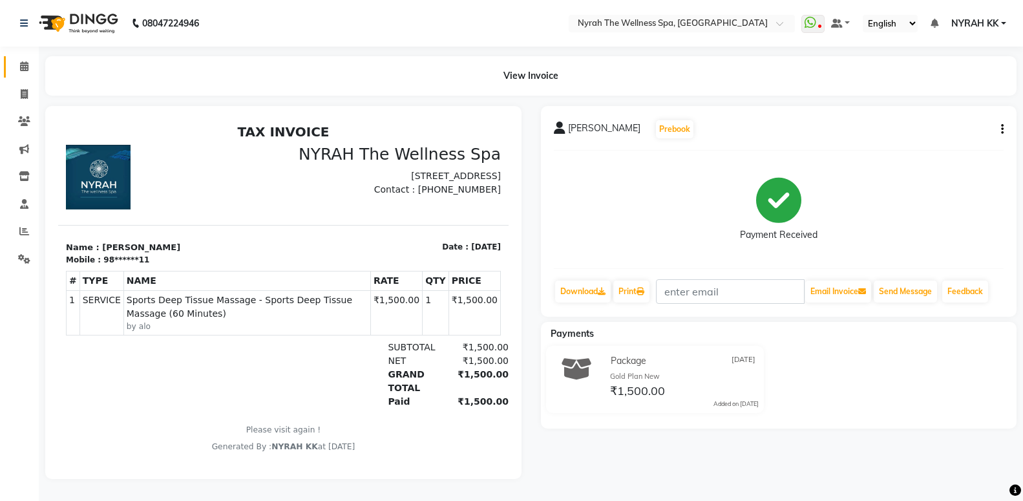
click at [29, 67] on span at bounding box center [24, 66] width 23 height 15
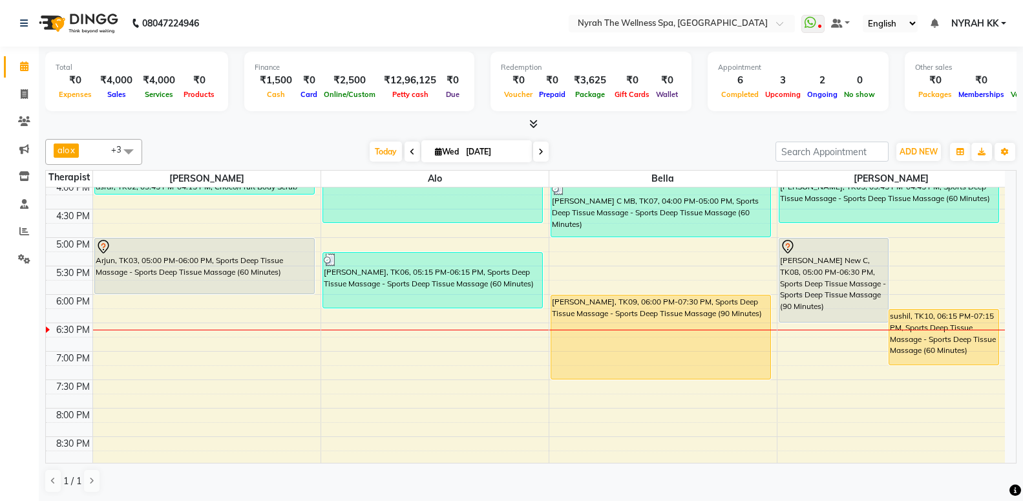
scroll to position [349, 0]
click at [21, 126] on icon at bounding box center [24, 121] width 12 height 10
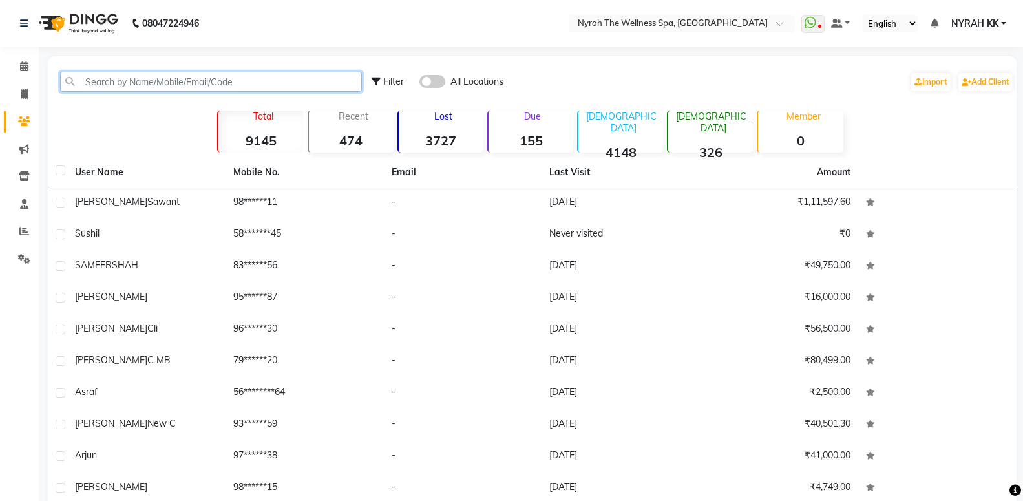
click at [120, 85] on input "text" at bounding box center [211, 82] width 302 height 20
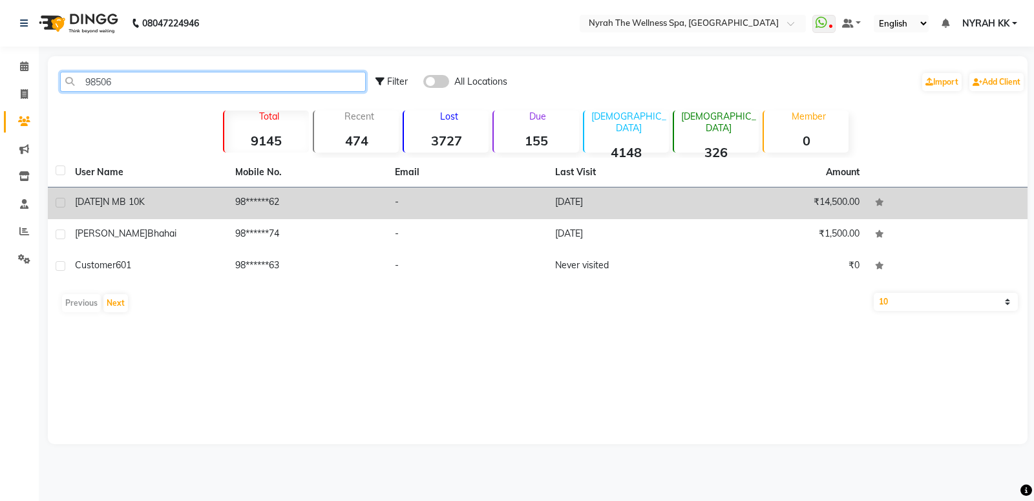
type input "98506"
click at [137, 216] on td "[DATE] N MB 10K" at bounding box center [147, 203] width 160 height 32
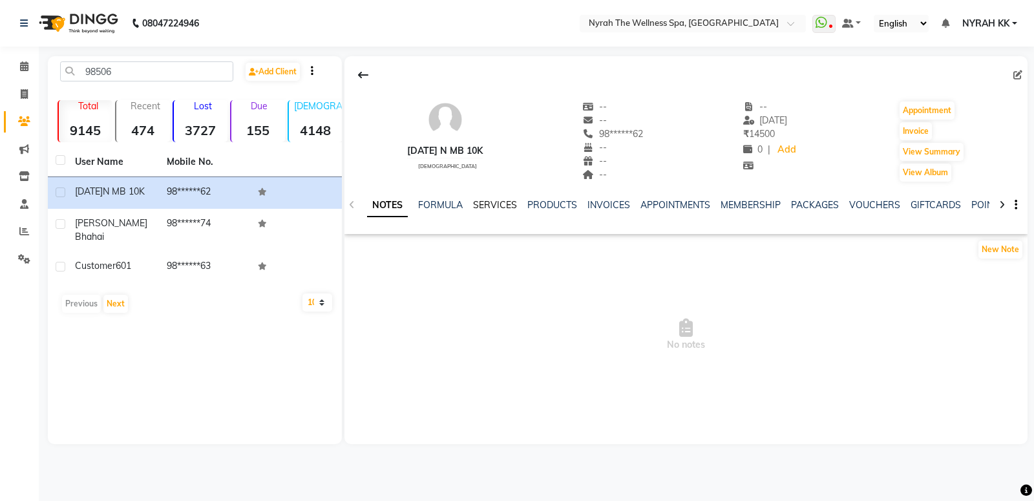
click at [498, 207] on link "SERVICES" at bounding box center [495, 205] width 44 height 12
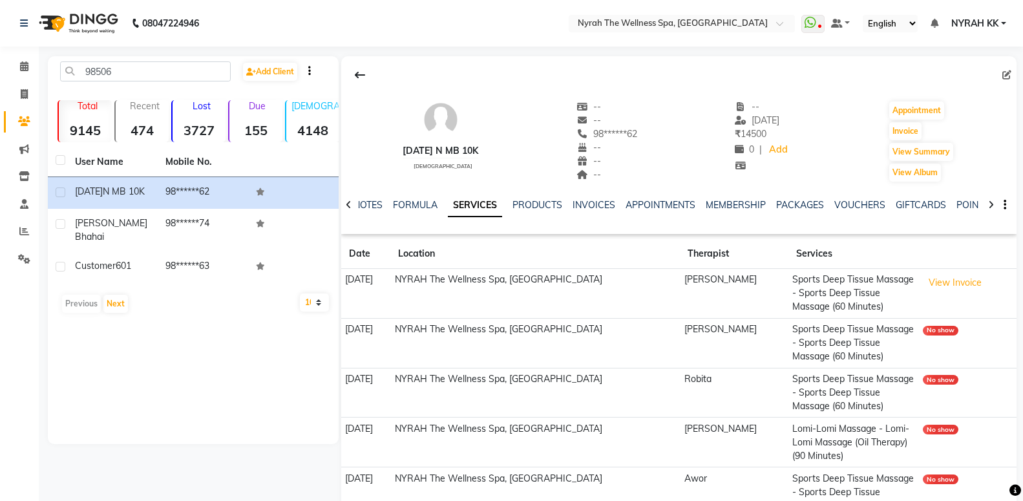
scroll to position [72, 0]
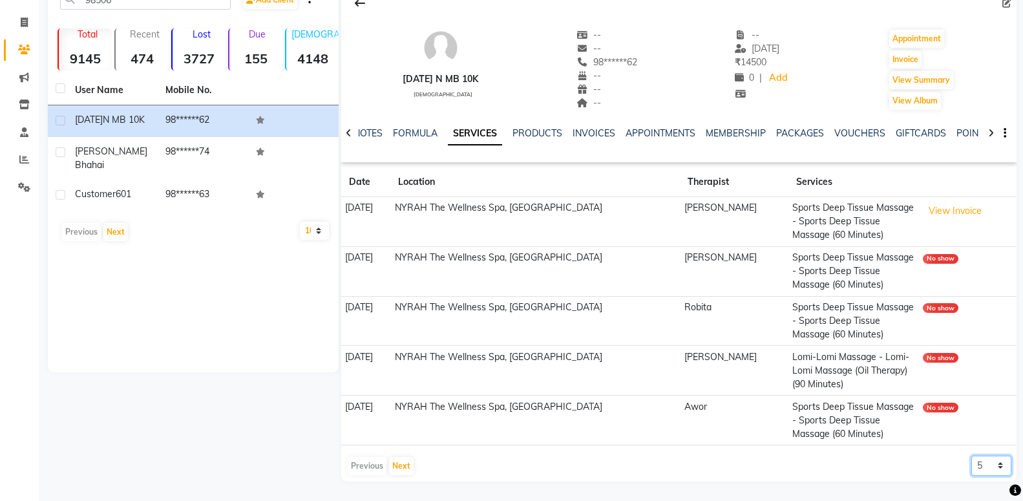
click at [971, 456] on select "5 10 50 100 500" at bounding box center [991, 466] width 40 height 20
select select "50"
click option "50" at bounding box center [0, 0] width 0 height 0
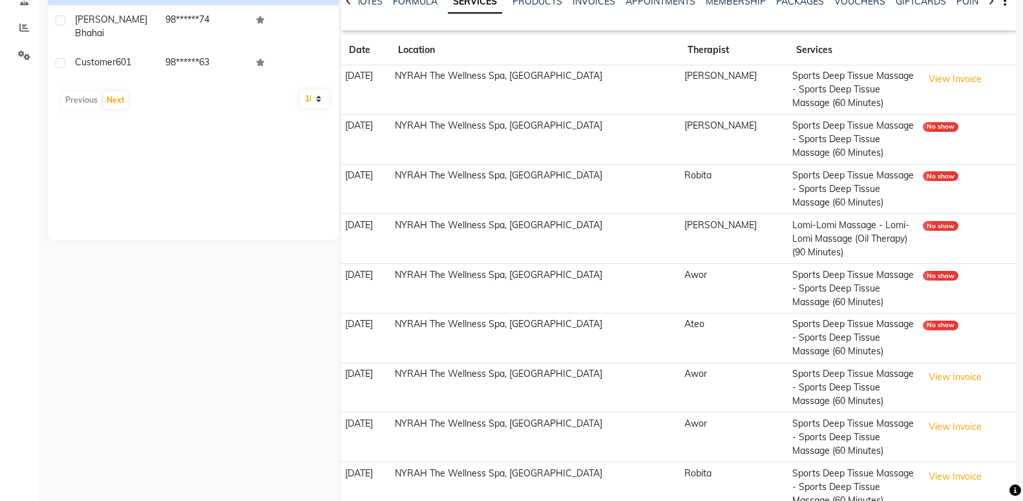
scroll to position [0, 0]
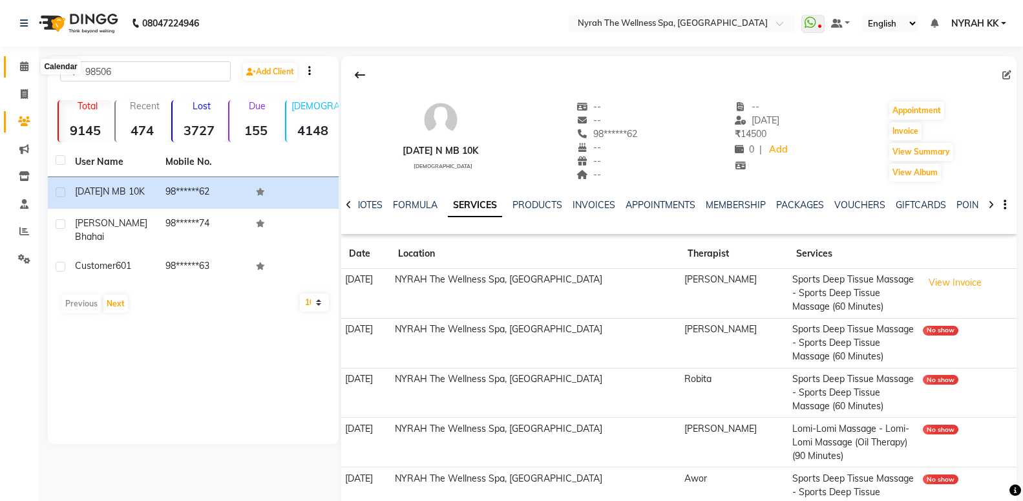
click at [21, 68] on icon at bounding box center [24, 66] width 8 height 10
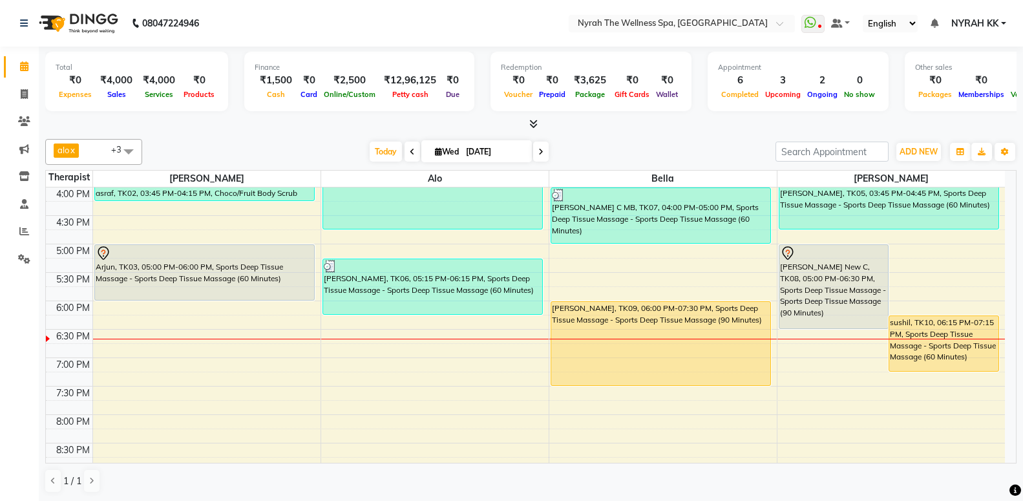
scroll to position [310, 0]
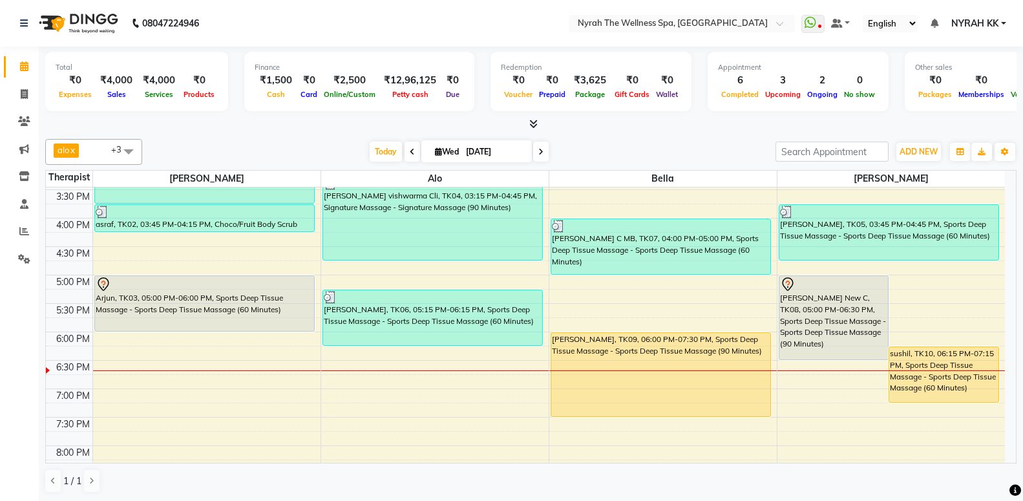
click at [134, 401] on div "10:00 AM 10:30 AM 11:00 AM 11:30 AM 12:00 PM 12:30 PM 1:00 PM 1:30 PM 2:00 PM 2…" at bounding box center [525, 274] width 959 height 795
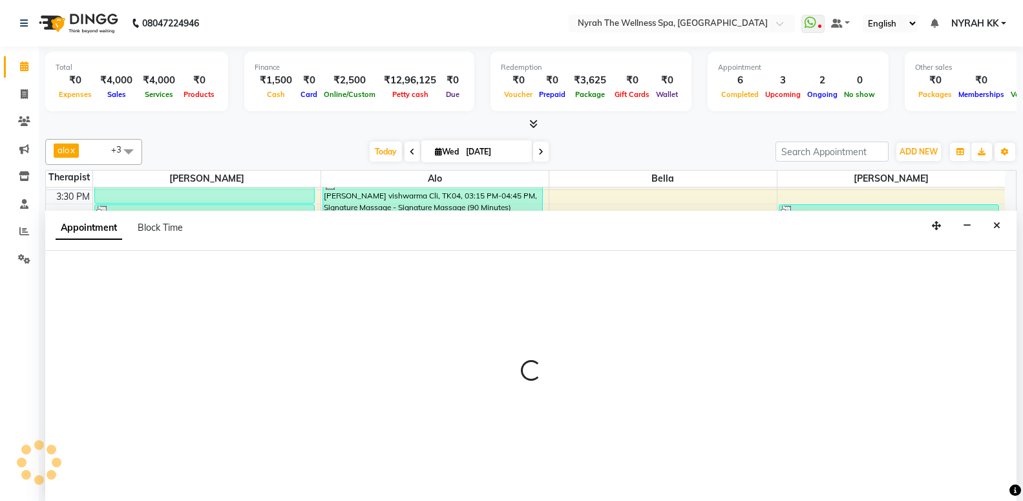
select select "10323"
select select "tentative"
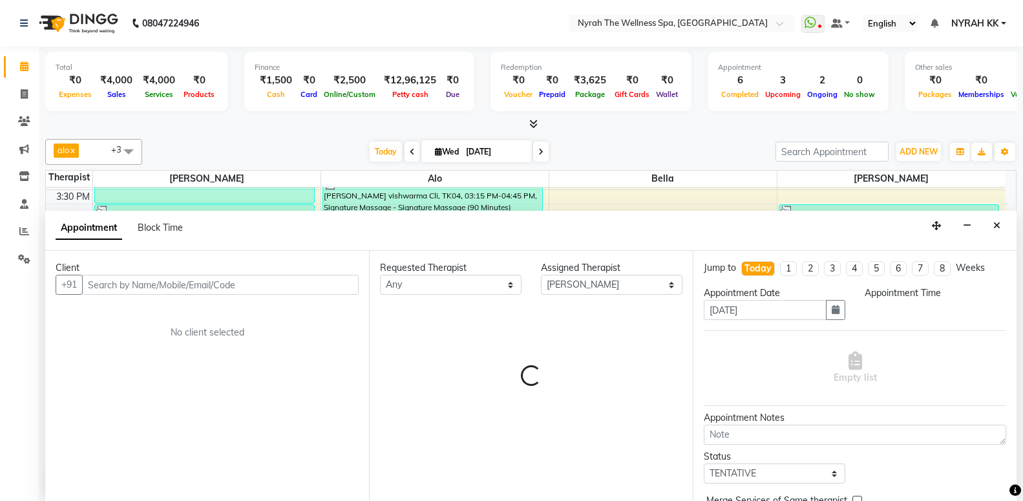
scroll to position [1, 0]
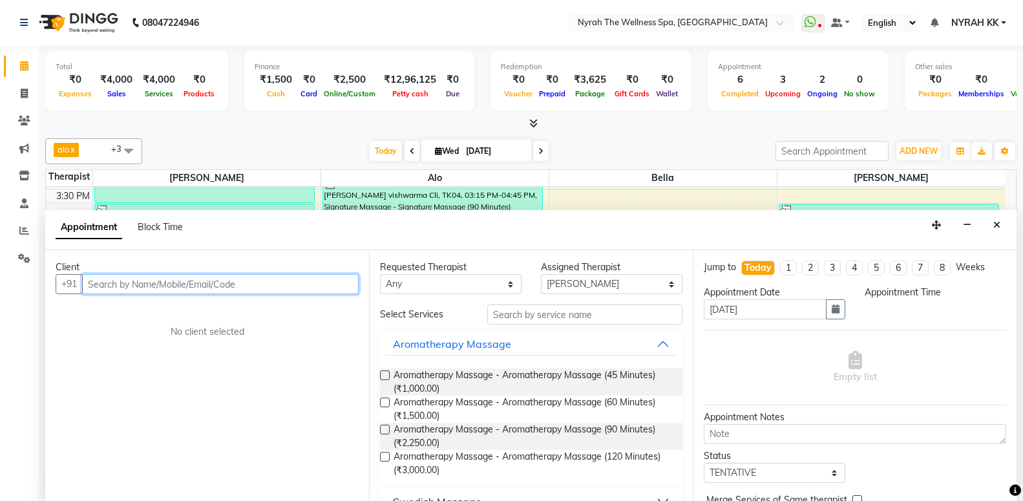
select select "1140"
click at [178, 280] on input "text" at bounding box center [220, 284] width 277 height 20
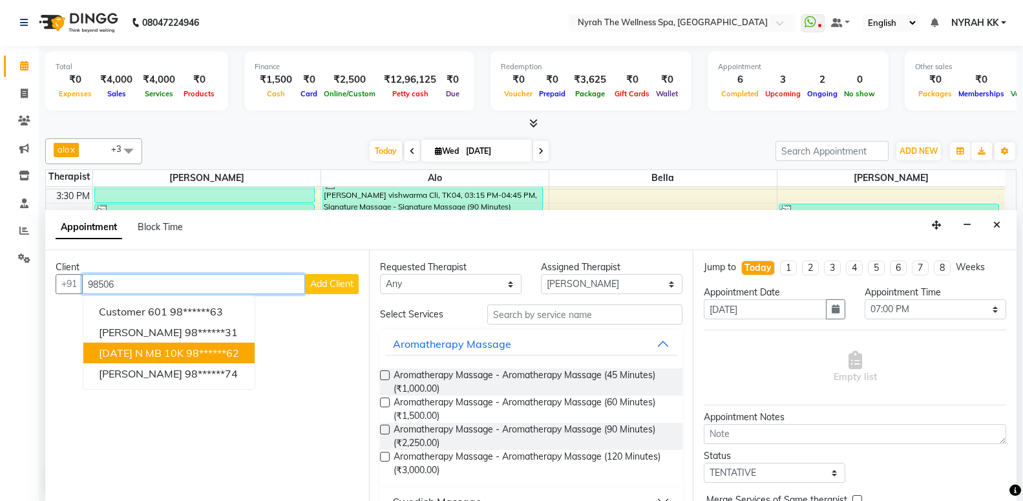
click at [154, 350] on span "[DATE] N MB 10K" at bounding box center [141, 352] width 85 height 13
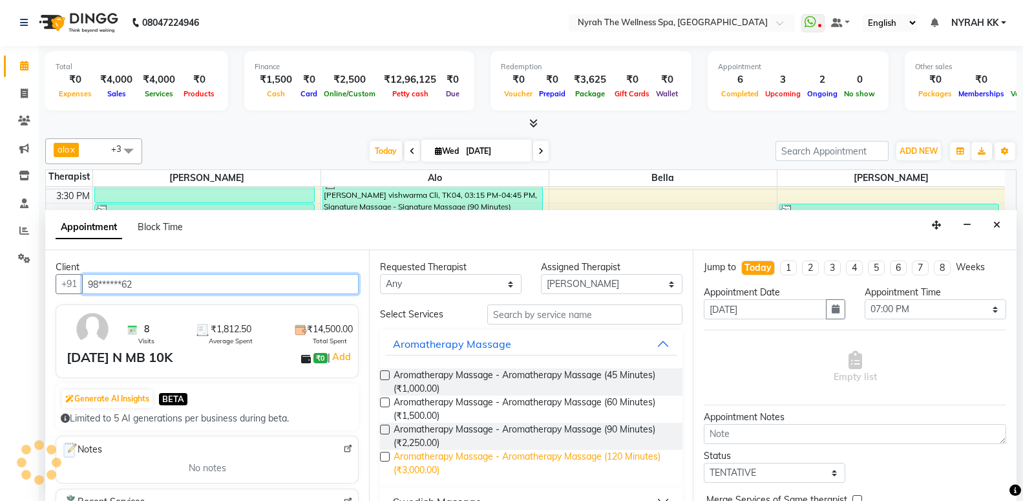
scroll to position [279, 0]
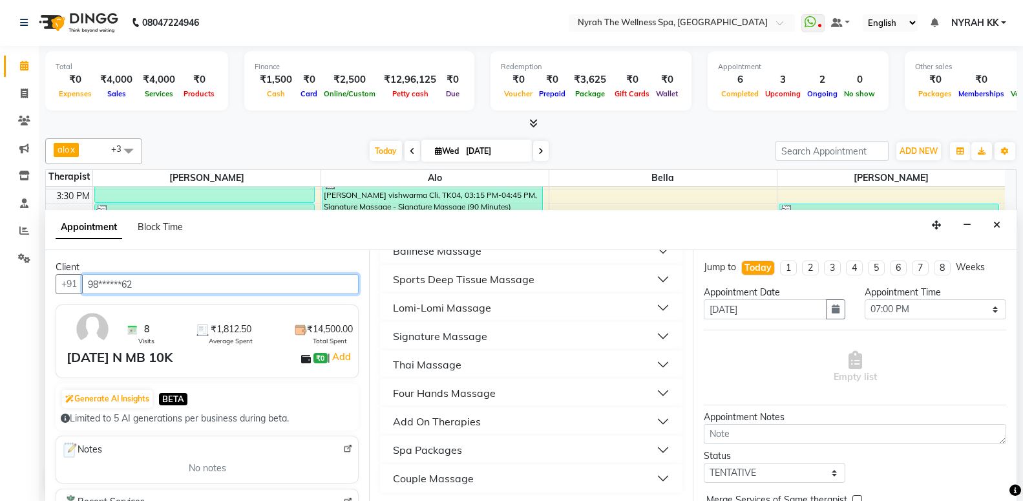
type input "98******62"
click at [465, 274] on div "Sports Deep Tissue Massage" at bounding box center [464, 279] width 142 height 16
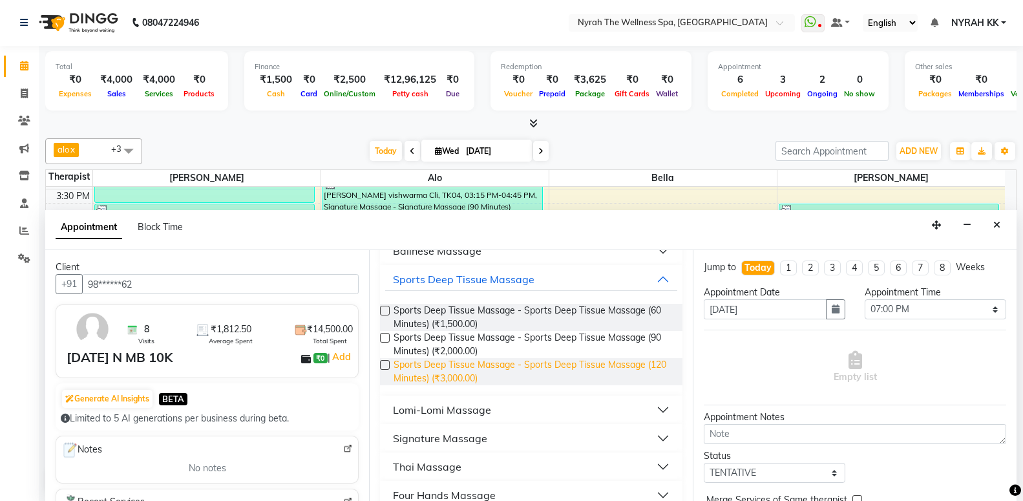
drag, startPoint x: 490, startPoint y: 322, endPoint x: 660, endPoint y: 370, distance: 176.5
click at [490, 322] on span "Sports Deep Tissue Massage - Sports Deep Tissue Massage (60 Minutes) (₹1,500.00)" at bounding box center [533, 317] width 279 height 27
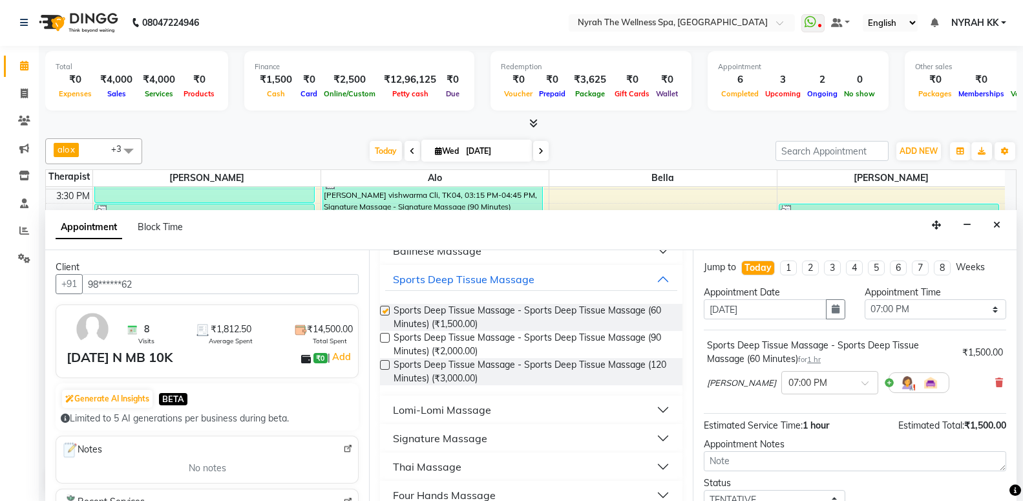
checkbox input "false"
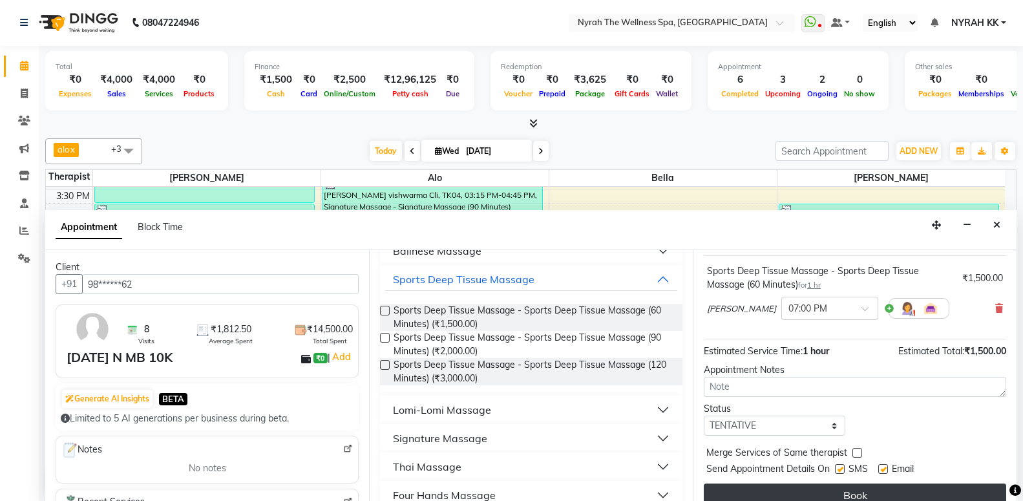
scroll to position [90, 0]
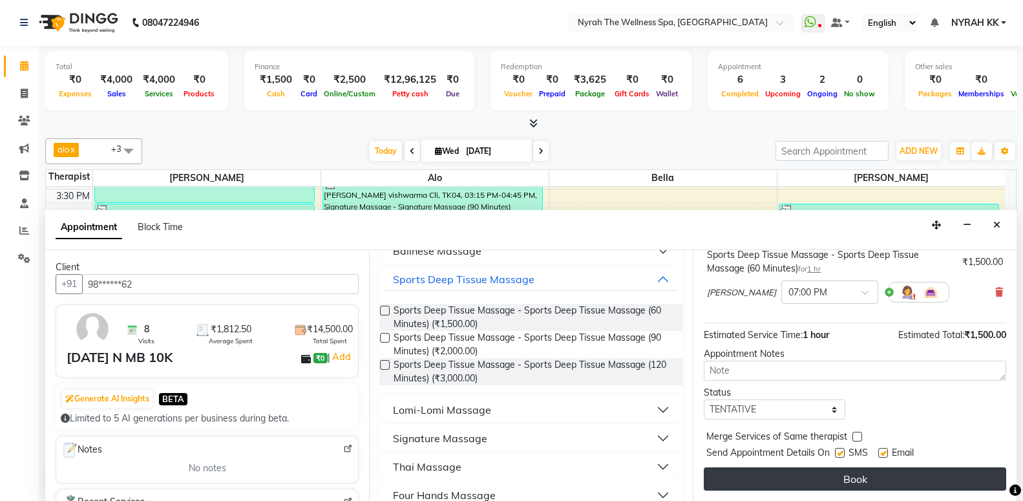
click at [852, 475] on button "Book" at bounding box center [855, 478] width 302 height 23
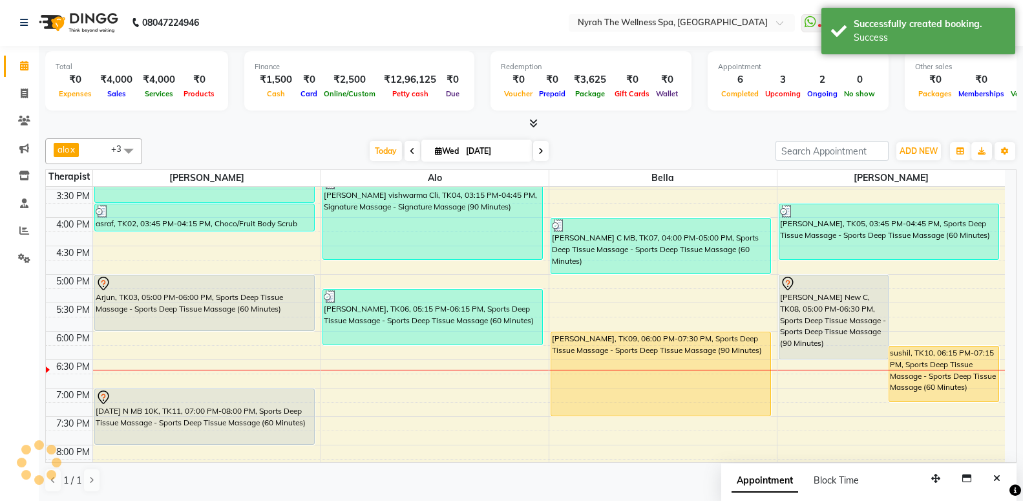
scroll to position [0, 0]
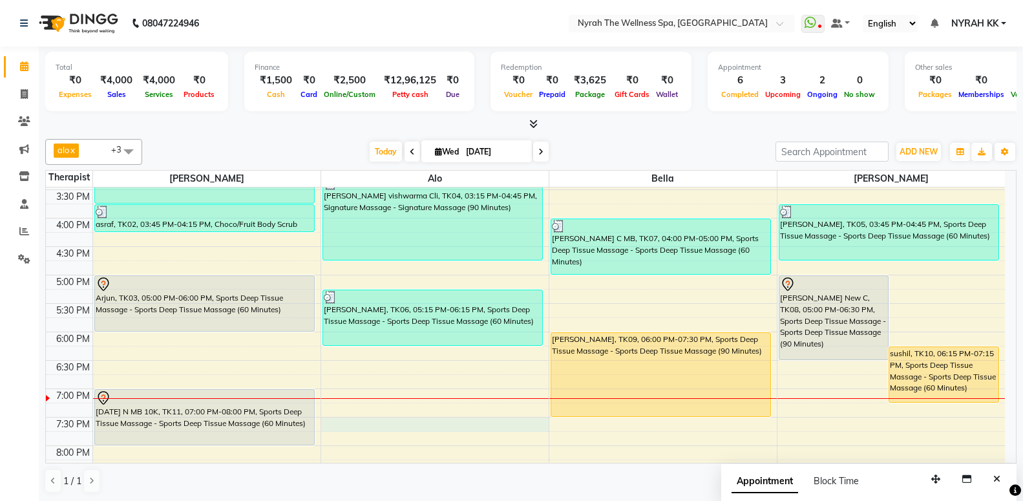
click at [357, 417] on div "10:00 AM 10:30 AM 11:00 AM 11:30 AM 12:00 PM 12:30 PM 1:00 PM 1:30 PM 2:00 PM 2…" at bounding box center [525, 274] width 959 height 795
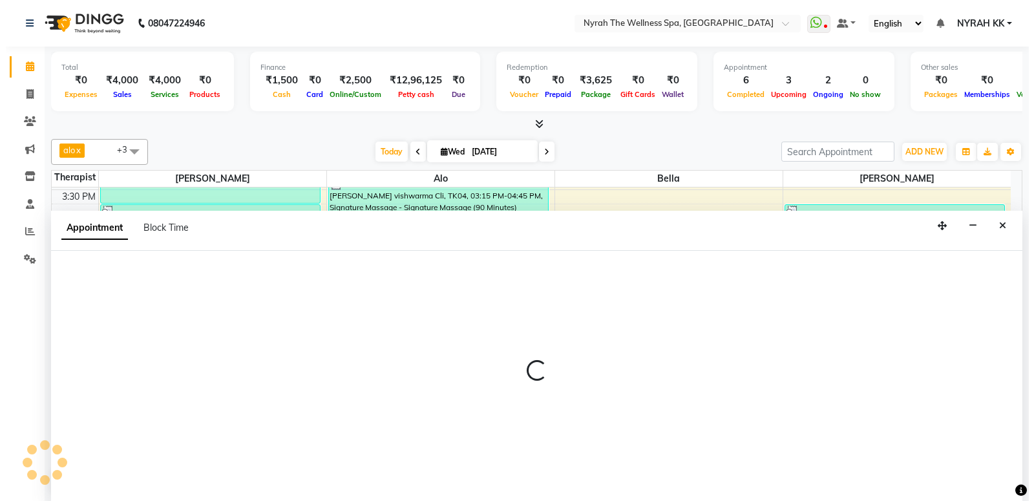
scroll to position [1, 0]
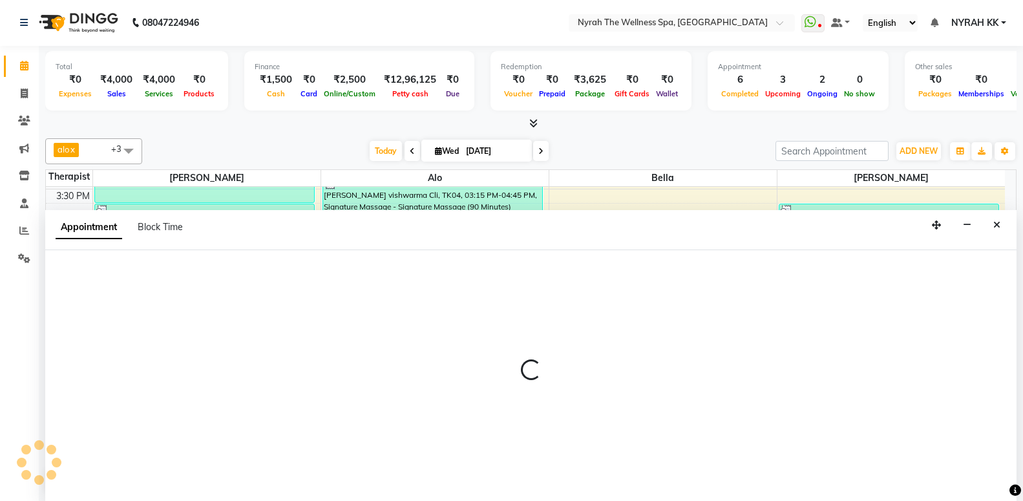
select select "64211"
select select "tentative"
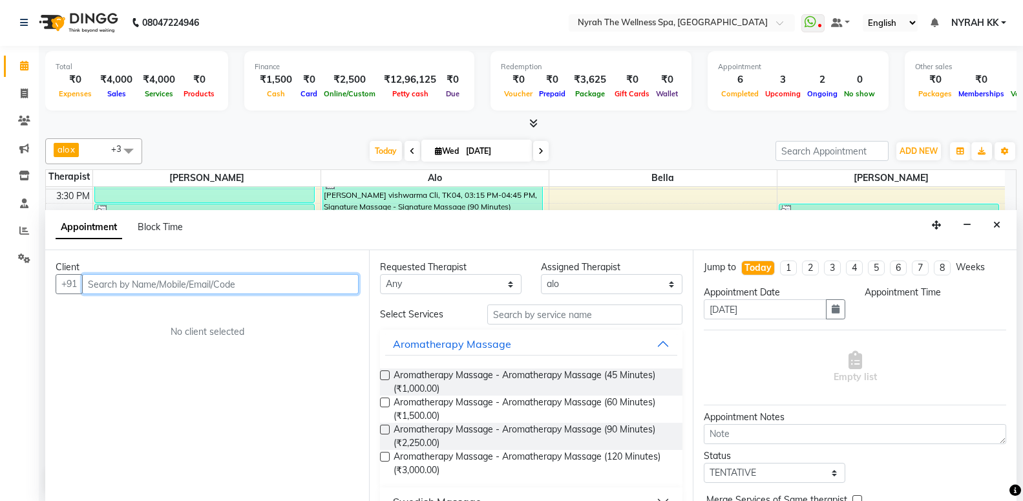
select select "1170"
click at [173, 283] on input "text" at bounding box center [220, 284] width 277 height 20
type input "58545545578"
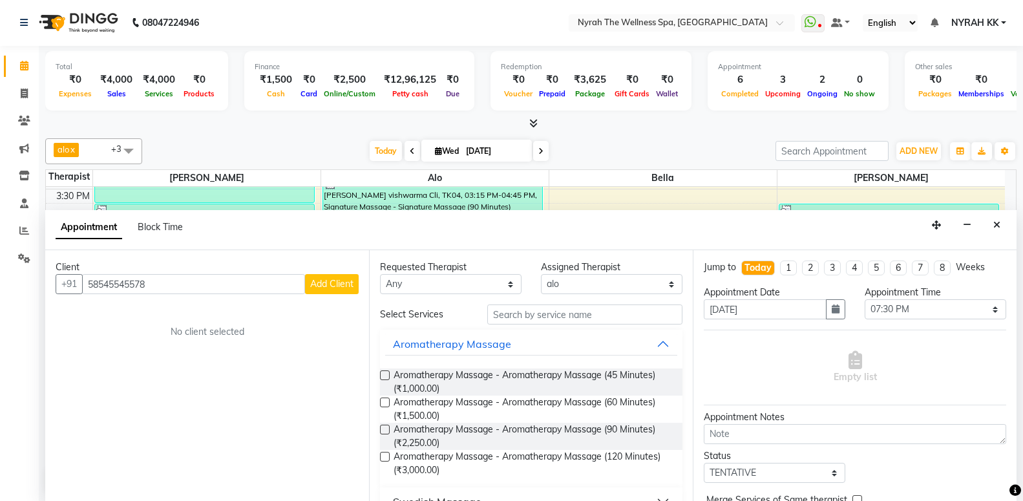
click at [326, 294] on div "Client [PHONE_NUMBER] Add Client No client selected" at bounding box center [207, 375] width 324 height 251
click at [326, 289] on span "Add Client" at bounding box center [331, 284] width 43 height 12
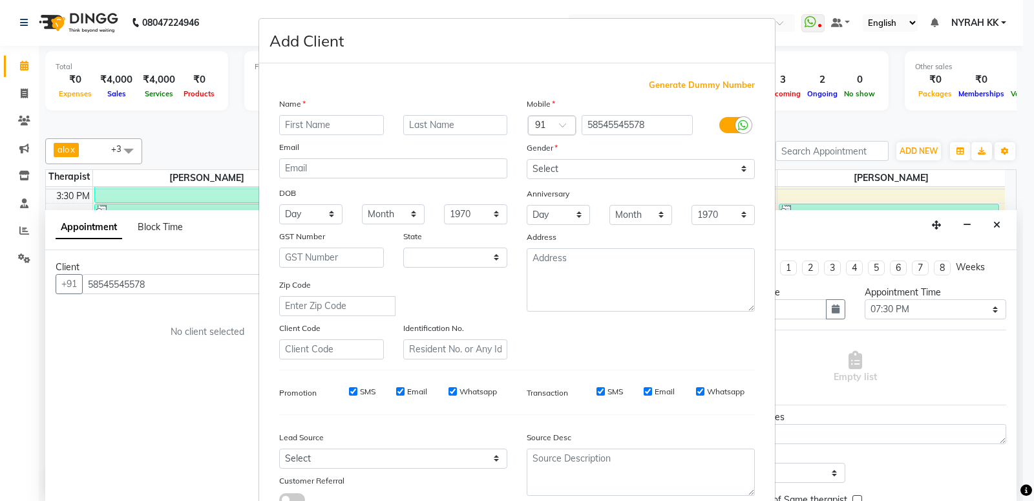
select select "22"
click at [330, 125] on input "text" at bounding box center [331, 125] width 105 height 20
type input "saurabh"
select select "[DEMOGRAPHIC_DATA]"
click option "[DEMOGRAPHIC_DATA]" at bounding box center [0, 0] width 0 height 0
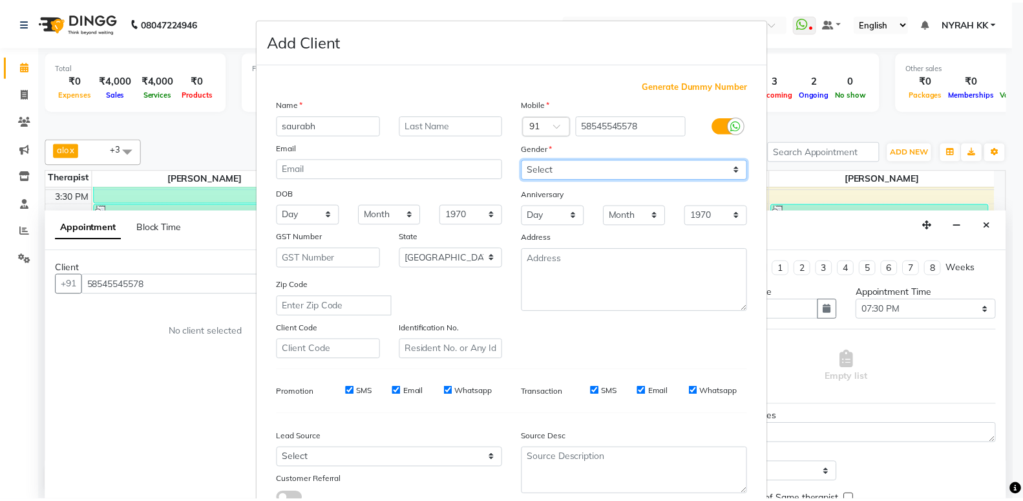
scroll to position [96, 0]
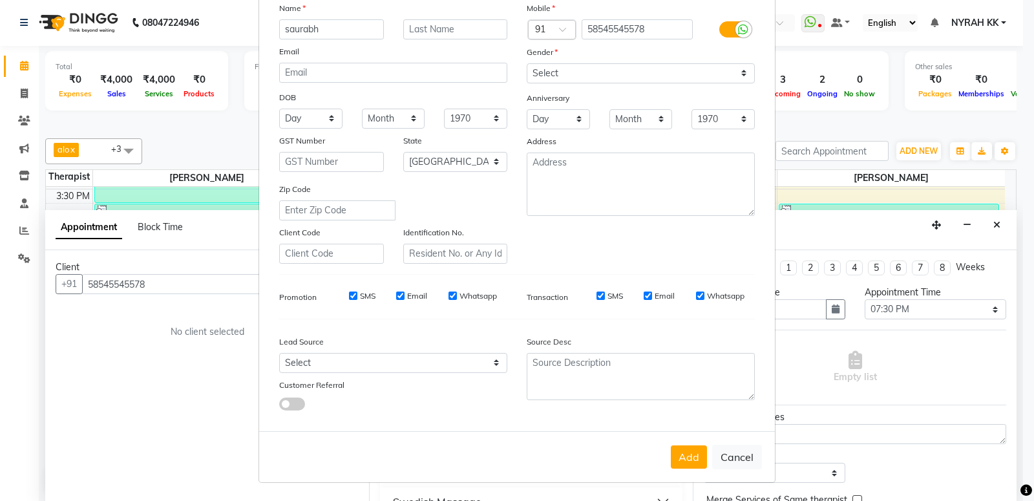
click at [669, 442] on div "Add Cancel" at bounding box center [517, 456] width 516 height 51
click at [678, 459] on button "Add" at bounding box center [689, 456] width 36 height 23
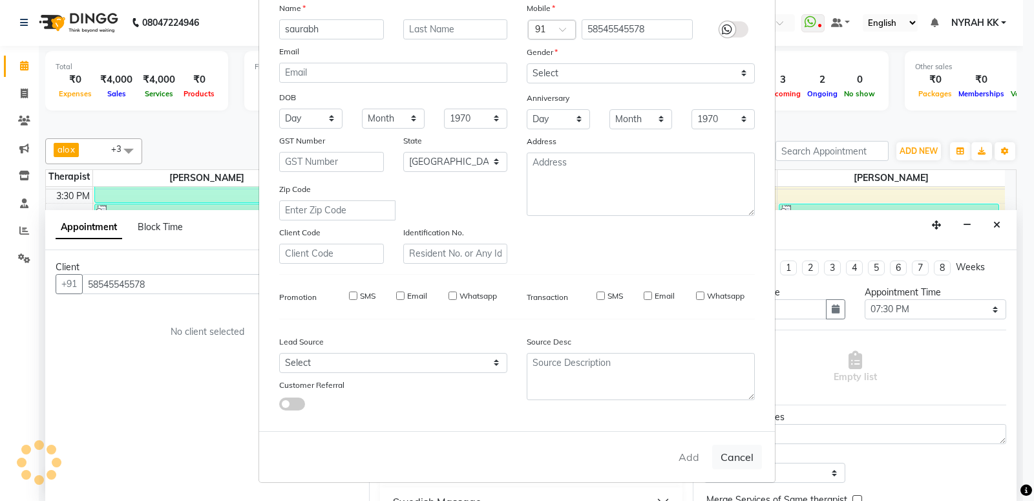
type input "58*******78"
select select
select select "null"
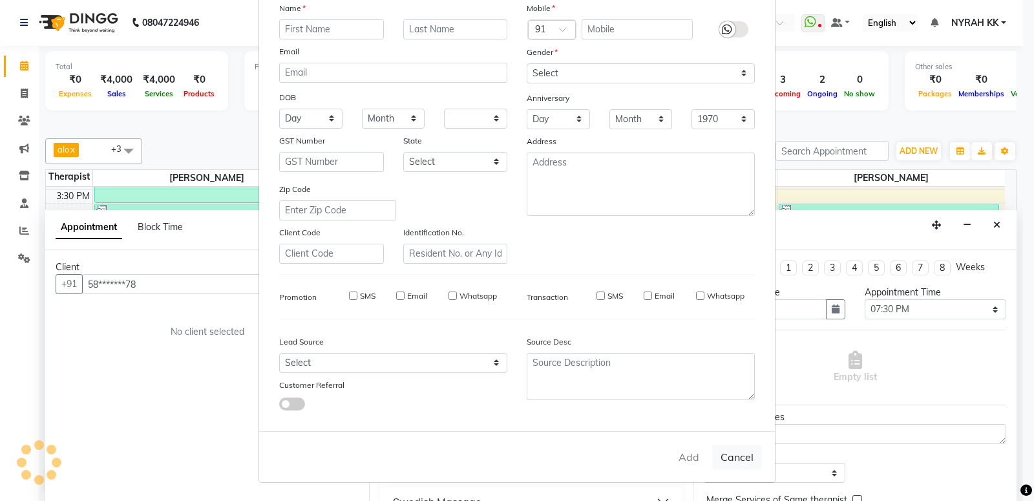
select select
checkbox input "false"
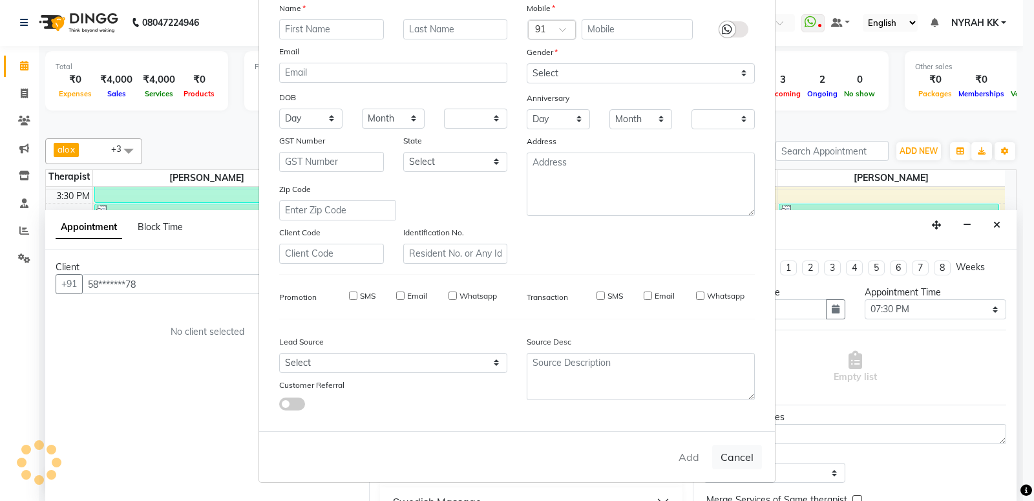
checkbox input "false"
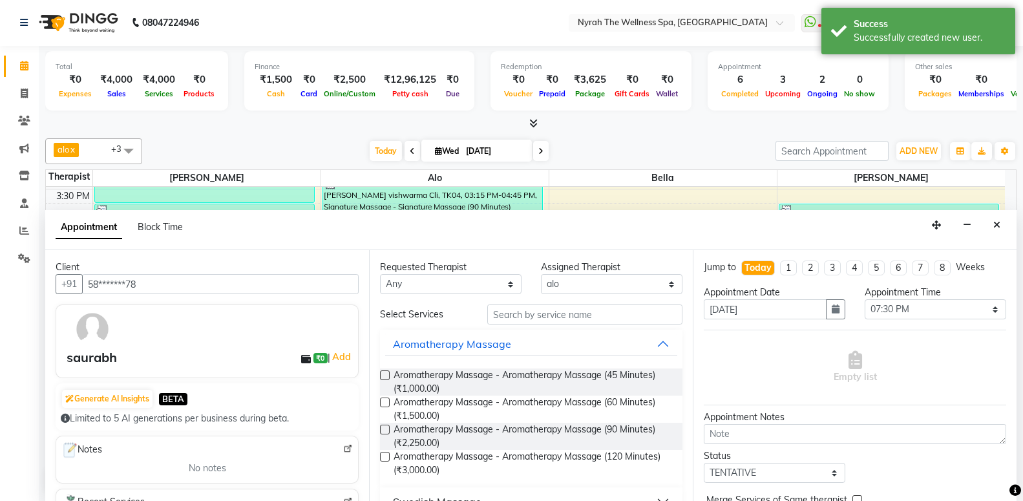
scroll to position [209, 0]
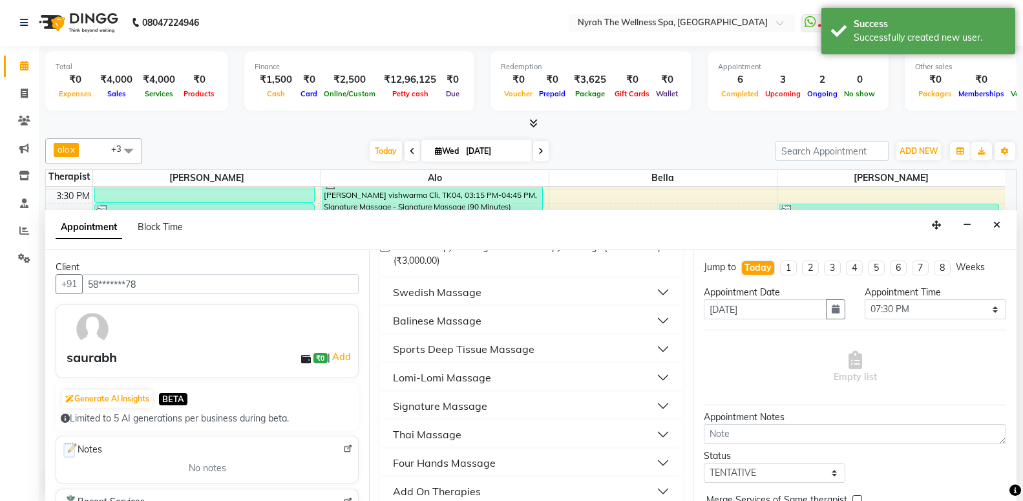
click at [470, 347] on div "Sports Deep Tissue Massage" at bounding box center [464, 349] width 142 height 16
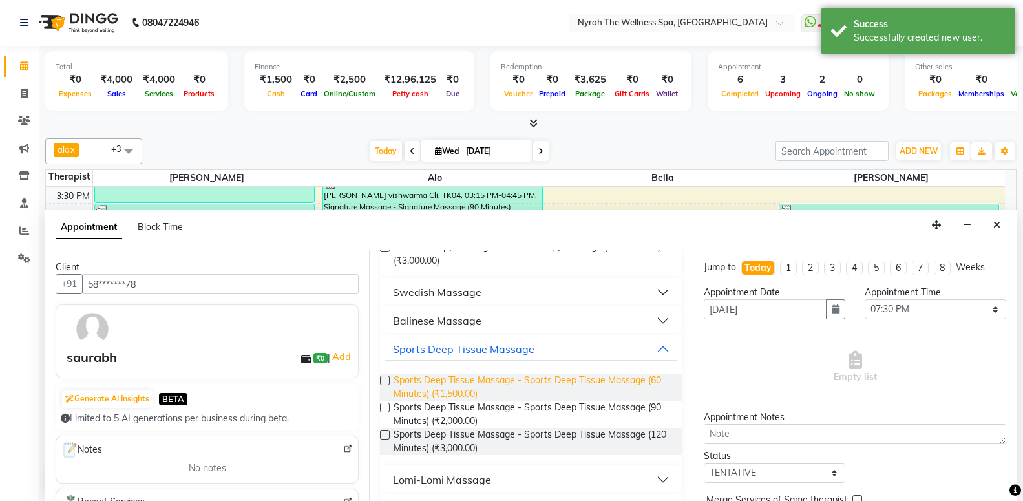
click at [488, 395] on span "Sports Deep Tissue Massage - Sports Deep Tissue Massage (60 Minutes) (₹1,500.00)" at bounding box center [533, 386] width 279 height 27
checkbox input "false"
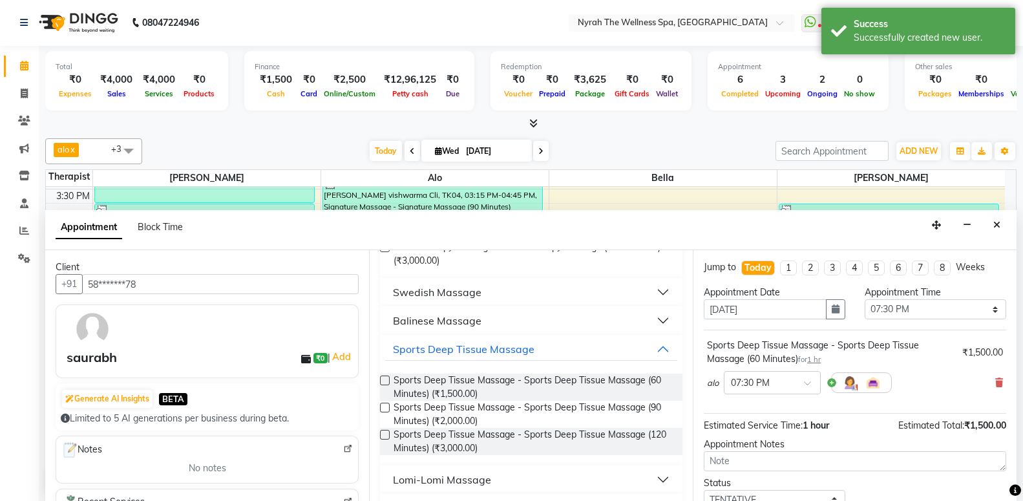
scroll to position [90, 0]
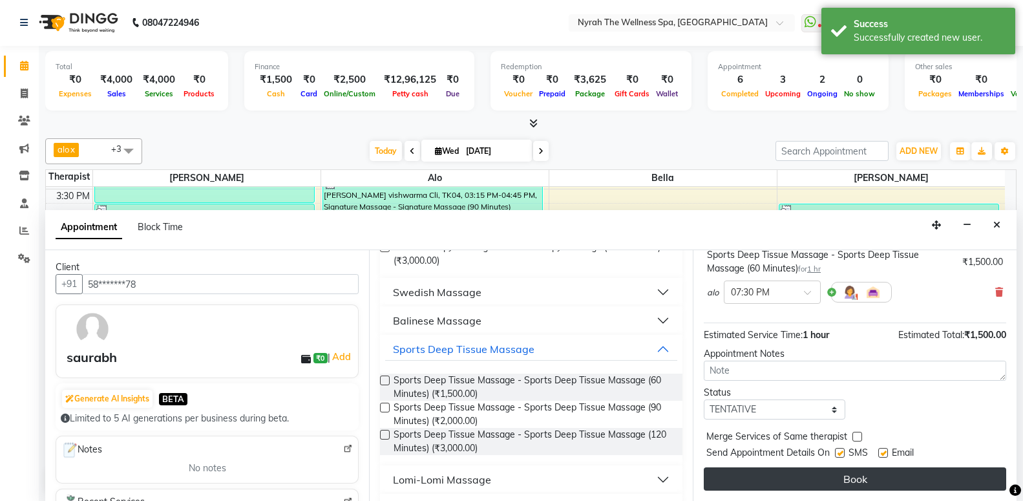
click at [783, 473] on button "Book" at bounding box center [855, 478] width 302 height 23
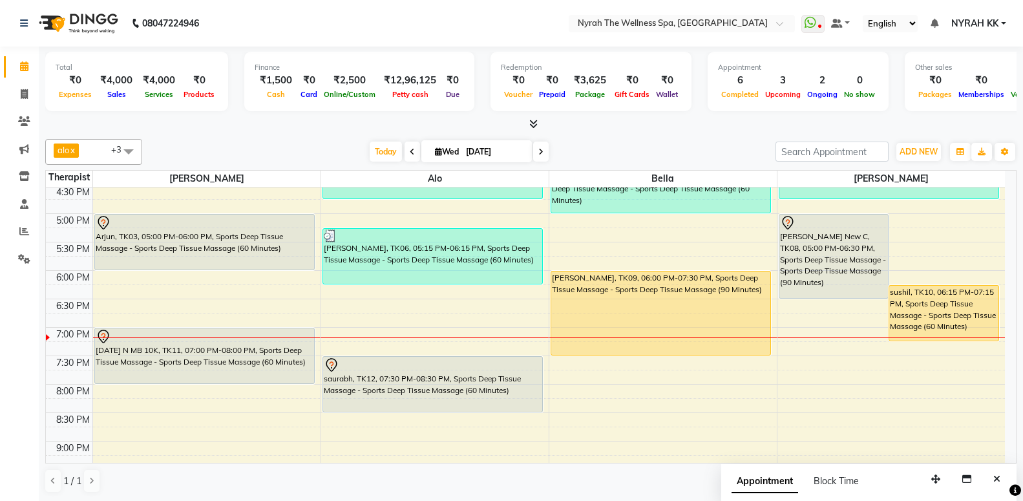
scroll to position [450, 0]
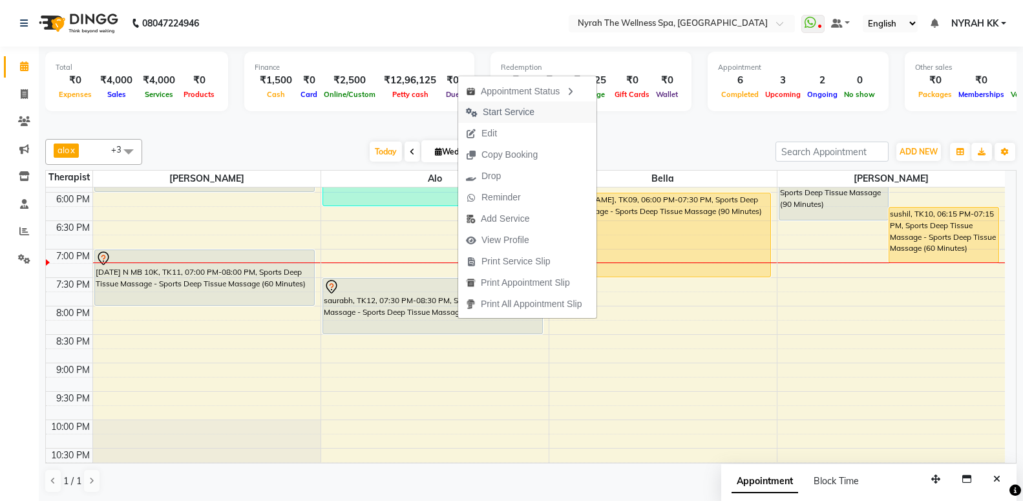
click at [490, 114] on span "Start Service" at bounding box center [509, 112] width 52 height 14
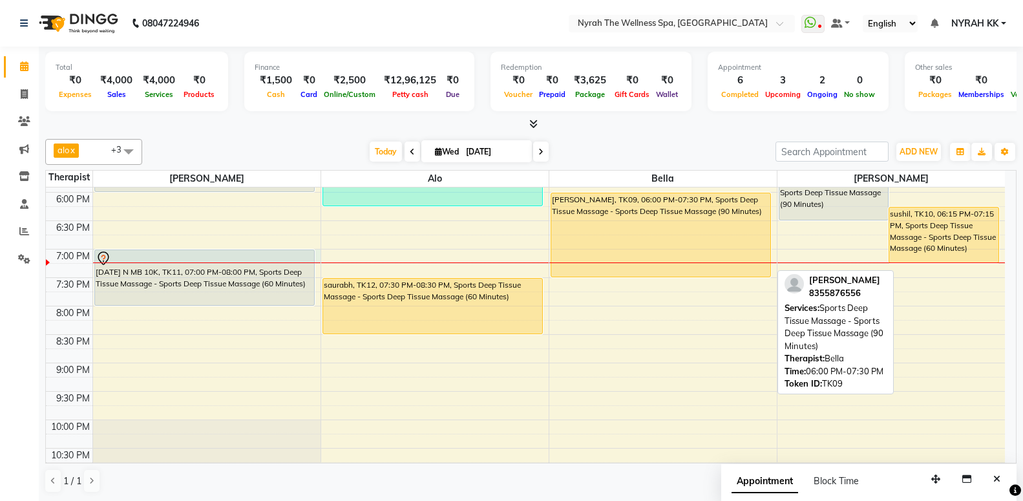
drag, startPoint x: 156, startPoint y: 262, endPoint x: 763, endPoint y: 255, distance: 606.2
click at [763, 255] on tr "asraf, TK02, 02:45 PM-03:45 PM, Sports Deep Tissue Massage - Sports Deep Tissue…" at bounding box center [525, 135] width 959 height 795
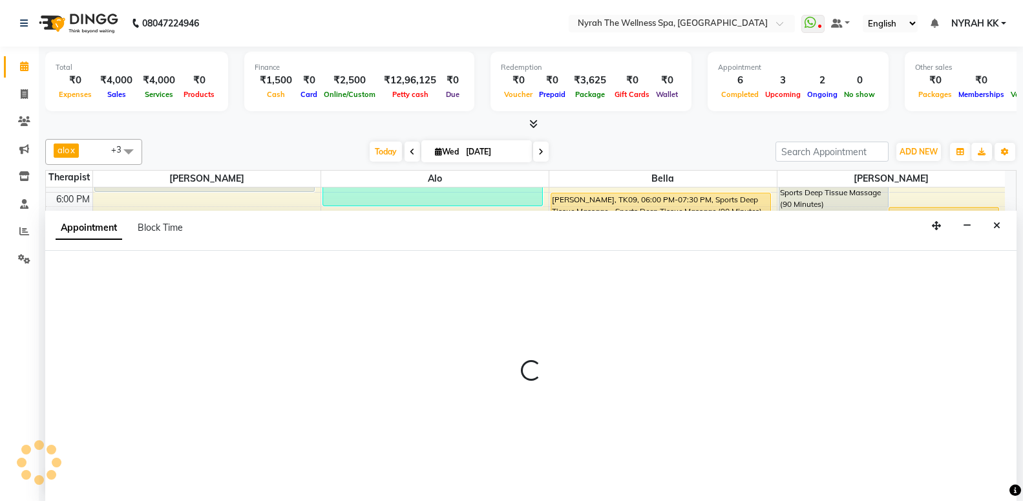
scroll to position [1, 0]
select select "10323"
select select "tentative"
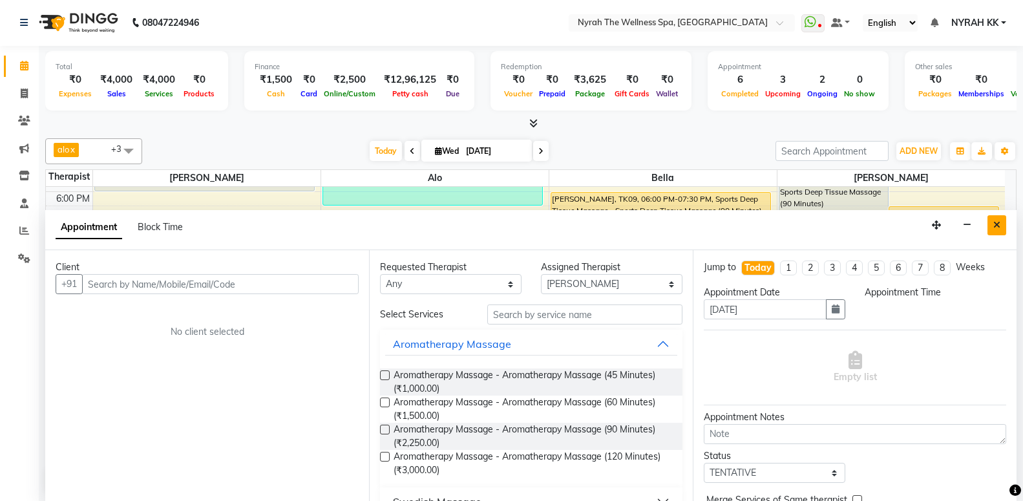
select select "1140"
click at [1003, 226] on button "Close" at bounding box center [996, 225] width 19 height 20
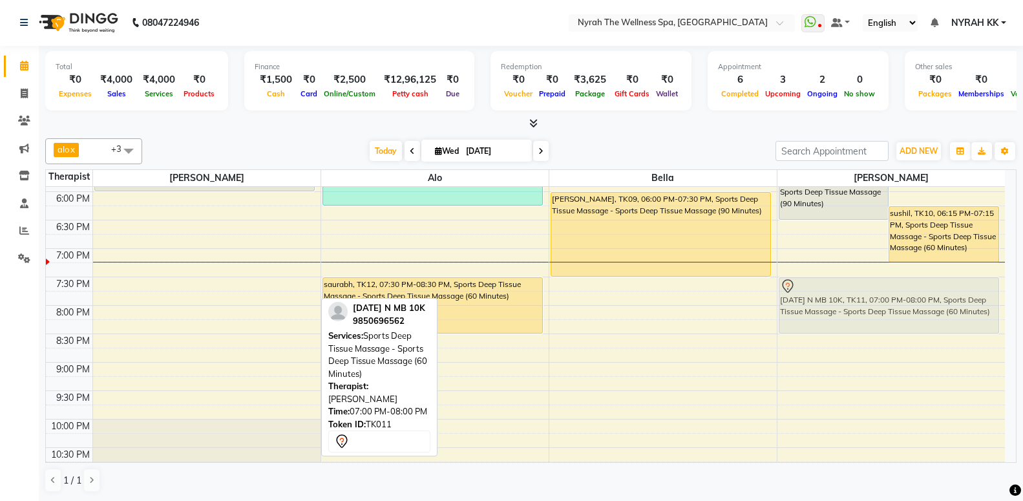
drag, startPoint x: 195, startPoint y: 273, endPoint x: 923, endPoint y: 295, distance: 728.0
click at [923, 295] on tr "asraf, TK02, 02:45 PM-03:45 PM, Sports Deep Tissue Massage - Sports Deep Tissue…" at bounding box center [525, 134] width 959 height 795
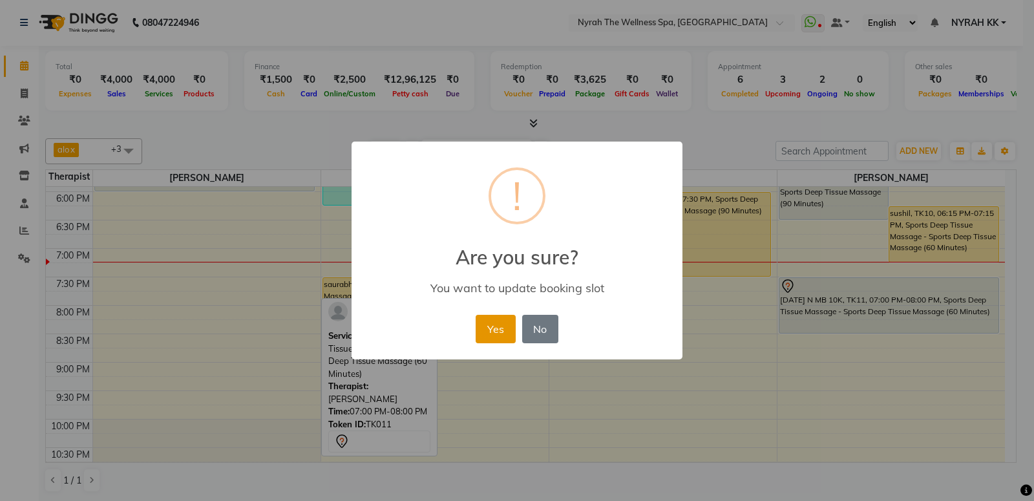
click at [510, 331] on button "Yes" at bounding box center [495, 329] width 39 height 28
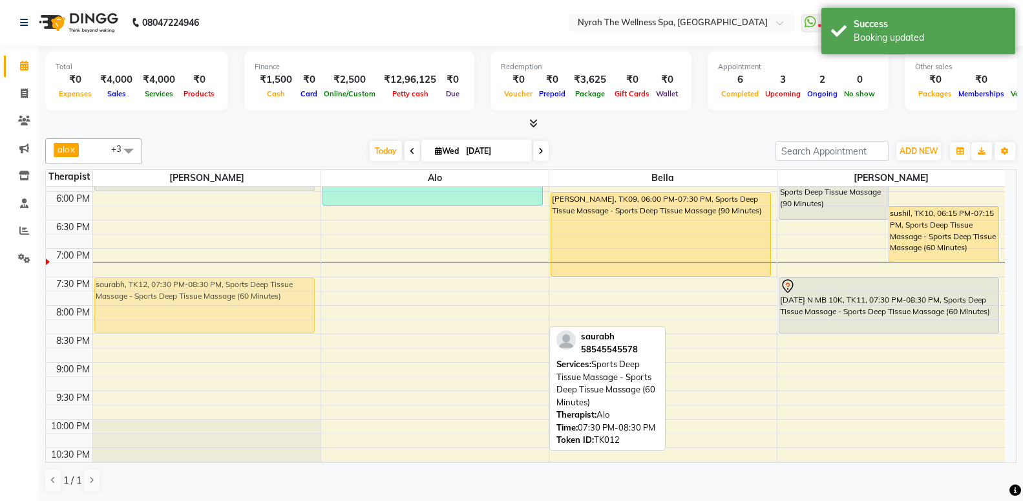
drag, startPoint x: 464, startPoint y: 300, endPoint x: 331, endPoint y: 305, distance: 132.5
click at [331, 305] on div "10:00 AM 10:30 AM 11:00 AM 11:30 AM 12:00 PM 12:30 PM 1:00 PM 1:30 PM 2:00 PM 2…" at bounding box center [525, 134] width 959 height 795
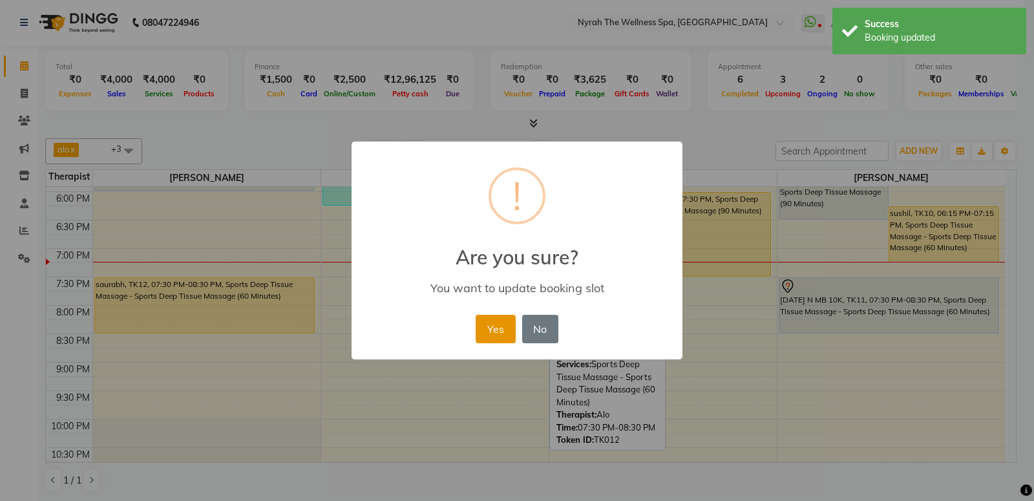
click at [491, 324] on button "Yes" at bounding box center [495, 329] width 39 height 28
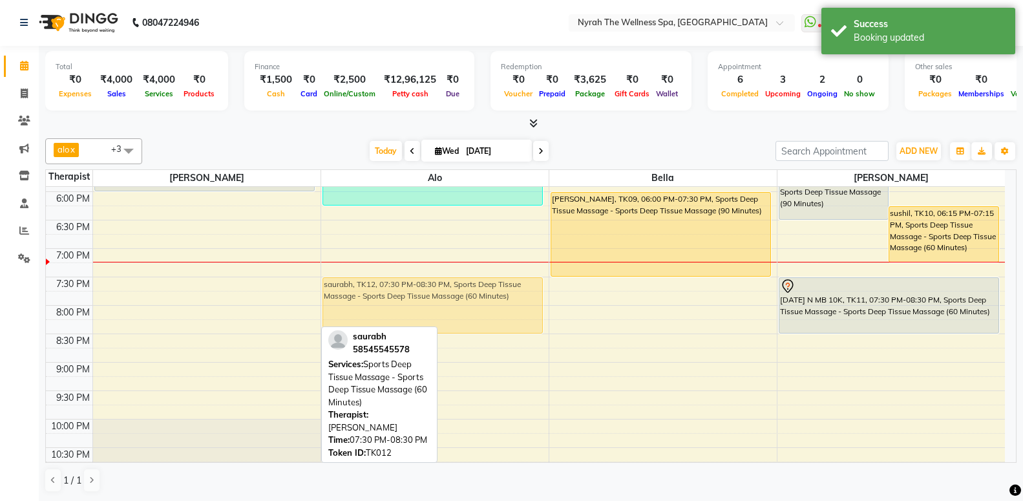
drag, startPoint x: 191, startPoint y: 296, endPoint x: 333, endPoint y: 301, distance: 142.9
click at [333, 301] on tr "asraf, TK02, 02:45 PM-03:45 PM, Sports Deep Tissue Massage - Sports Deep Tissue…" at bounding box center [525, 134] width 959 height 795
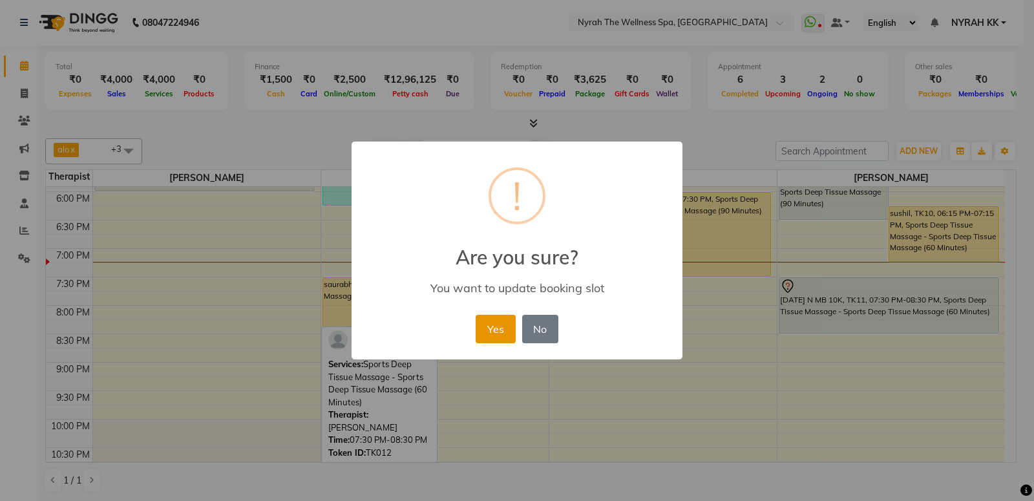
click at [510, 332] on button "Yes" at bounding box center [495, 329] width 39 height 28
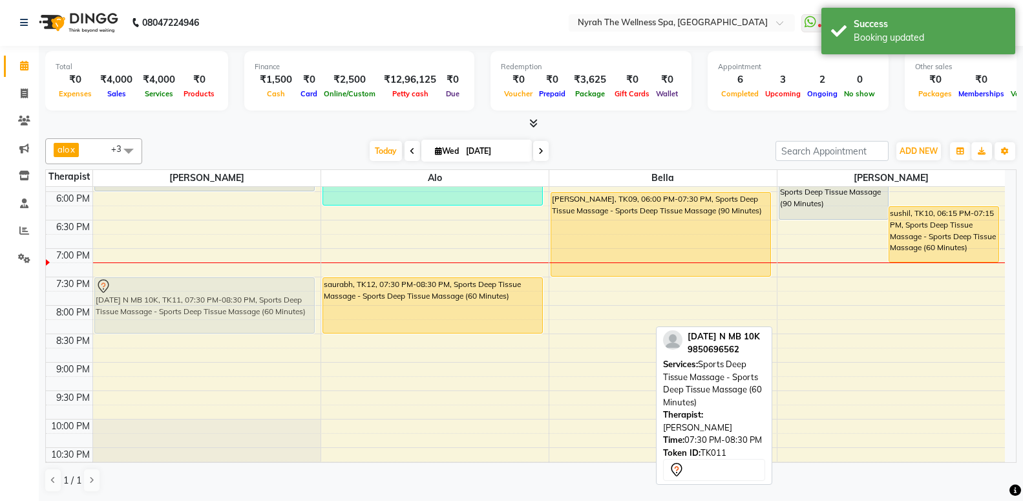
drag, startPoint x: 844, startPoint y: 288, endPoint x: 210, endPoint y: 295, distance: 633.9
click at [210, 295] on tr "asraf, TK02, 02:45 PM-03:45 PM, Sports Deep Tissue Massage - Sports Deep Tissue…" at bounding box center [525, 134] width 959 height 795
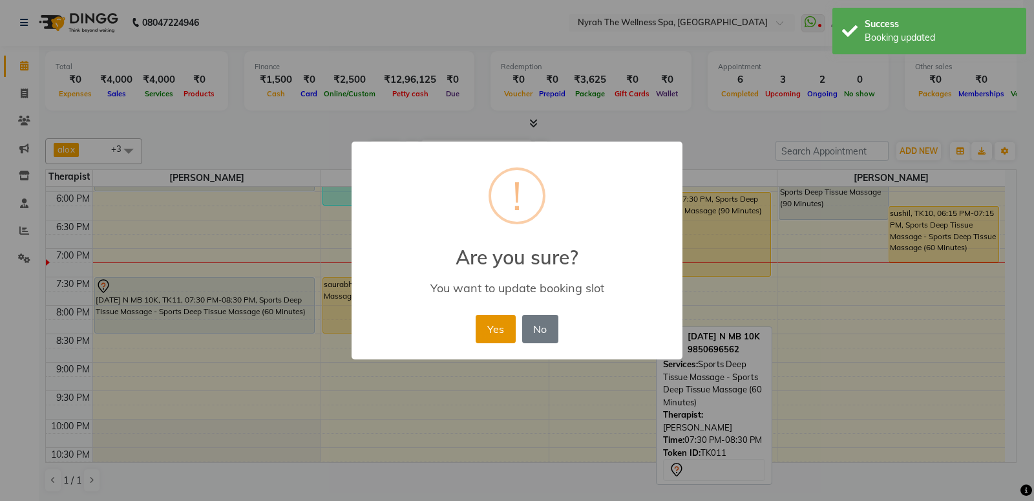
click at [499, 331] on button "Yes" at bounding box center [495, 329] width 39 height 28
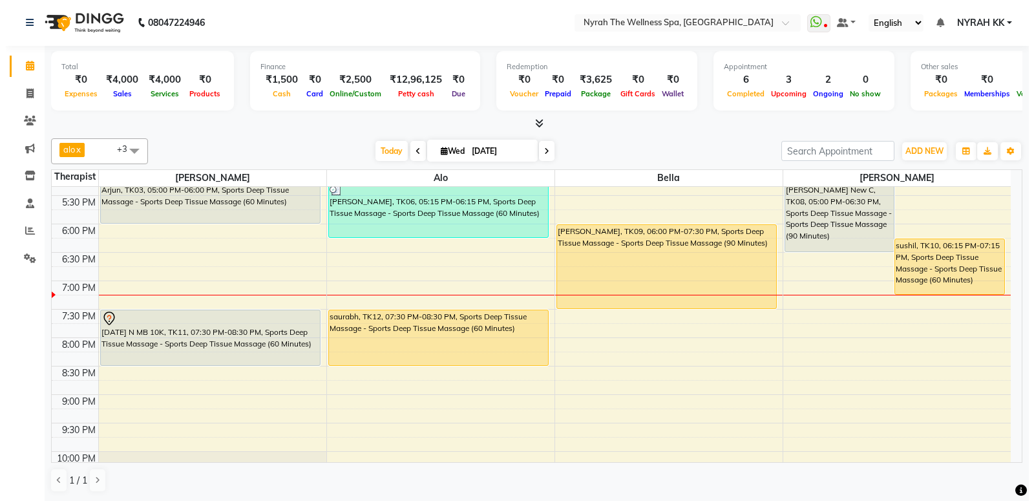
scroll to position [450, 0]
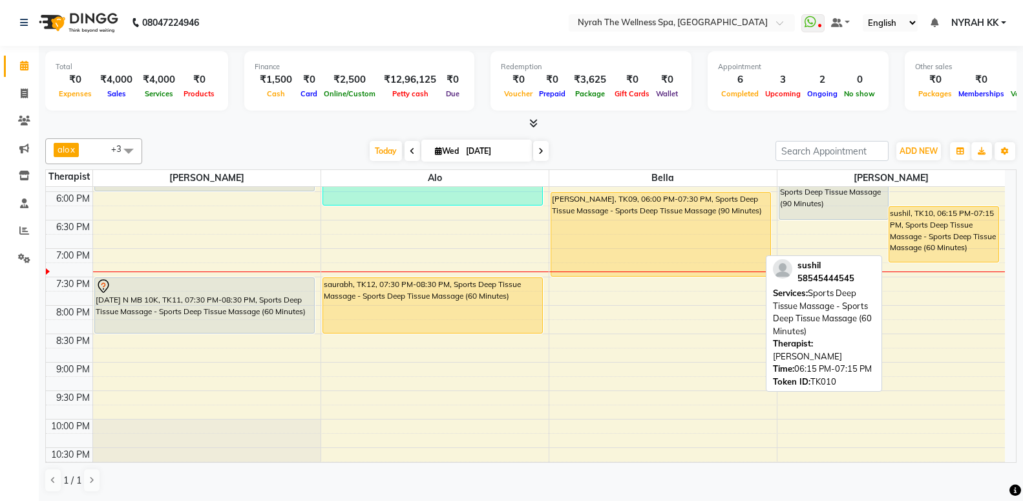
click at [944, 239] on div "sushil, TK10, 06:15 PM-07:15 PM, Sports Deep Tissue Massage - Sports Deep Tissu…" at bounding box center [943, 234] width 109 height 55
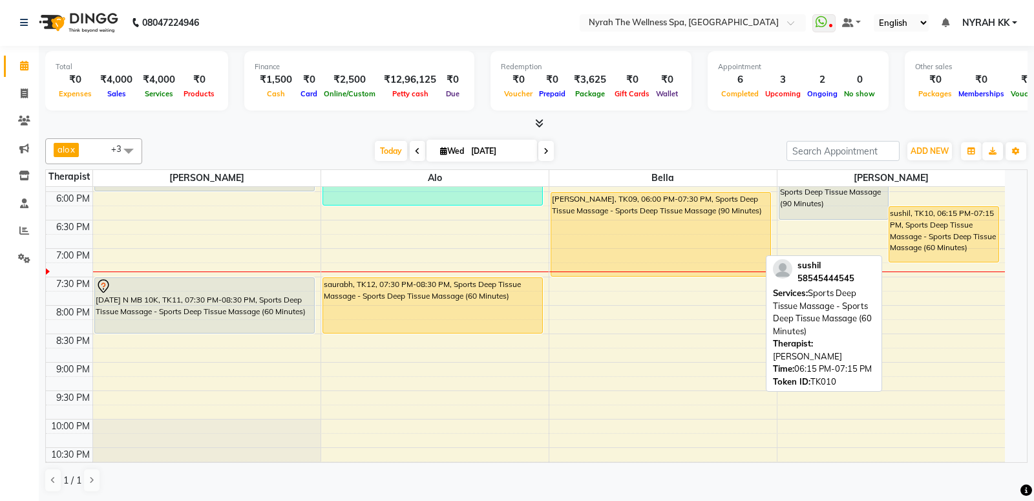
select select "1"
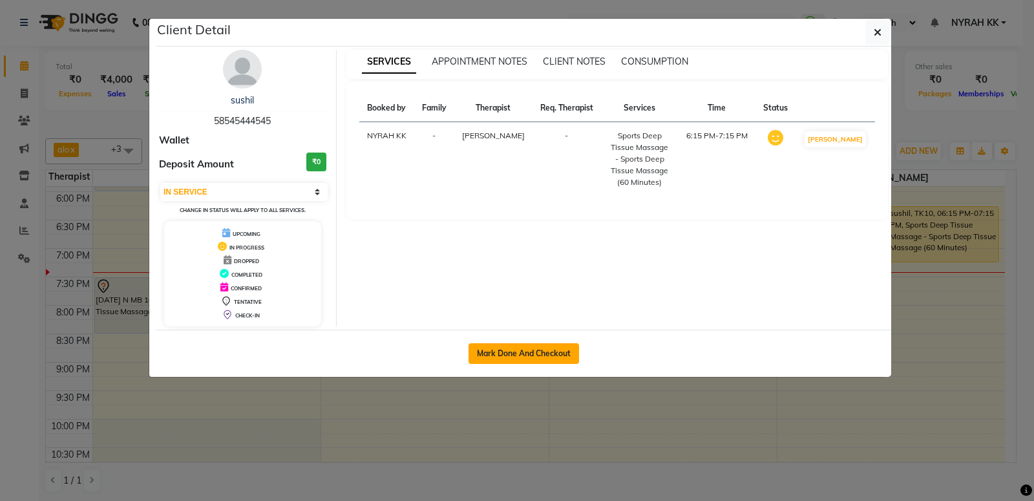
click at [560, 353] on button "Mark Done And Checkout" at bounding box center [523, 353] width 110 height 21
select select "service"
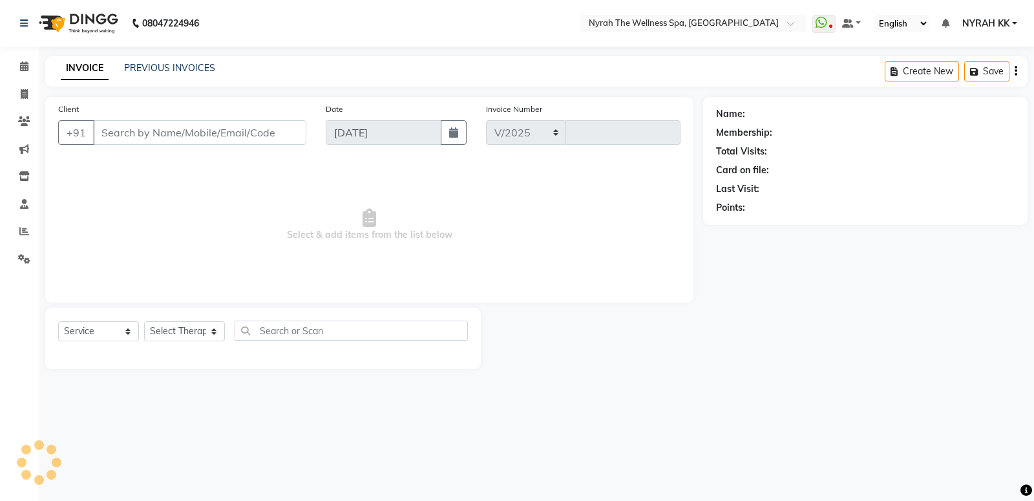
select select "555"
type input "1483"
click at [731, 328] on div "Name: Membership: Total Visits: Card on file: Last Visit: Points:" at bounding box center [870, 233] width 334 height 272
type input "58*******45"
select select "77548"
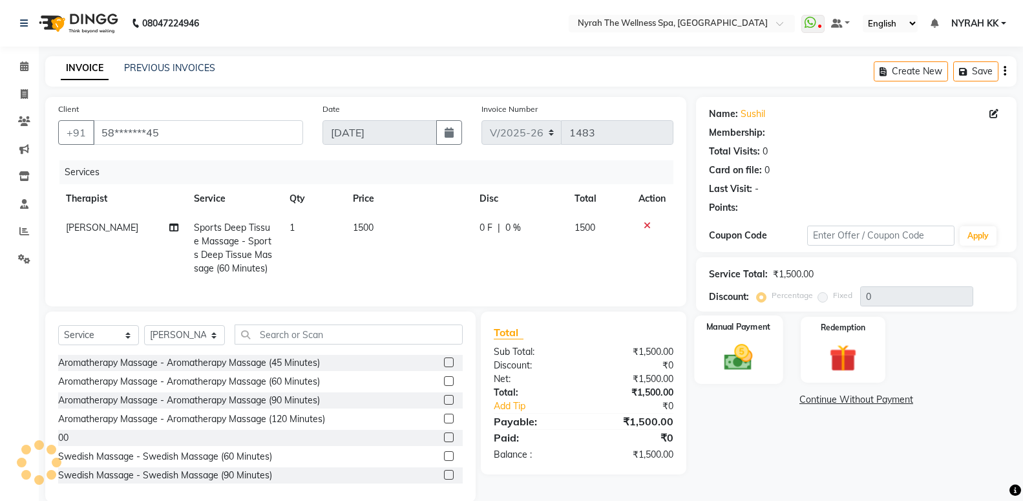
click at [734, 326] on label "Manual Payment" at bounding box center [738, 327] width 65 height 12
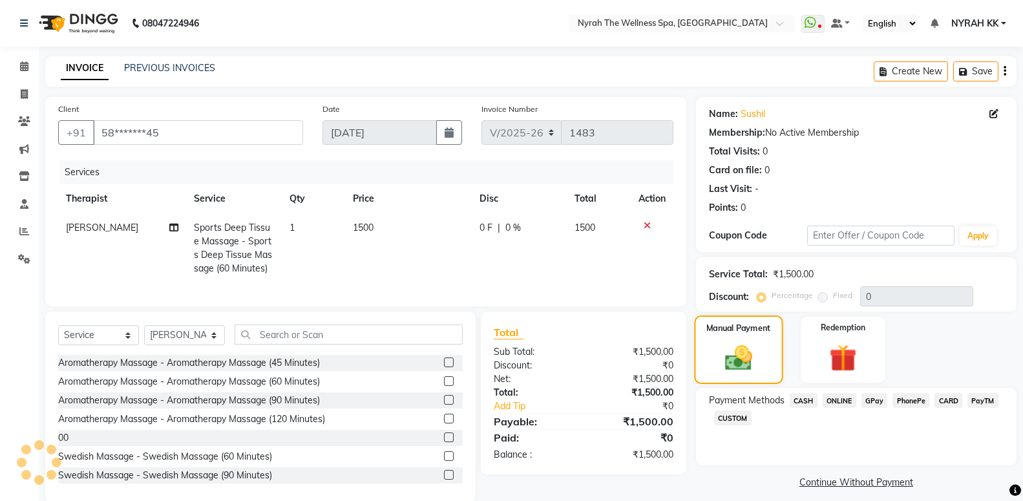
click at [734, 326] on label "Manual Payment" at bounding box center [738, 328] width 65 height 12
click at [868, 401] on span "GPay" at bounding box center [874, 400] width 26 height 15
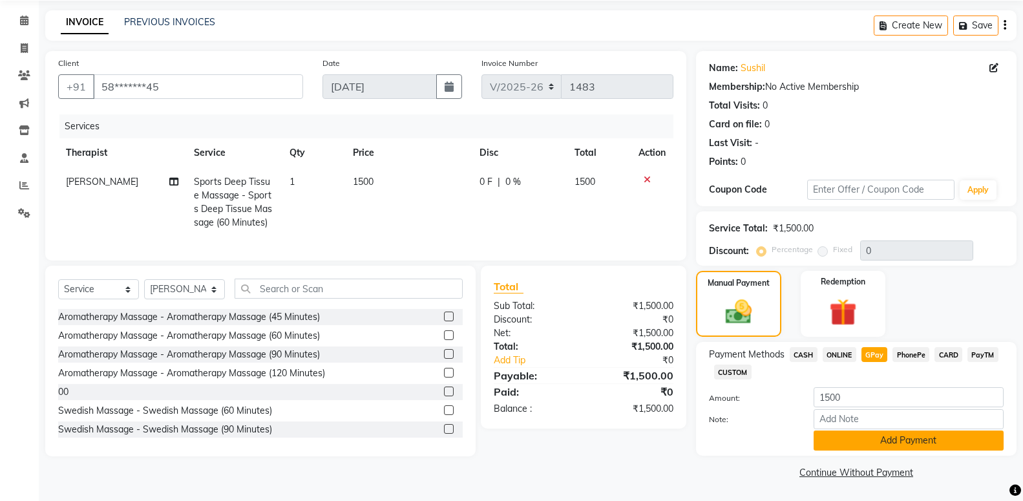
click at [881, 443] on button "Add Payment" at bounding box center [909, 440] width 190 height 20
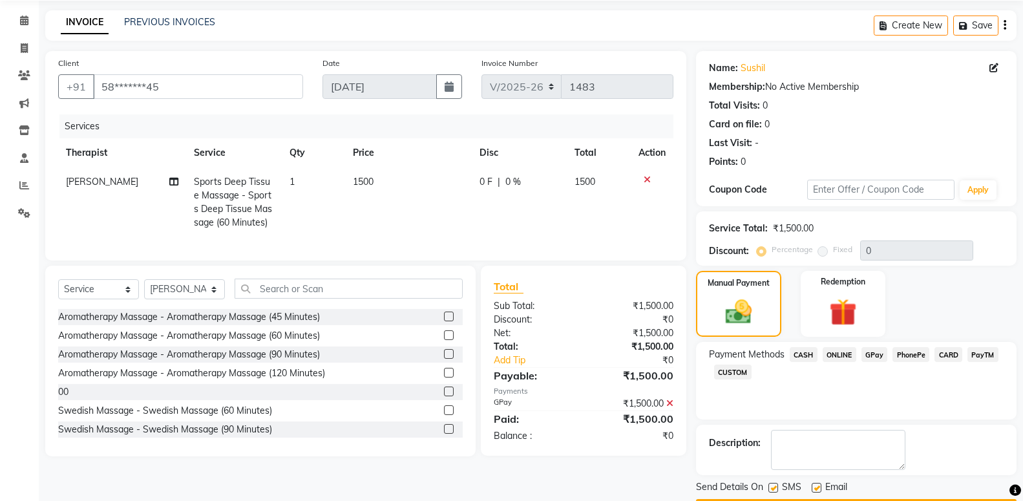
scroll to position [83, 0]
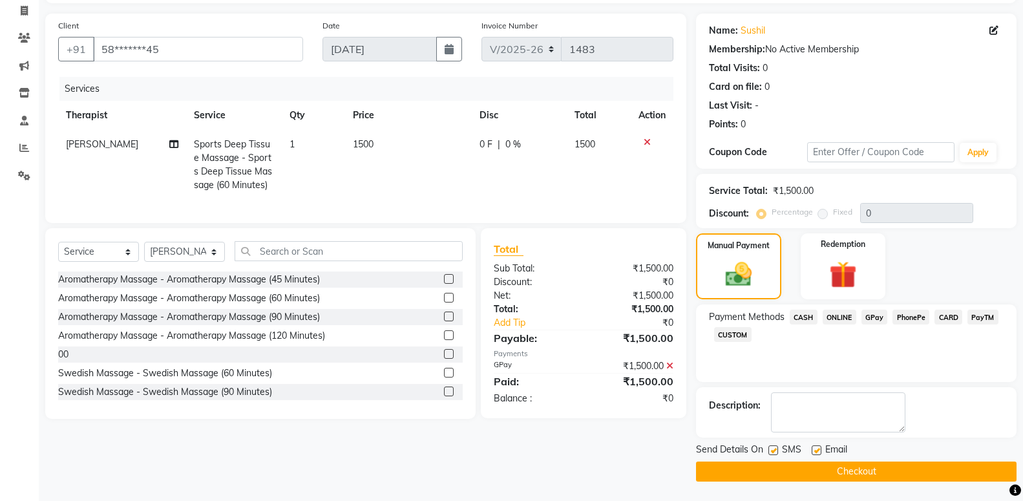
click at [771, 448] on label at bounding box center [773, 450] width 10 height 10
click at [771, 448] on input "checkbox" at bounding box center [772, 451] width 8 height 8
checkbox input "false"
click at [786, 477] on button "Checkout" at bounding box center [856, 471] width 321 height 20
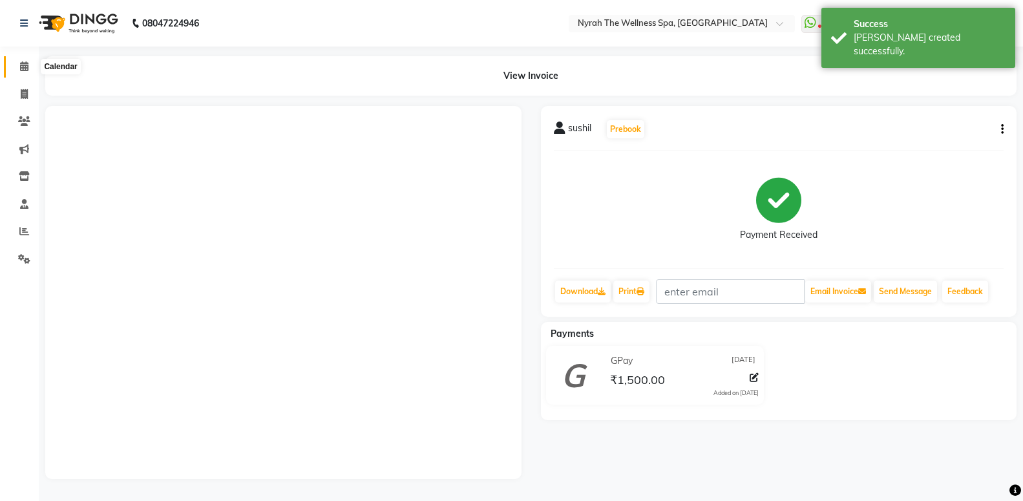
click at [16, 70] on span at bounding box center [24, 66] width 23 height 15
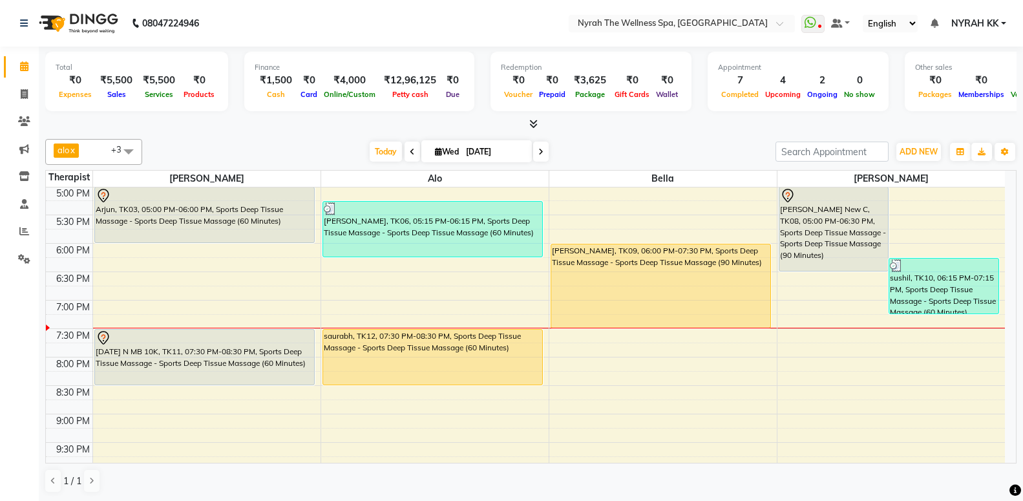
scroll to position [419, 0]
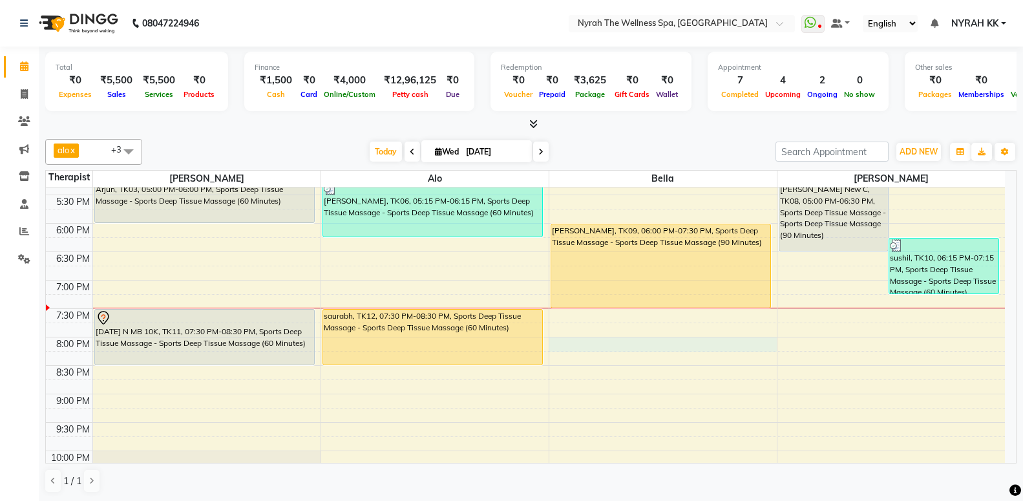
click at [602, 348] on div "10:00 AM 10:30 AM 11:00 AM 11:30 AM 12:00 PM 12:30 PM 1:00 PM 1:30 PM 2:00 PM 2…" at bounding box center [525, 166] width 959 height 795
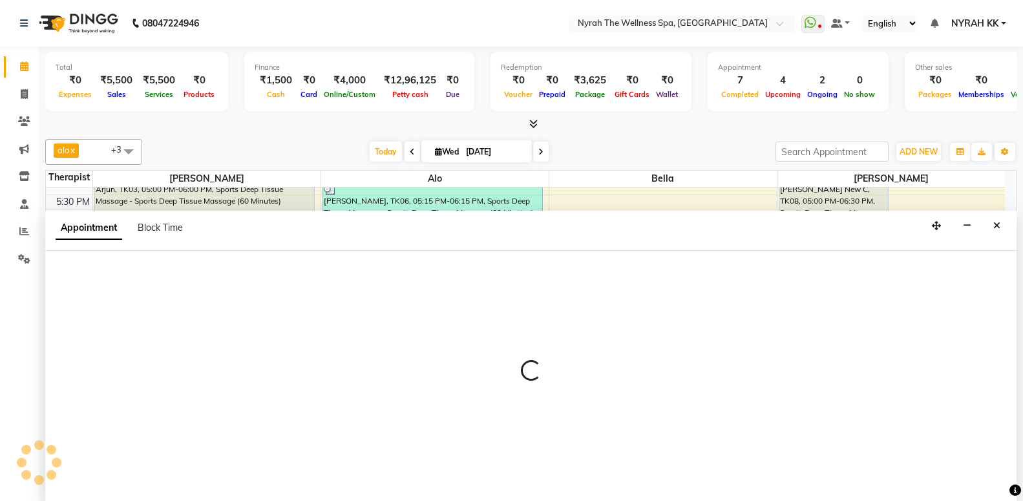
scroll to position [1, 0]
select select "61444"
select select "tentative"
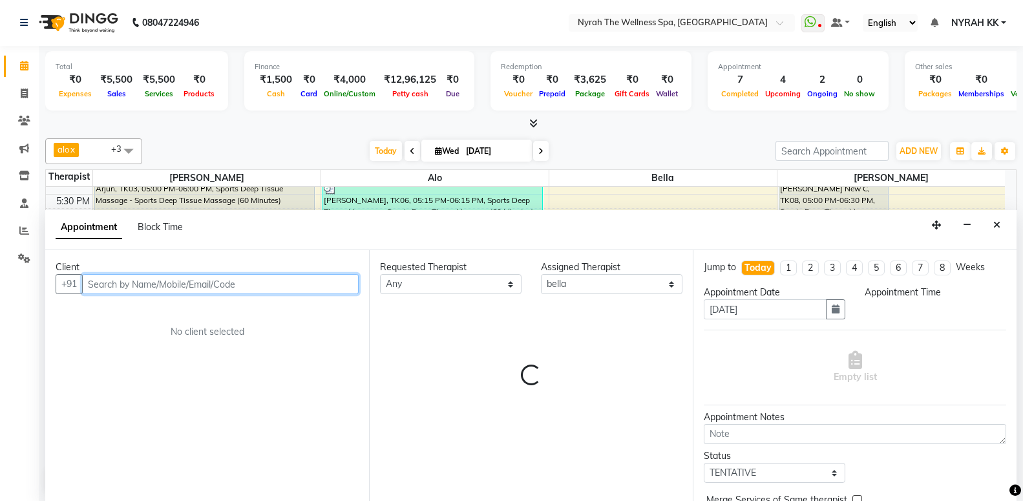
select select "1200"
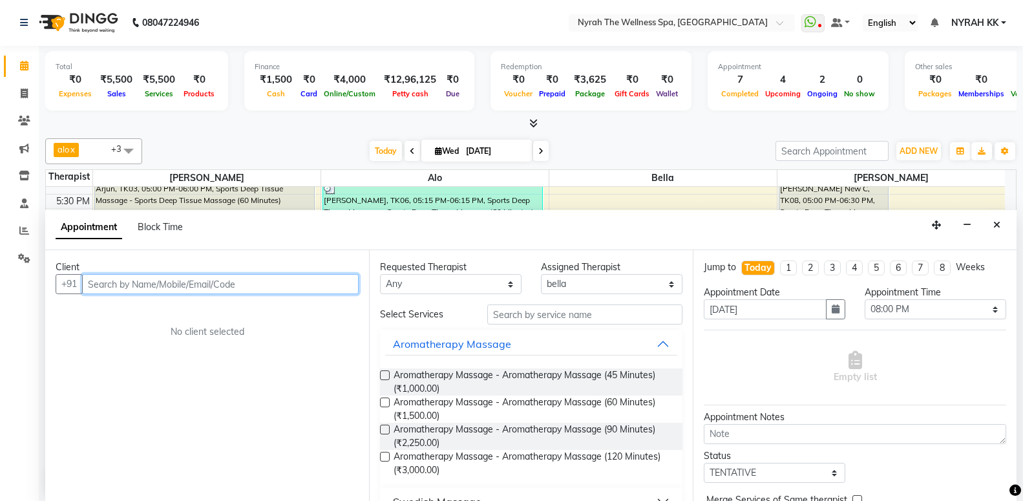
click at [344, 284] on input "text" at bounding box center [220, 284] width 277 height 20
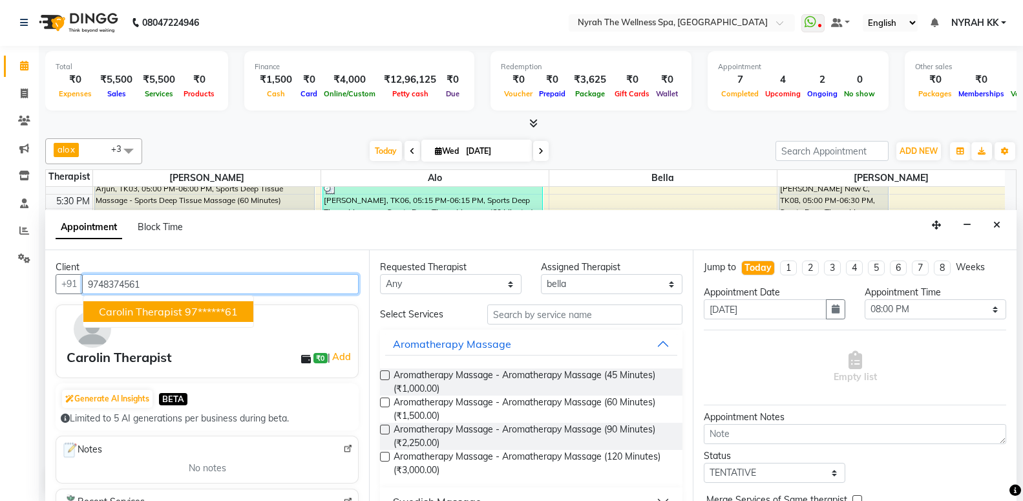
click at [220, 315] on ngb-highlight "97******61" at bounding box center [211, 311] width 53 height 13
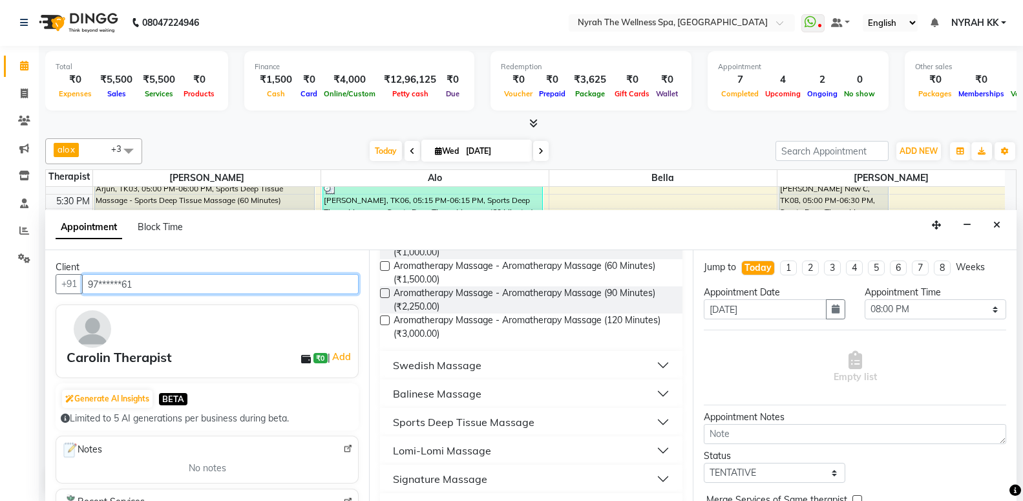
scroll to position [140, 0]
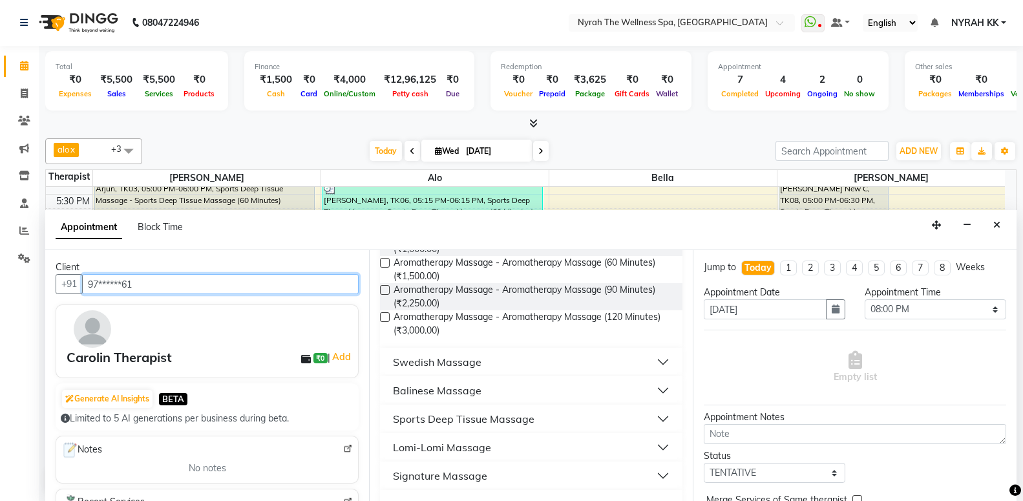
type input "97******61"
click at [555, 414] on button "Sports Deep Tissue Massage" at bounding box center [531, 418] width 292 height 23
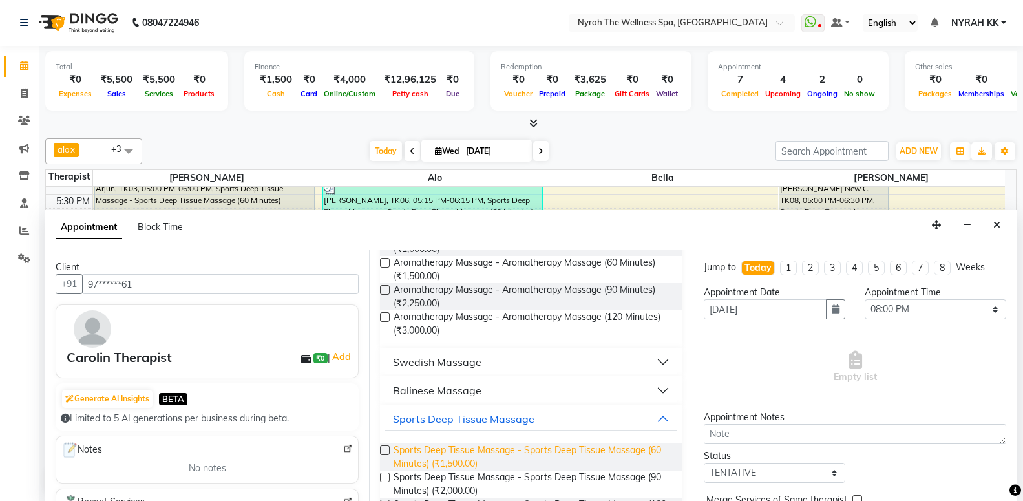
click at [556, 454] on span "Sports Deep Tissue Massage - Sports Deep Tissue Massage (60 Minutes) (₹1,500.00)" at bounding box center [533, 456] width 279 height 27
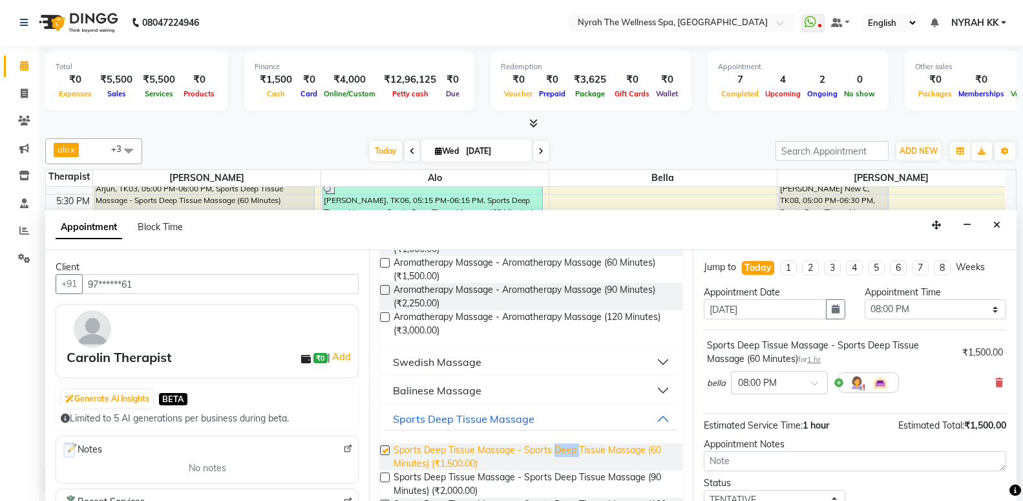
click at [556, 454] on span "Sports Deep Tissue Massage - Sports Deep Tissue Massage (60 Minutes) (₹1,500.00)" at bounding box center [533, 456] width 279 height 27
checkbox input "false"
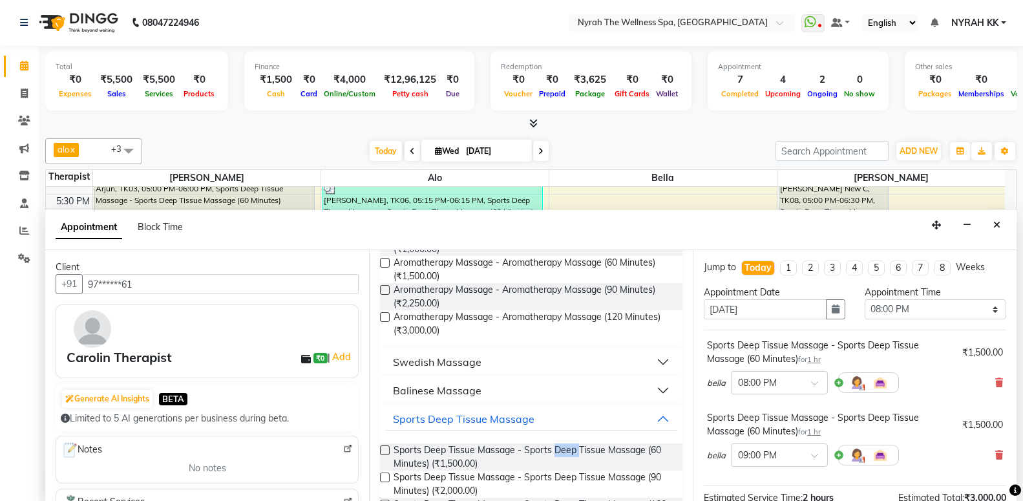
scroll to position [163, 0]
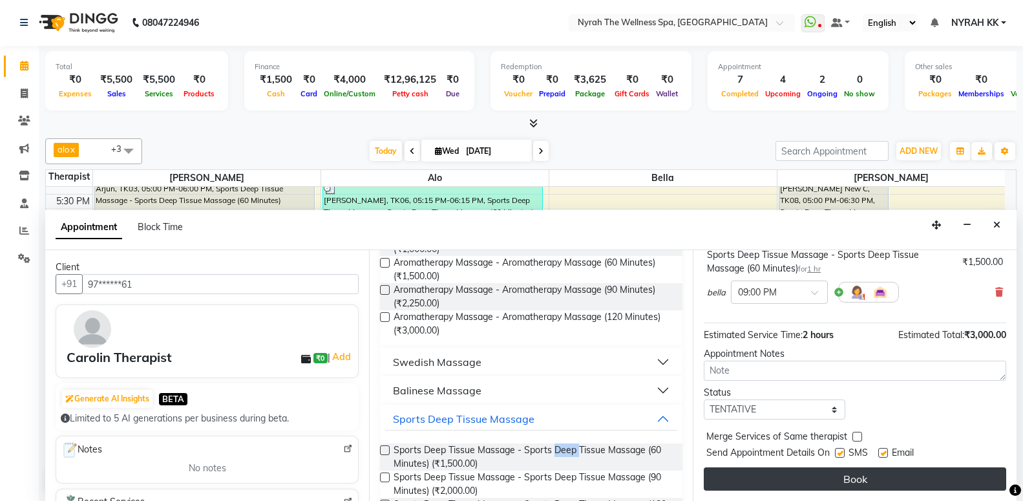
click at [844, 489] on button "Book" at bounding box center [855, 478] width 302 height 23
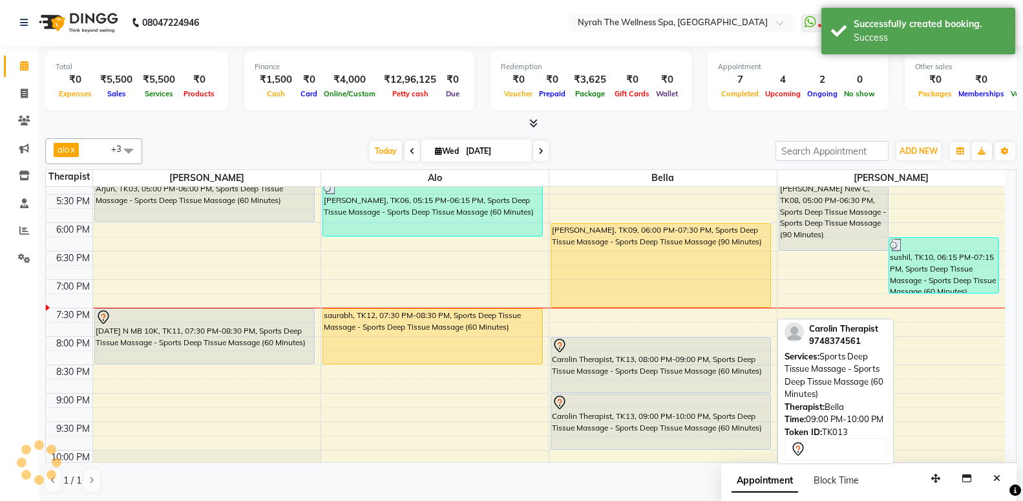
scroll to position [0, 0]
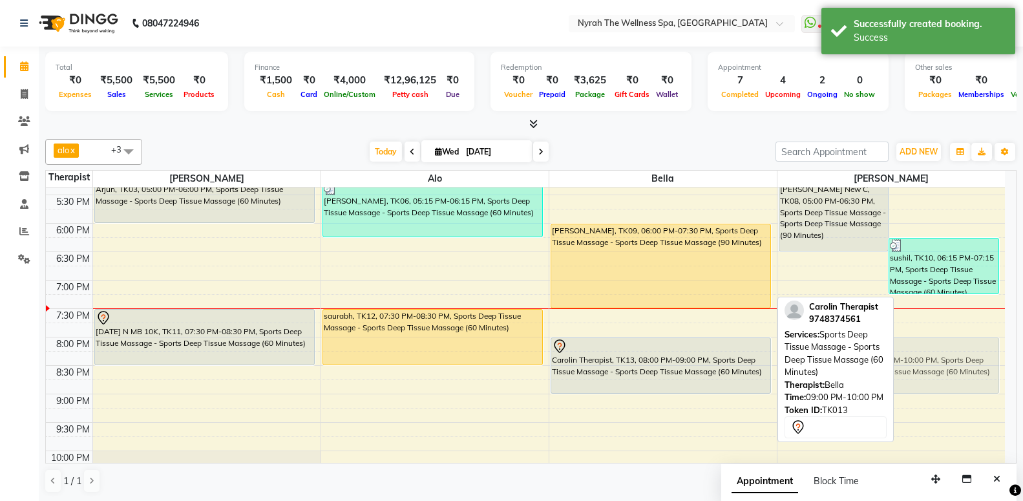
drag, startPoint x: 684, startPoint y: 426, endPoint x: 911, endPoint y: 363, distance: 235.9
click at [911, 363] on tr "asraf, TK02, 02:45 PM-03:45 PM, Sports Deep Tissue Massage - Sports Deep Tissue…" at bounding box center [525, 166] width 959 height 795
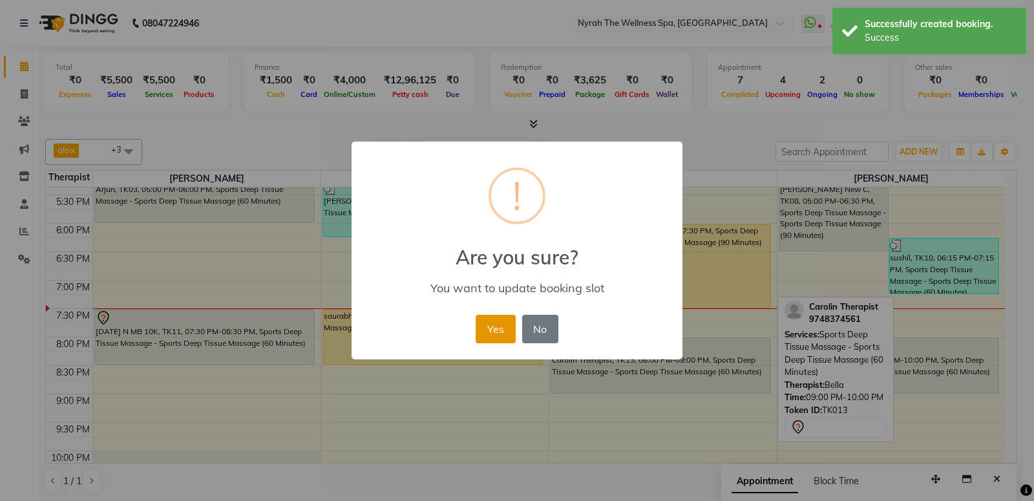
click at [496, 334] on button "Yes" at bounding box center [495, 329] width 39 height 28
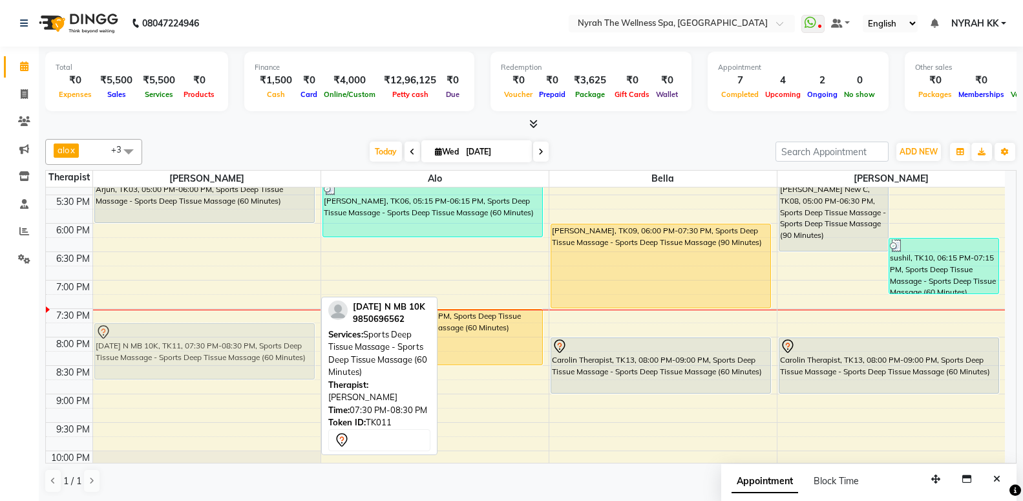
drag, startPoint x: 204, startPoint y: 332, endPoint x: 206, endPoint y: 339, distance: 7.4
click at [206, 340] on div "asraf, TK02, 02:45 PM-03:45 PM, Sports Deep Tissue Massage - Sports Deep Tissue…" at bounding box center [206, 166] width 227 height 795
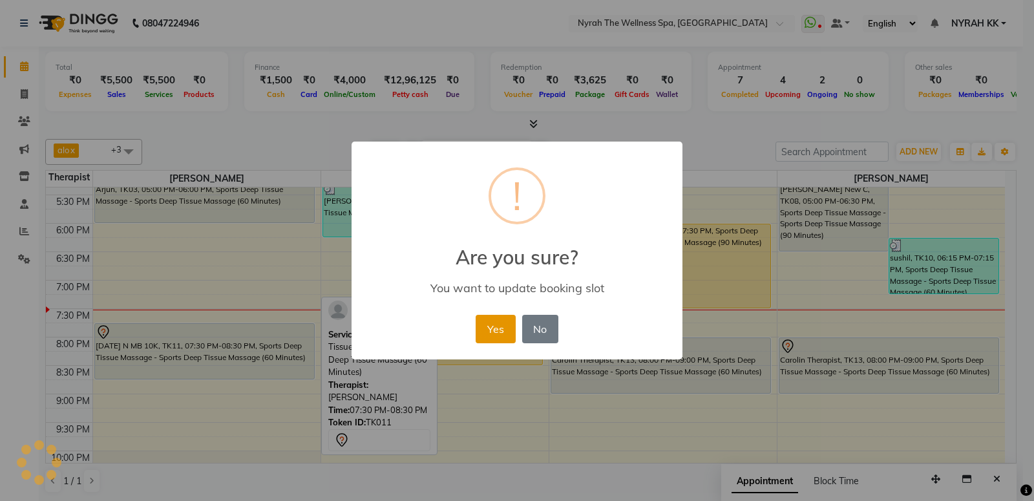
click at [488, 332] on button "Yes" at bounding box center [495, 329] width 39 height 28
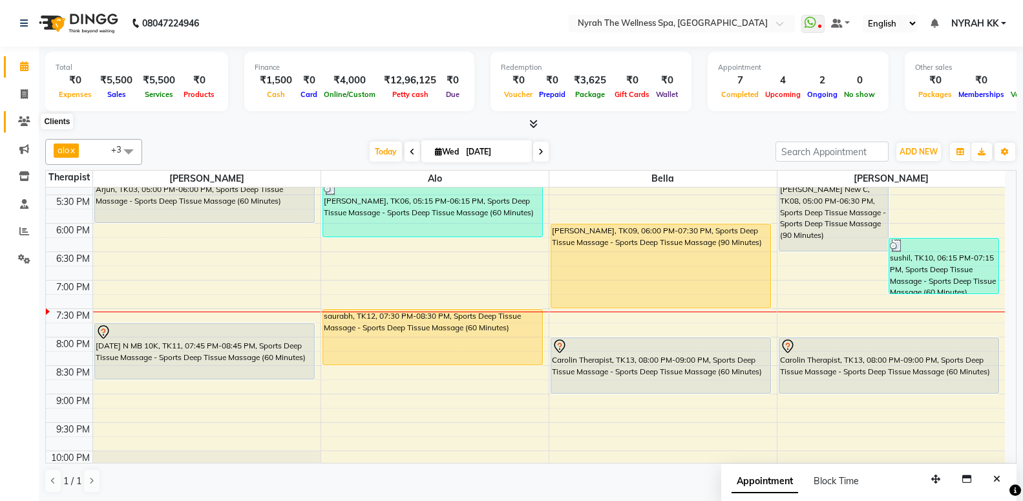
drag, startPoint x: 24, startPoint y: 125, endPoint x: 38, endPoint y: 102, distance: 27.3
click at [25, 125] on icon at bounding box center [24, 121] width 12 height 10
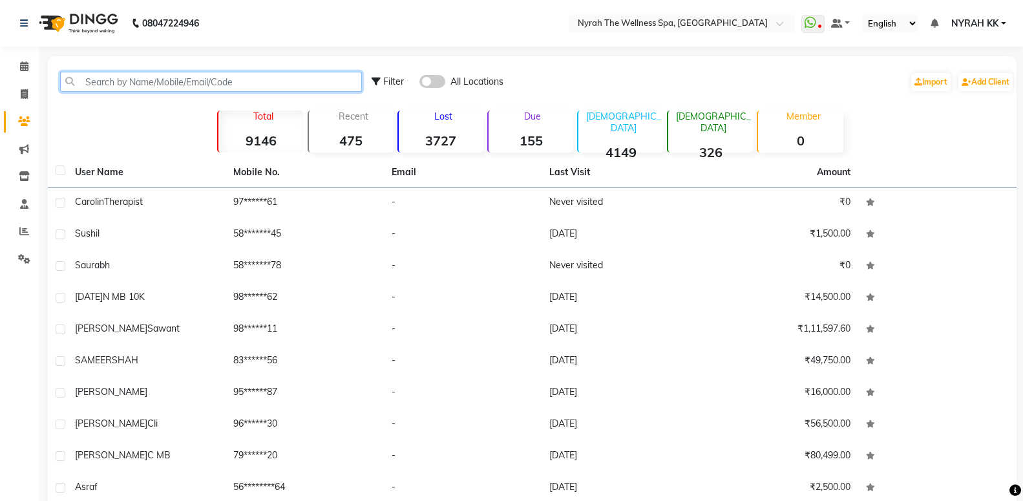
click at [164, 85] on input "text" at bounding box center [211, 82] width 302 height 20
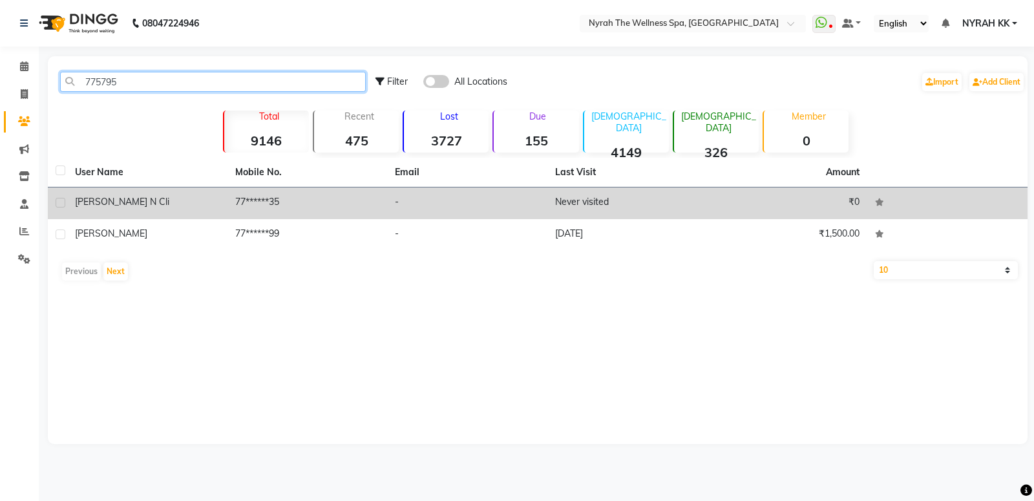
type input "775795"
click at [210, 202] on div "[PERSON_NAME] n cli" at bounding box center [147, 202] width 145 height 14
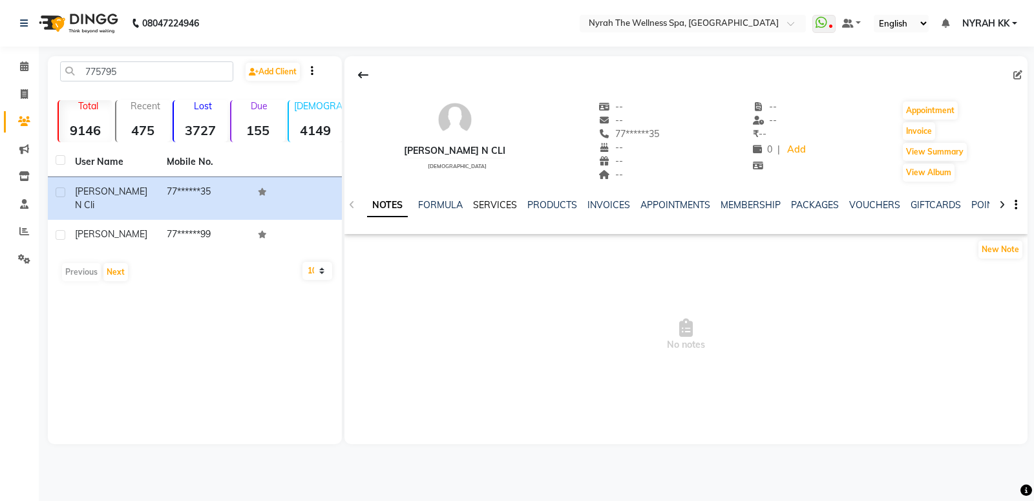
click at [499, 205] on link "SERVICES" at bounding box center [495, 205] width 44 height 12
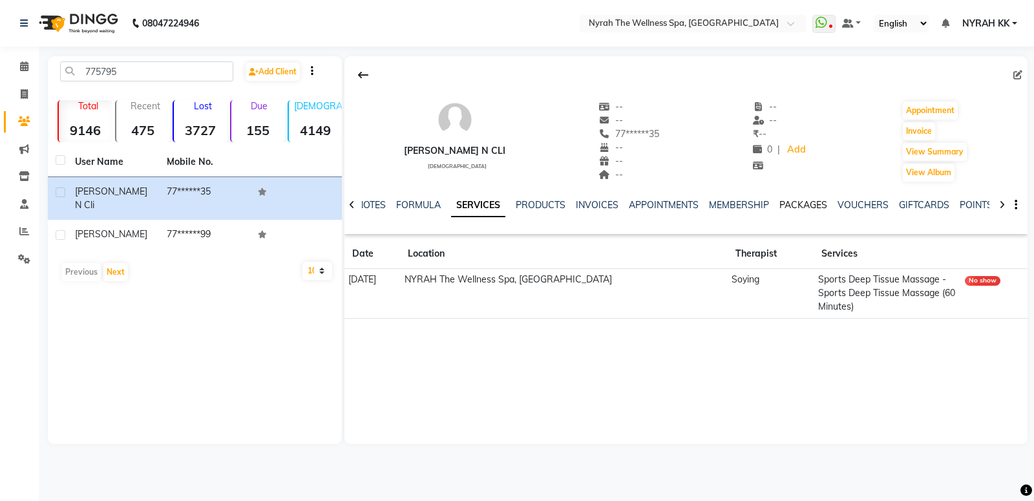
click at [803, 205] on link "PACKAGES" at bounding box center [803, 205] width 48 height 12
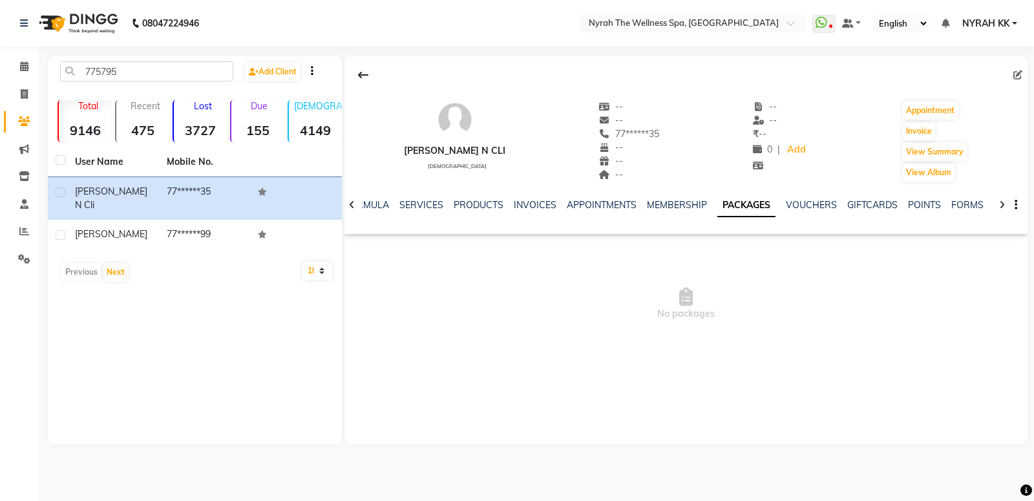
click at [675, 198] on div "NOTES FORMULA SERVICES PRODUCTS INVOICES APPOINTMENTS MEMBERSHIP PACKAGES VOUCH…" at bounding box center [685, 205] width 683 height 45
click at [675, 204] on link "MEMBERSHIP" at bounding box center [677, 205] width 60 height 12
click at [767, 211] on link "PACKAGES" at bounding box center [762, 205] width 48 height 12
click at [422, 209] on link "SERVICES" at bounding box center [421, 205] width 44 height 12
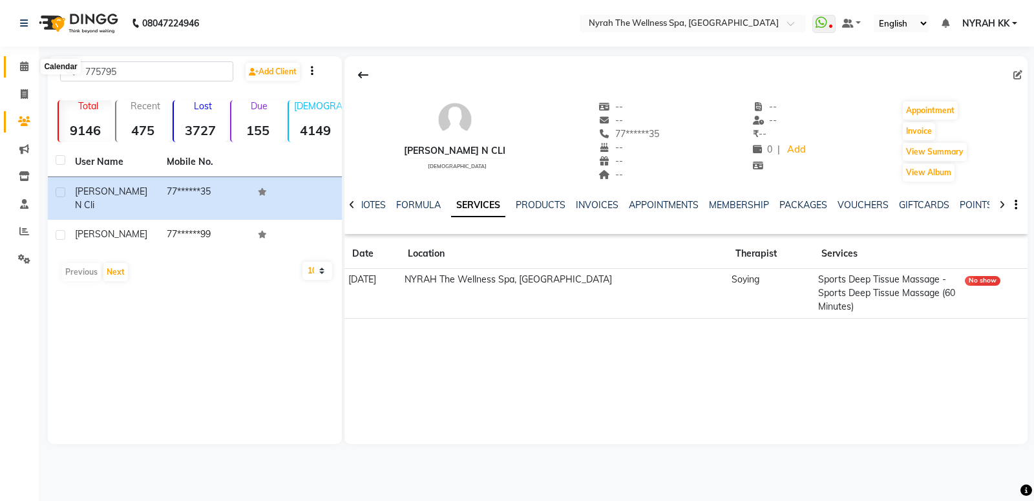
click at [19, 74] on span at bounding box center [24, 66] width 23 height 15
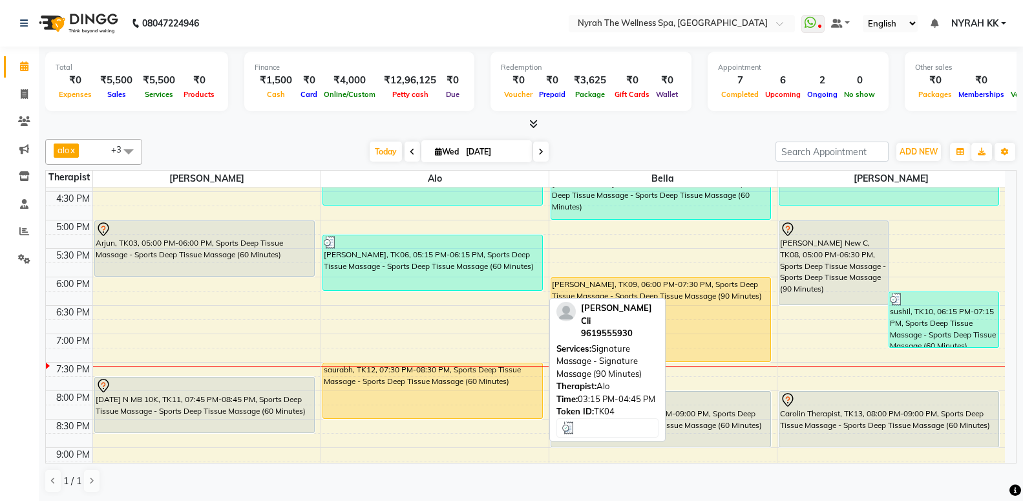
scroll to position [419, 0]
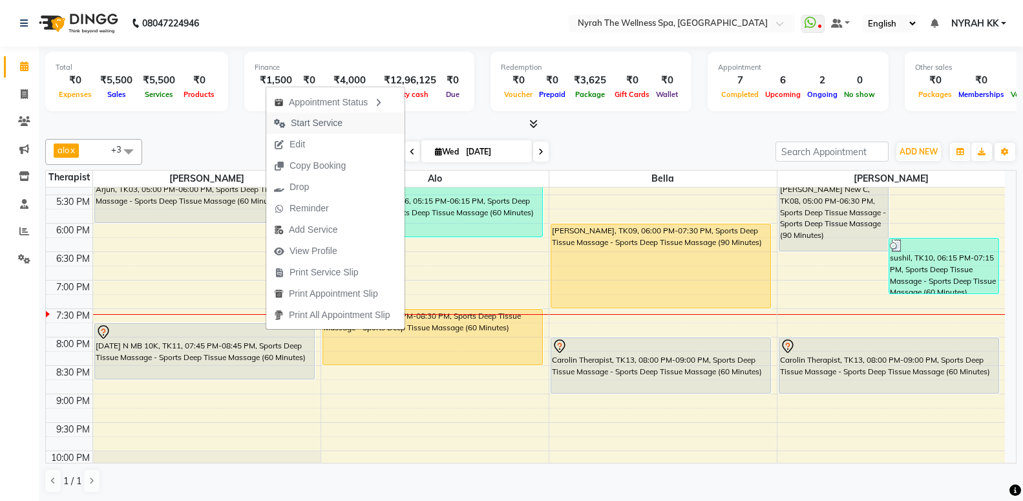
click at [319, 127] on span "Start Service" at bounding box center [317, 123] width 52 height 14
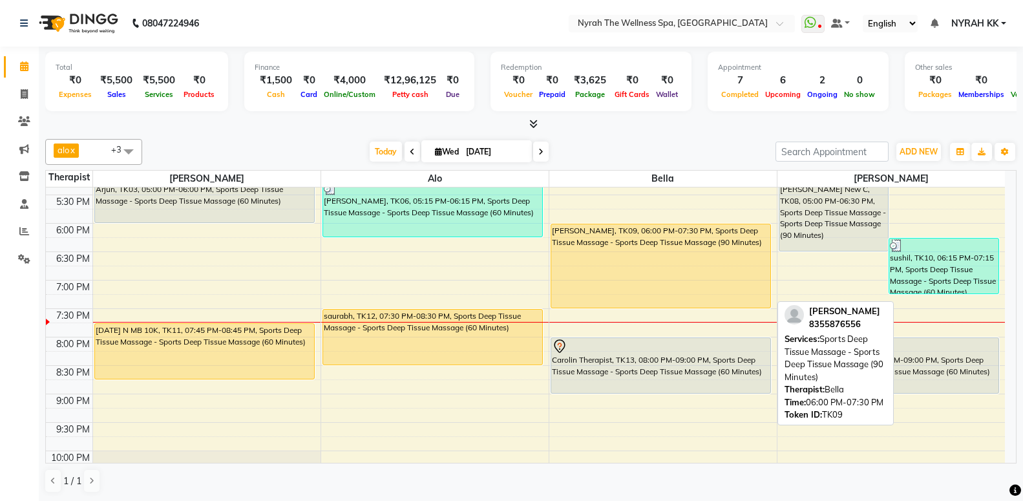
click at [592, 271] on div "[PERSON_NAME], TK09, 06:00 PM-07:30 PM, Sports Deep Tissue Massage - Sports Dee…" at bounding box center [660, 265] width 219 height 83
select select "1"
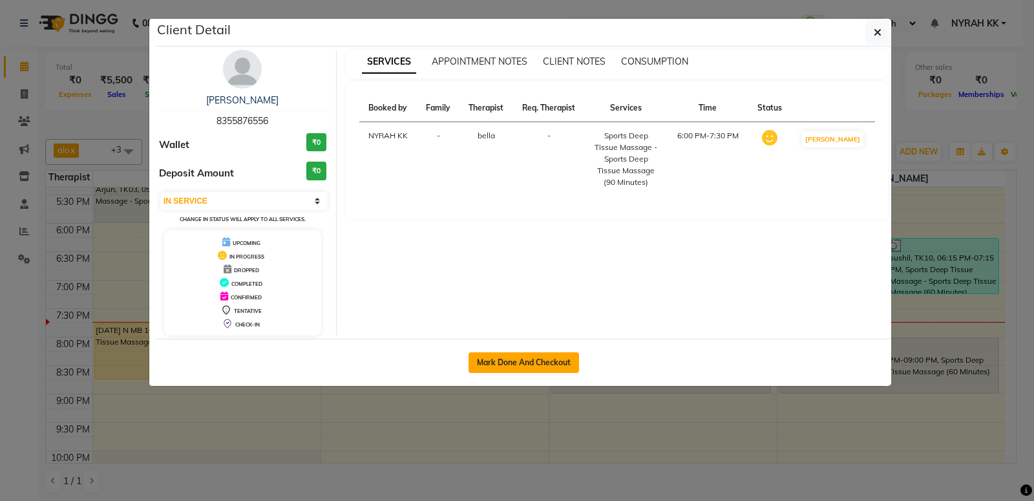
click at [527, 359] on button "Mark Done And Checkout" at bounding box center [523, 362] width 110 height 21
select select "service"
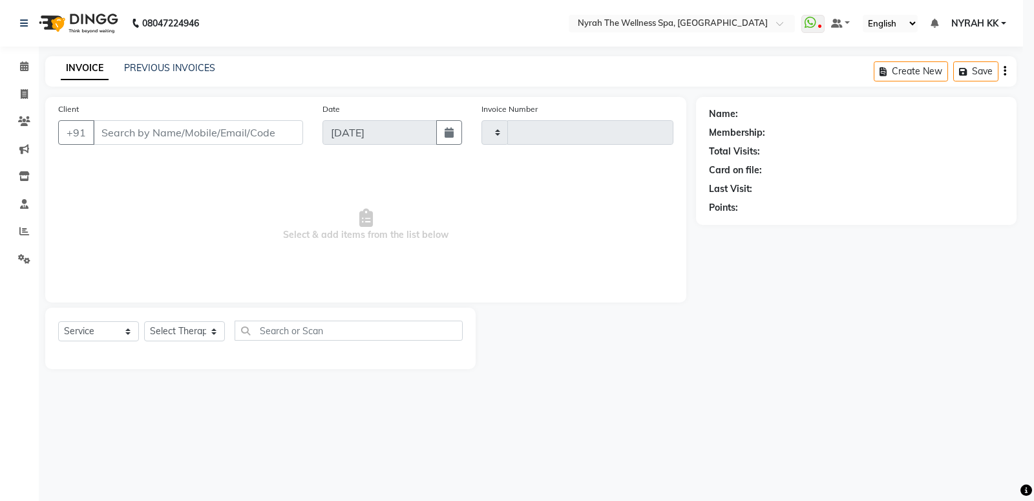
type input "1484"
select select "555"
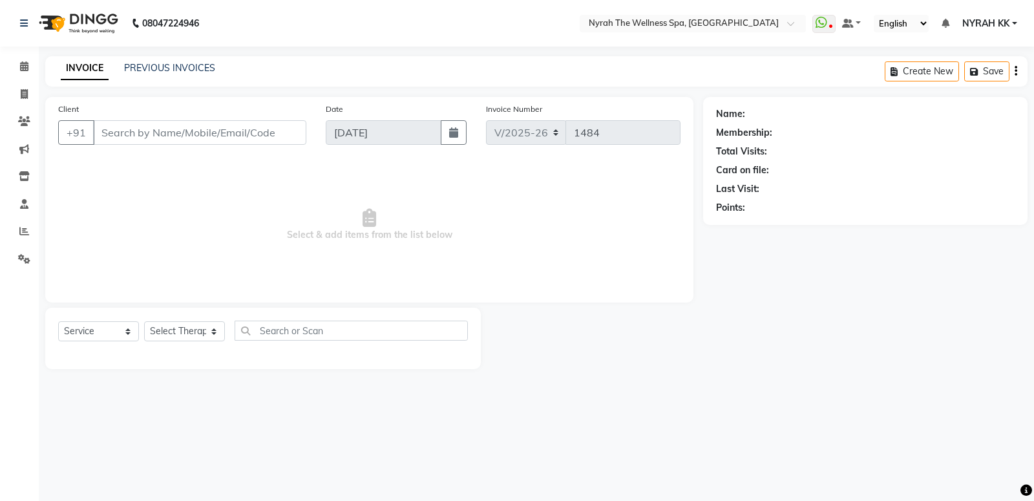
type input "83******56"
select select "61444"
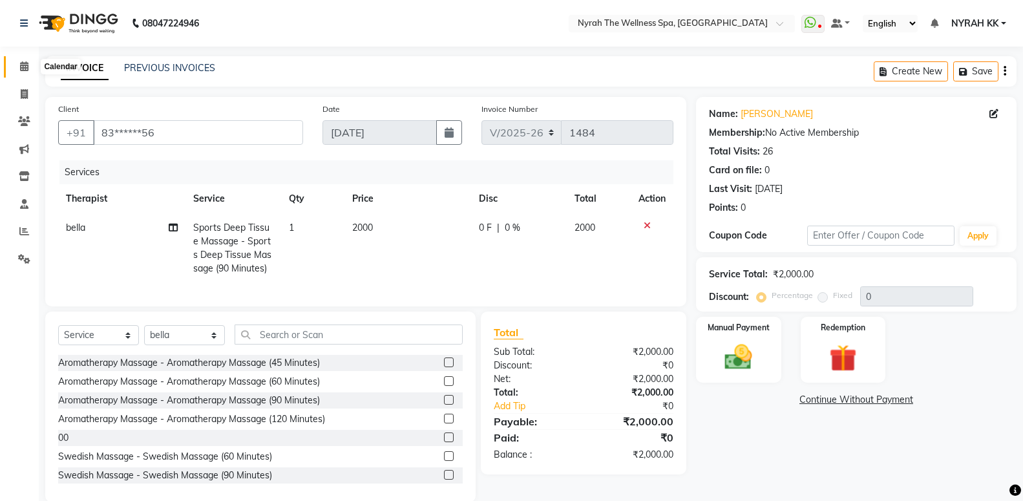
click at [21, 68] on icon at bounding box center [24, 66] width 8 height 10
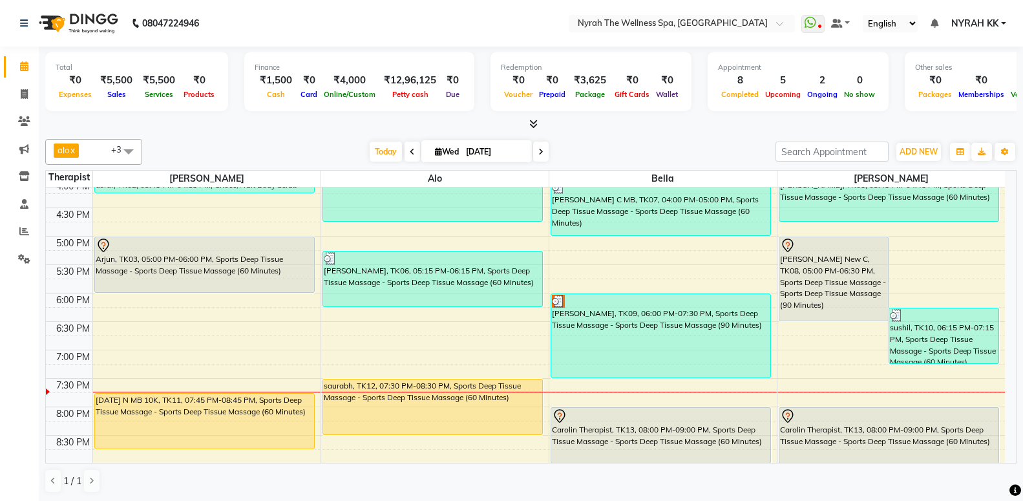
scroll to position [419, 0]
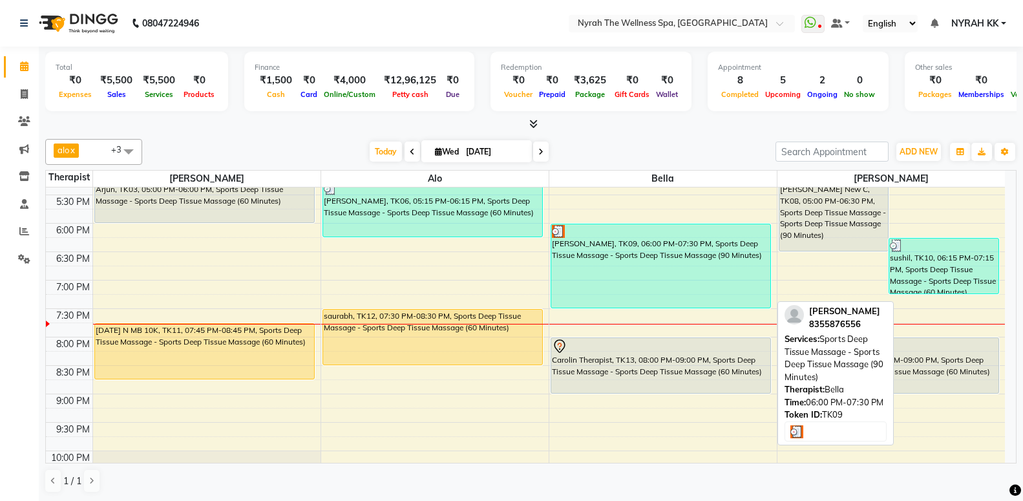
click at [629, 264] on div "[PERSON_NAME], TK09, 06:00 PM-07:30 PM, Sports Deep Tissue Massage - Sports Dee…" at bounding box center [660, 265] width 219 height 83
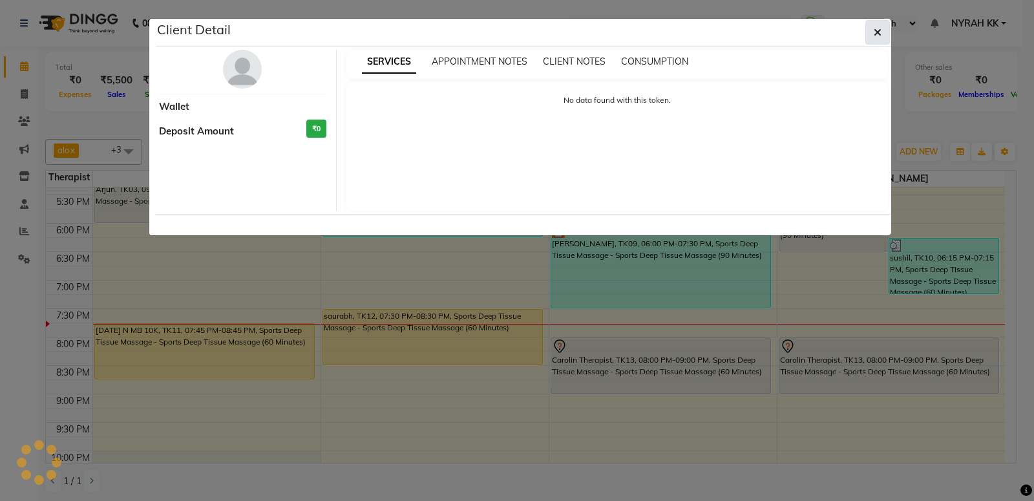
click at [879, 28] on icon "button" at bounding box center [878, 32] width 8 height 10
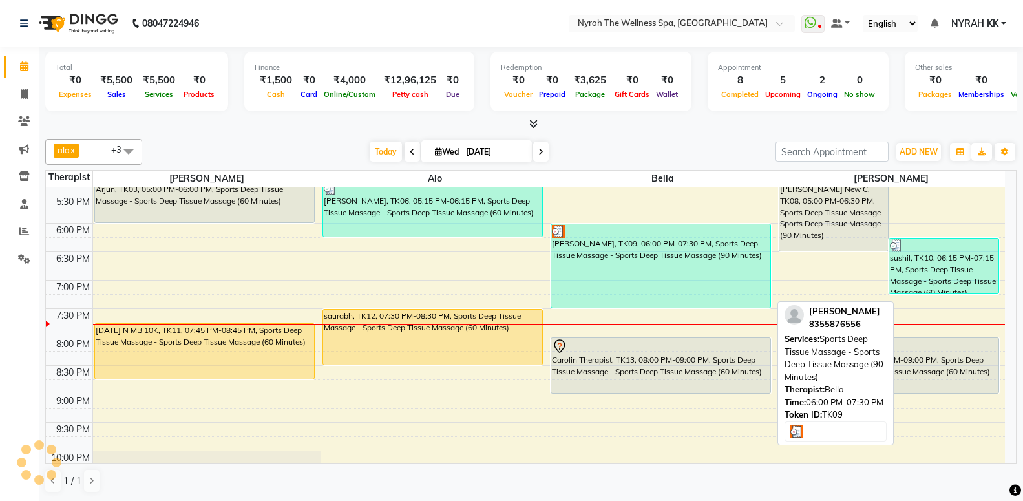
click at [696, 259] on div "[PERSON_NAME], TK09, 06:00 PM-07:30 PM, Sports Deep Tissue Massage - Sports Dee…" at bounding box center [660, 265] width 219 height 83
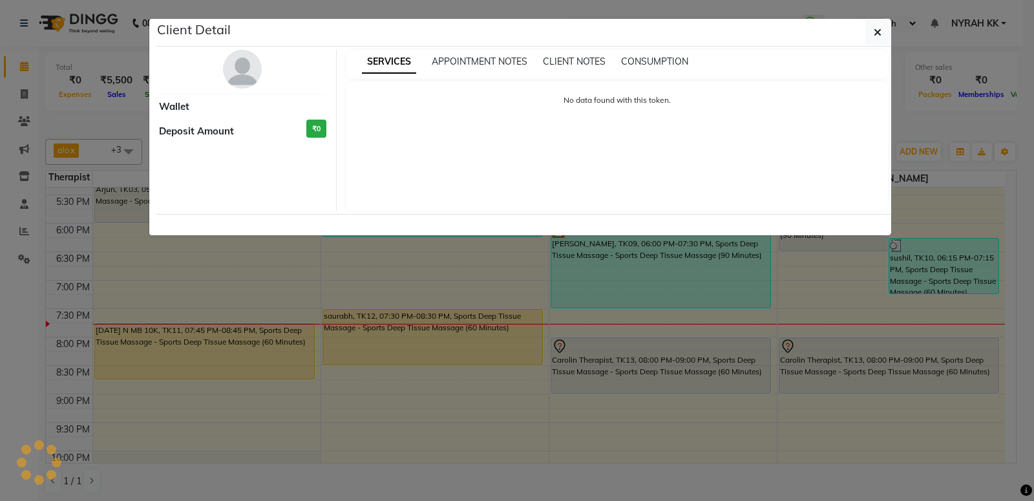
click at [696, 259] on ngb-modal-window "Client Detail Wallet Deposit Amount ₹0 SERVICES APPOINTMENT NOTES CLIENT NOTES …" at bounding box center [517, 250] width 1034 height 501
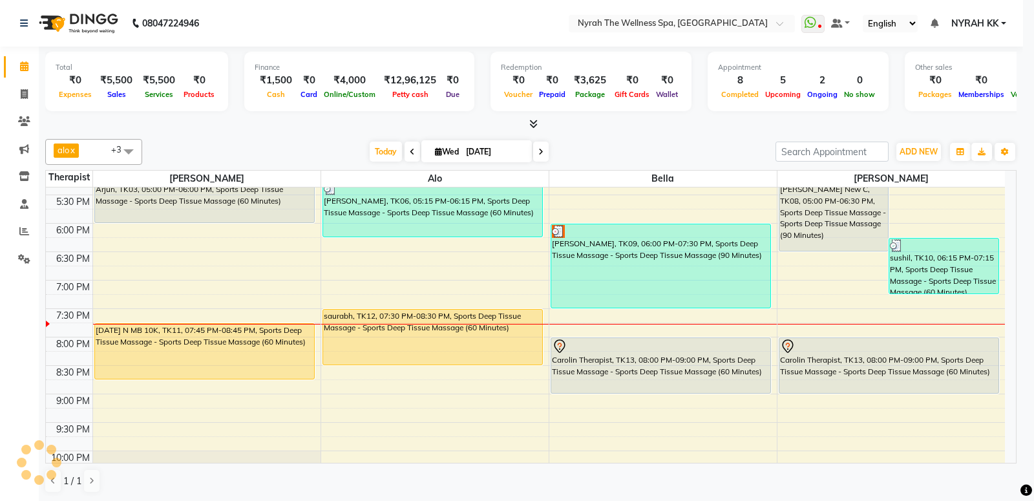
click at [696, 259] on ngb-modal-window "Client Detail Wallet Deposit Amount ₹0 SERVICES APPOINTMENT NOTES CLIENT NOTES …" at bounding box center [517, 250] width 1034 height 501
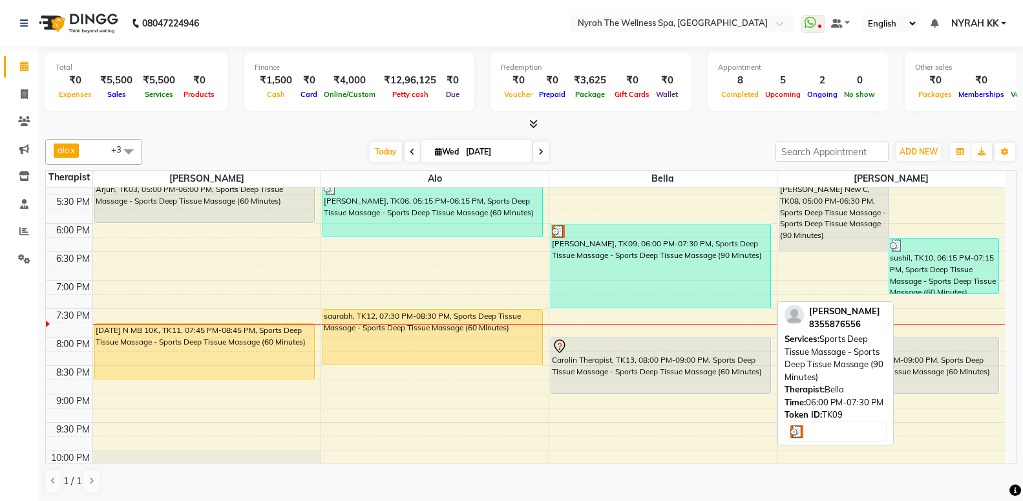
click at [695, 259] on div "[PERSON_NAME], TK09, 06:00 PM-07:30 PM, Sports Deep Tissue Massage - Sports Dee…" at bounding box center [660, 265] width 219 height 83
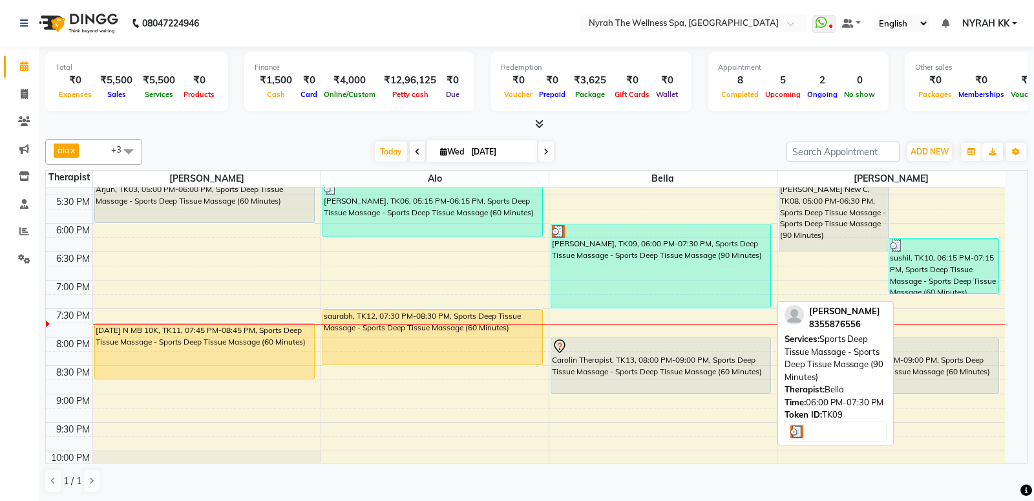
select select "3"
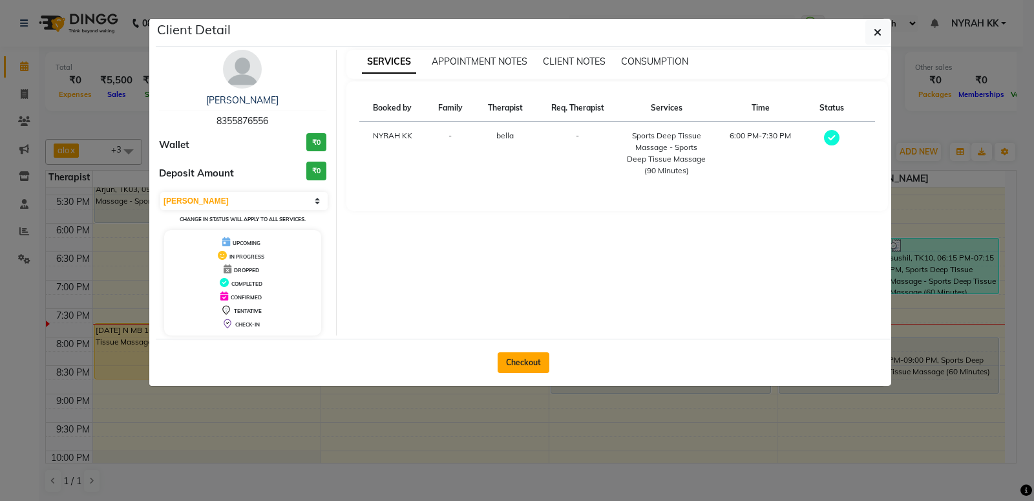
click at [526, 355] on button "Checkout" at bounding box center [524, 362] width 52 height 21
select select "service"
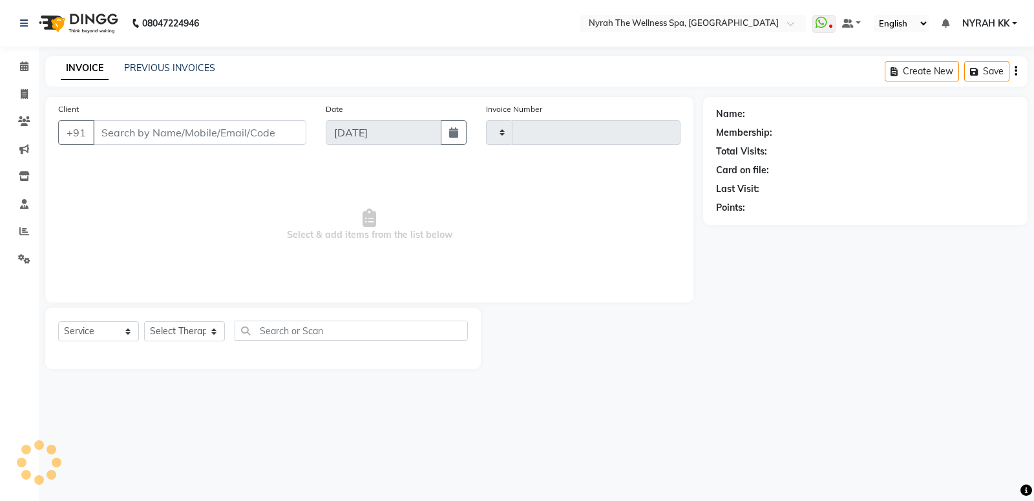
click at [967, 379] on main "INVOICE PREVIOUS INVOICES Create New Save Client +91 Date [DATE] Invoice Number…" at bounding box center [536, 222] width 995 height 332
click at [822, 316] on div "Name: Membership: Total Visits: Card on file: Last Visit: Points:" at bounding box center [870, 233] width 334 height 272
click at [822, 315] on div "Name: Membership: Total Visits: Card on file: Last Visit: Points:" at bounding box center [870, 233] width 334 height 272
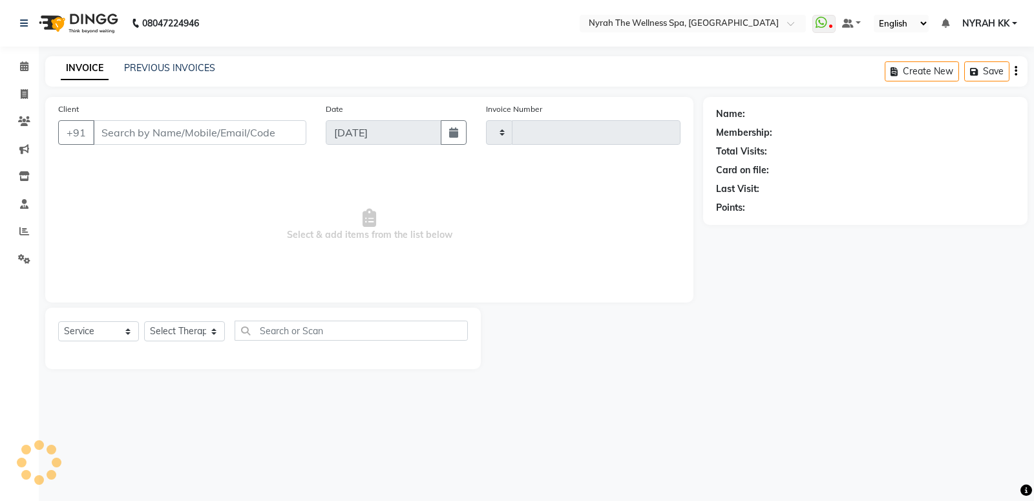
click at [822, 315] on div "Name: Membership: Total Visits: Card on file: Last Visit: Points:" at bounding box center [870, 233] width 334 height 272
drag, startPoint x: 781, startPoint y: 332, endPoint x: 868, endPoint y: 351, distance: 88.6
click at [787, 330] on div "Name: Membership: Total Visits: Card on file: Last Visit: Points:" at bounding box center [870, 233] width 334 height 272
drag, startPoint x: 868, startPoint y: 351, endPoint x: 856, endPoint y: 338, distance: 17.8
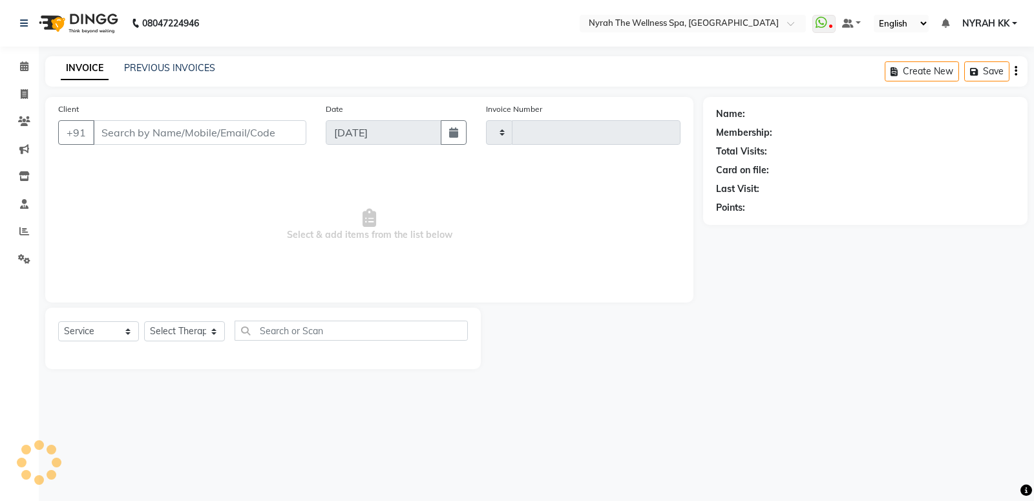
click at [867, 350] on div "Name: Membership: Total Visits: Card on file: Last Visit: Points:" at bounding box center [870, 233] width 334 height 272
click at [856, 338] on div "Name: Membership: Total Visits: Card on file: Last Visit: Points:" at bounding box center [870, 233] width 334 height 272
click at [874, 344] on div "Name: Membership: Total Visits: Card on file: Last Visit: Points:" at bounding box center [870, 233] width 334 height 272
type input "1484"
select select "555"
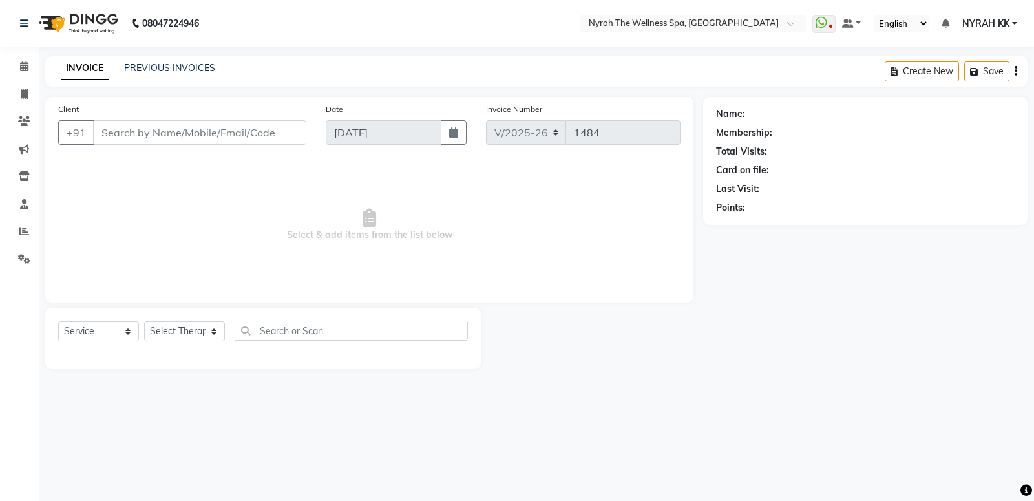
click at [840, 317] on div "Name: Membership: Total Visits: Card on file: Last Visit: Points:" at bounding box center [870, 233] width 334 height 272
type input "83******56"
select select "61444"
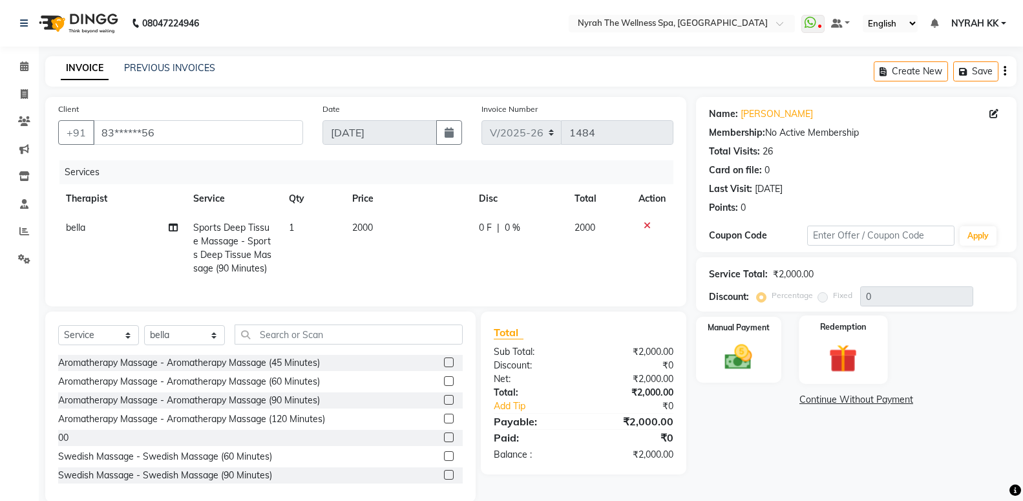
click at [849, 358] on img at bounding box center [843, 359] width 46 height 36
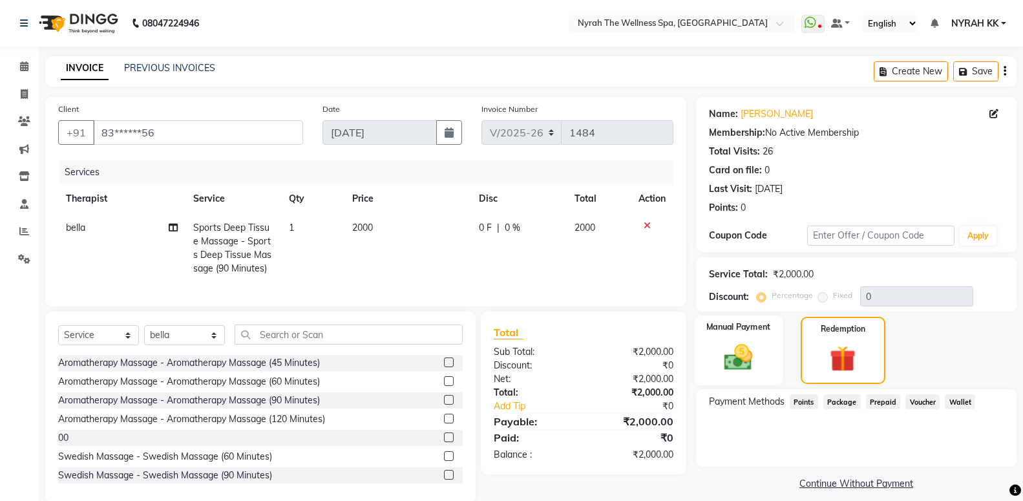
click at [761, 344] on img at bounding box center [738, 357] width 46 height 33
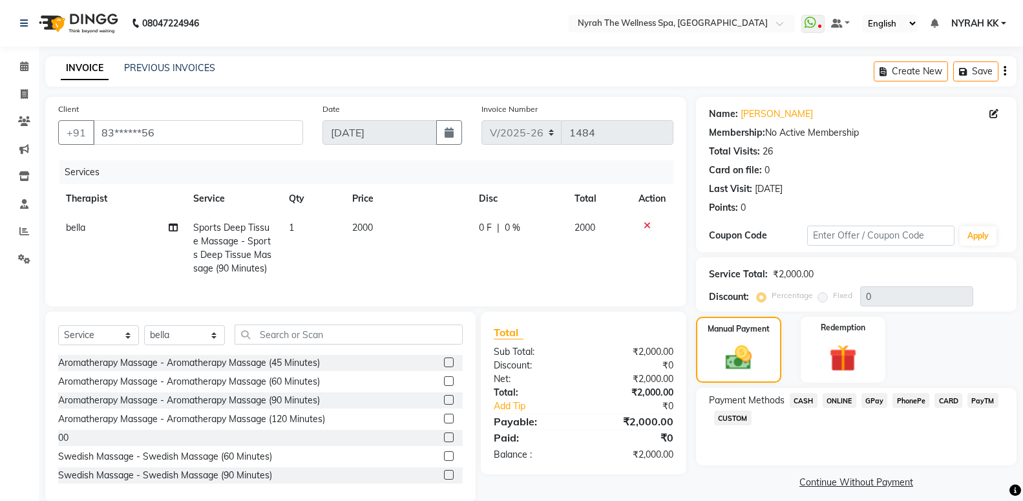
click at [882, 398] on span "GPay" at bounding box center [874, 400] width 26 height 15
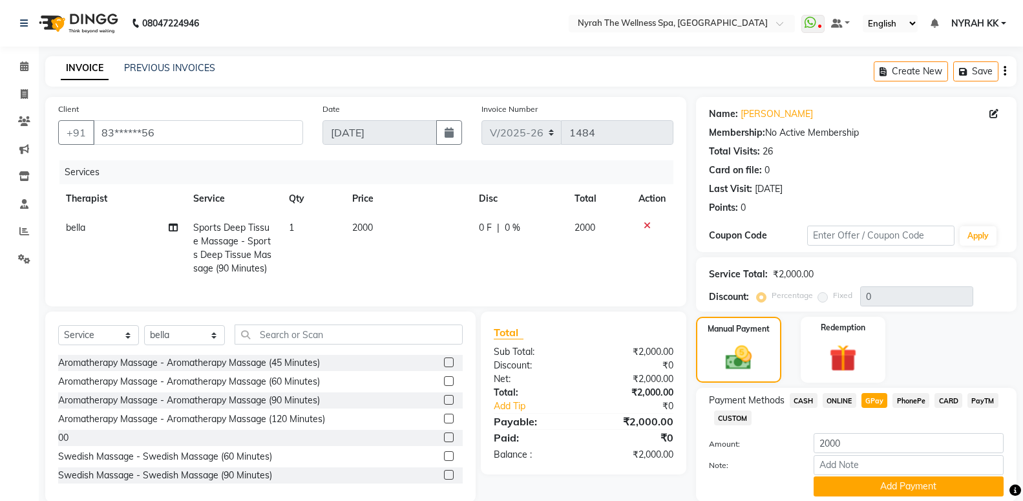
scroll to position [46, 0]
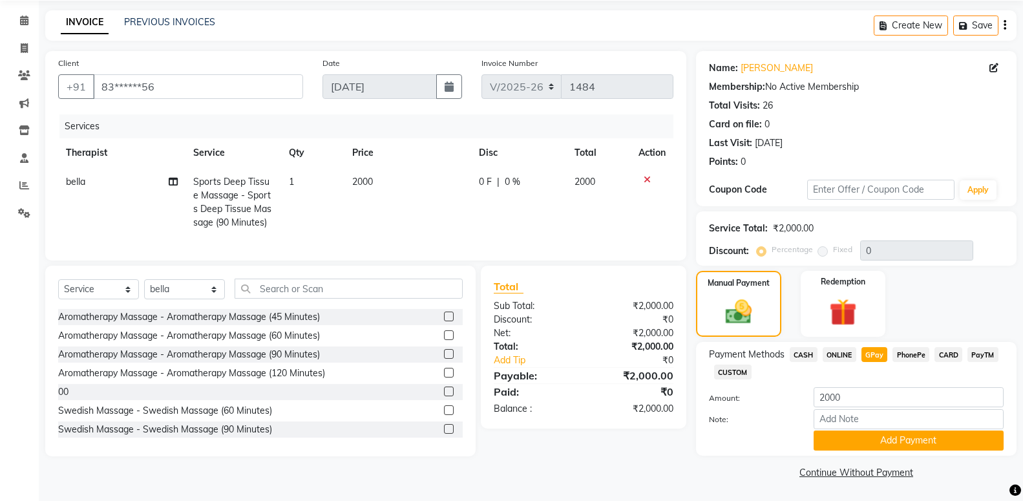
click at [808, 353] on span "CASH" at bounding box center [804, 354] width 28 height 15
click at [892, 446] on button "Add Payment" at bounding box center [909, 440] width 190 height 20
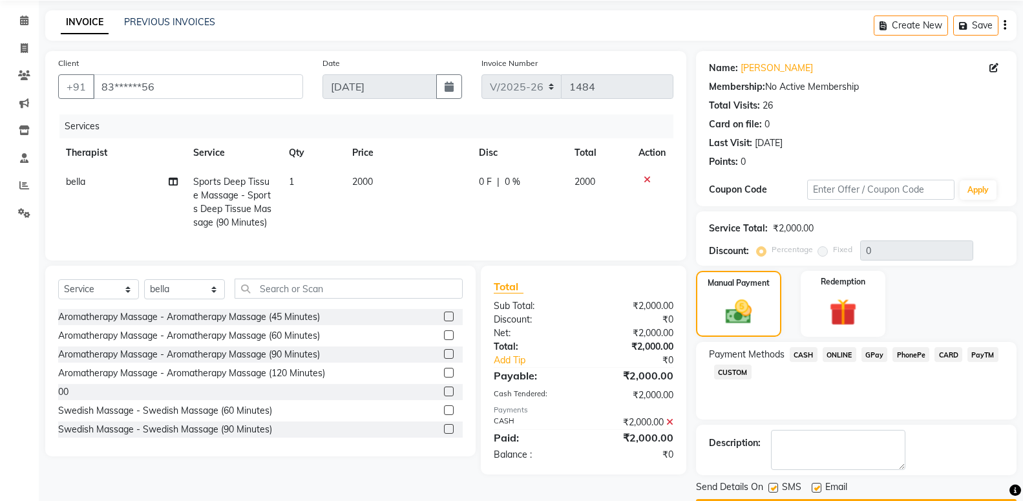
scroll to position [83, 0]
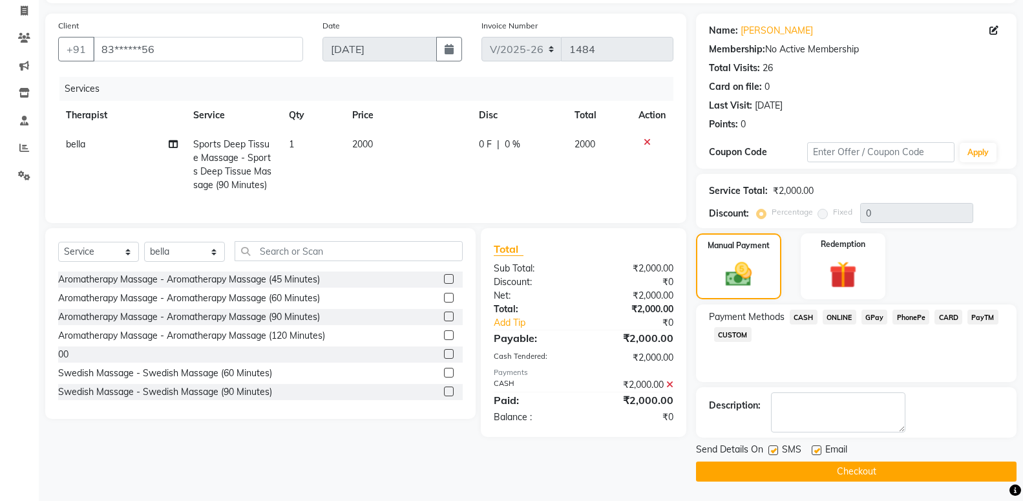
click at [775, 466] on button "Checkout" at bounding box center [856, 471] width 321 height 20
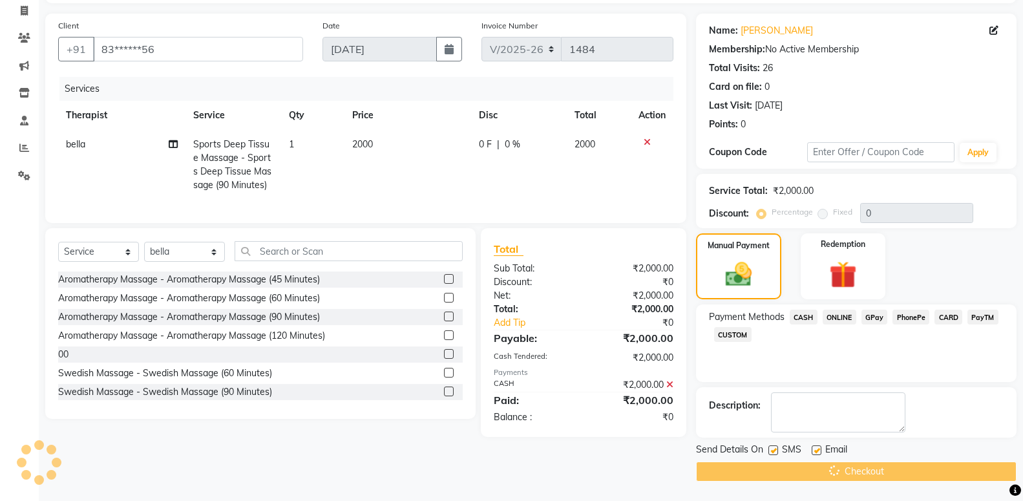
scroll to position [0, 0]
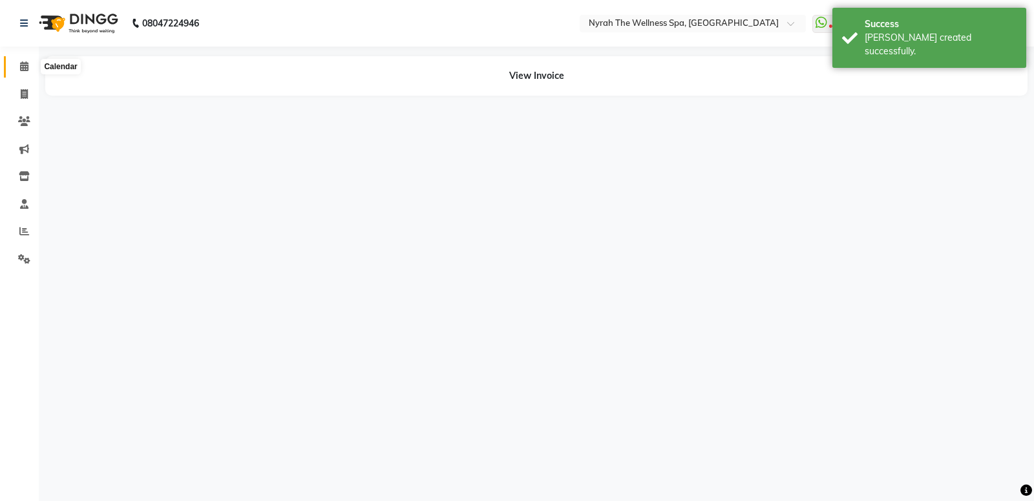
click at [30, 68] on span at bounding box center [24, 66] width 23 height 15
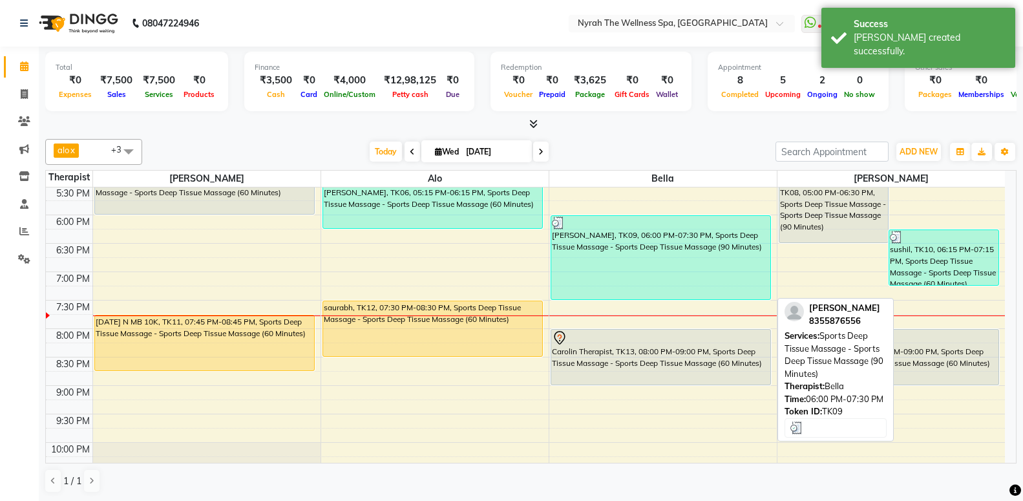
scroll to position [489, 0]
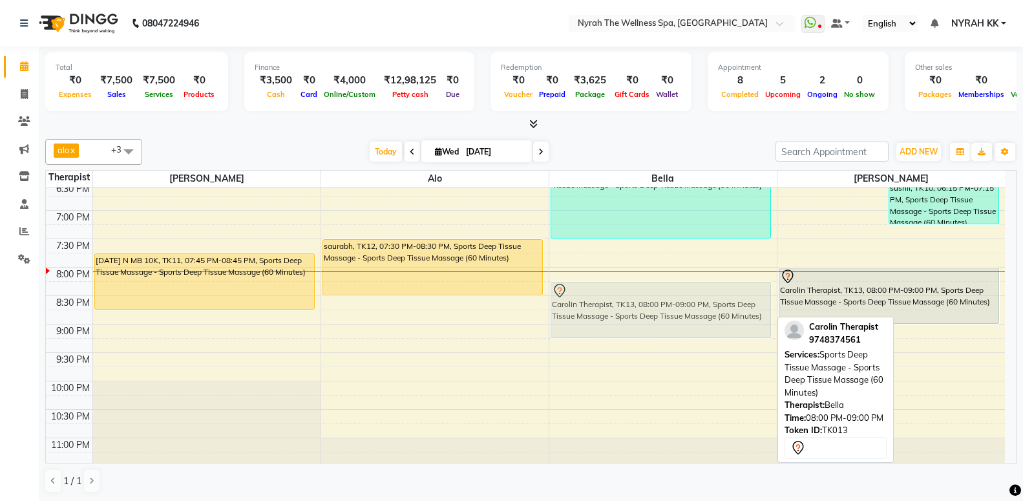
click at [671, 314] on div "[PERSON_NAME] C MB, TK07, 04:00 PM-05:00 PM, Sports Deep Tissue Massage - Sport…" at bounding box center [662, 96] width 227 height 795
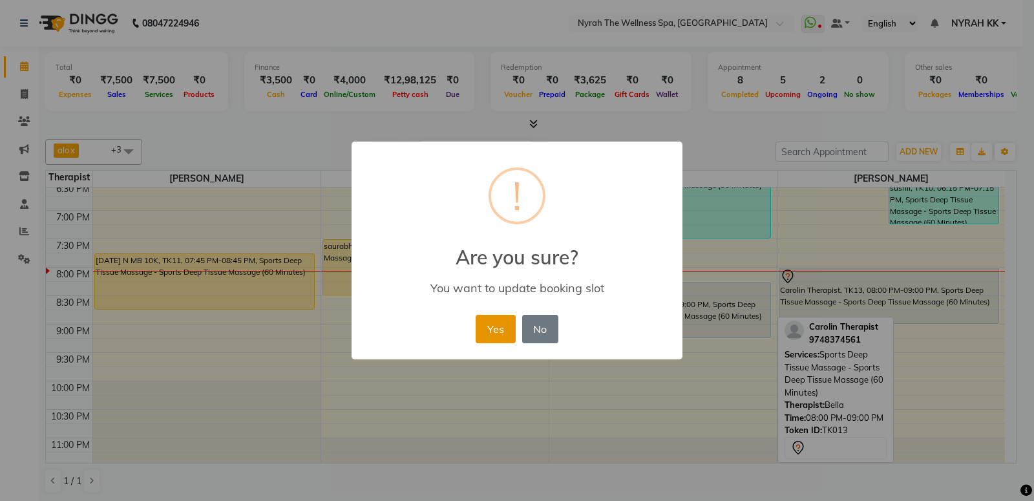
click at [512, 324] on button "Yes" at bounding box center [495, 329] width 39 height 28
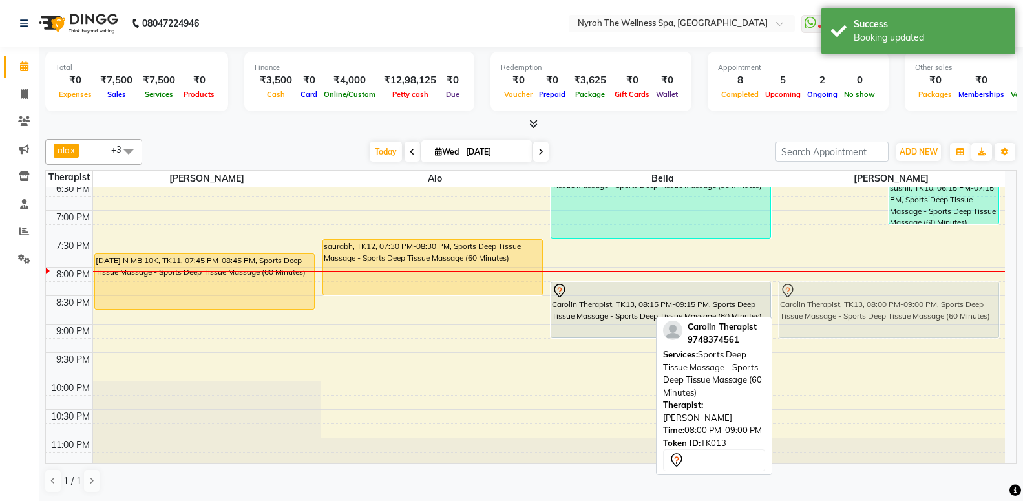
click at [892, 303] on div "[PERSON_NAME] New C, TK08, 05:00 PM-06:30 PM, Sports Deep Tissue Massage - Spor…" at bounding box center [891, 96] width 228 height 795
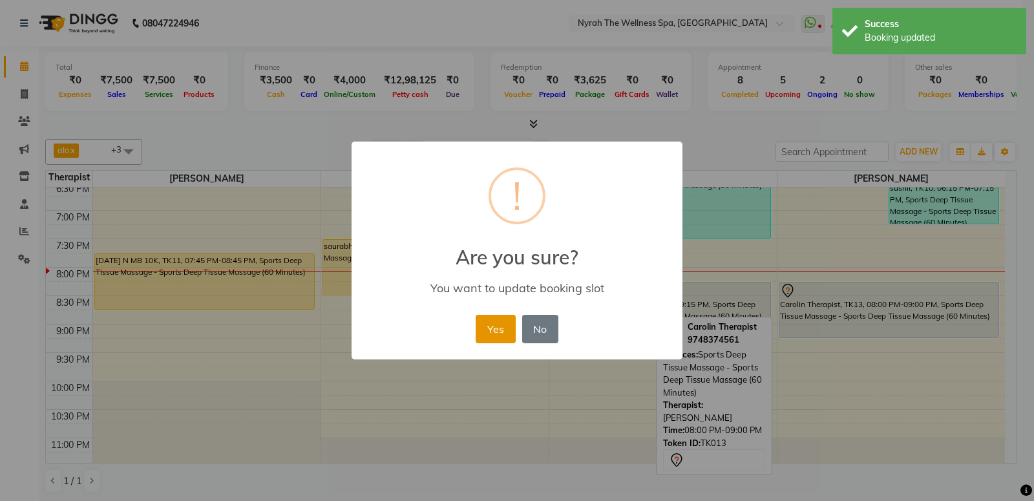
click at [509, 328] on button "Yes" at bounding box center [495, 329] width 39 height 28
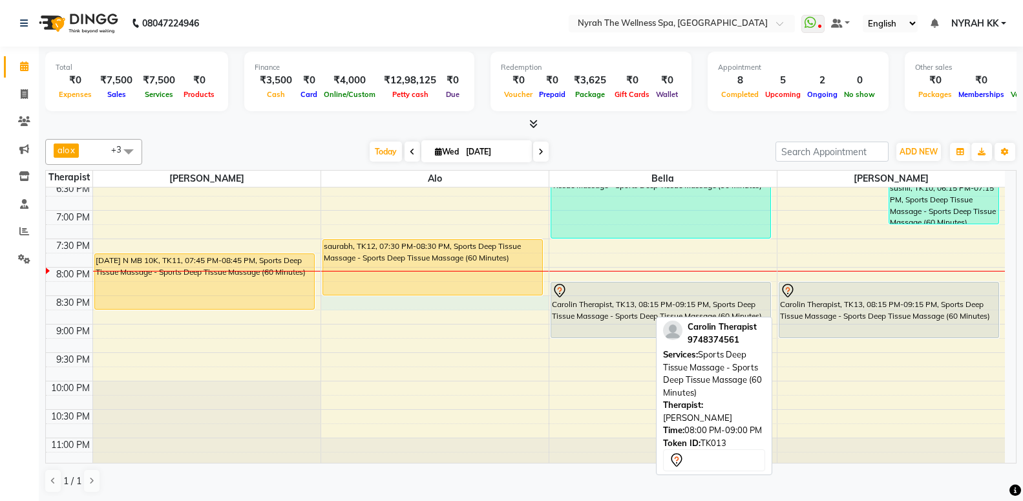
click at [501, 307] on div "10:00 AM 10:30 AM 11:00 AM 11:30 AM 12:00 PM 12:30 PM 1:00 PM 1:30 PM 2:00 PM 2…" at bounding box center [525, 96] width 959 height 795
select select "64211"
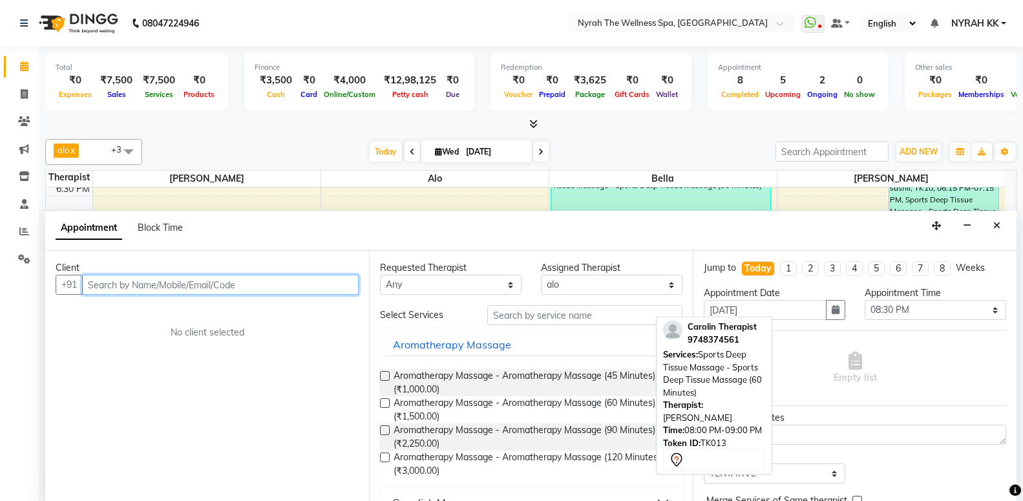
click at [197, 286] on input "text" at bounding box center [220, 285] width 277 height 20
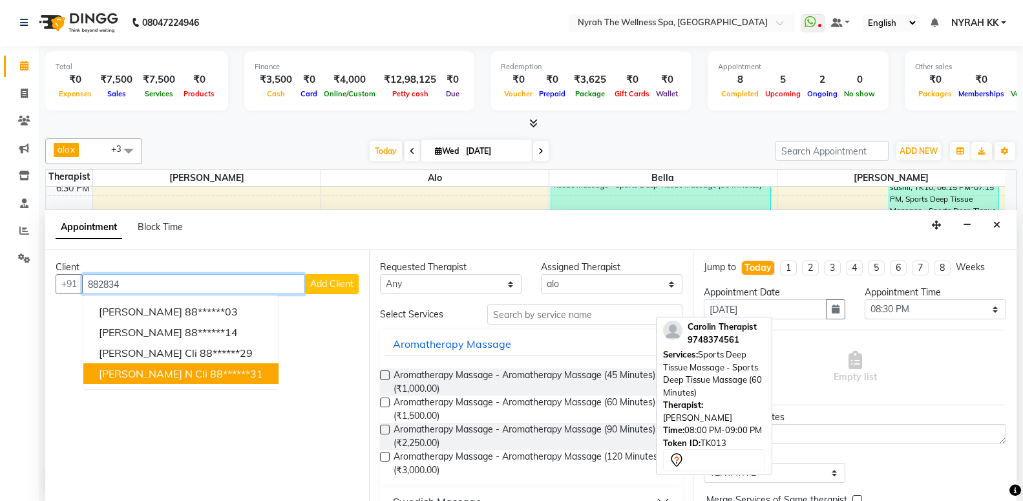
click at [175, 383] on button "[PERSON_NAME] 88******31" at bounding box center [180, 373] width 195 height 21
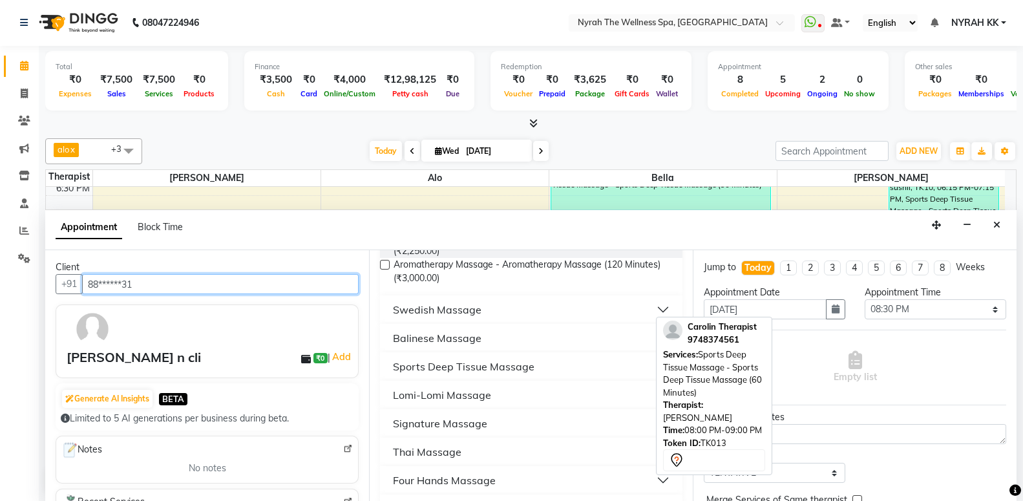
scroll to position [209, 0]
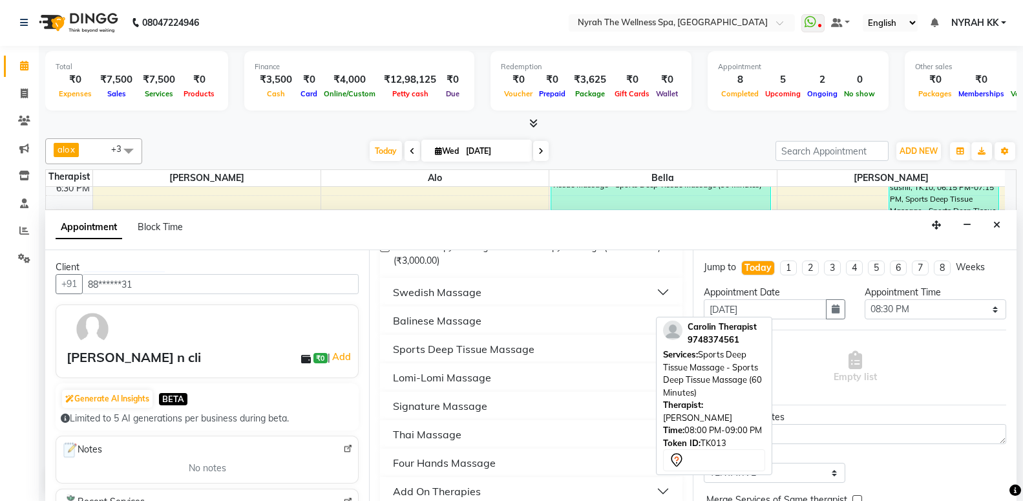
click at [478, 342] on div "Sports Deep Tissue Massage" at bounding box center [464, 349] width 142 height 16
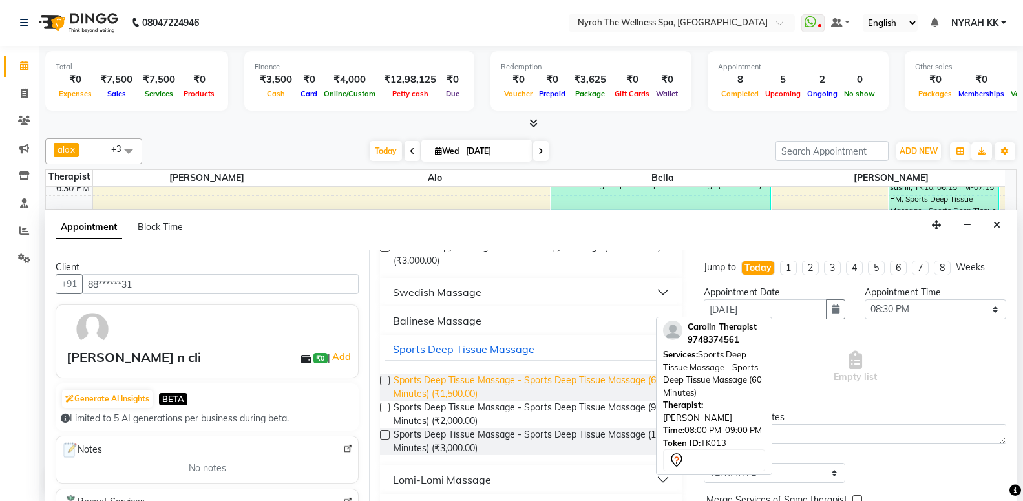
click at [485, 382] on span "Sports Deep Tissue Massage - Sports Deep Tissue Massage (60 Minutes) (₹1,500.00)" at bounding box center [533, 386] width 279 height 27
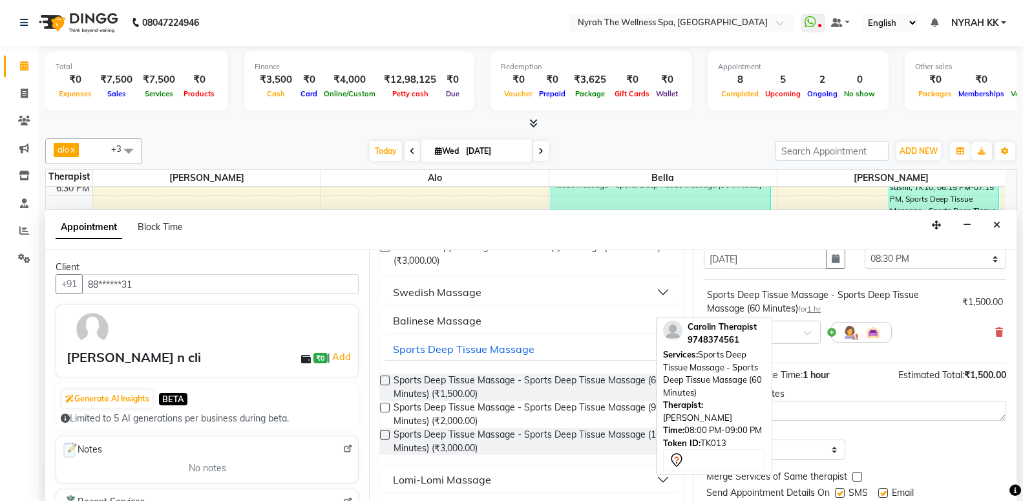
scroll to position [90, 0]
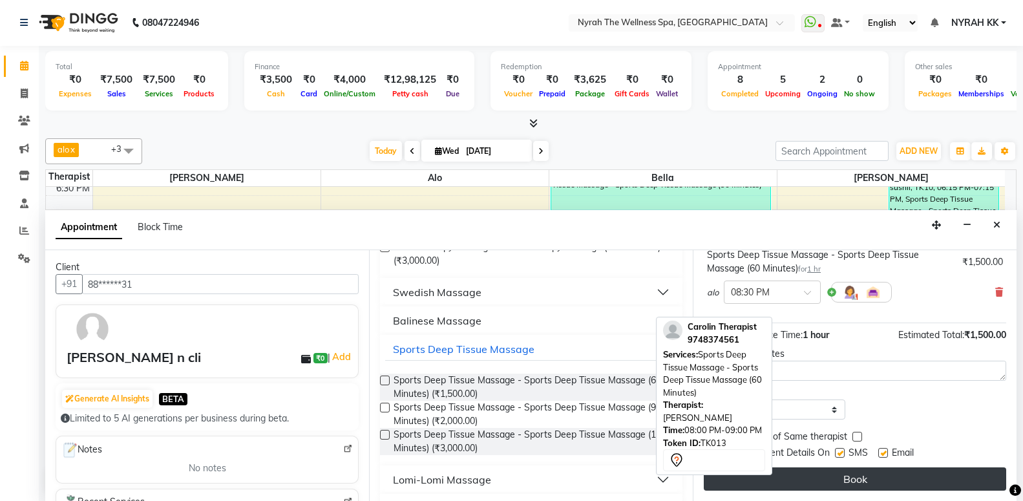
click at [822, 481] on button "Book" at bounding box center [855, 478] width 302 height 23
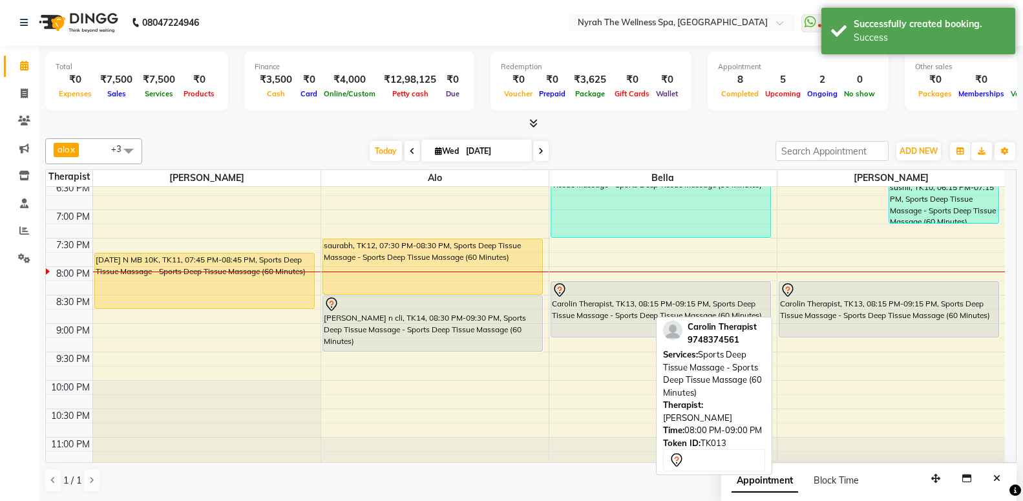
scroll to position [0, 0]
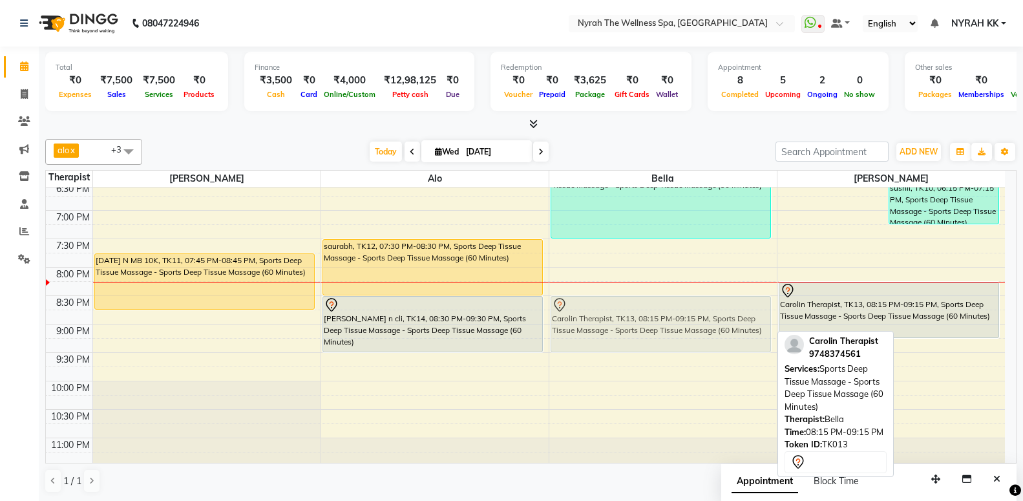
drag, startPoint x: 741, startPoint y: 295, endPoint x: 743, endPoint y: 306, distance: 11.8
click at [743, 306] on div "[PERSON_NAME] C MB, TK07, 04:00 PM-05:00 PM, Sports Deep Tissue Massage - Sport…" at bounding box center [662, 96] width 227 height 795
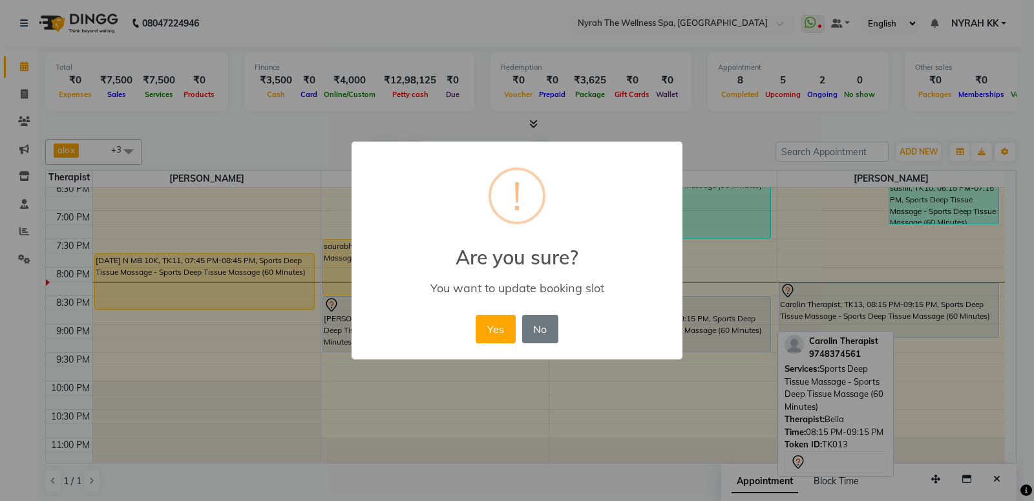
drag, startPoint x: 501, startPoint y: 335, endPoint x: 550, endPoint y: 314, distance: 52.7
click at [503, 335] on button "Yes" at bounding box center [495, 329] width 39 height 28
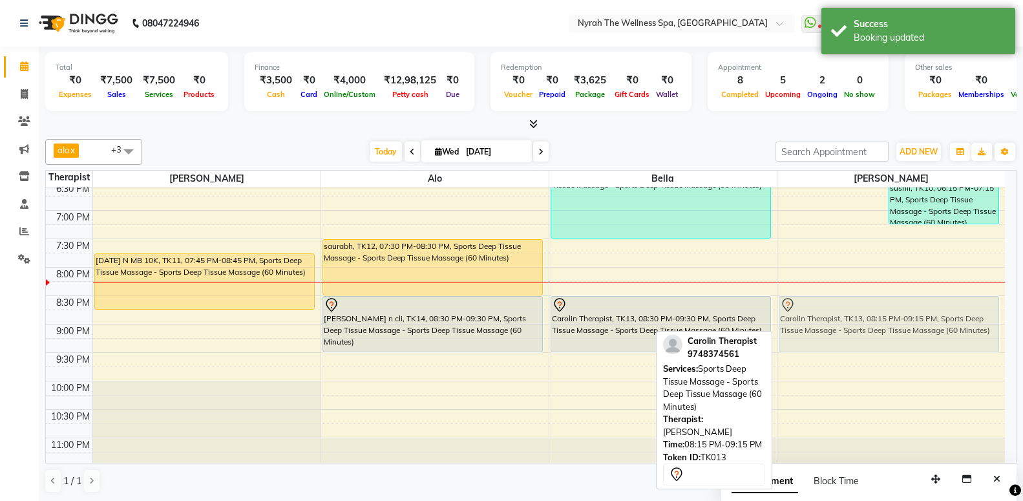
click at [842, 302] on div "[PERSON_NAME] New C, TK08, 05:00 PM-06:30 PM, Sports Deep Tissue Massage - Spor…" at bounding box center [891, 96] width 228 height 795
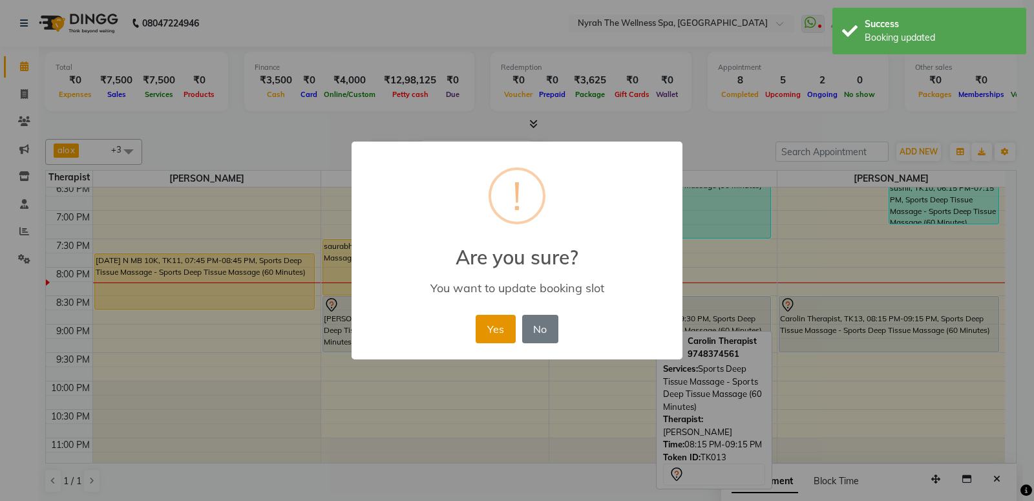
click at [487, 326] on button "Yes" at bounding box center [495, 329] width 39 height 28
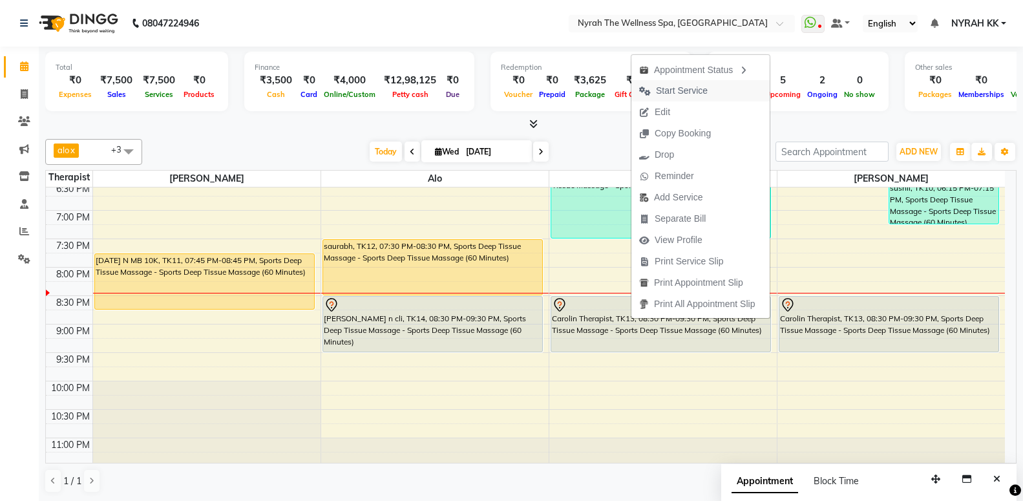
click at [674, 89] on span "Start Service" at bounding box center [682, 91] width 52 height 14
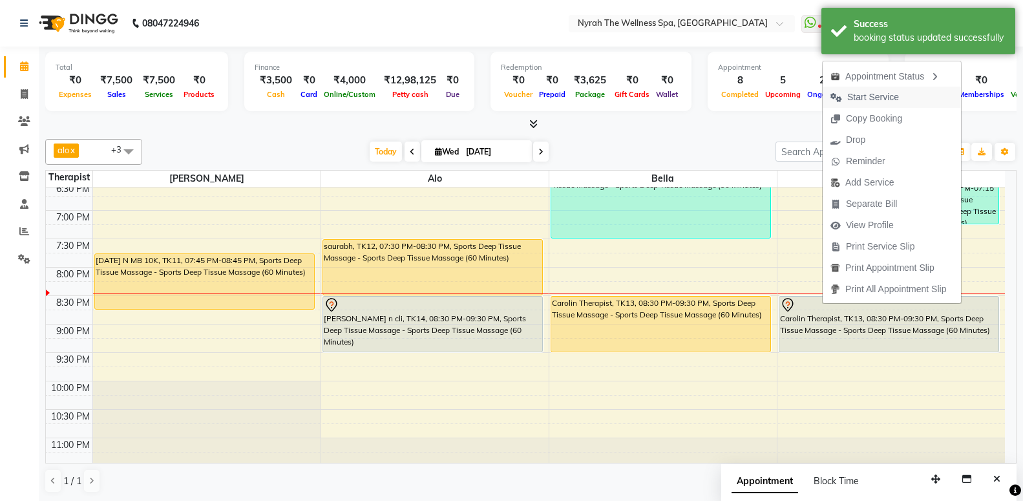
click at [858, 96] on span "Start Service" at bounding box center [873, 97] width 52 height 14
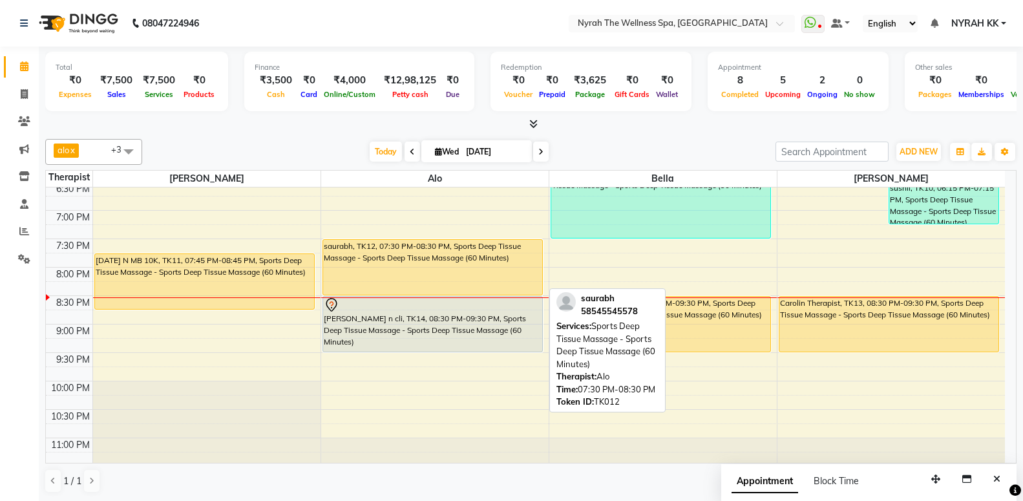
click at [364, 249] on div "saurabh, TK12, 07:30 PM-08:30 PM, Sports Deep Tissue Massage - Sports Deep Tiss…" at bounding box center [432, 267] width 219 height 55
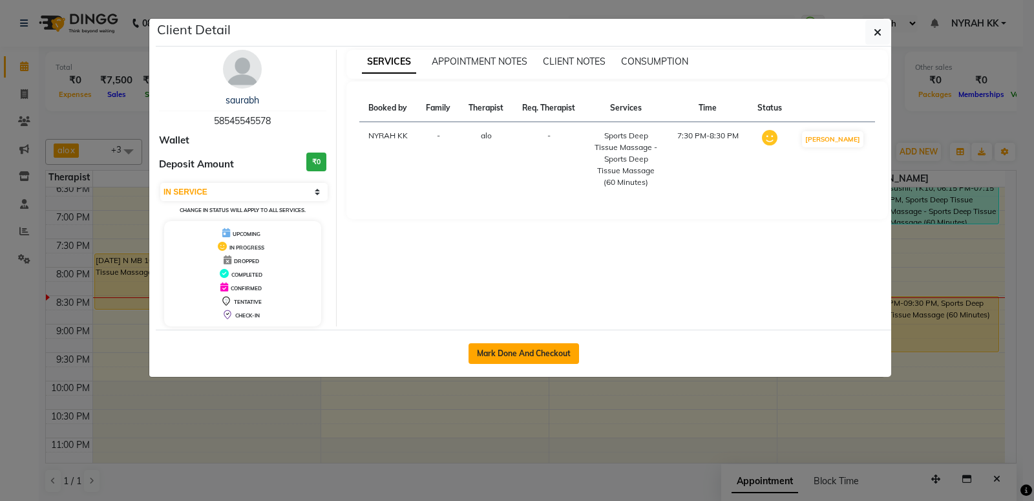
click at [490, 347] on button "Mark Done And Checkout" at bounding box center [523, 353] width 110 height 21
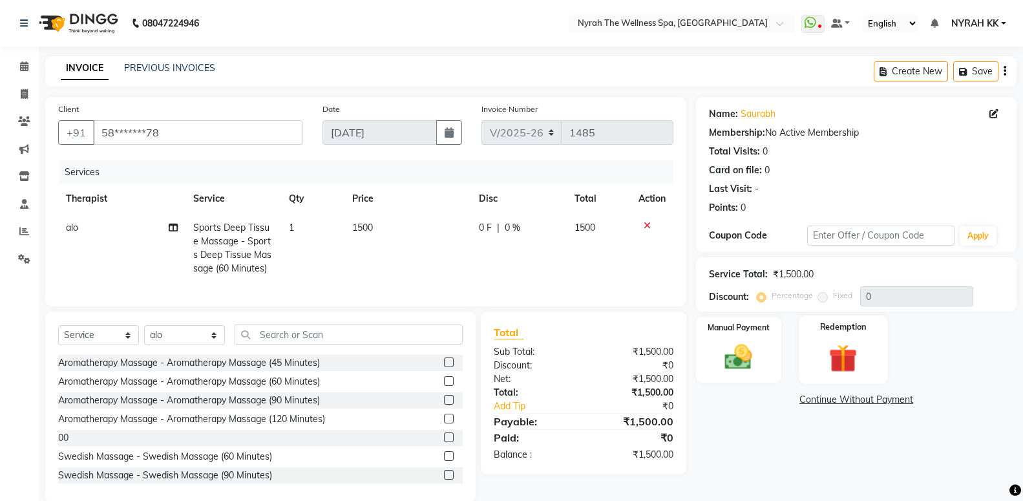
click at [814, 372] on div "Redemption" at bounding box center [843, 349] width 89 height 69
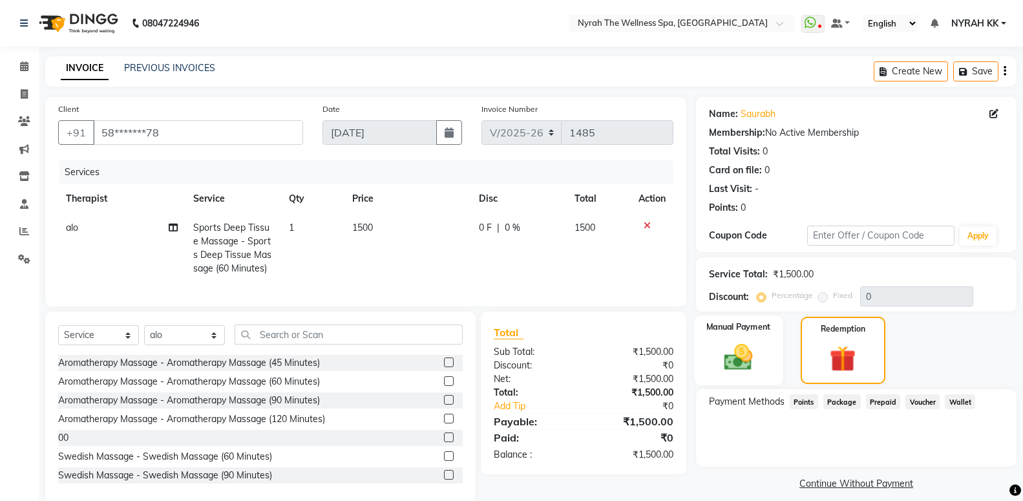
click at [717, 340] on div "Manual Payment" at bounding box center [738, 350] width 89 height 70
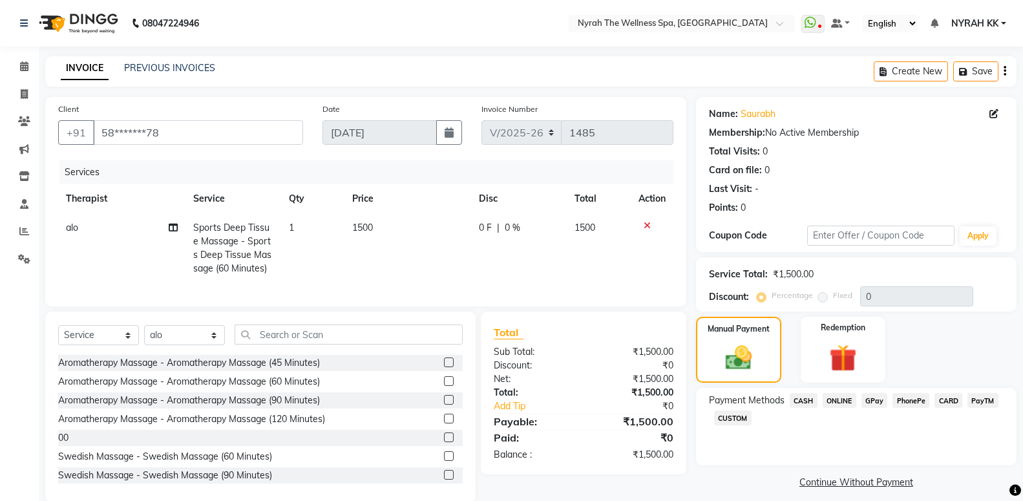
click at [879, 405] on span "GPay" at bounding box center [874, 400] width 26 height 15
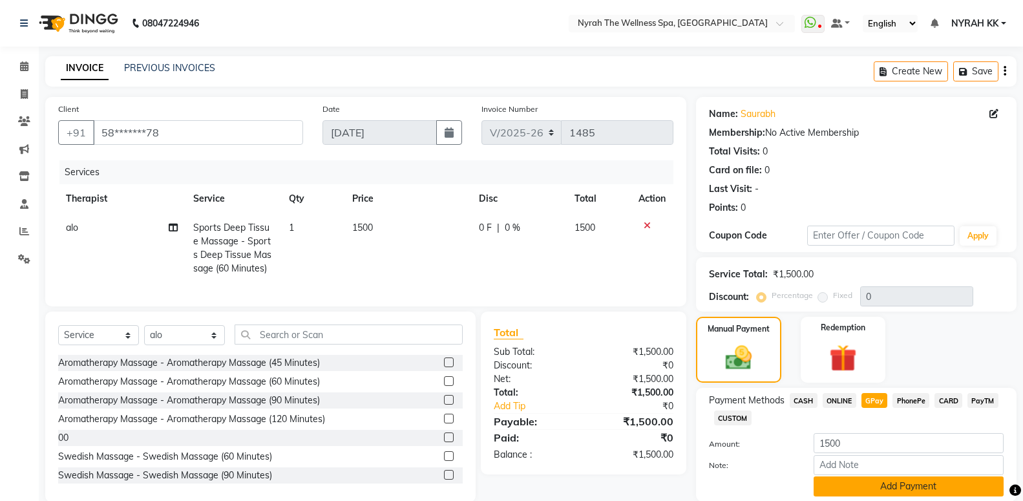
scroll to position [46, 0]
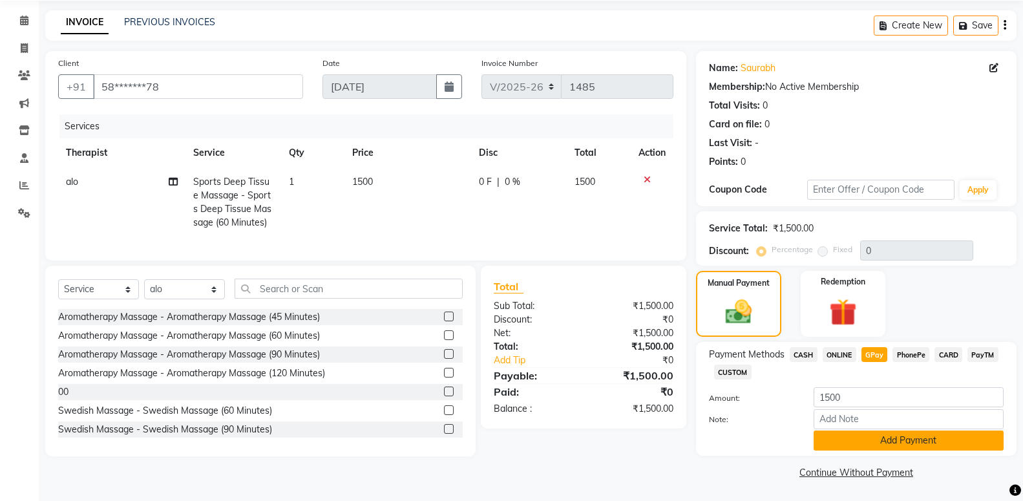
click at [867, 436] on button "Add Payment" at bounding box center [909, 440] width 190 height 20
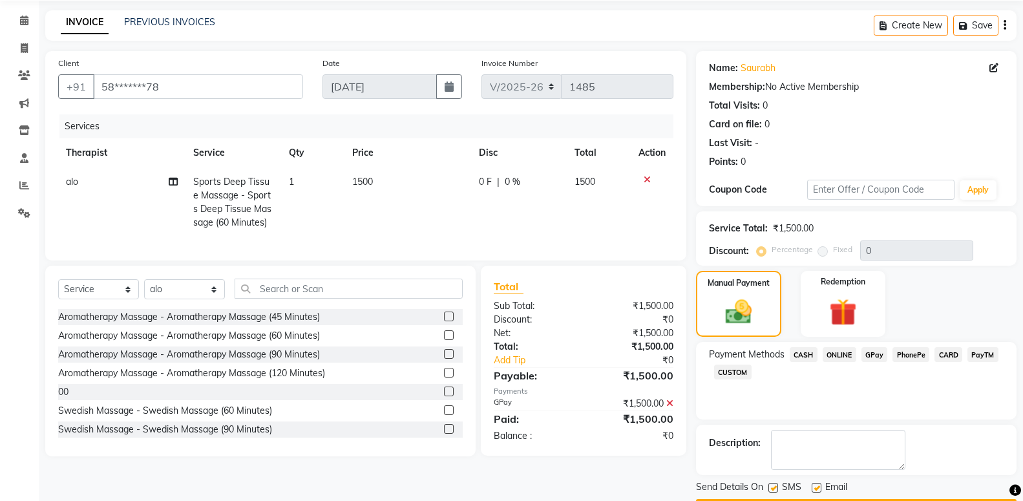
scroll to position [83, 0]
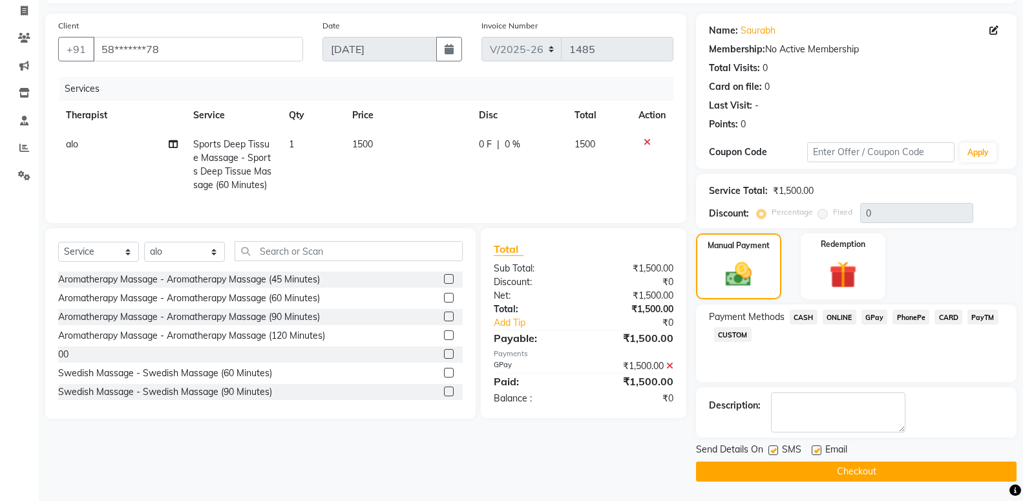
click at [772, 451] on label at bounding box center [773, 450] width 10 height 10
click at [772, 451] on input "checkbox" at bounding box center [772, 451] width 8 height 8
click at [784, 478] on button "Checkout" at bounding box center [856, 471] width 321 height 20
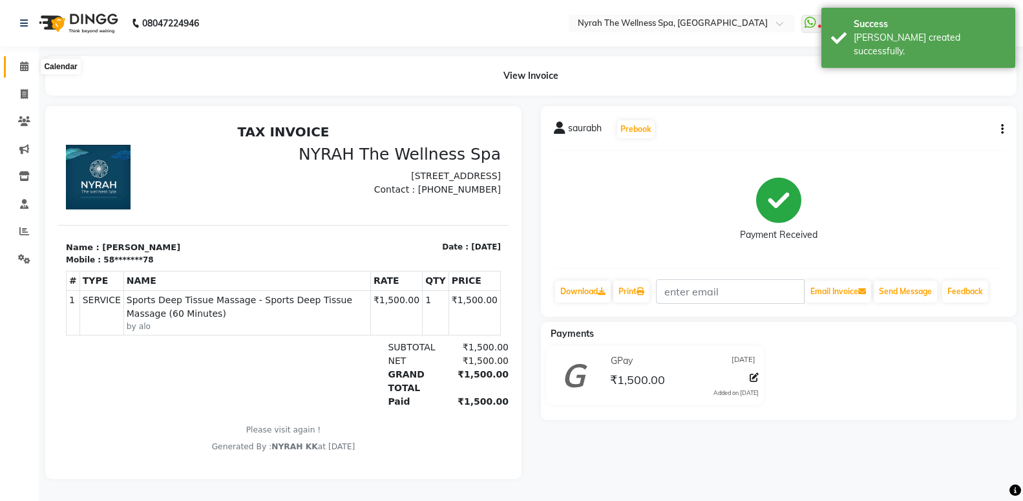
click at [19, 71] on span at bounding box center [24, 66] width 23 height 15
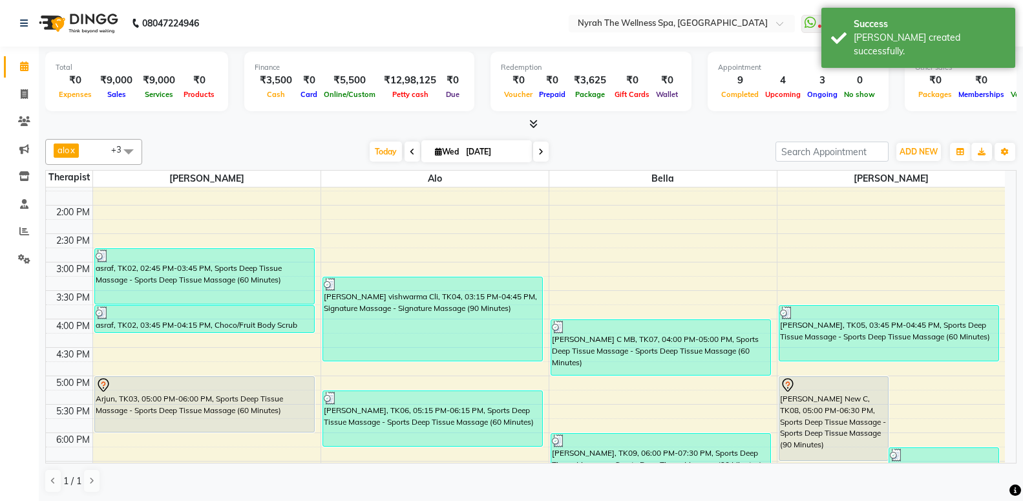
scroll to position [419, 0]
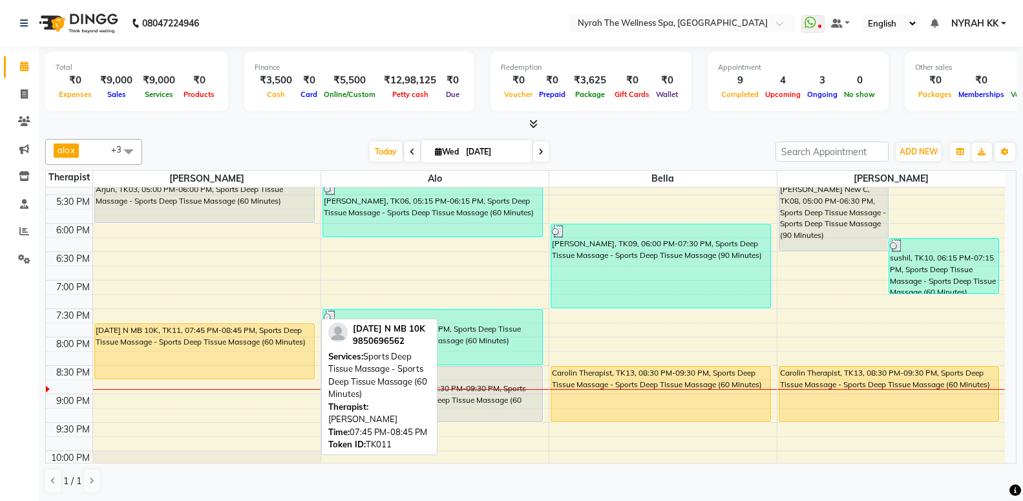
click at [207, 356] on div "[DATE] N MB 10K, TK11, 07:45 PM-08:45 PM, Sports Deep Tissue Massage - Sports D…" at bounding box center [204, 351] width 219 height 55
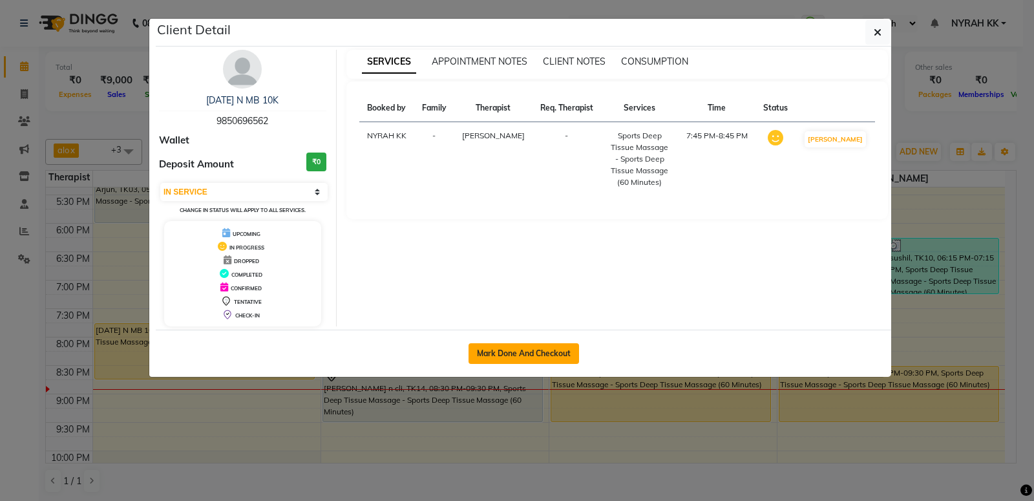
click at [499, 359] on button "Mark Done And Checkout" at bounding box center [523, 353] width 110 height 21
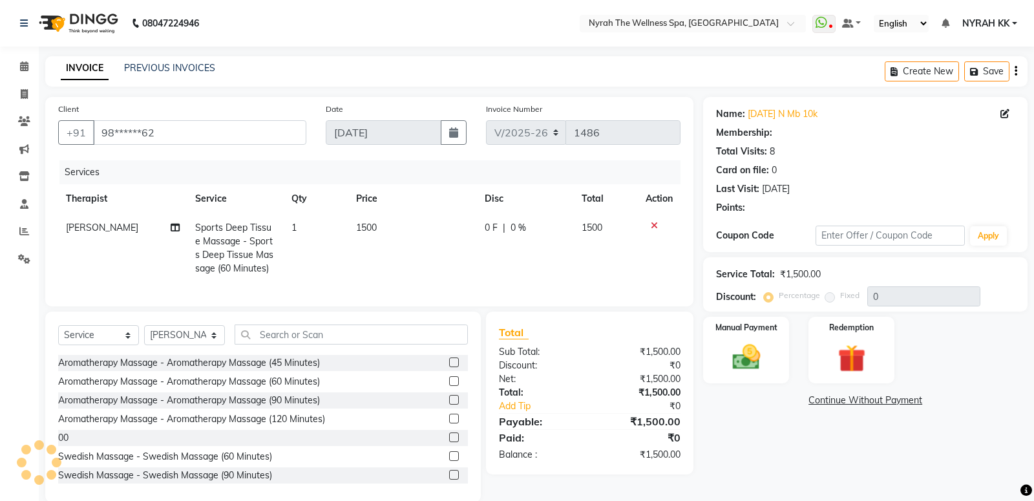
click at [853, 340] on div "Redemption" at bounding box center [851, 350] width 86 height 67
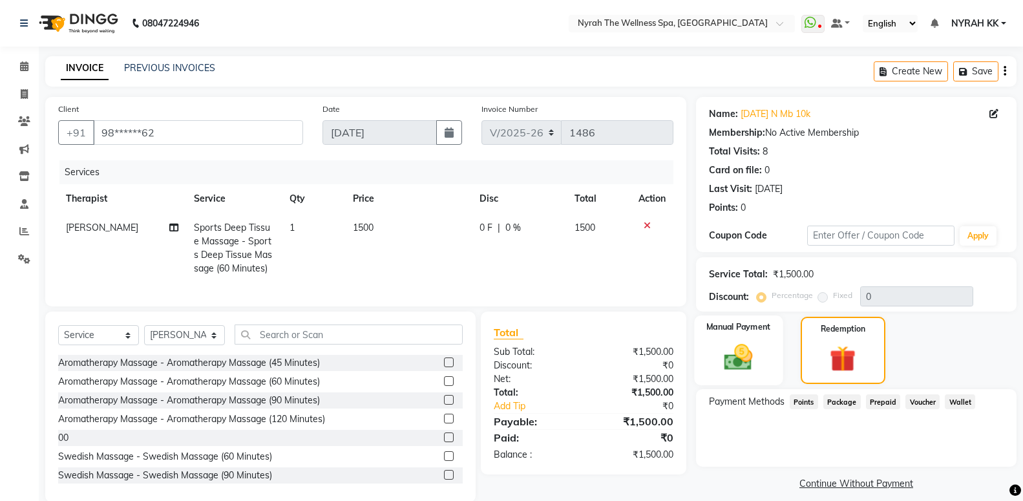
click at [737, 361] on img at bounding box center [738, 357] width 46 height 33
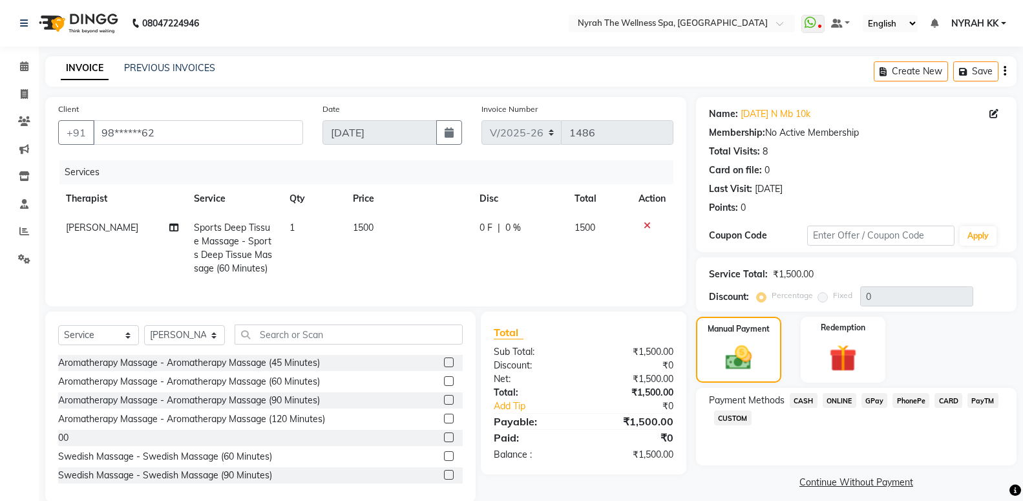
click at [878, 405] on span "GPay" at bounding box center [874, 400] width 26 height 15
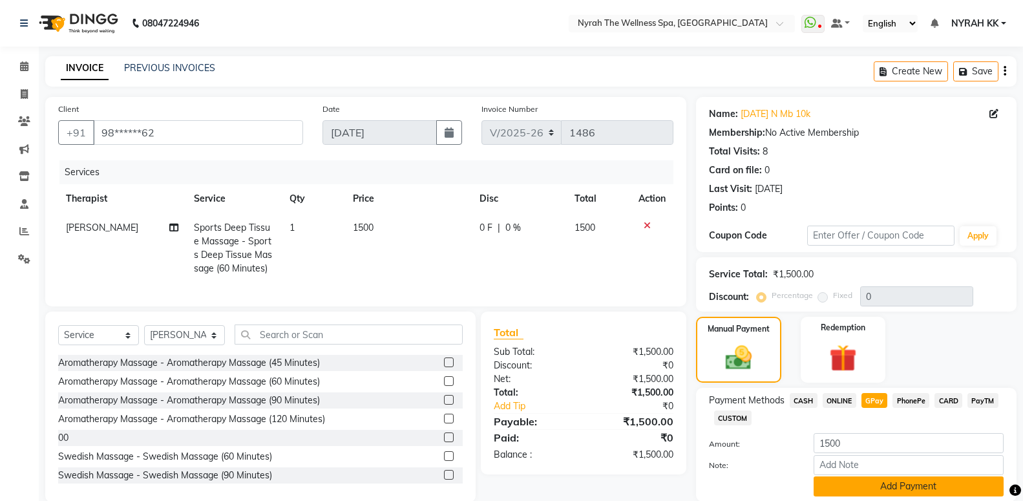
scroll to position [46, 0]
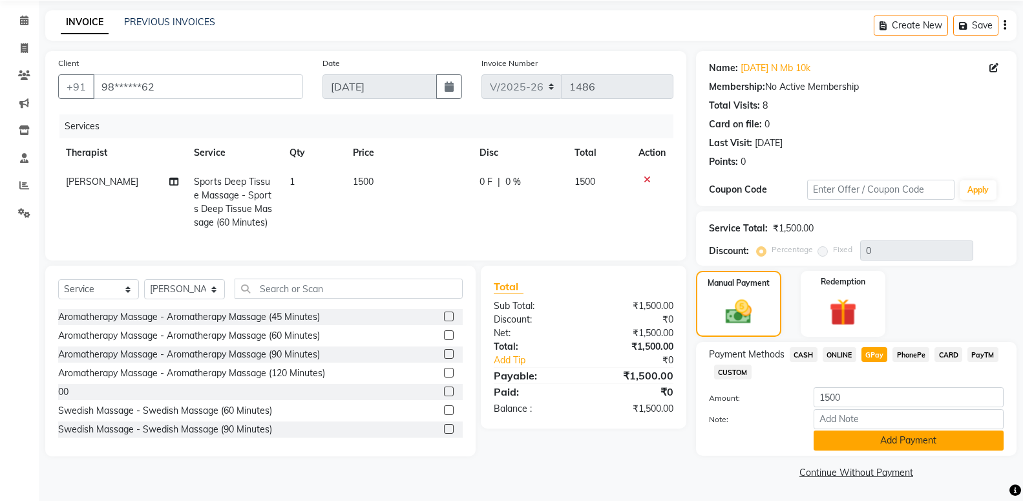
click at [879, 445] on button "Add Payment" at bounding box center [909, 440] width 190 height 20
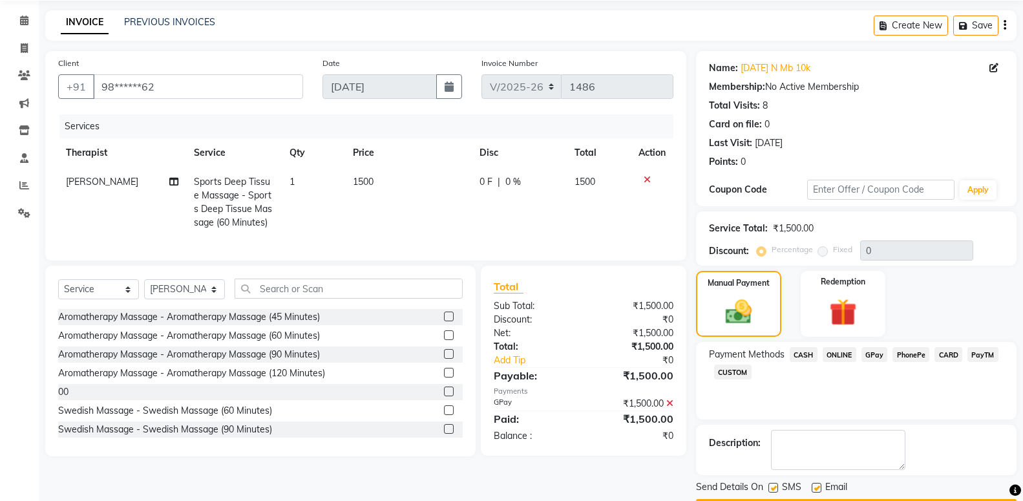
scroll to position [83, 0]
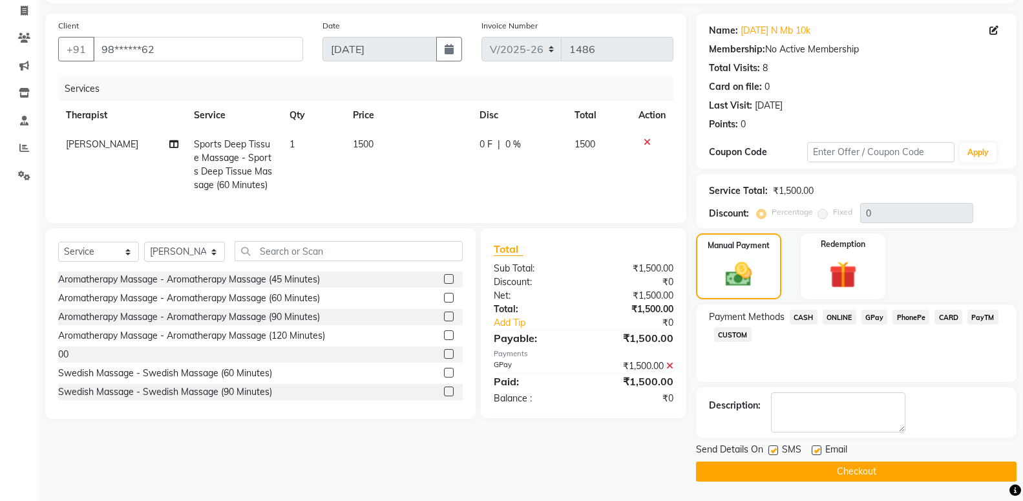
click at [777, 452] on label at bounding box center [773, 450] width 10 height 10
click at [777, 452] on input "checkbox" at bounding box center [772, 451] width 8 height 8
click at [773, 462] on button "Checkout" at bounding box center [856, 471] width 321 height 20
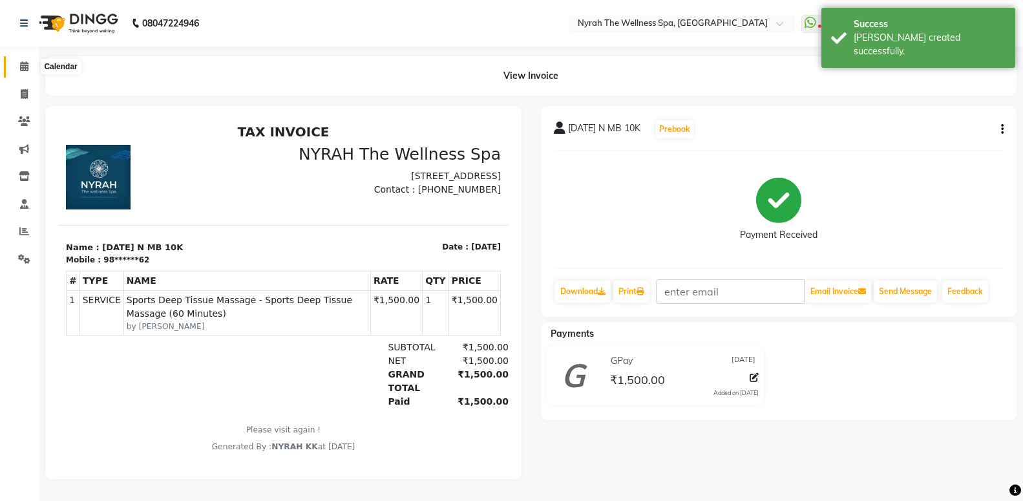
click at [19, 68] on span at bounding box center [24, 66] width 23 height 15
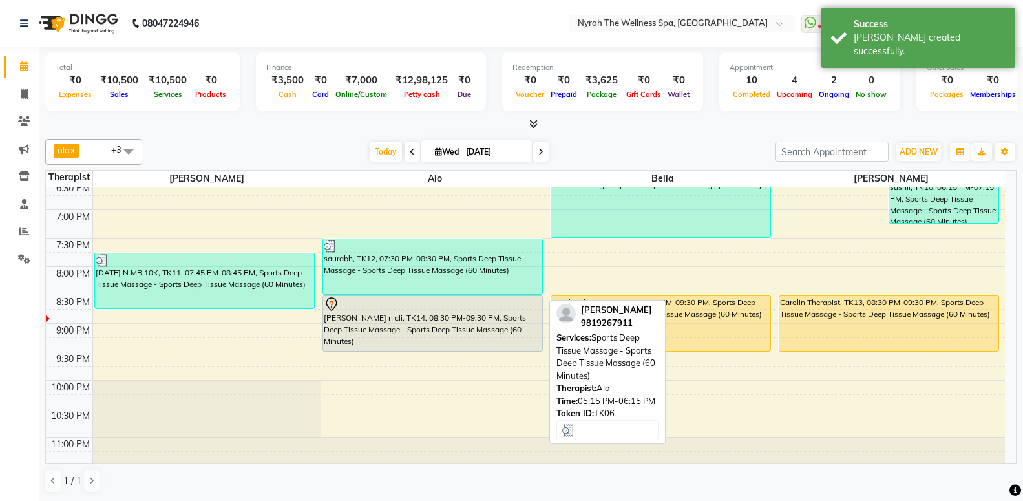
scroll to position [520, 0]
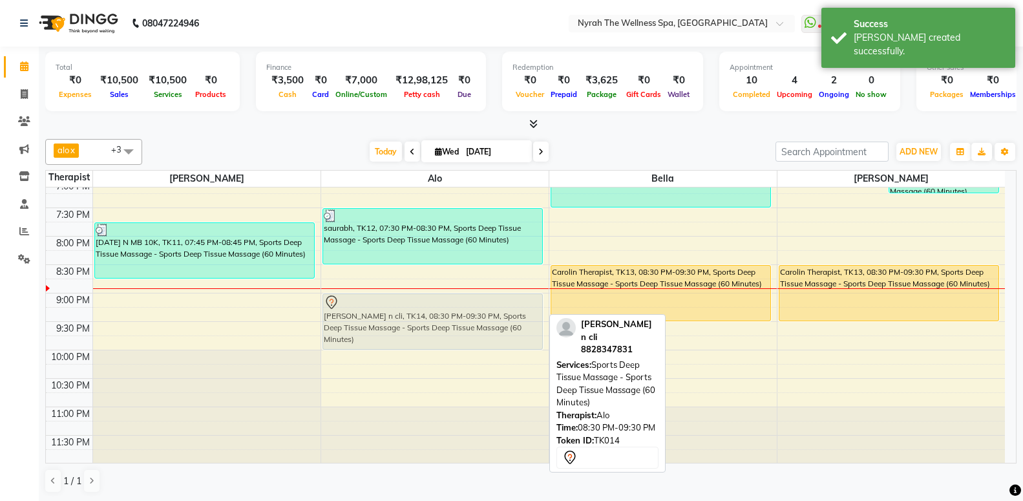
drag, startPoint x: 375, startPoint y: 280, endPoint x: 373, endPoint y: 312, distance: 31.7
click at [373, 312] on div "[PERSON_NAME], TK01, 09:45 AM-11:15 AM, Sports Deep Tissue Massage - Sports Dee…" at bounding box center [434, 65] width 227 height 795
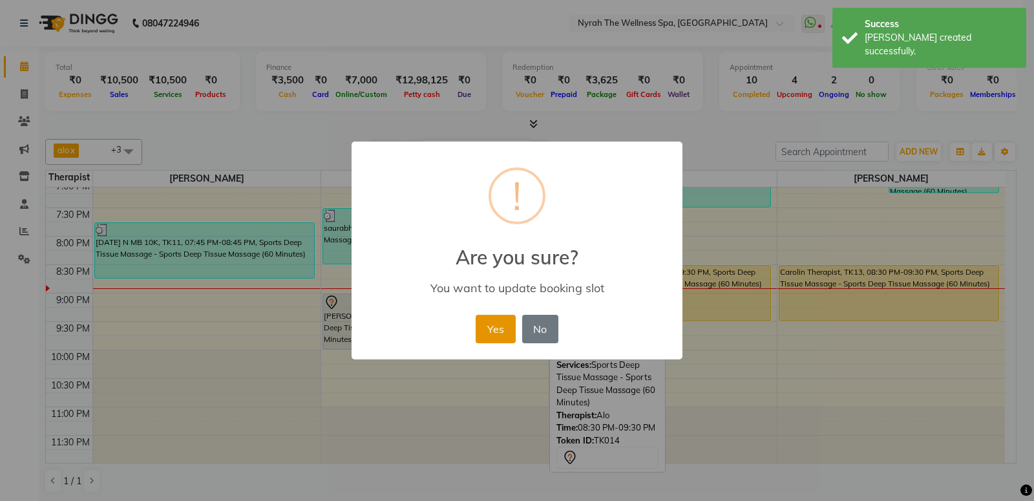
click at [485, 319] on button "Yes" at bounding box center [495, 329] width 39 height 28
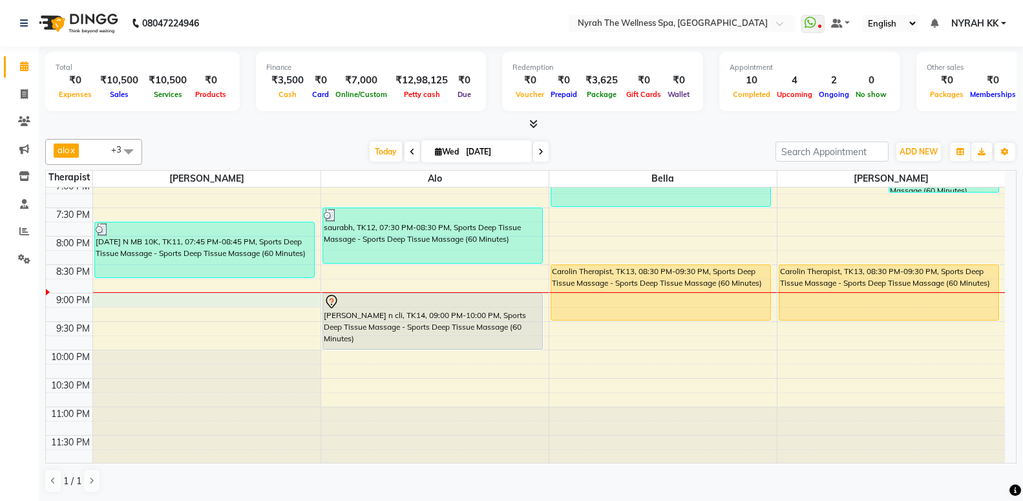
click at [160, 302] on div "10:00 AM 10:30 AM 11:00 AM 11:30 AM 12:00 PM 12:30 PM 1:00 PM 1:30 PM 2:00 PM 2…" at bounding box center [525, 65] width 959 height 795
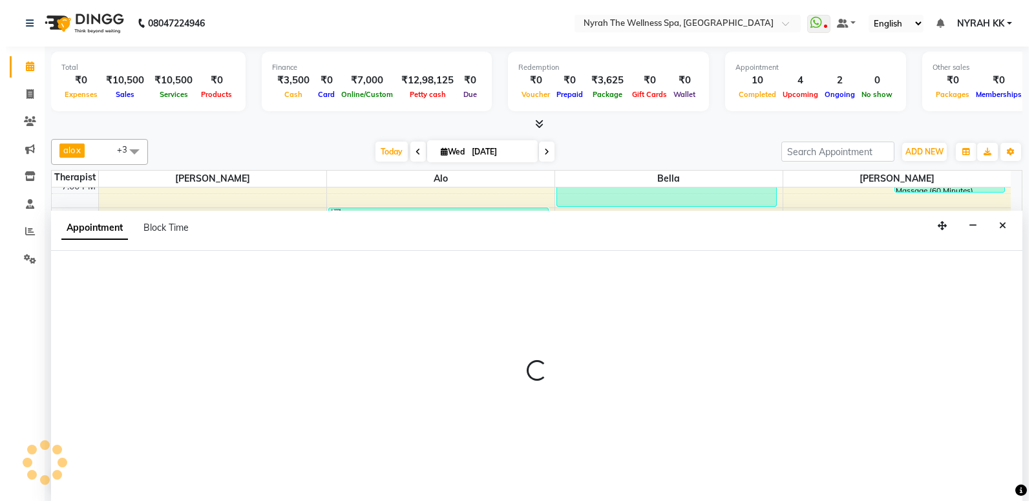
scroll to position [1, 0]
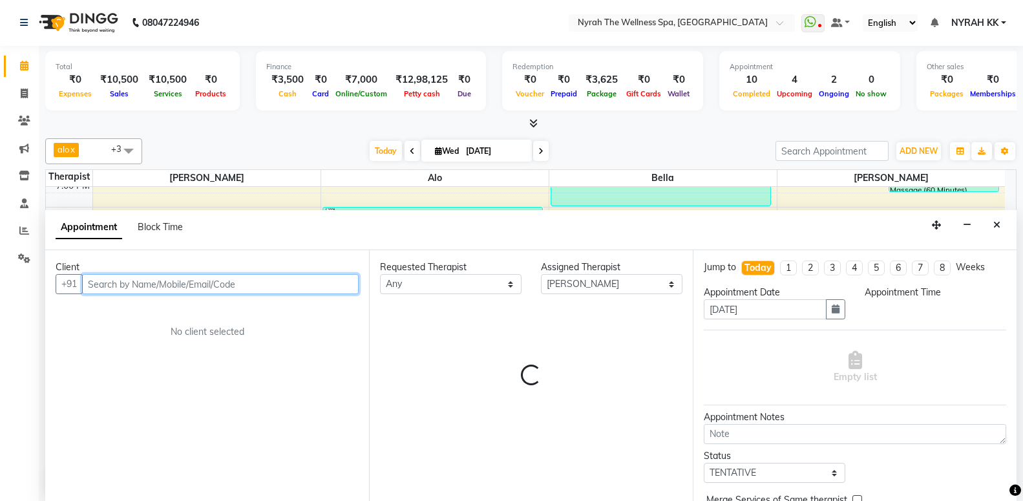
click at [172, 281] on input "text" at bounding box center [220, 284] width 277 height 20
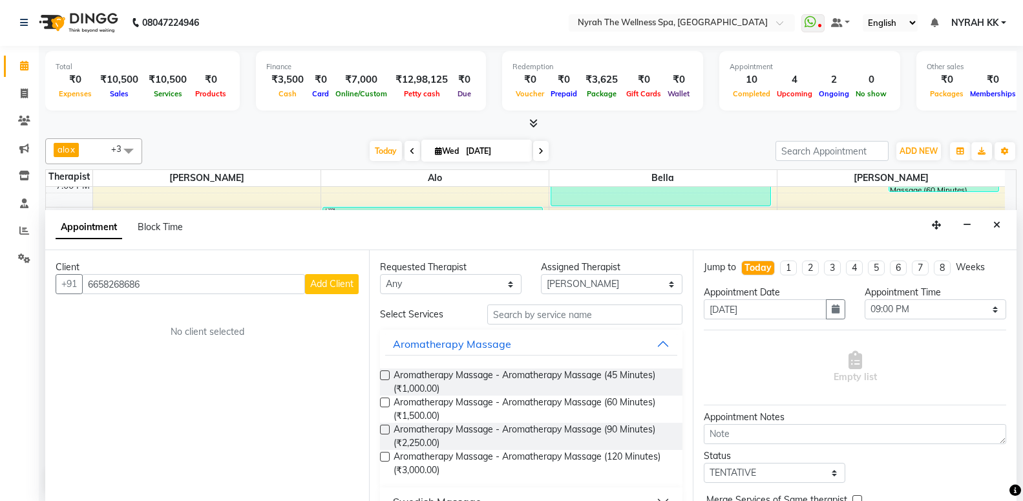
click at [321, 284] on span "Add Client" at bounding box center [331, 284] width 43 height 12
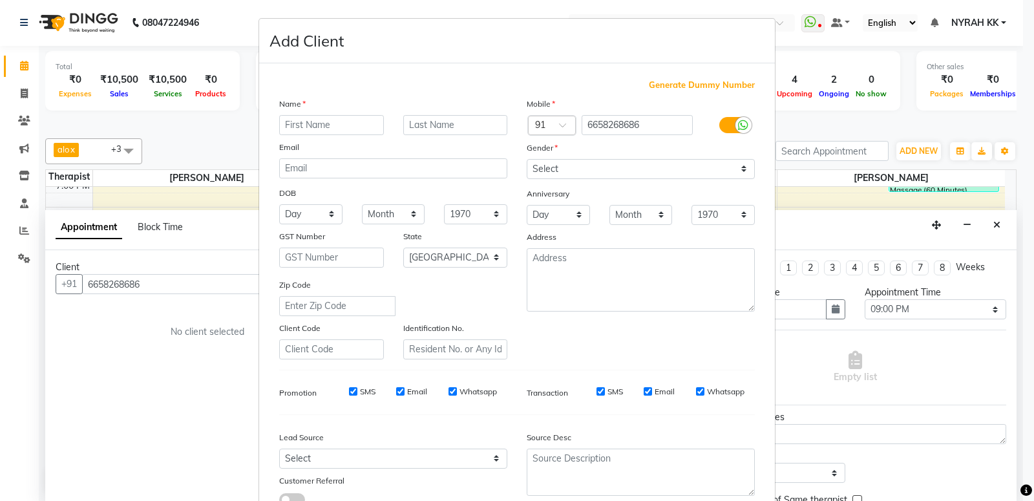
click at [304, 121] on input "text" at bounding box center [331, 125] width 105 height 20
click option "[DEMOGRAPHIC_DATA]" at bounding box center [0, 0] width 0 height 0
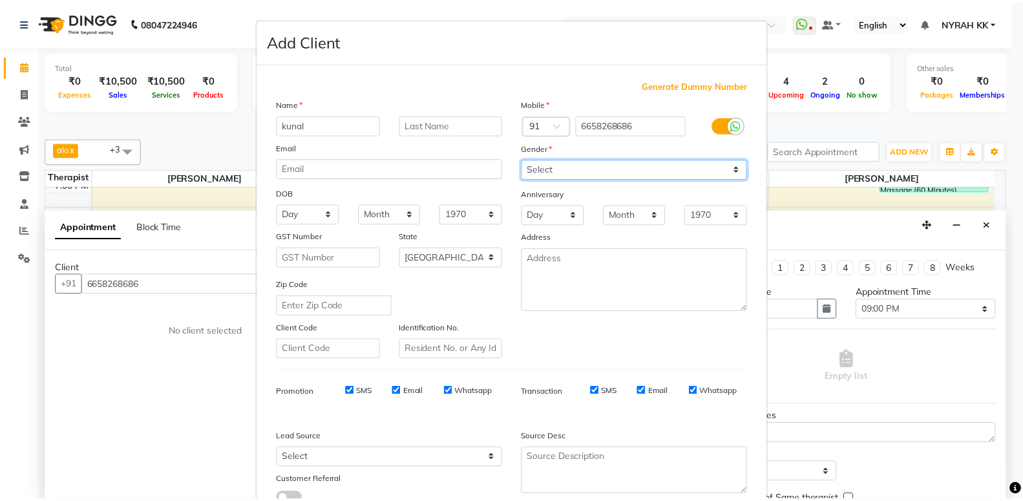
scroll to position [96, 0]
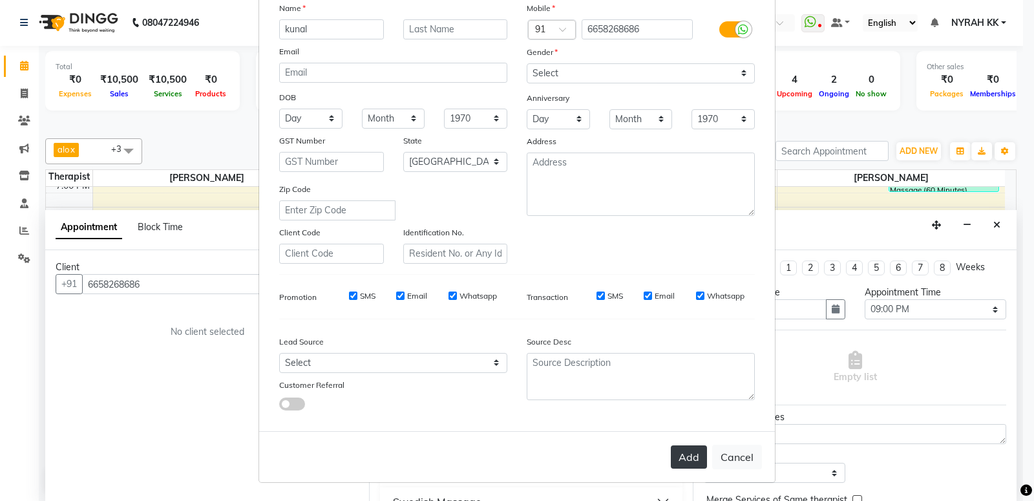
click at [688, 460] on button "Add" at bounding box center [689, 456] width 36 height 23
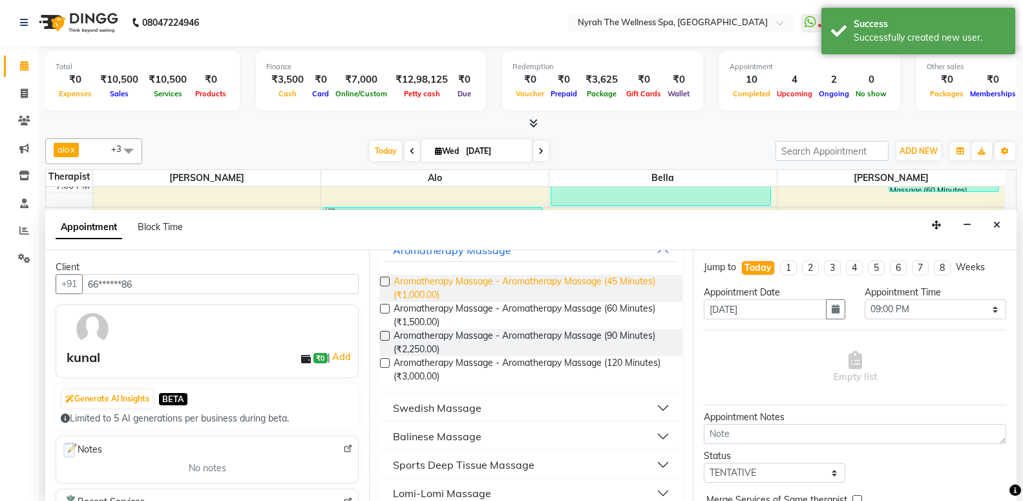
scroll to position [209, 0]
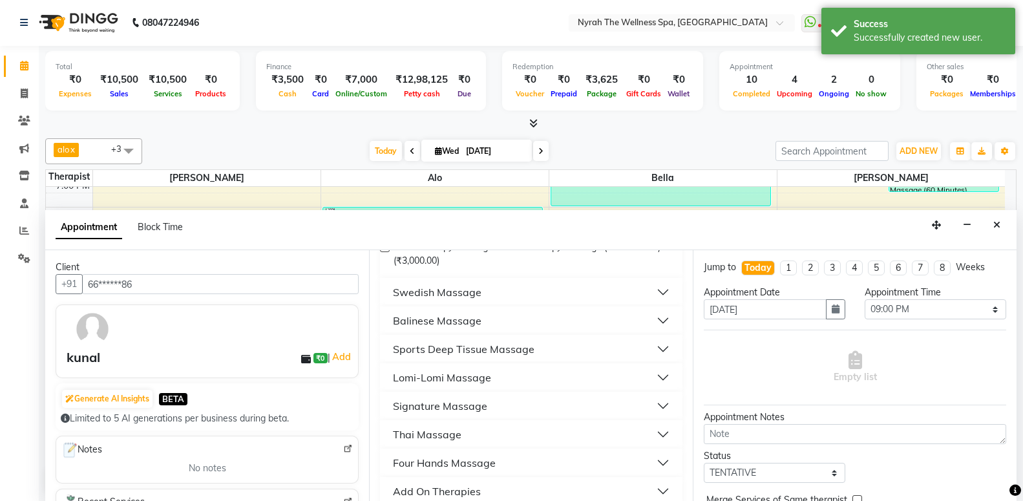
drag, startPoint x: 514, startPoint y: 351, endPoint x: 520, endPoint y: 360, distance: 10.4
click at [515, 352] on div "Sports Deep Tissue Massage" at bounding box center [464, 349] width 142 height 16
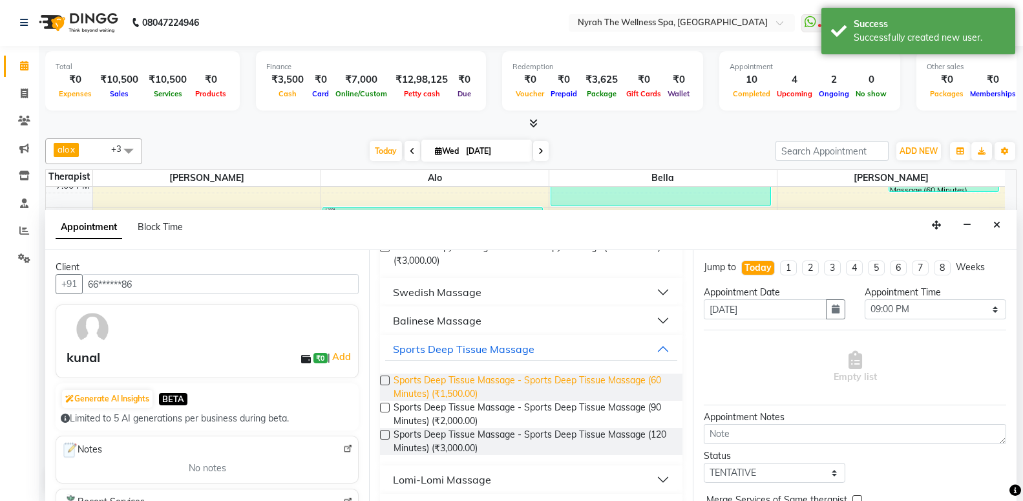
click at [525, 383] on span "Sports Deep Tissue Massage - Sports Deep Tissue Massage (60 Minutes) (₹1,500.00)" at bounding box center [533, 386] width 279 height 27
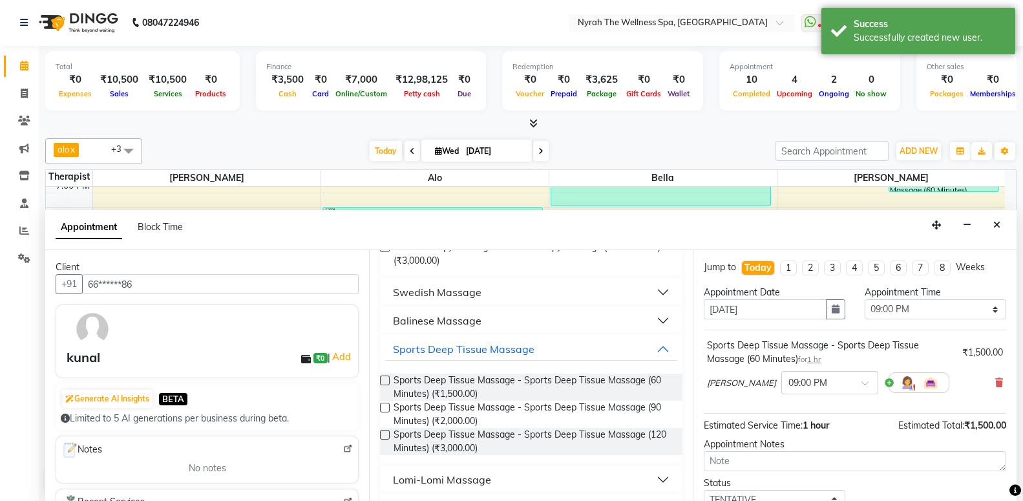
scroll to position [90, 0]
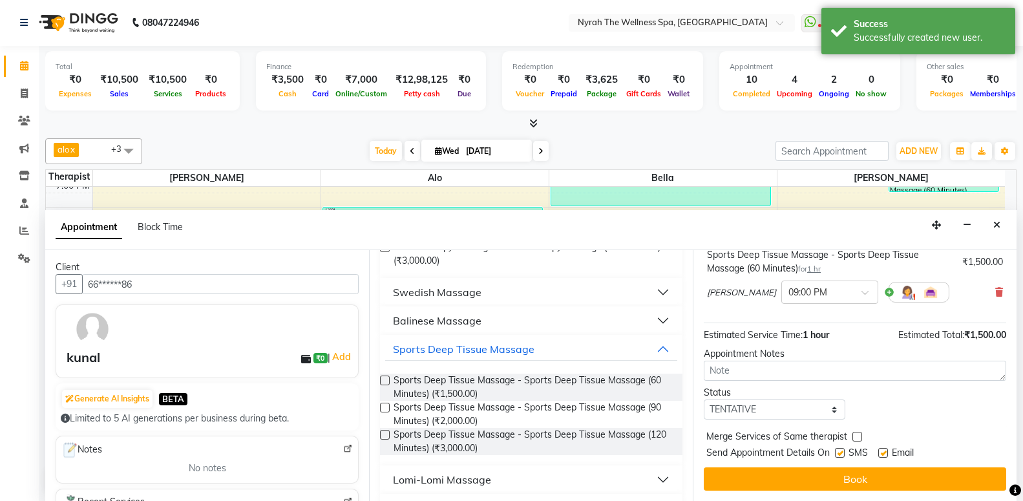
click at [845, 452] on label at bounding box center [840, 453] width 10 height 10
click at [843, 452] on input "checkbox" at bounding box center [839, 454] width 8 height 8
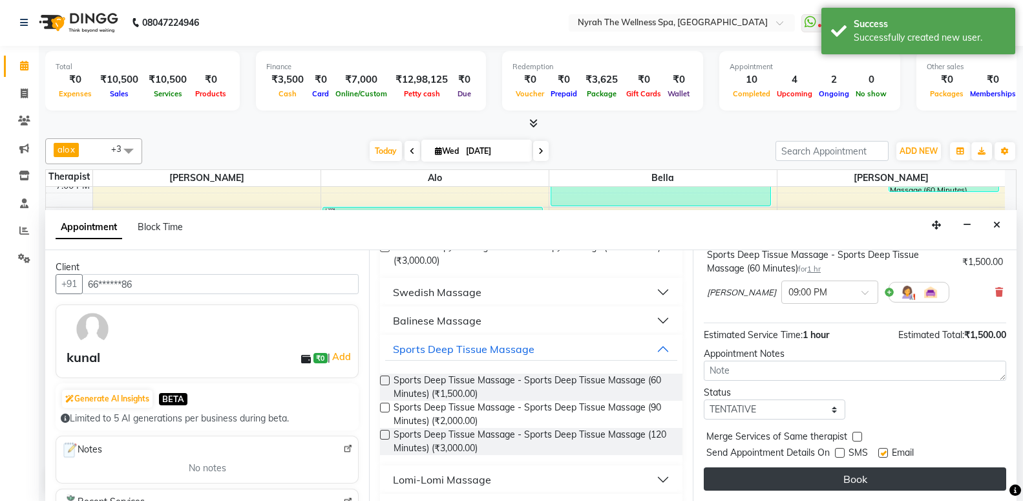
click at [842, 477] on button "Book" at bounding box center [855, 478] width 302 height 23
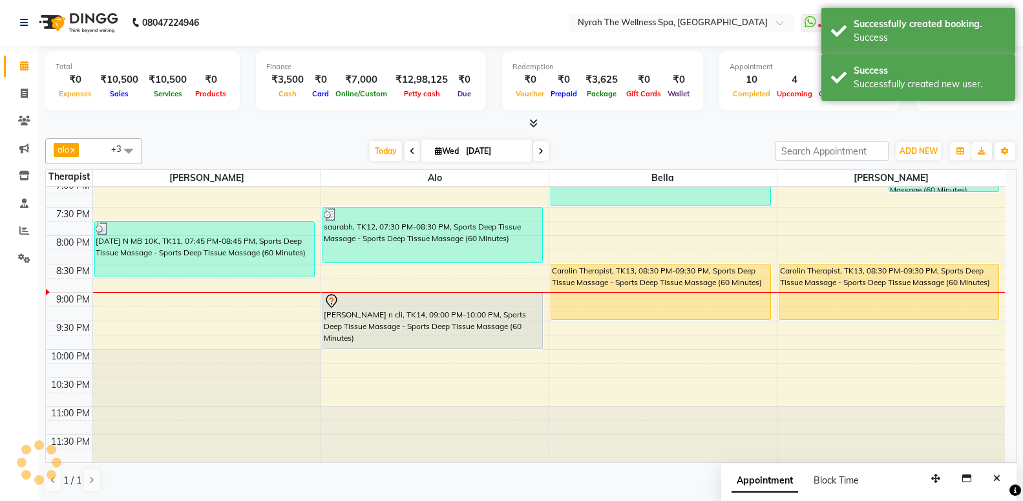
scroll to position [0, 0]
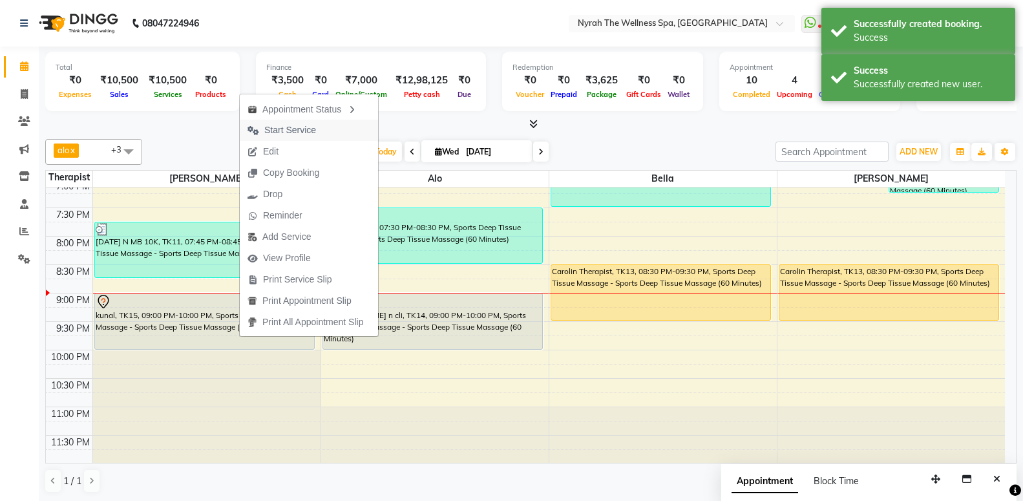
click at [303, 135] on span "Start Service" at bounding box center [290, 130] width 52 height 14
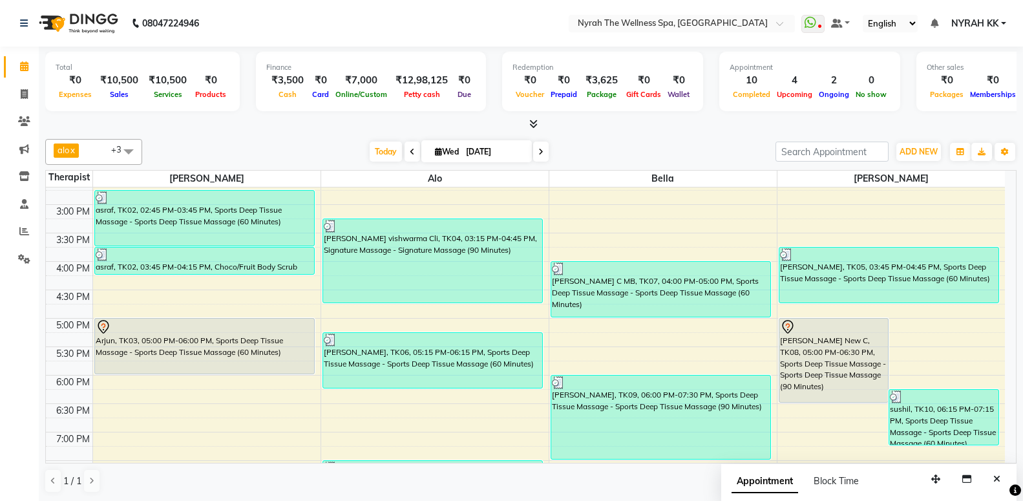
scroll to position [310, 0]
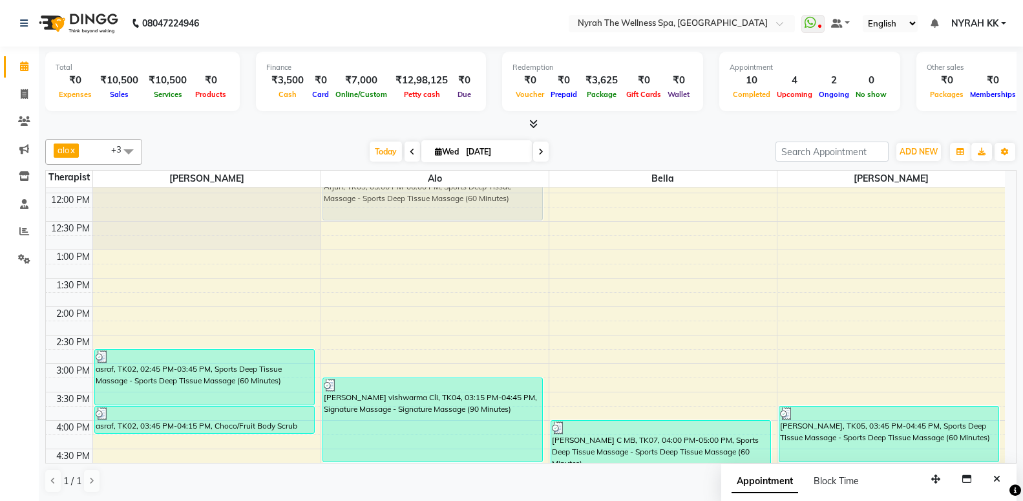
drag, startPoint x: 276, startPoint y: 294, endPoint x: 439, endPoint y: 189, distance: 194.1
click at [439, 189] on tr "asraf, TK02, 02:45 PM-03:45 PM, Sports Deep Tissue Massage - Sports Deep Tissue…" at bounding box center [525, 476] width 959 height 795
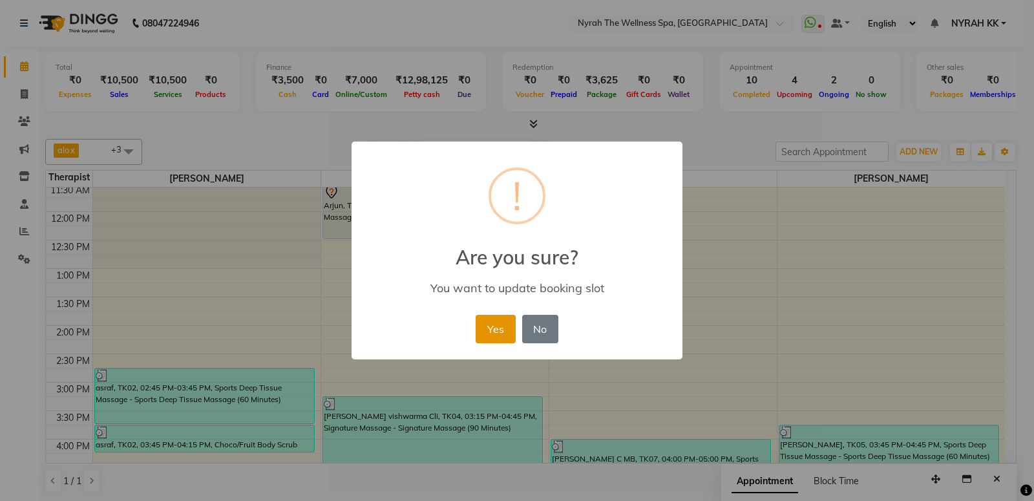
click at [496, 334] on button "Yes" at bounding box center [495, 329] width 39 height 28
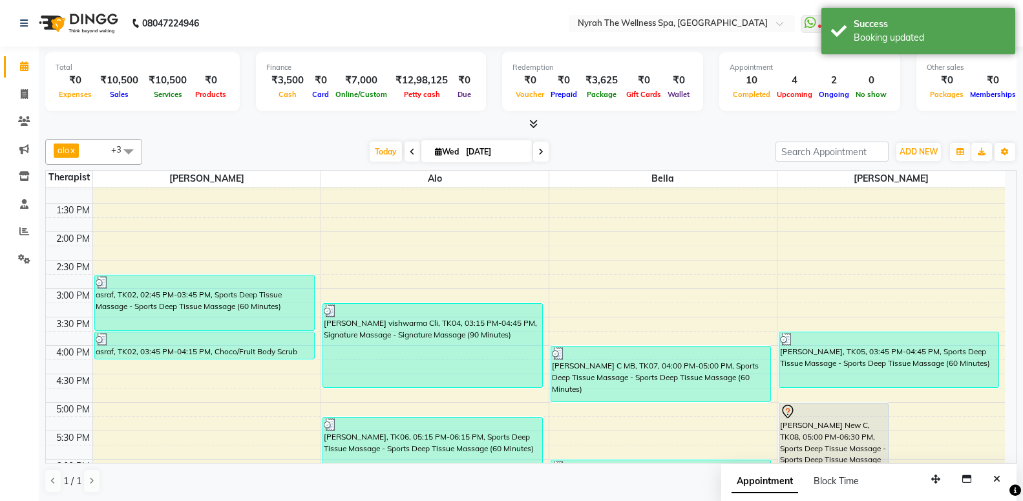
scroll to position [229, 0]
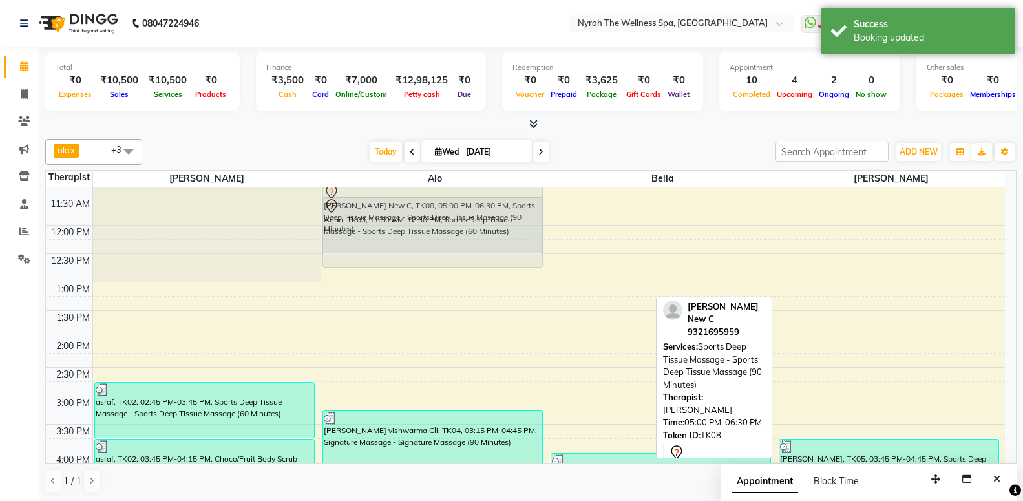
drag, startPoint x: 824, startPoint y: 385, endPoint x: 529, endPoint y: 189, distance: 354.3
click at [529, 189] on tr "asraf, TK02, 02:45 PM-03:45 PM, Sports Deep Tissue Massage - Sports Deep Tissue…" at bounding box center [525, 509] width 959 height 795
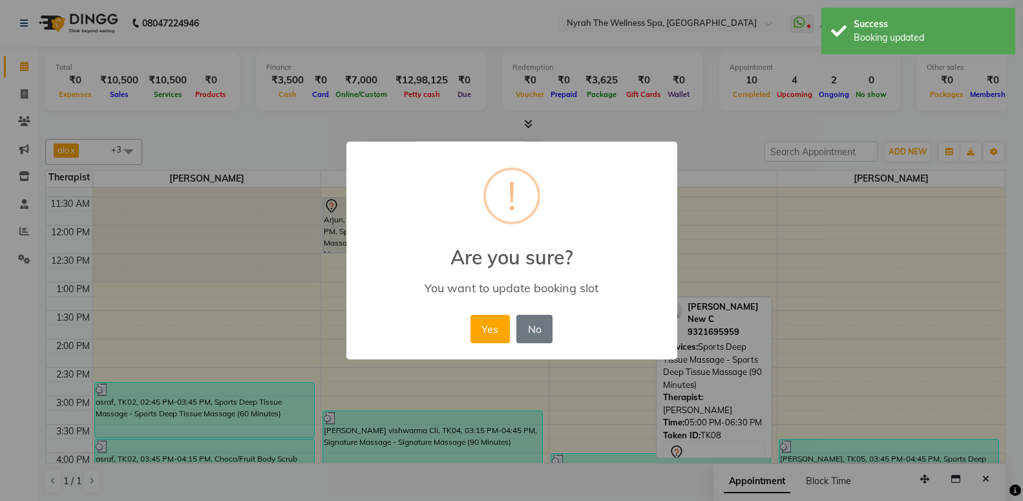
scroll to position [64, 0]
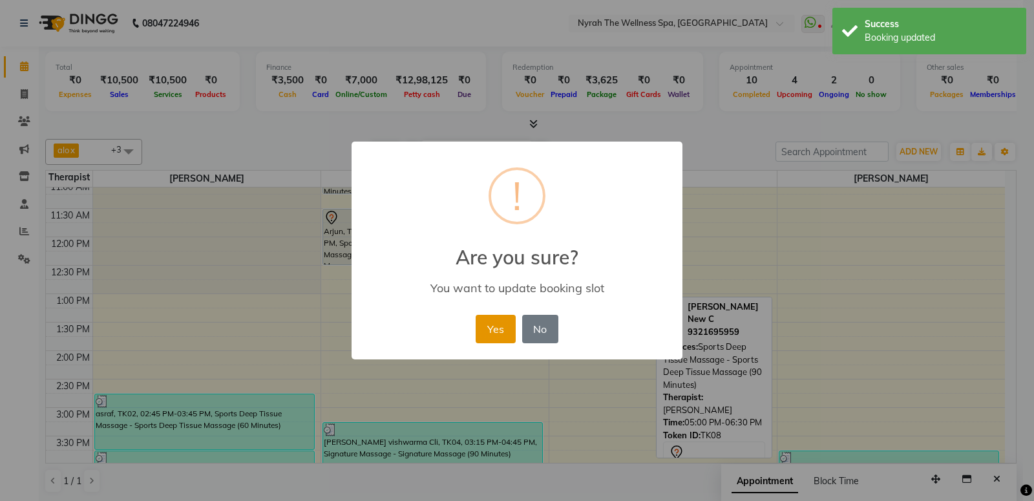
click at [489, 334] on button "Yes" at bounding box center [495, 329] width 39 height 28
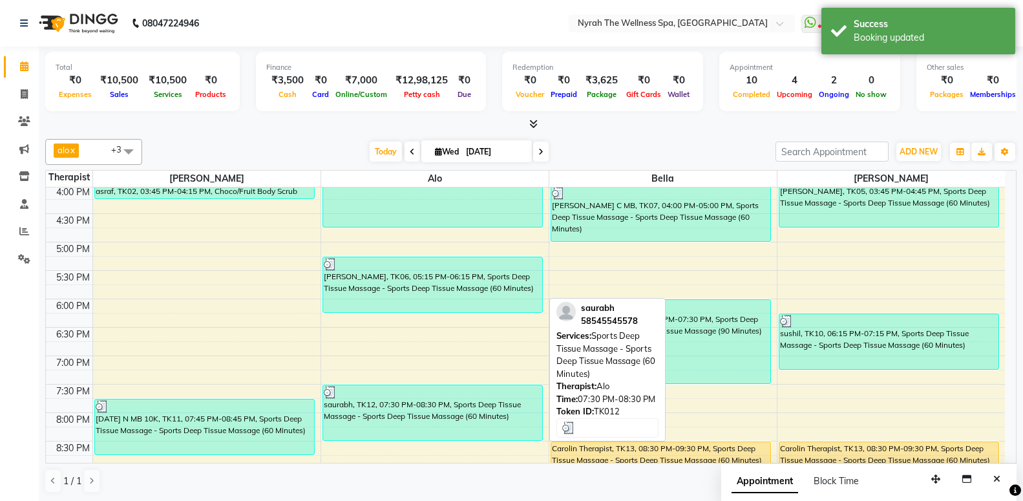
scroll to position [483, 0]
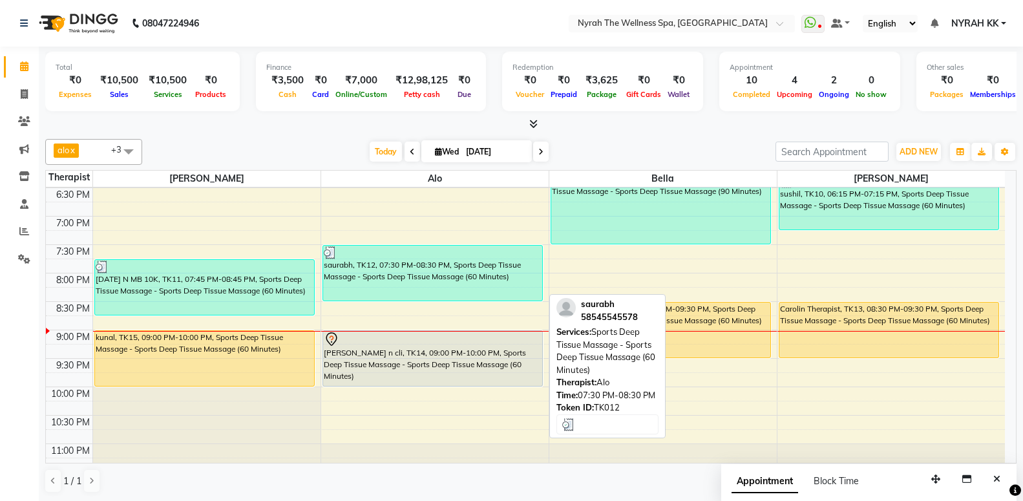
click at [397, 280] on div "saurabh, TK12, 07:30 PM-08:30 PM, Sports Deep Tissue Massage - Sports Deep Tiss…" at bounding box center [432, 273] width 219 height 55
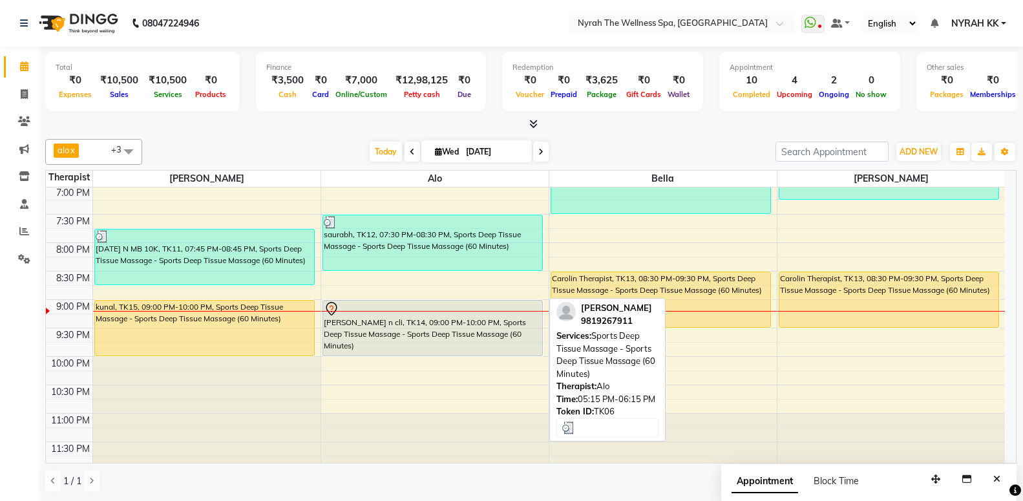
scroll to position [520, 0]
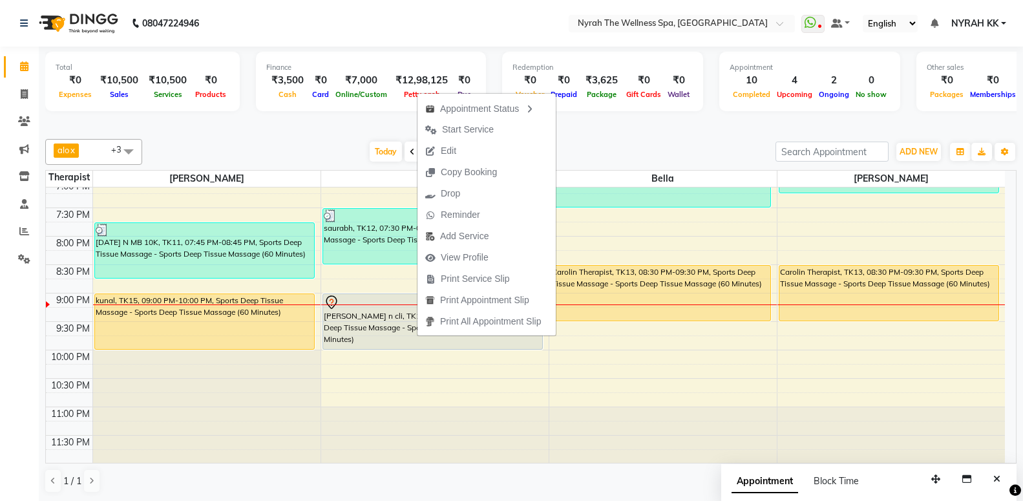
click at [278, 112] on div "Total ₹0 Expenses ₹10,500 Sales ₹10,500 Services ₹0 Products Finance ₹3,500 Cas…" at bounding box center [530, 83] width 971 height 63
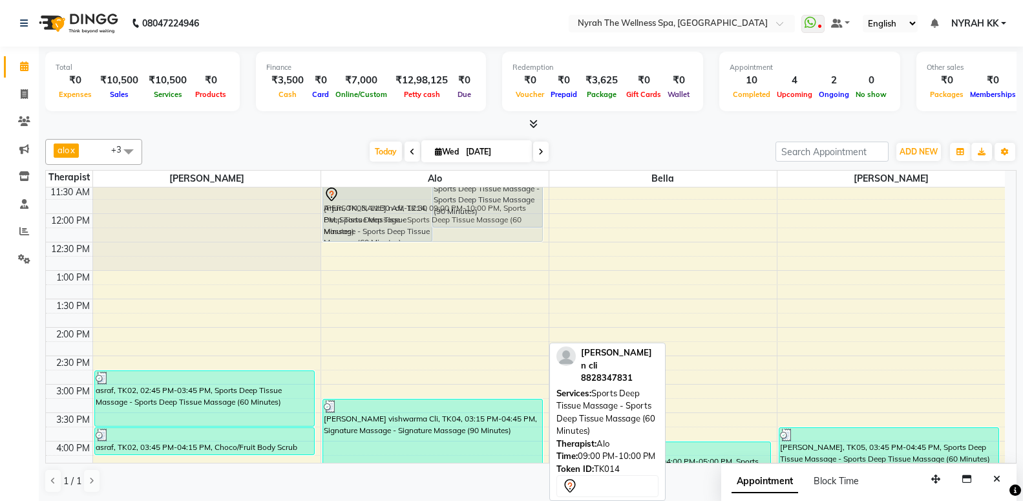
drag, startPoint x: 425, startPoint y: 320, endPoint x: 403, endPoint y: 193, distance: 128.5
click at [403, 193] on div "[PERSON_NAME], TK01, 09:45 AM-11:15 AM, Sports Deep Tissue Massage - Sports Dee…" at bounding box center [434, 497] width 227 height 795
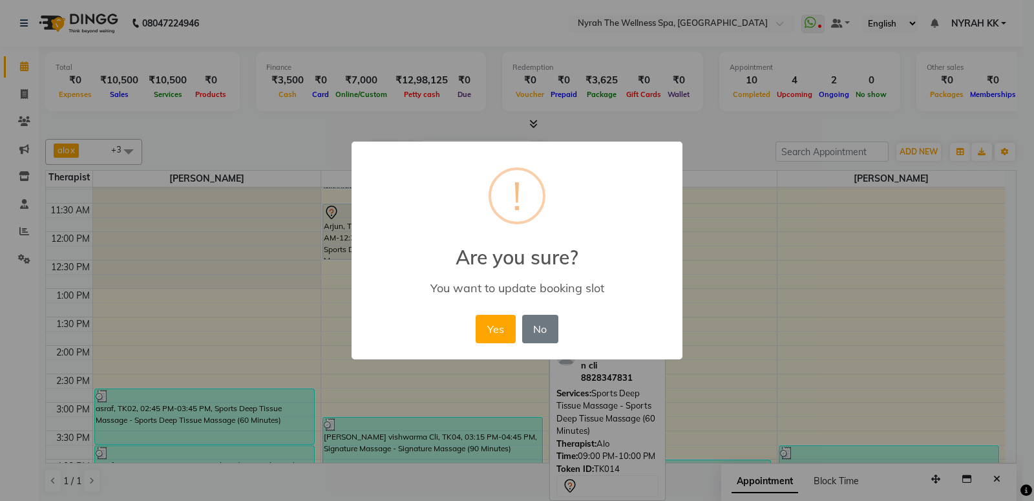
drag, startPoint x: 490, startPoint y: 334, endPoint x: 472, endPoint y: 313, distance: 27.5
click at [490, 333] on button "Yes" at bounding box center [495, 329] width 39 height 28
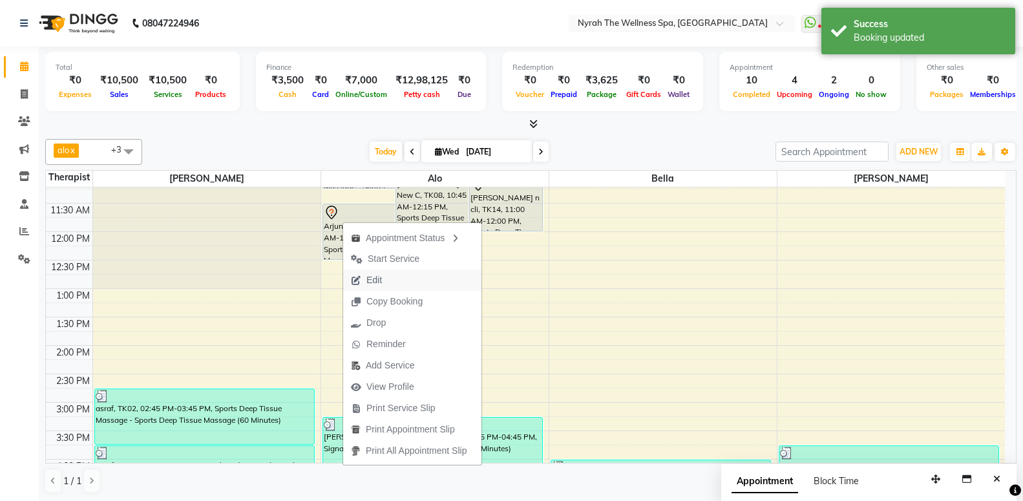
click at [407, 280] on button "Edit" at bounding box center [412, 279] width 138 height 21
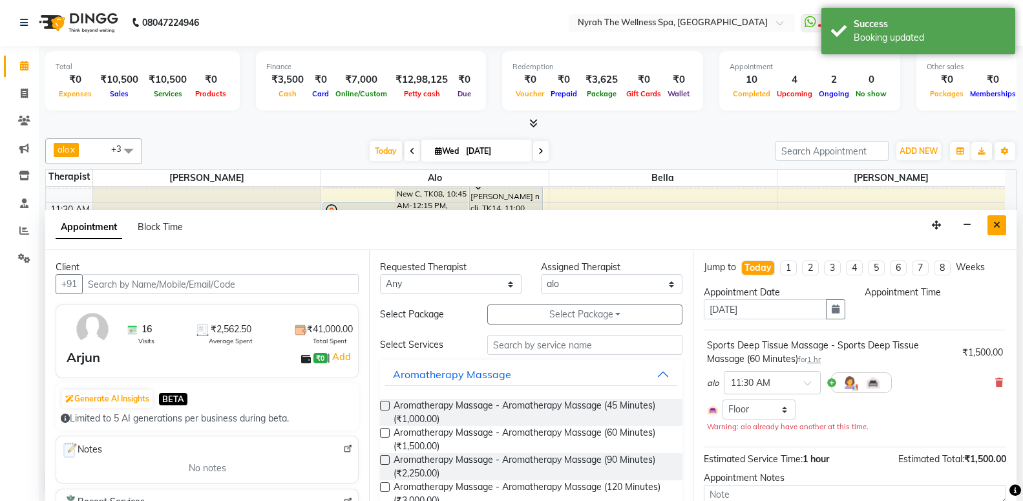
scroll to position [520, 0]
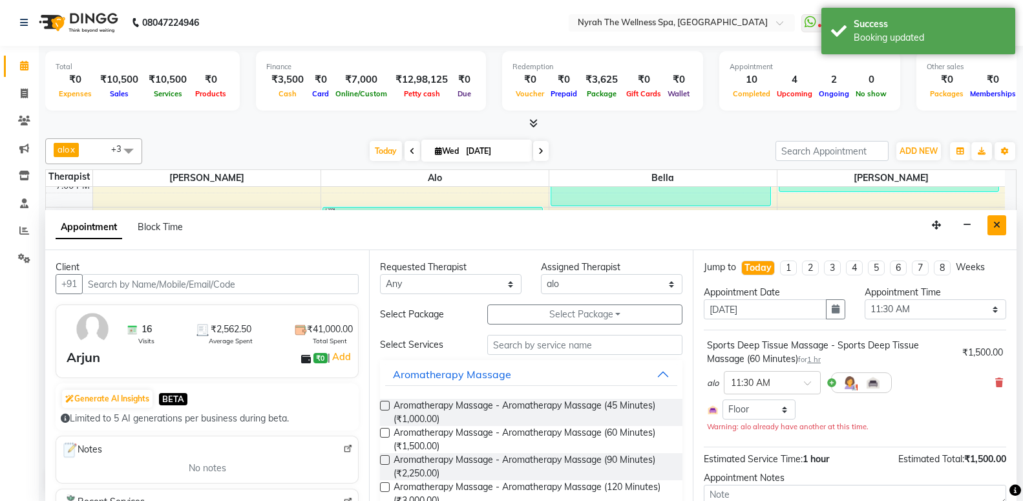
click at [999, 224] on icon "Close" at bounding box center [996, 224] width 7 height 9
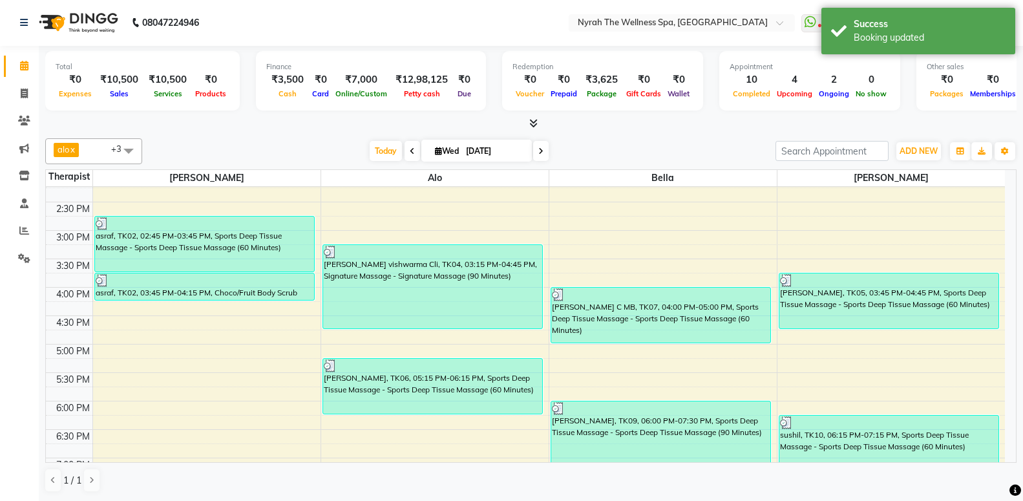
scroll to position [0, 0]
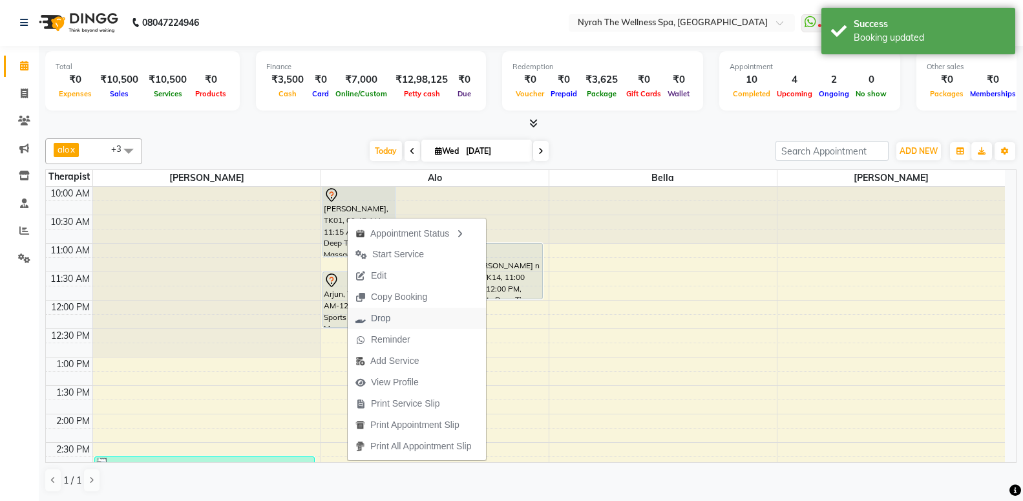
click at [399, 320] on button "Drop" at bounding box center [417, 318] width 138 height 21
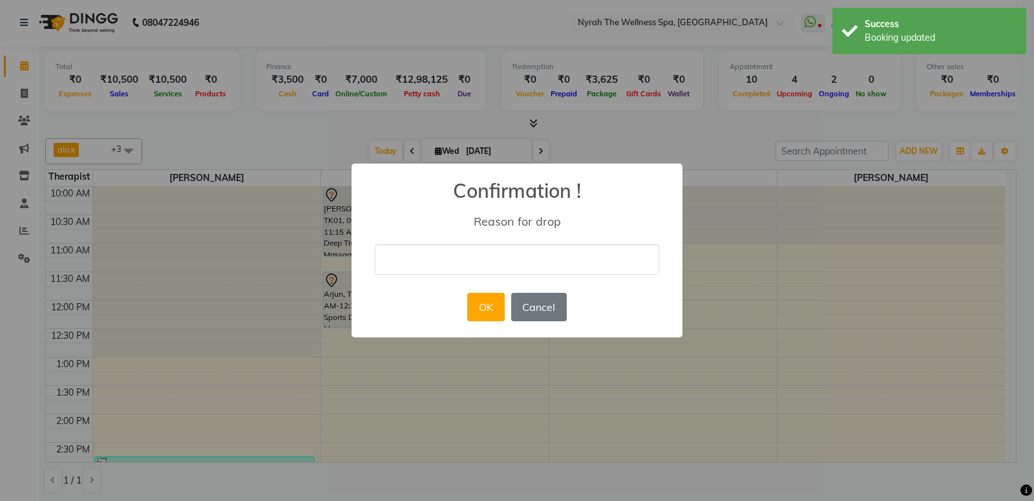
click at [400, 268] on input "text" at bounding box center [517, 259] width 284 height 30
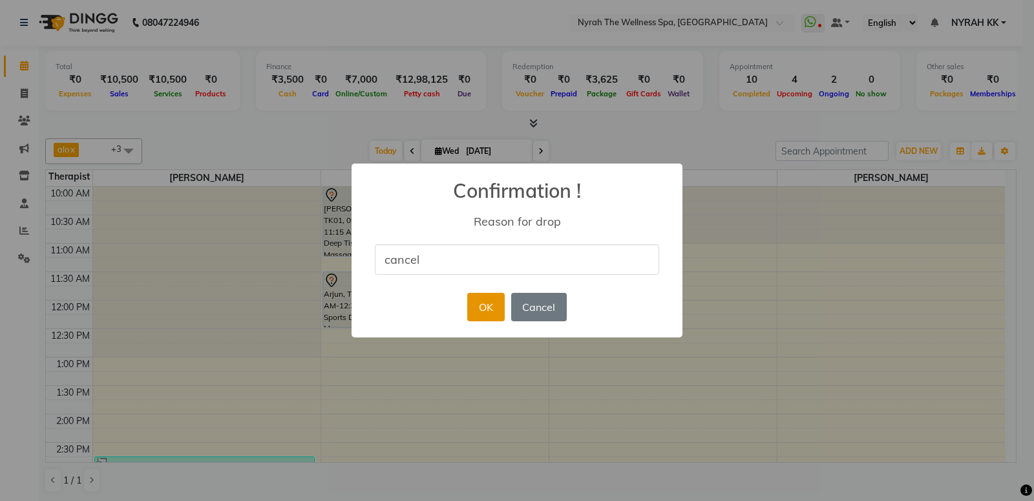
click at [498, 317] on button "OK" at bounding box center [485, 307] width 37 height 28
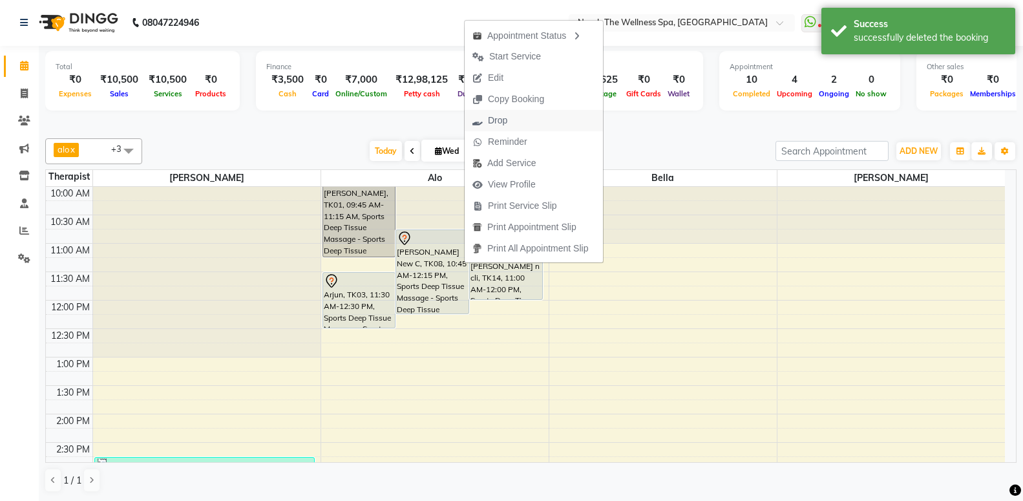
click at [506, 129] on span "Drop" at bounding box center [490, 120] width 50 height 21
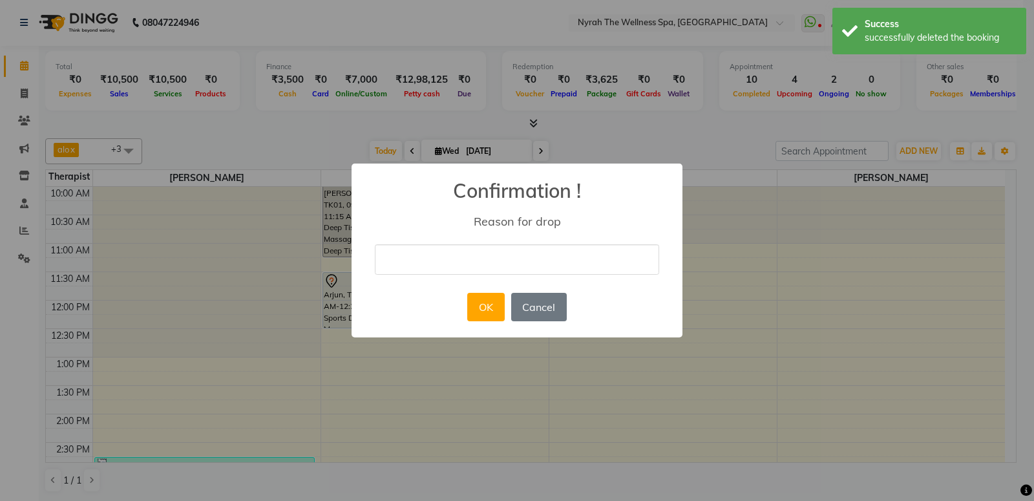
click at [545, 265] on input "text" at bounding box center [517, 259] width 284 height 30
drag, startPoint x: 505, startPoint y: 302, endPoint x: 494, endPoint y: 301, distance: 11.7
click at [504, 302] on div "OK No Cancel" at bounding box center [516, 306] width 105 height 35
click at [487, 299] on button "OK" at bounding box center [485, 307] width 37 height 28
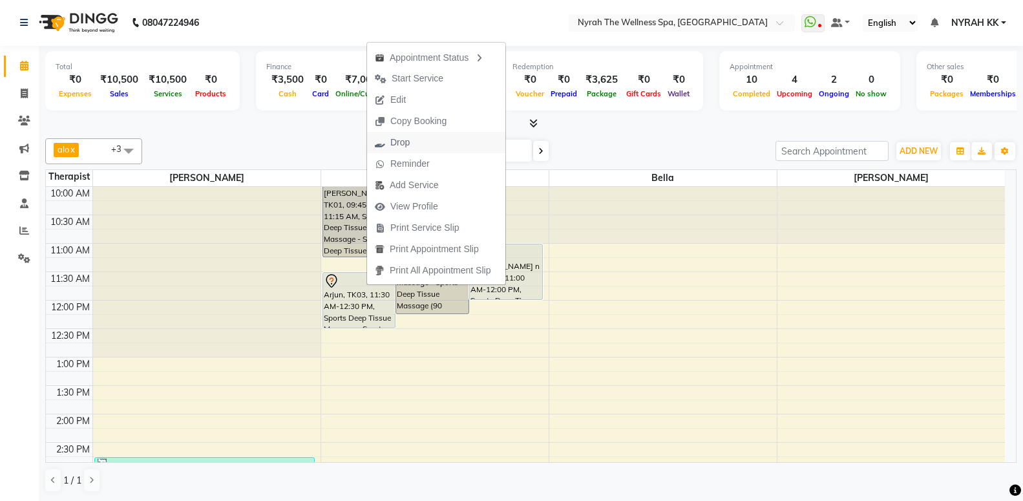
click at [422, 153] on button "Drop" at bounding box center [436, 142] width 138 height 21
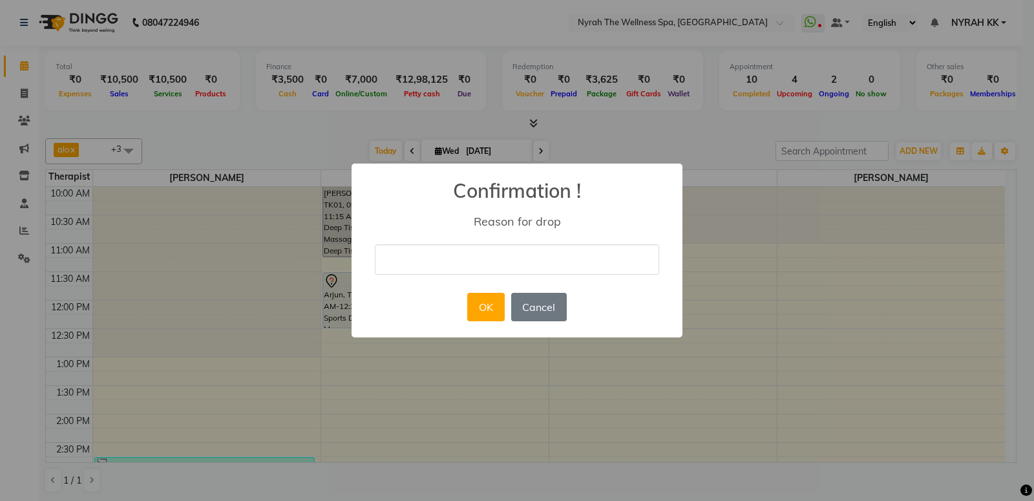
drag, startPoint x: 438, startPoint y: 253, endPoint x: 432, endPoint y: 257, distance: 7.4
click at [432, 257] on input "text" at bounding box center [517, 259] width 284 height 30
click at [490, 313] on button "OK" at bounding box center [485, 307] width 37 height 28
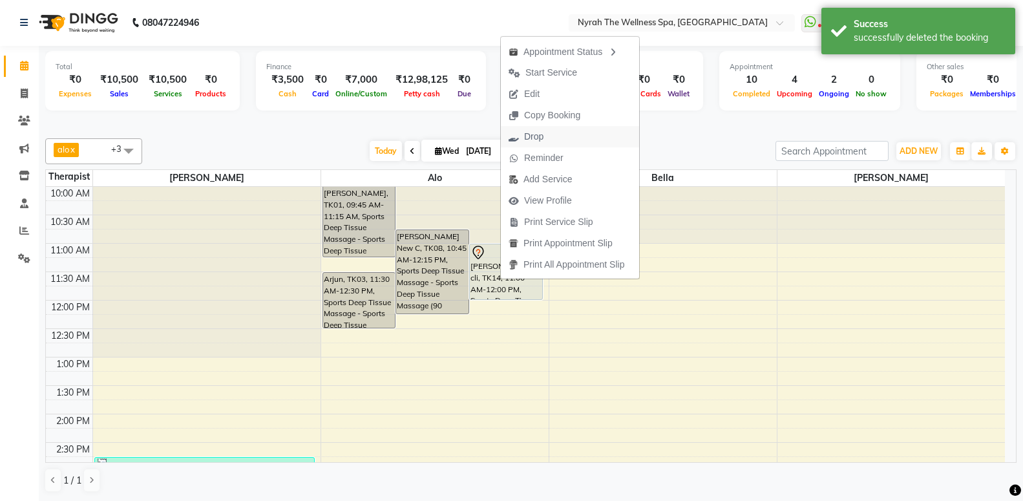
click at [567, 138] on button "Drop" at bounding box center [570, 136] width 138 height 21
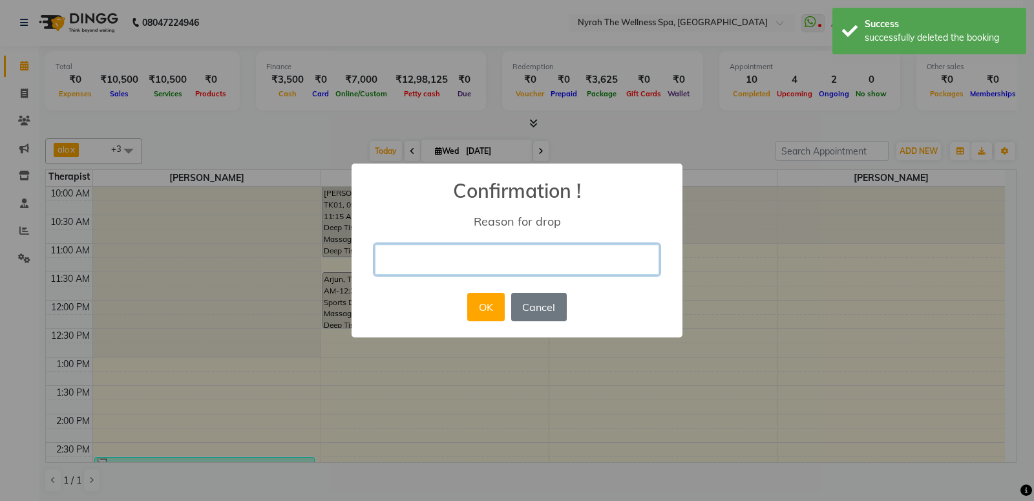
click at [488, 260] on input "text" at bounding box center [517, 259] width 284 height 30
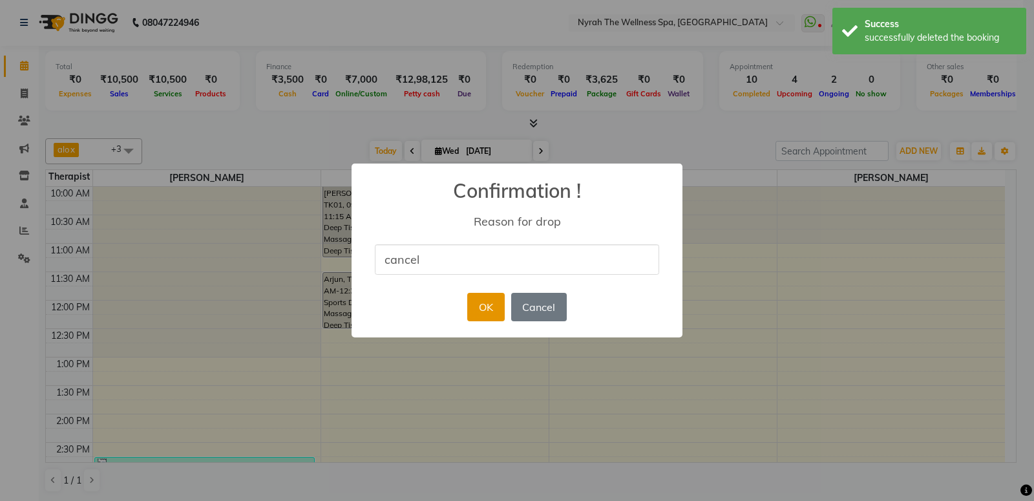
click at [498, 317] on button "OK" at bounding box center [485, 307] width 37 height 28
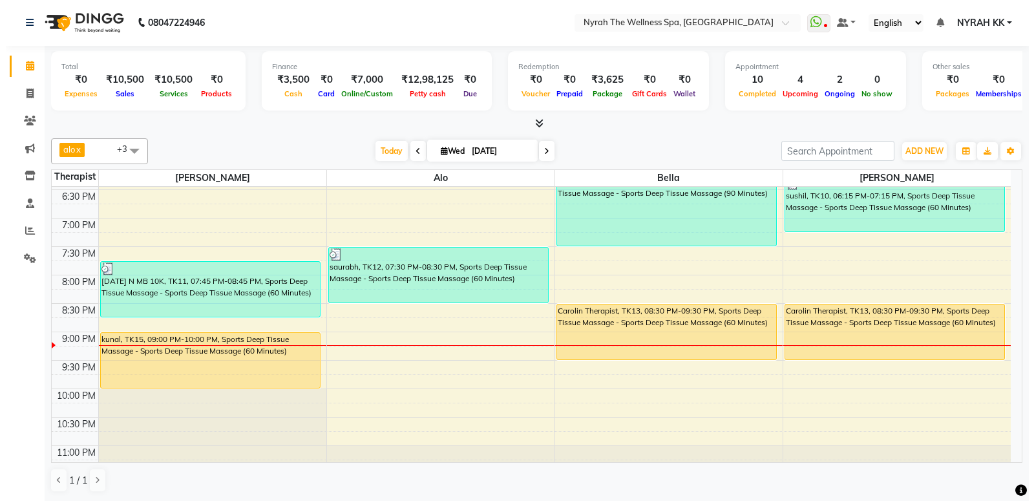
scroll to position [489, 0]
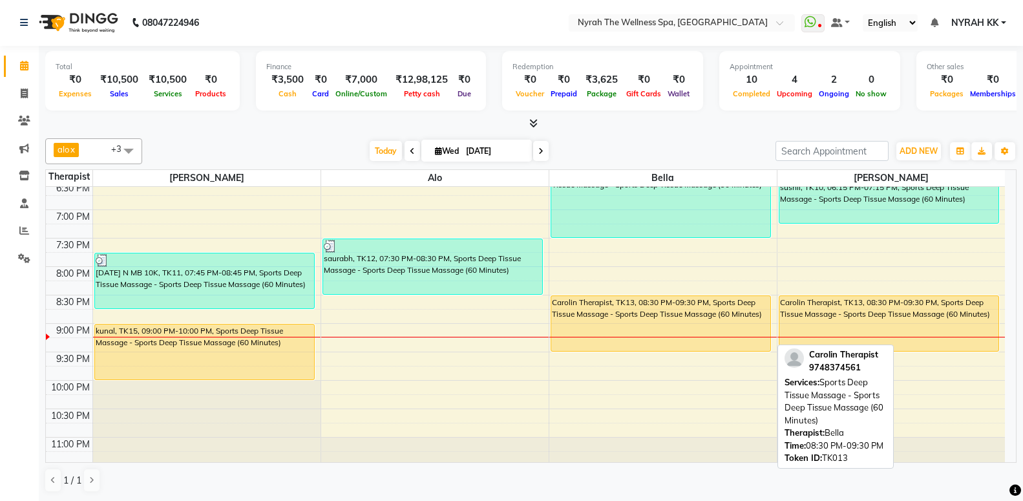
click at [589, 338] on div "Carolin Therapist, TK13, 08:30 PM-09:30 PM, Sports Deep Tissue Massage - Sports…" at bounding box center [660, 323] width 219 height 55
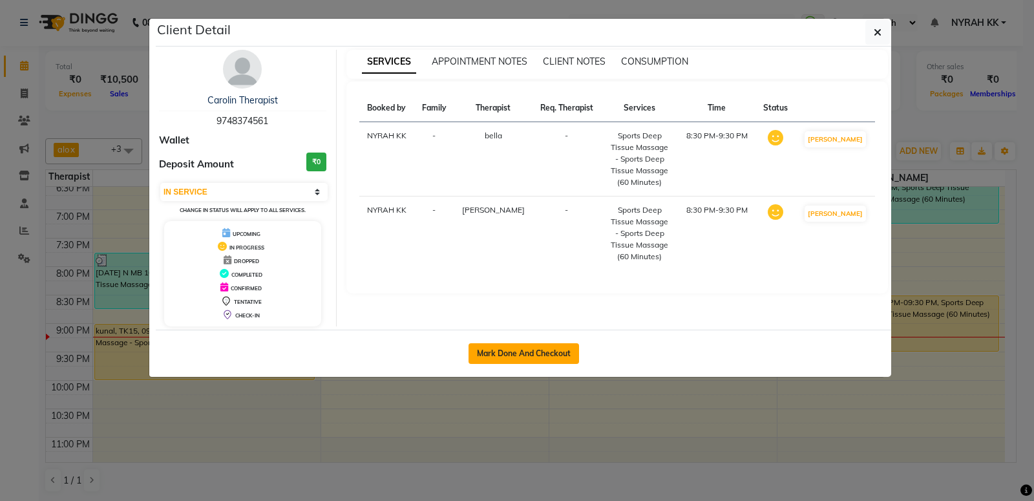
click at [503, 347] on button "Mark Done And Checkout" at bounding box center [523, 353] width 110 height 21
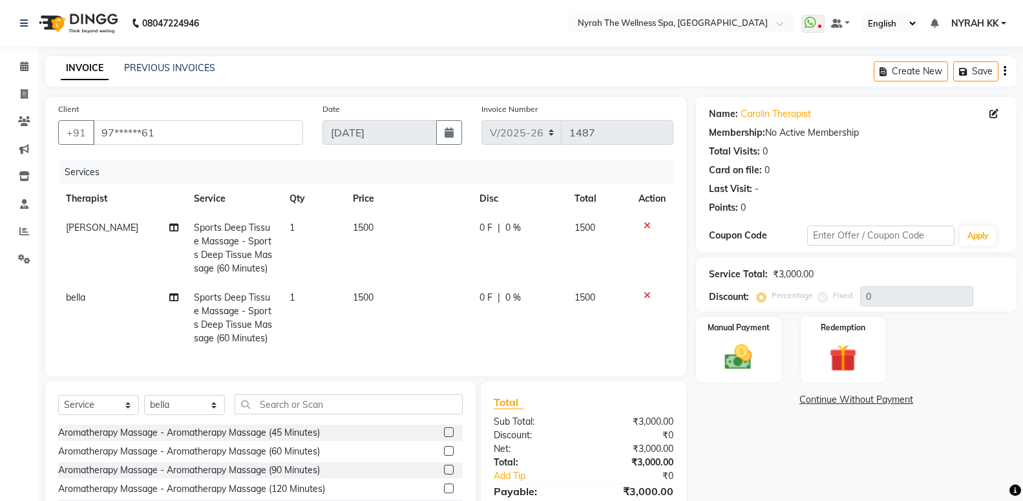
click at [371, 237] on td "1500" at bounding box center [408, 248] width 127 height 70
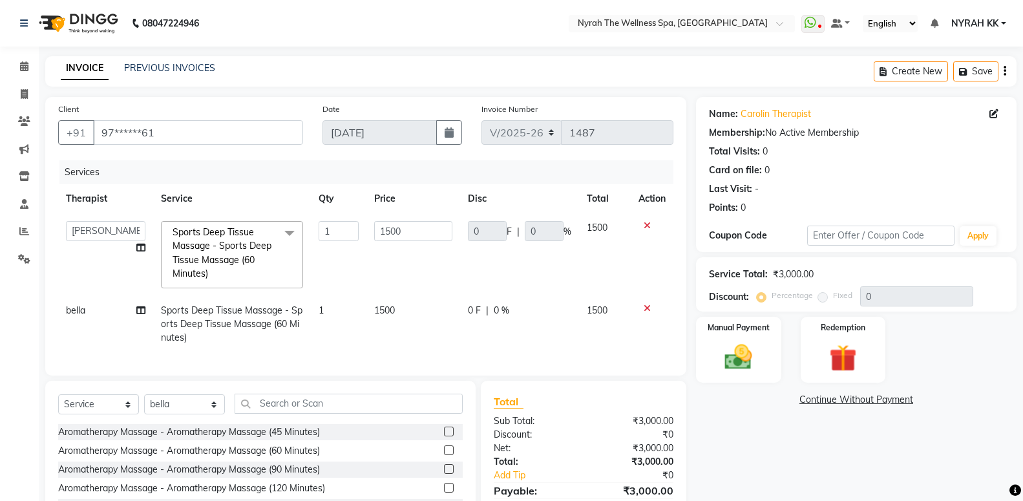
click at [366, 231] on td "1500" at bounding box center [413, 254] width 94 height 83
click at [390, 230] on input "1500" at bounding box center [413, 231] width 78 height 20
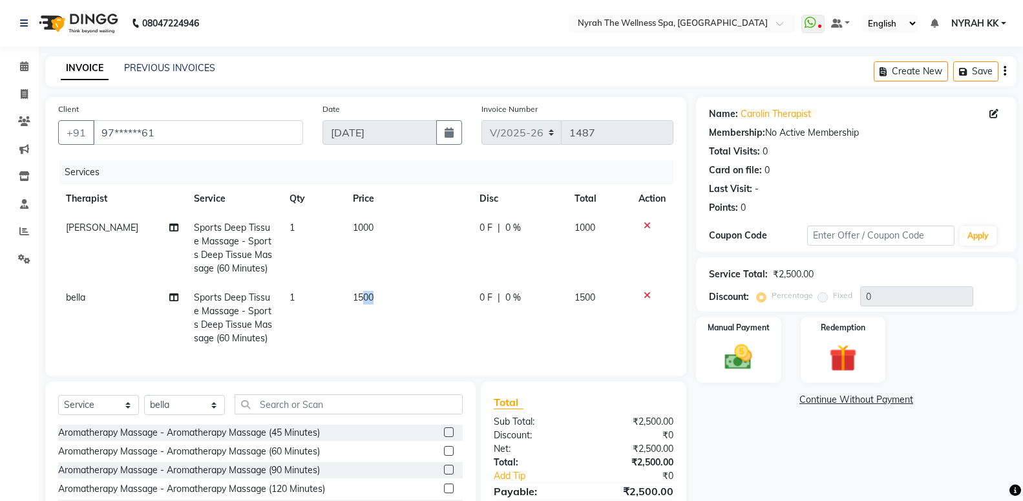
click at [384, 308] on td "1500" at bounding box center [408, 318] width 127 height 70
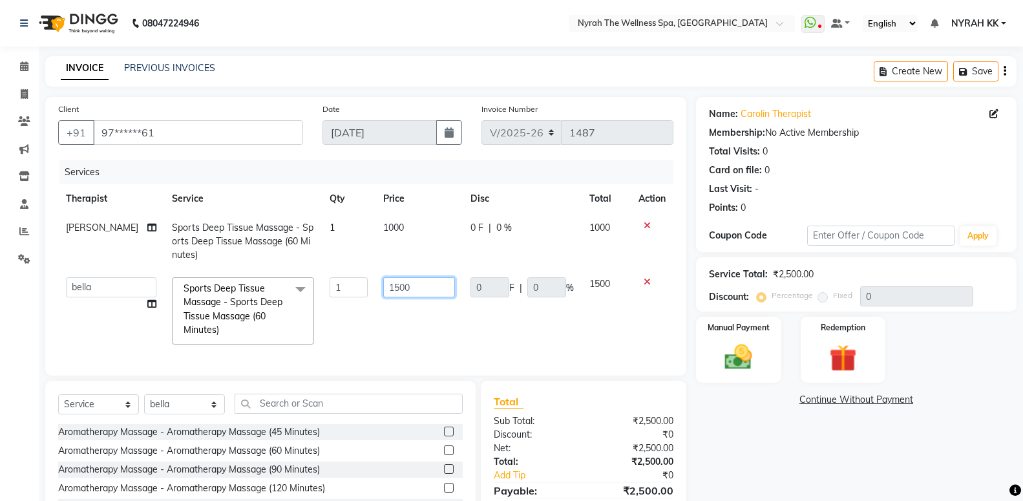
click at [388, 288] on input "1500" at bounding box center [419, 287] width 72 height 20
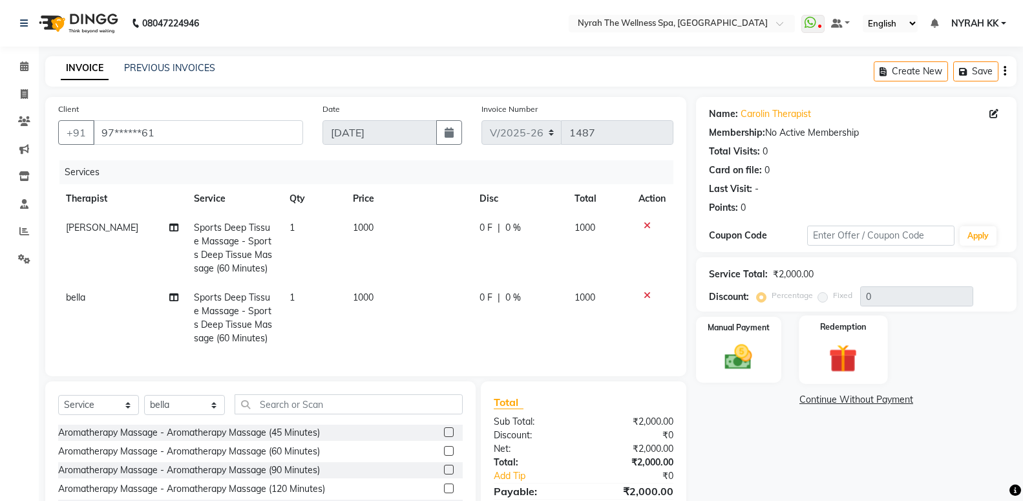
drag, startPoint x: 764, startPoint y: 352, endPoint x: 808, endPoint y: 377, distance: 51.5
click at [763, 352] on div "Manual Payment" at bounding box center [738, 350] width 85 height 66
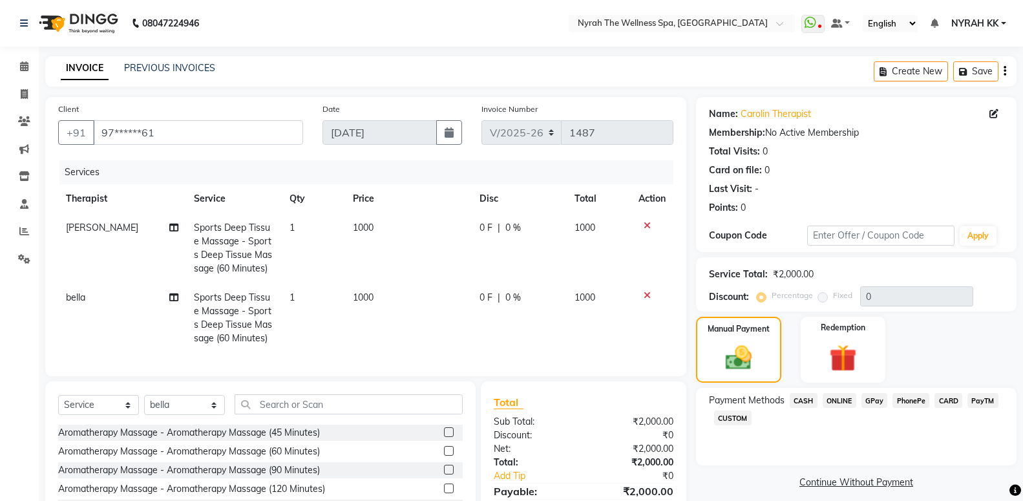
click at [879, 407] on span "GPay" at bounding box center [874, 400] width 26 height 15
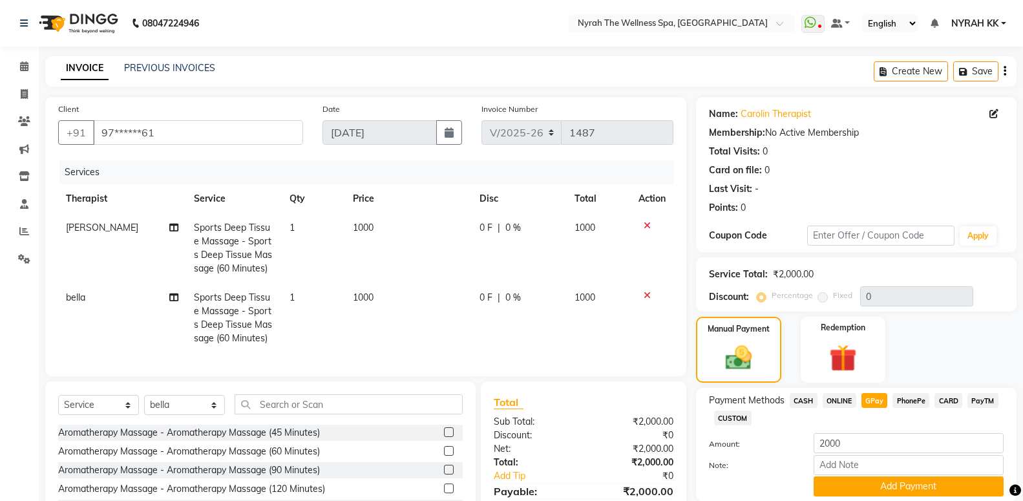
scroll to position [101, 0]
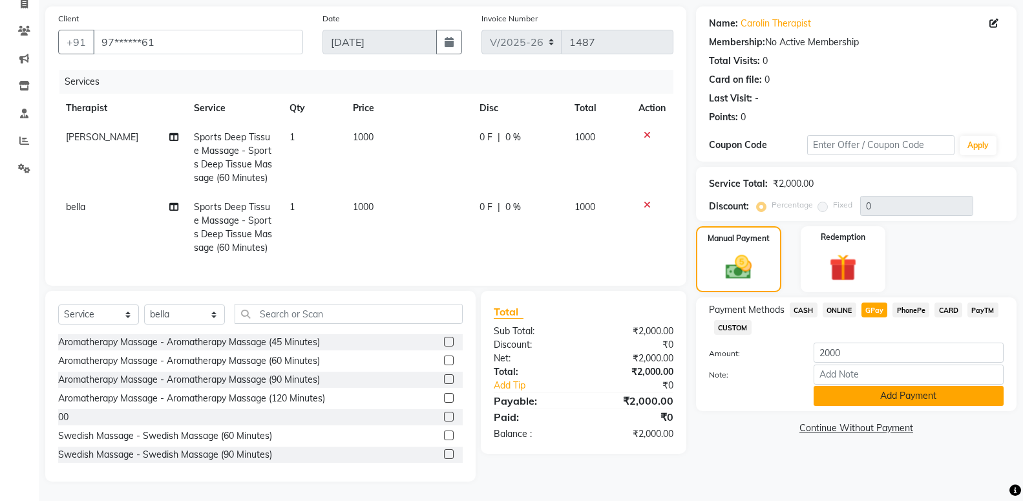
click at [850, 386] on button "Add Payment" at bounding box center [909, 396] width 190 height 20
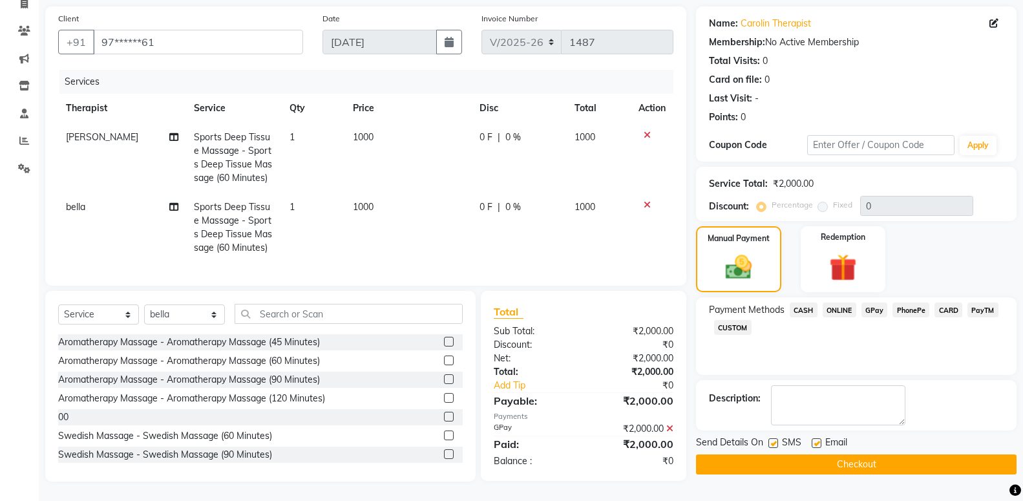
click at [848, 454] on button "Checkout" at bounding box center [856, 464] width 321 height 20
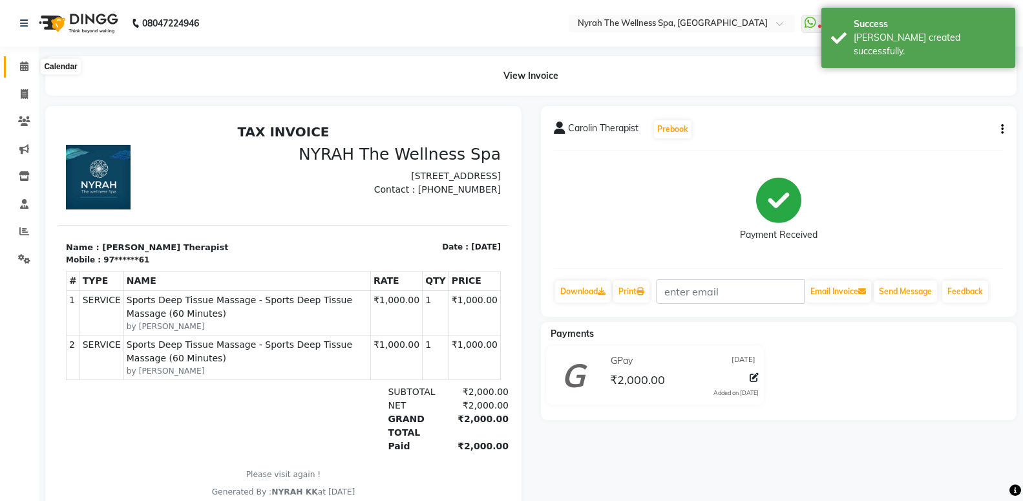
click at [25, 70] on icon at bounding box center [24, 66] width 8 height 10
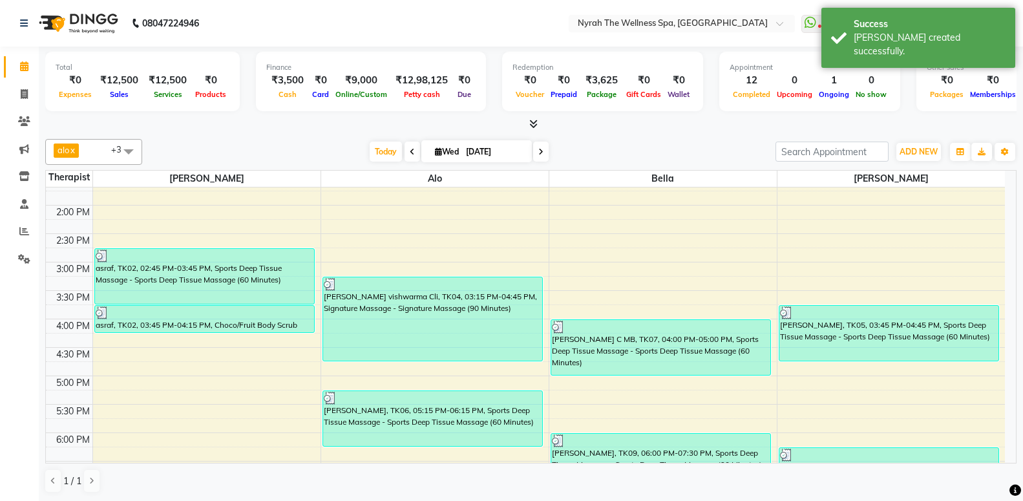
scroll to position [419, 0]
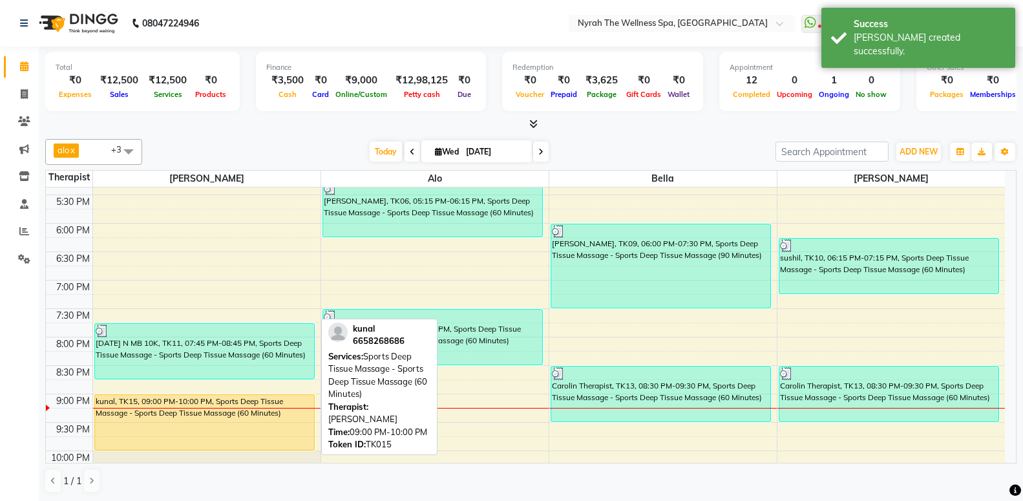
click at [260, 428] on div "kunal, TK15, 09:00 PM-10:00 PM, Sports Deep Tissue Massage - Sports Deep Tissue…" at bounding box center [204, 422] width 219 height 55
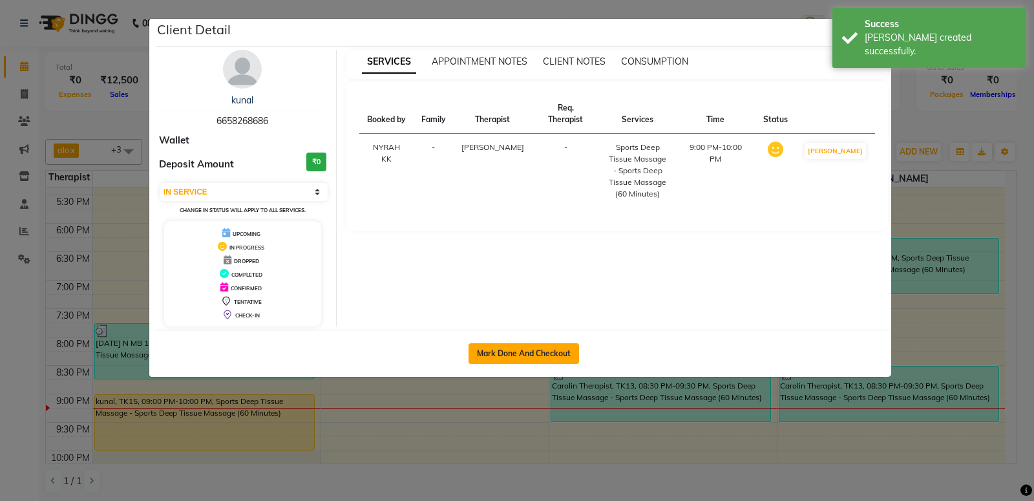
click at [510, 357] on button "Mark Done And Checkout" at bounding box center [523, 353] width 110 height 21
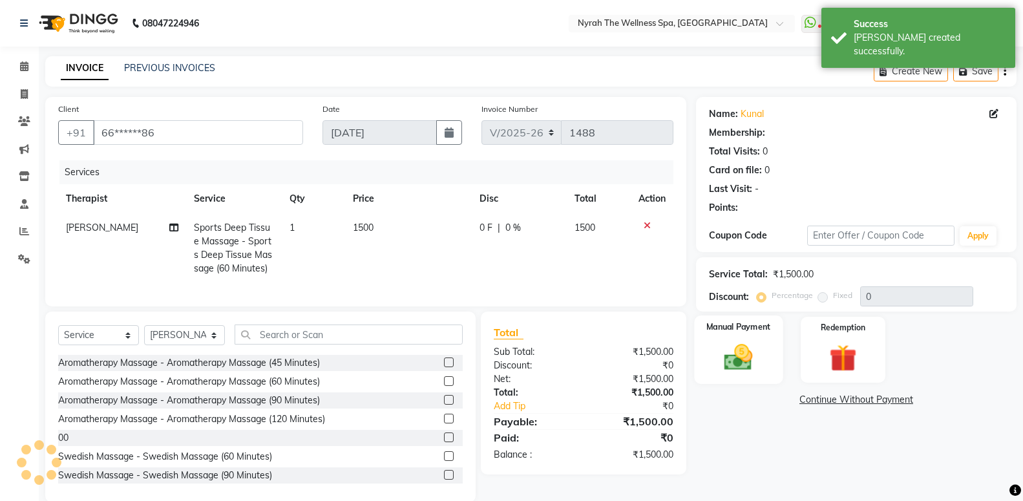
click at [744, 335] on div "Manual Payment" at bounding box center [738, 349] width 89 height 69
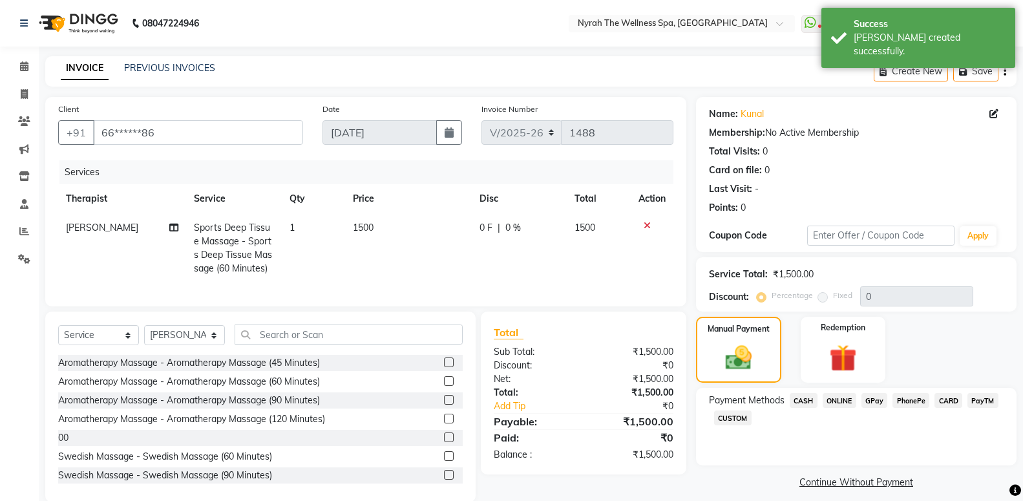
click at [876, 397] on span "GPay" at bounding box center [874, 400] width 26 height 15
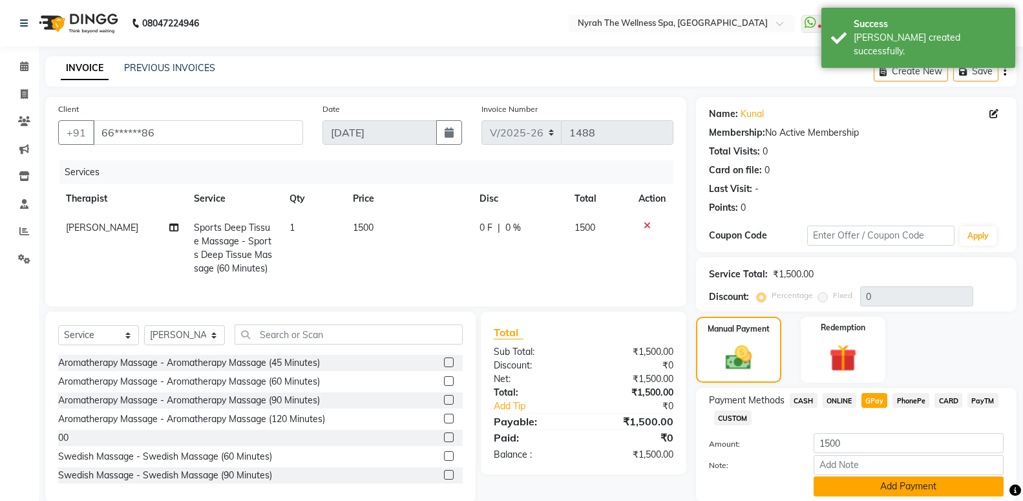
scroll to position [46, 0]
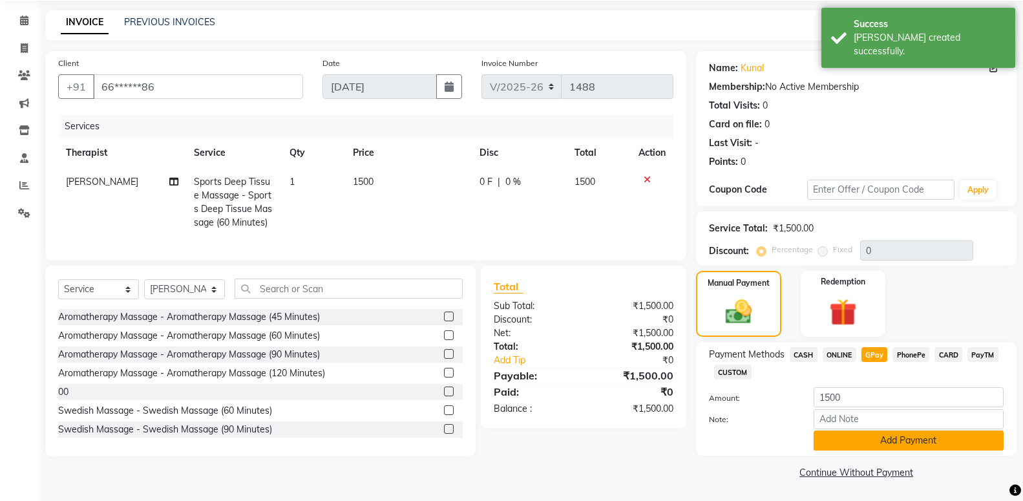
click at [863, 443] on button "Add Payment" at bounding box center [909, 440] width 190 height 20
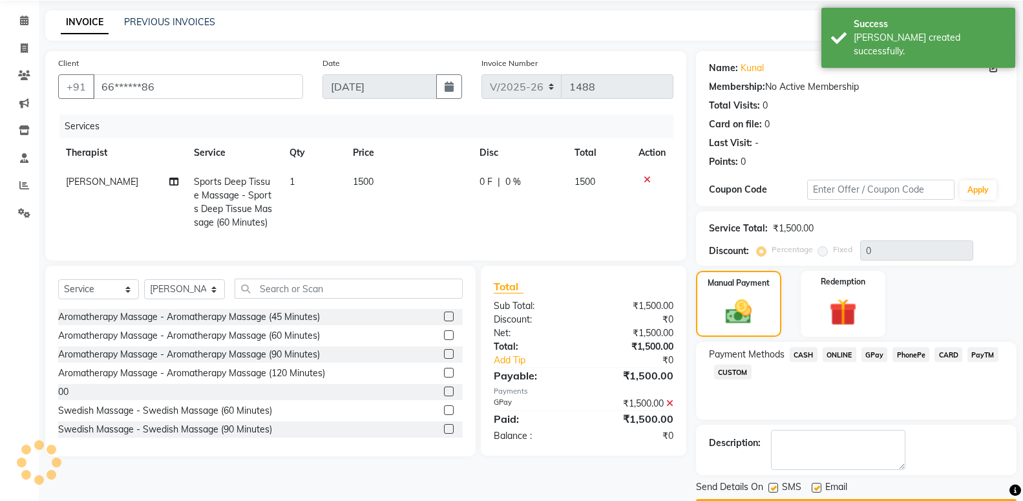
click at [775, 483] on label at bounding box center [773, 488] width 10 height 10
click at [775, 484] on input "checkbox" at bounding box center [772, 488] width 8 height 8
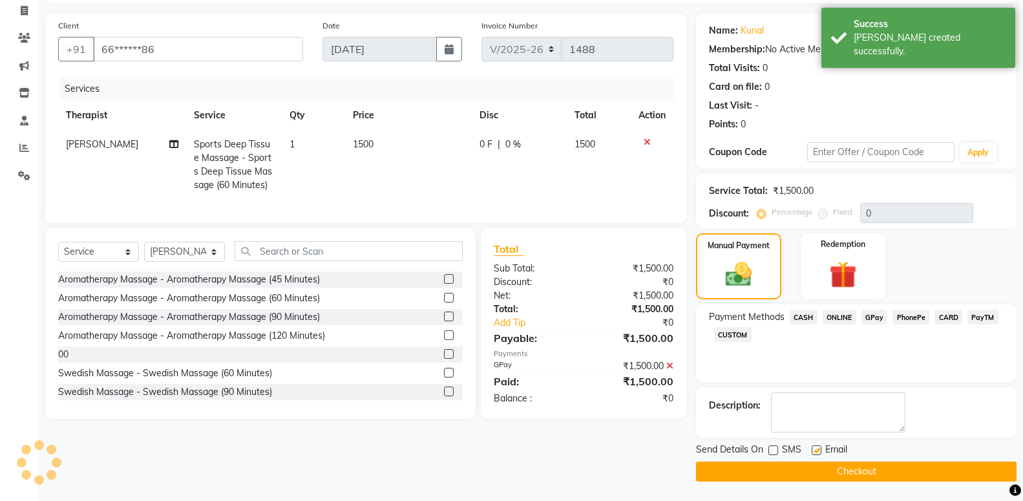
click at [775, 464] on button "Checkout" at bounding box center [856, 471] width 321 height 20
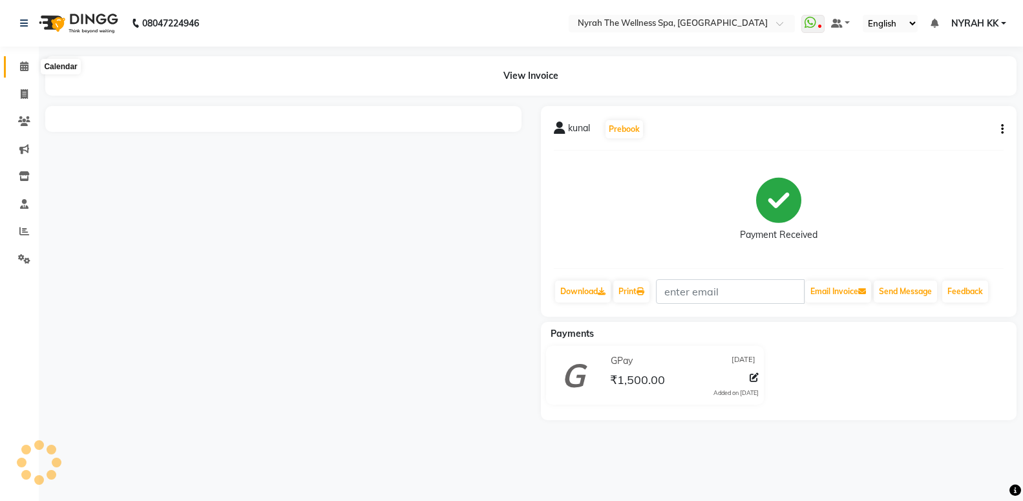
click at [21, 72] on span at bounding box center [24, 66] width 23 height 15
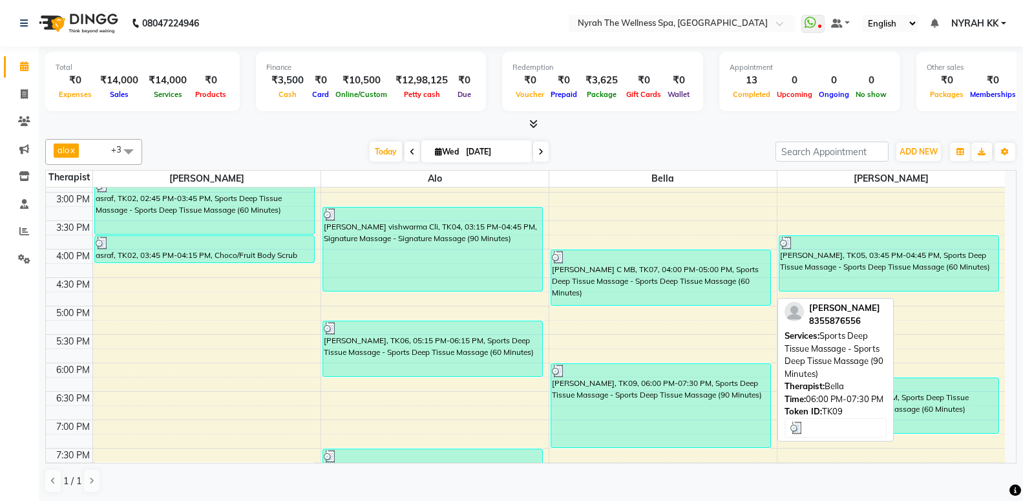
scroll to position [520, 0]
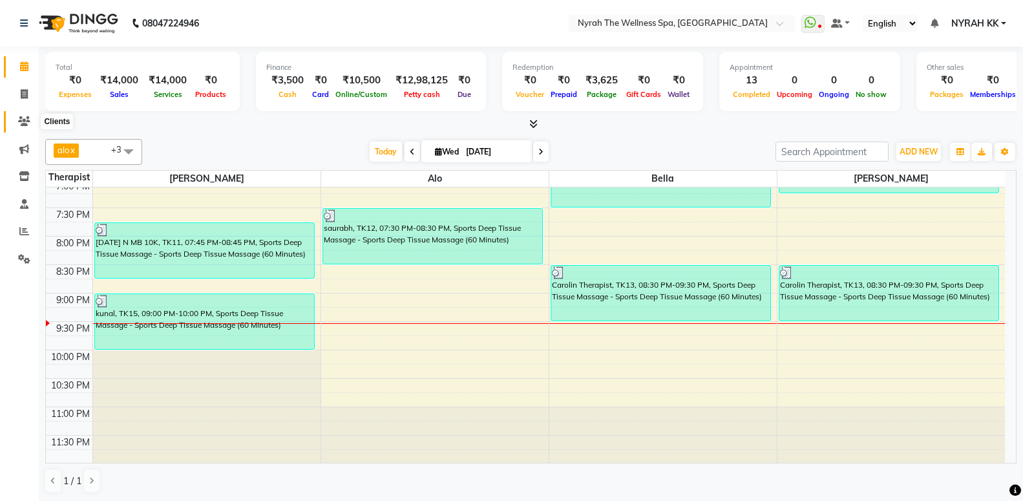
click at [26, 121] on icon at bounding box center [24, 121] width 12 height 10
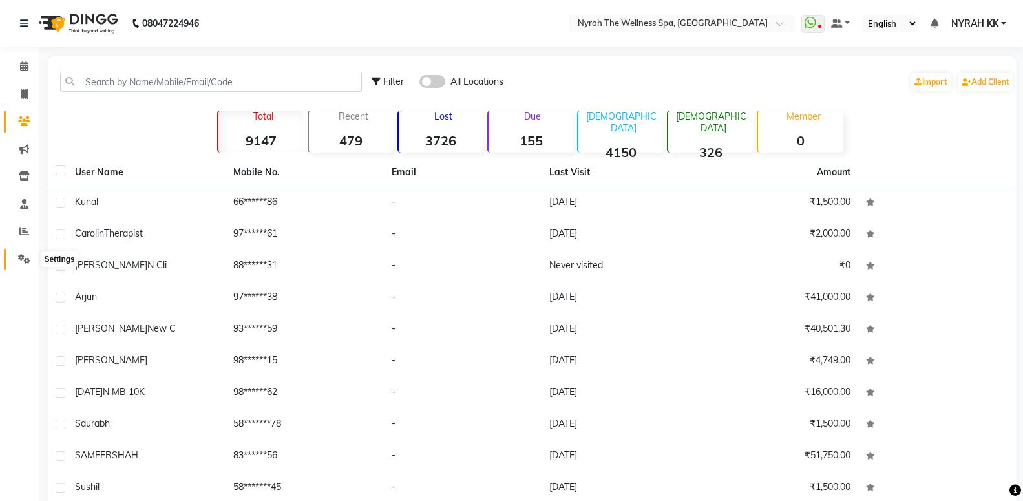
click at [21, 255] on icon at bounding box center [24, 259] width 12 height 10
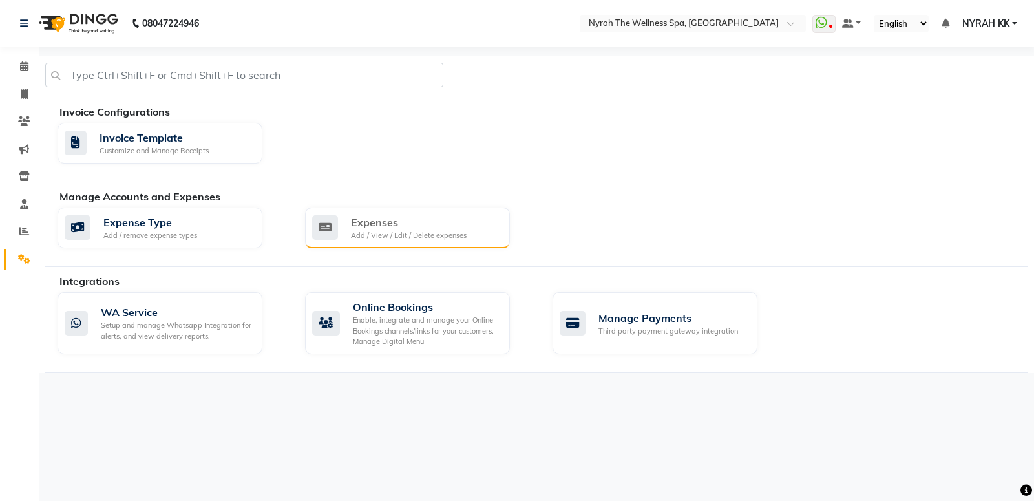
click at [390, 224] on div "Expenses" at bounding box center [409, 223] width 116 height 16
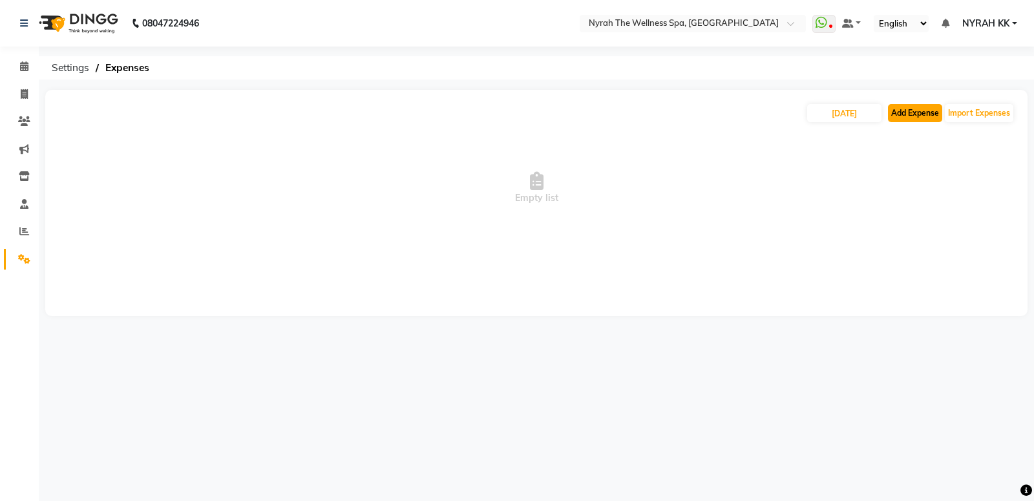
click at [901, 113] on button "Add Expense" at bounding box center [915, 113] width 54 height 18
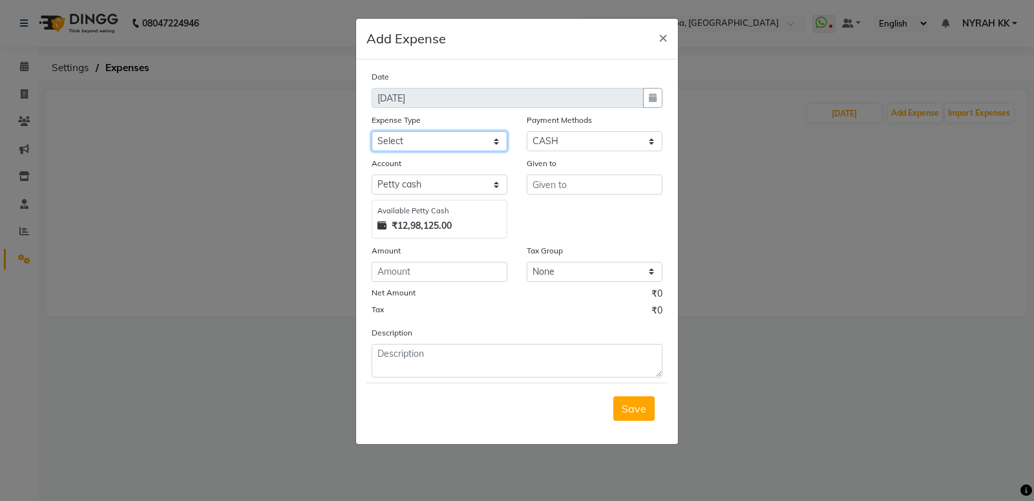
click at [372, 131] on select "Select Advance Salary Cash Deposited to bank Cash Given to Owner Client Snacks …" at bounding box center [440, 141] width 136 height 20
click option "Maintenance" at bounding box center [0, 0] width 0 height 0
click at [372, 174] on select "Select Default account [PERSON_NAME] cash" at bounding box center [440, 184] width 136 height 20
click option "Default account" at bounding box center [0, 0] width 0 height 0
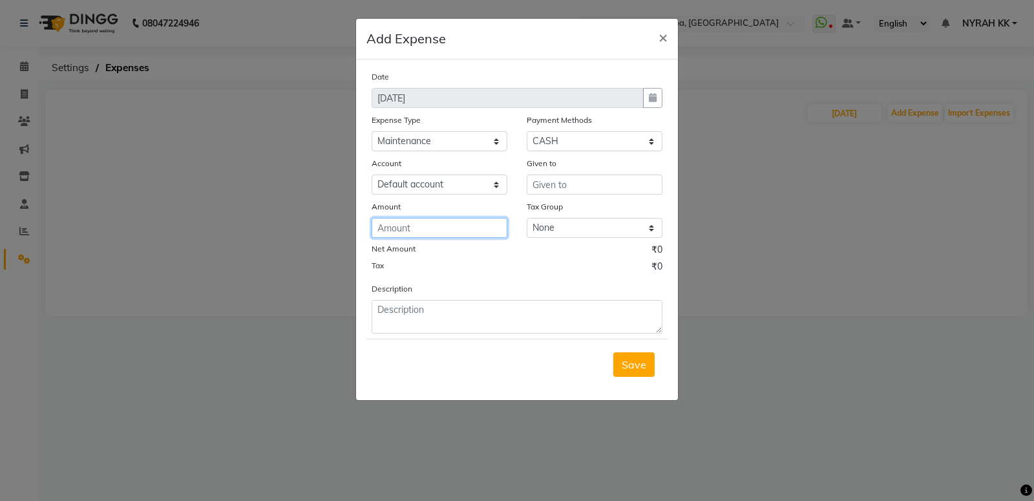
click at [399, 225] on input "number" at bounding box center [440, 228] width 136 height 20
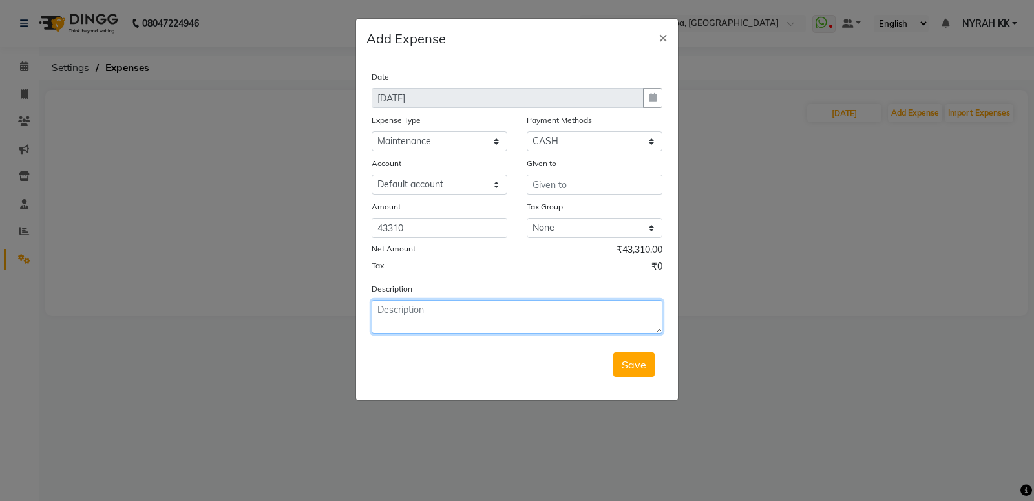
click at [427, 312] on textarea at bounding box center [517, 317] width 291 height 34
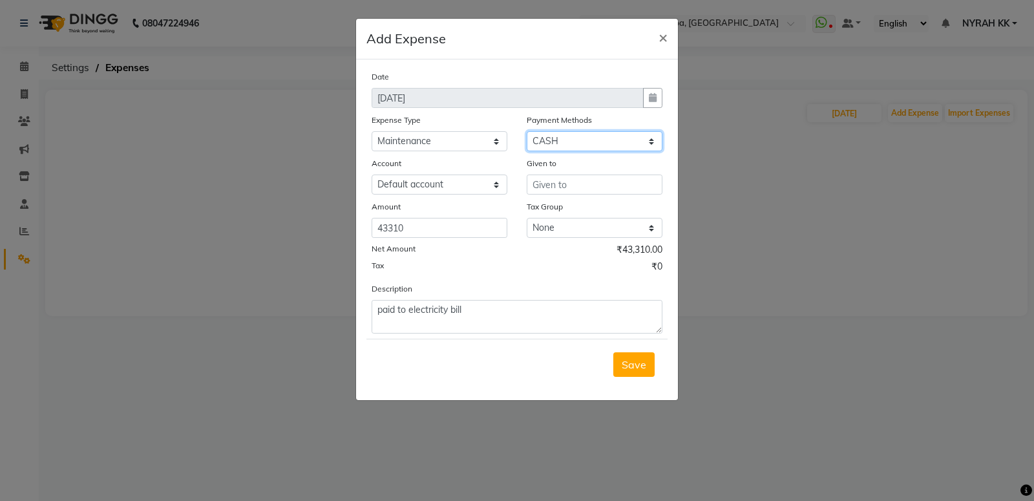
click at [527, 131] on select "Select Points CASH ONLINE GPay PhonePe Package CARD PayTM CUSTOM Prepaid Vouche…" at bounding box center [595, 141] width 136 height 20
click option "GPay" at bounding box center [0, 0] width 0 height 0
click at [571, 186] on input "text" at bounding box center [595, 184] width 136 height 20
click at [638, 362] on span "Save" at bounding box center [634, 364] width 25 height 13
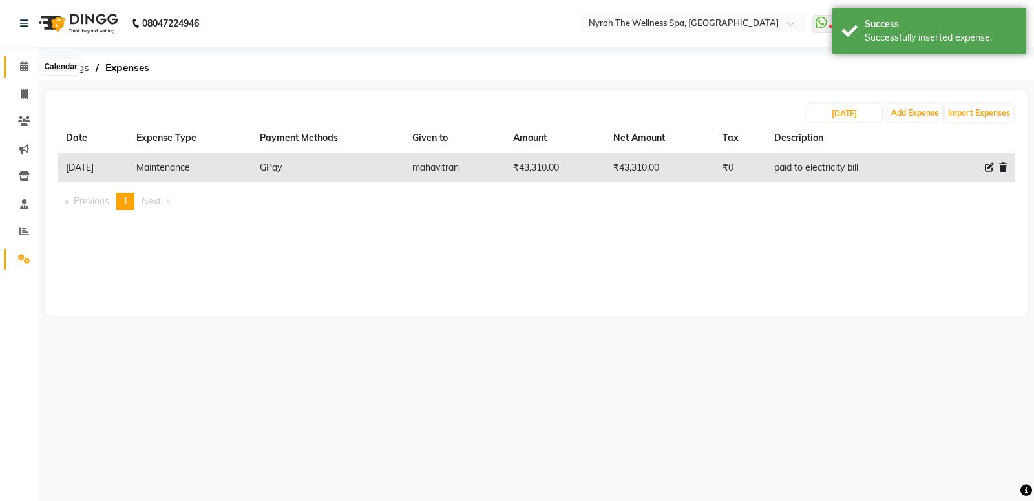
click at [23, 64] on icon at bounding box center [24, 66] width 8 height 10
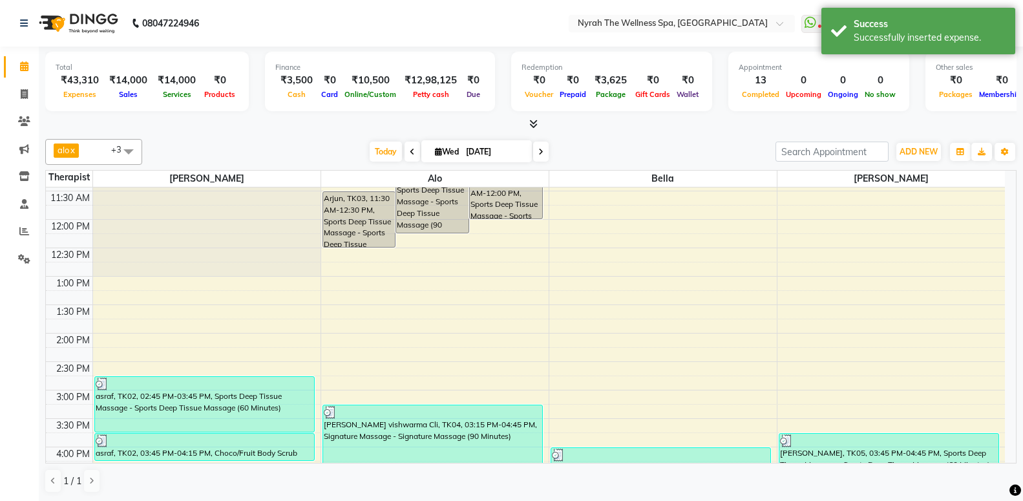
scroll to position [279, 0]
